Goal: Book appointment/travel/reservation

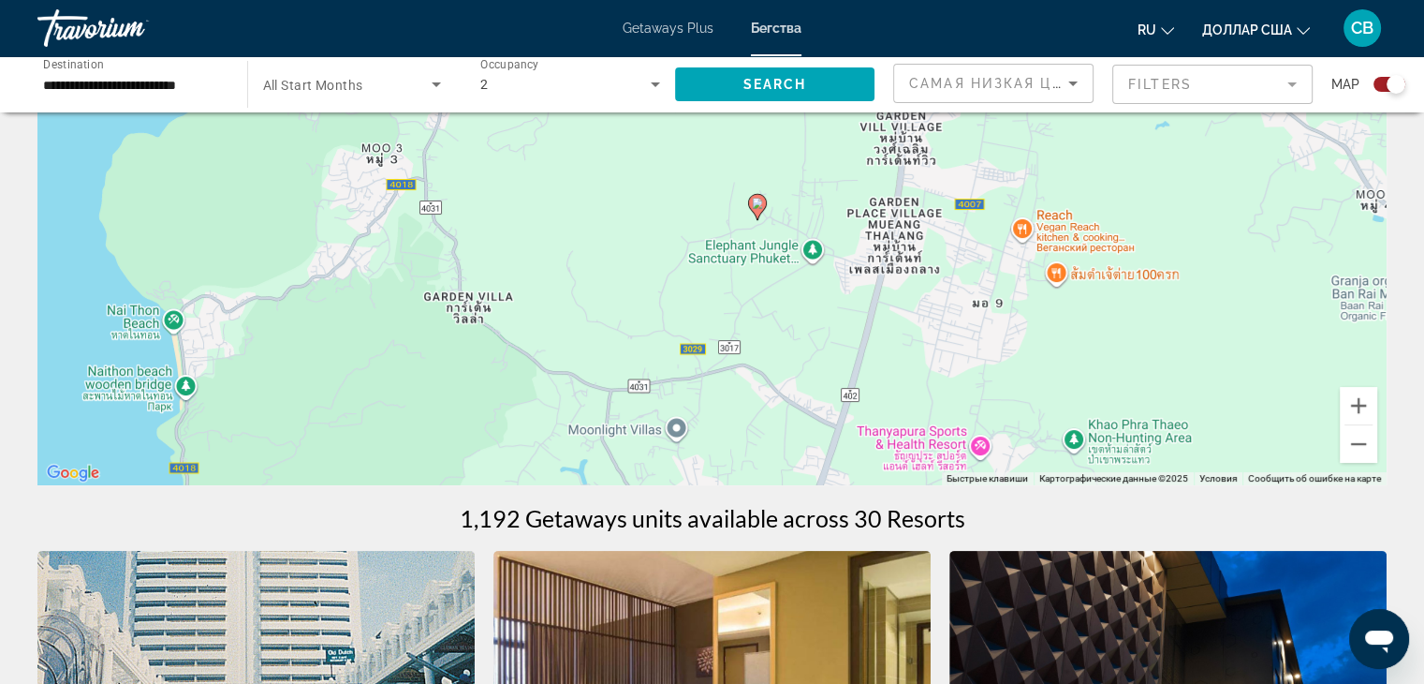
drag, startPoint x: 780, startPoint y: 265, endPoint x: 826, endPoint y: 292, distance: 53.3
click at [826, 292] on div "Чтобы активировать перетаскивание с помощью клавиатуры, нажмите Alt + Ввод. Пос…" at bounding box center [711, 204] width 1349 height 562
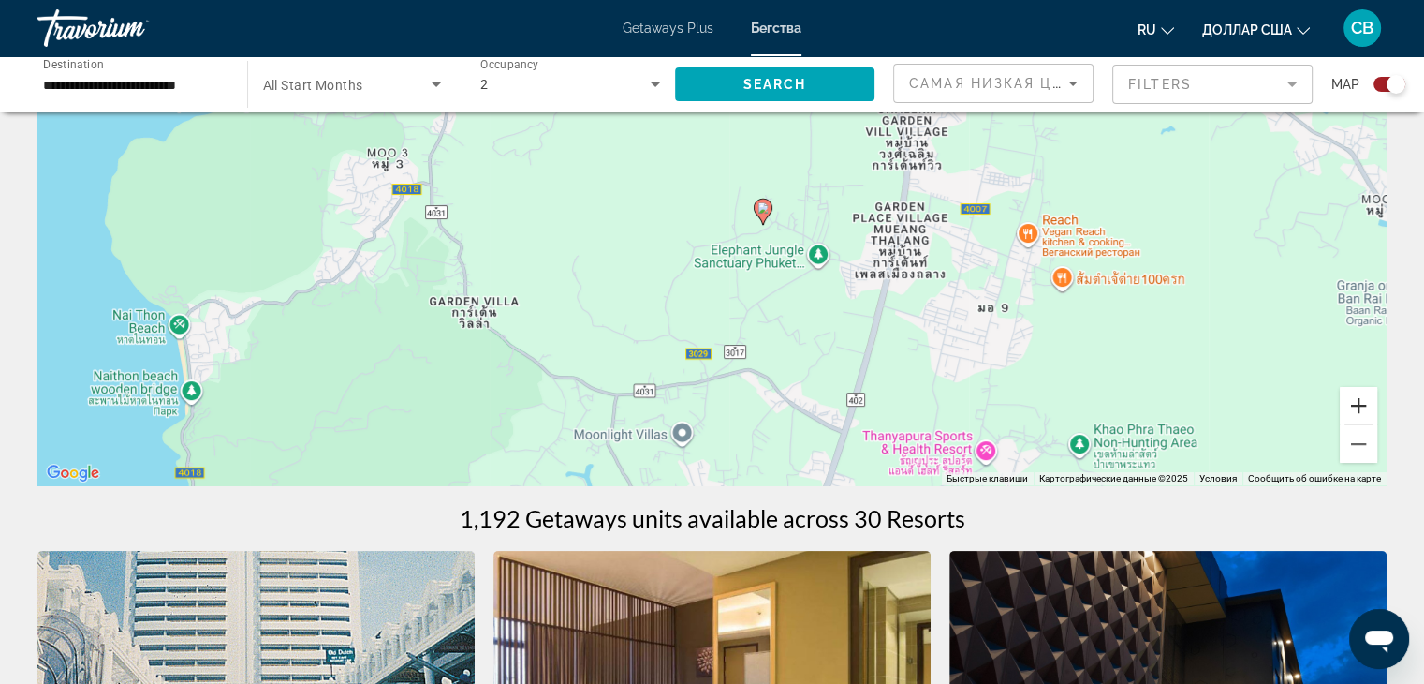
click at [1354, 391] on button "Увеличить" at bounding box center [1358, 405] width 37 height 37
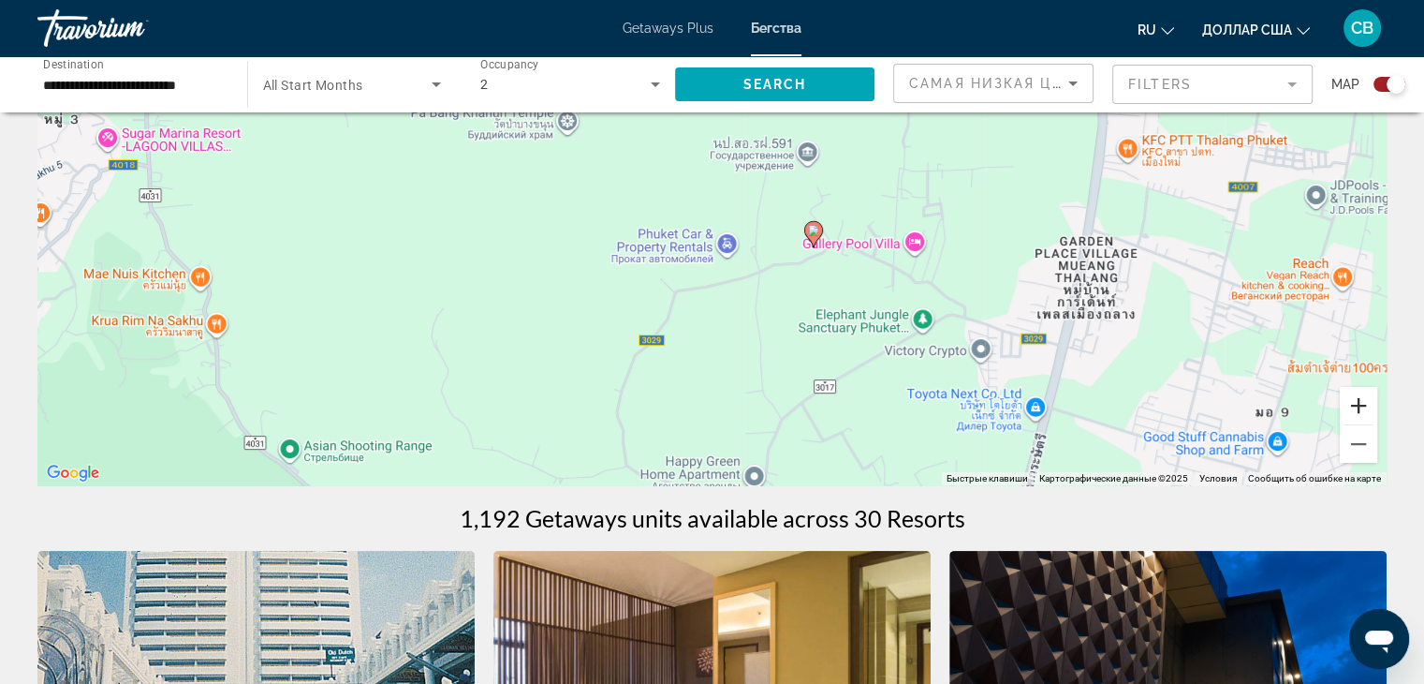
click at [1354, 391] on button "Увеличить" at bounding box center [1358, 405] width 37 height 37
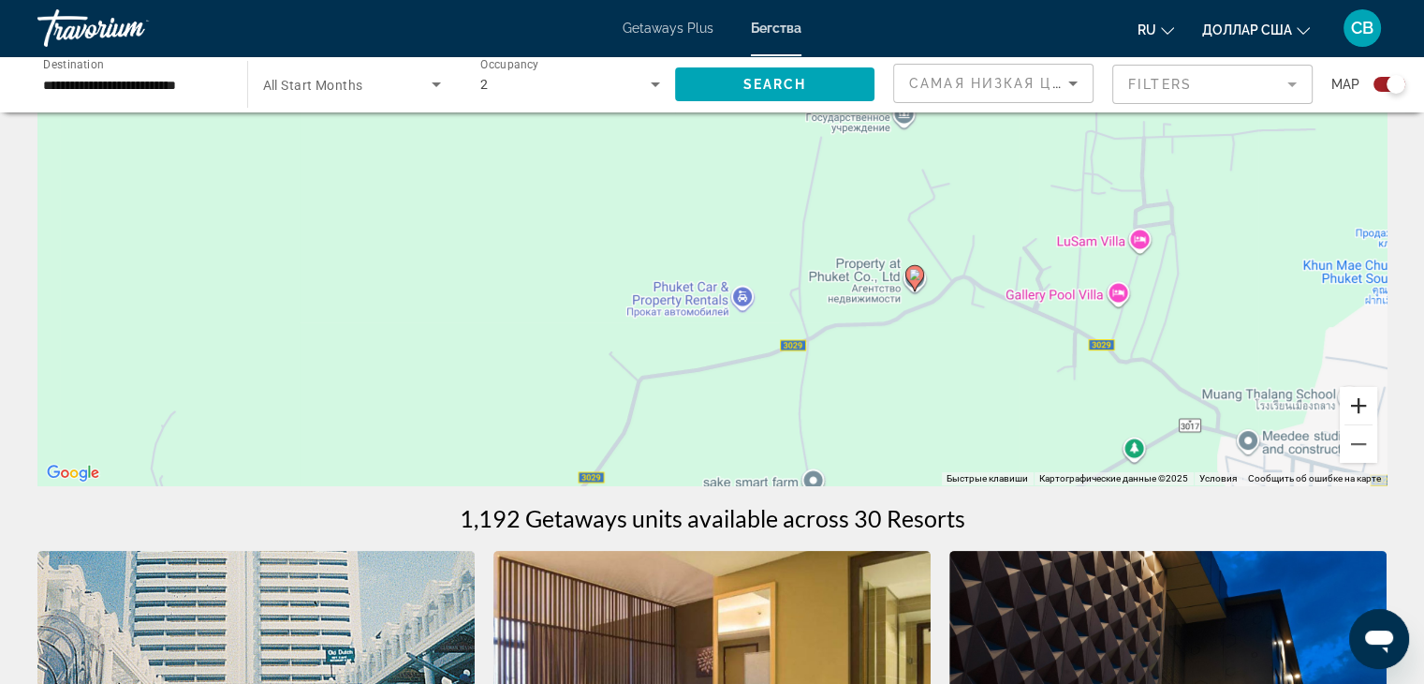
click at [1355, 387] on button "Увеличить" at bounding box center [1358, 405] width 37 height 37
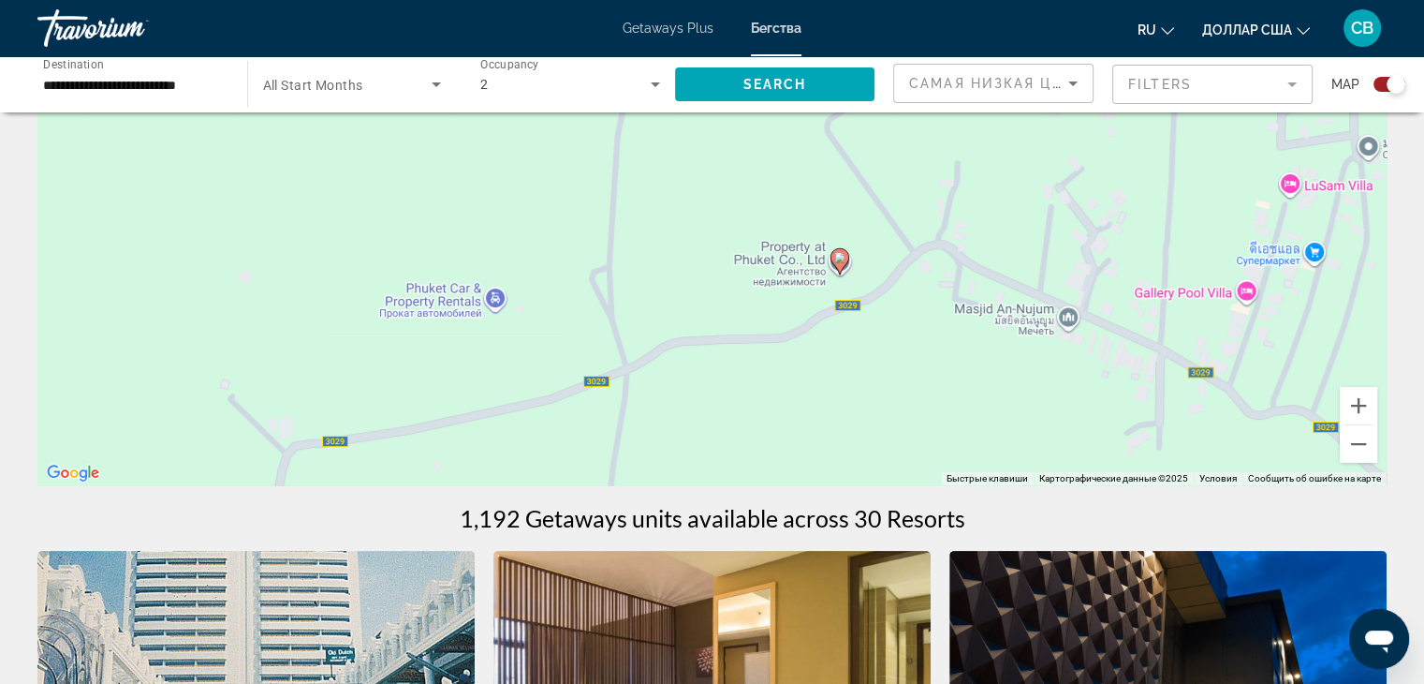
drag, startPoint x: 1049, startPoint y: 318, endPoint x: 760, endPoint y: 209, distance: 308.5
click at [760, 209] on div "Чтобы активировать перетаскивание с помощью клавиатуры, нажмите Alt + Ввод. Пос…" at bounding box center [711, 204] width 1349 height 562
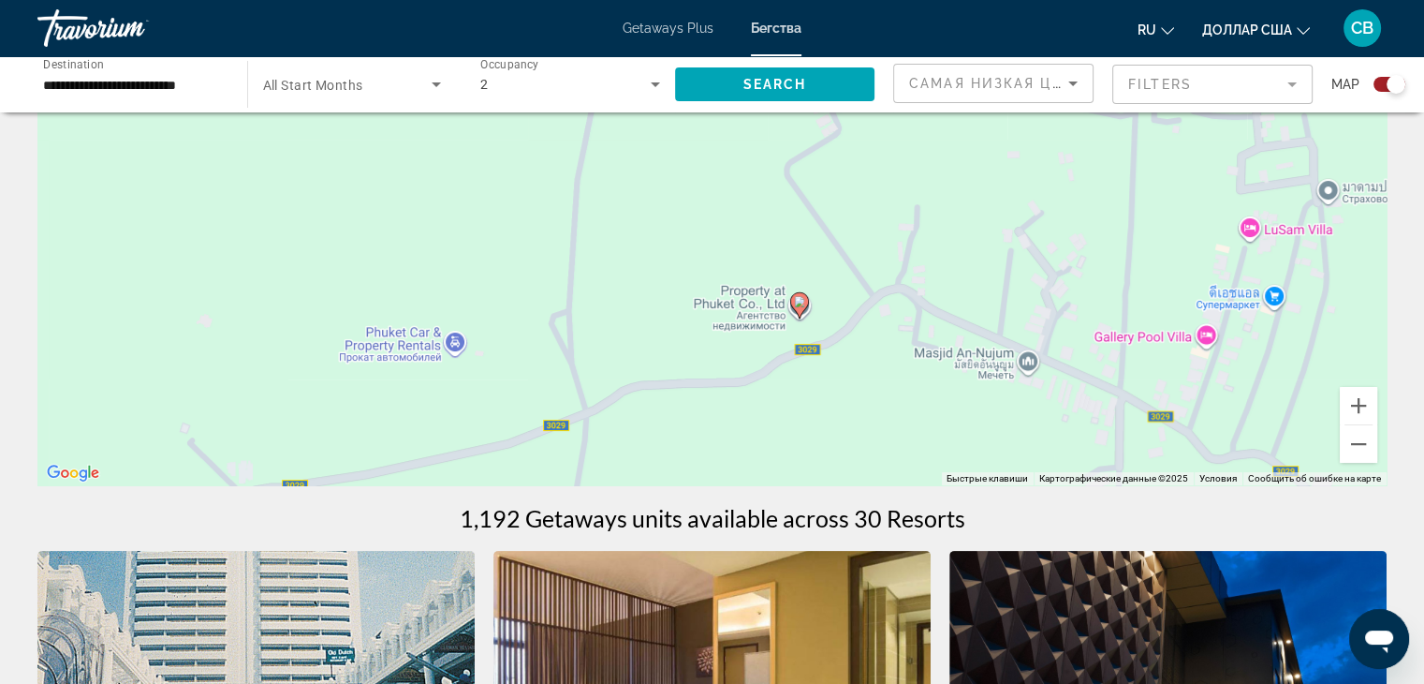
drag, startPoint x: 786, startPoint y: 222, endPoint x: 744, endPoint y: 269, distance: 62.4
click at [744, 269] on div "Чтобы активировать перетаскивание с помощью клавиатуры, нажмите Alt + Ввод. Пос…" at bounding box center [711, 204] width 1349 height 562
click at [1362, 391] on button "Увеличить" at bounding box center [1358, 405] width 37 height 37
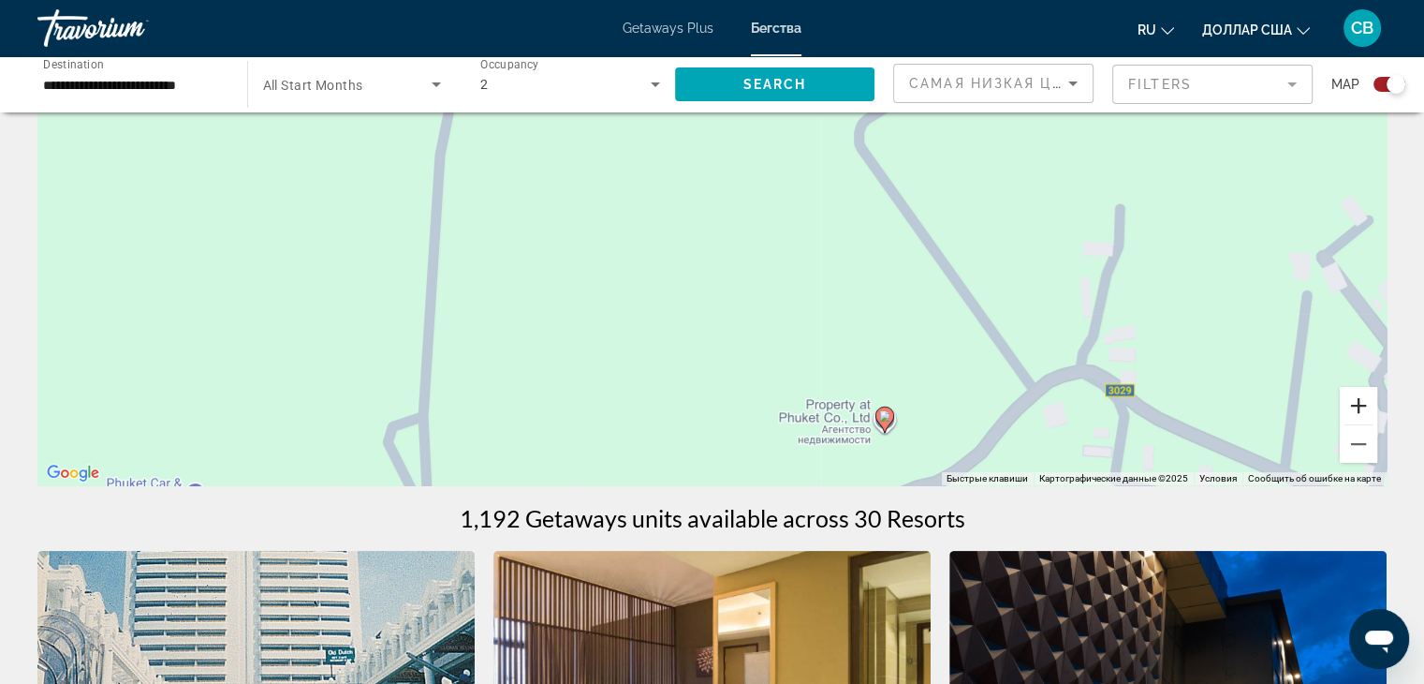
click at [1360, 389] on button "Увеличить" at bounding box center [1358, 405] width 37 height 37
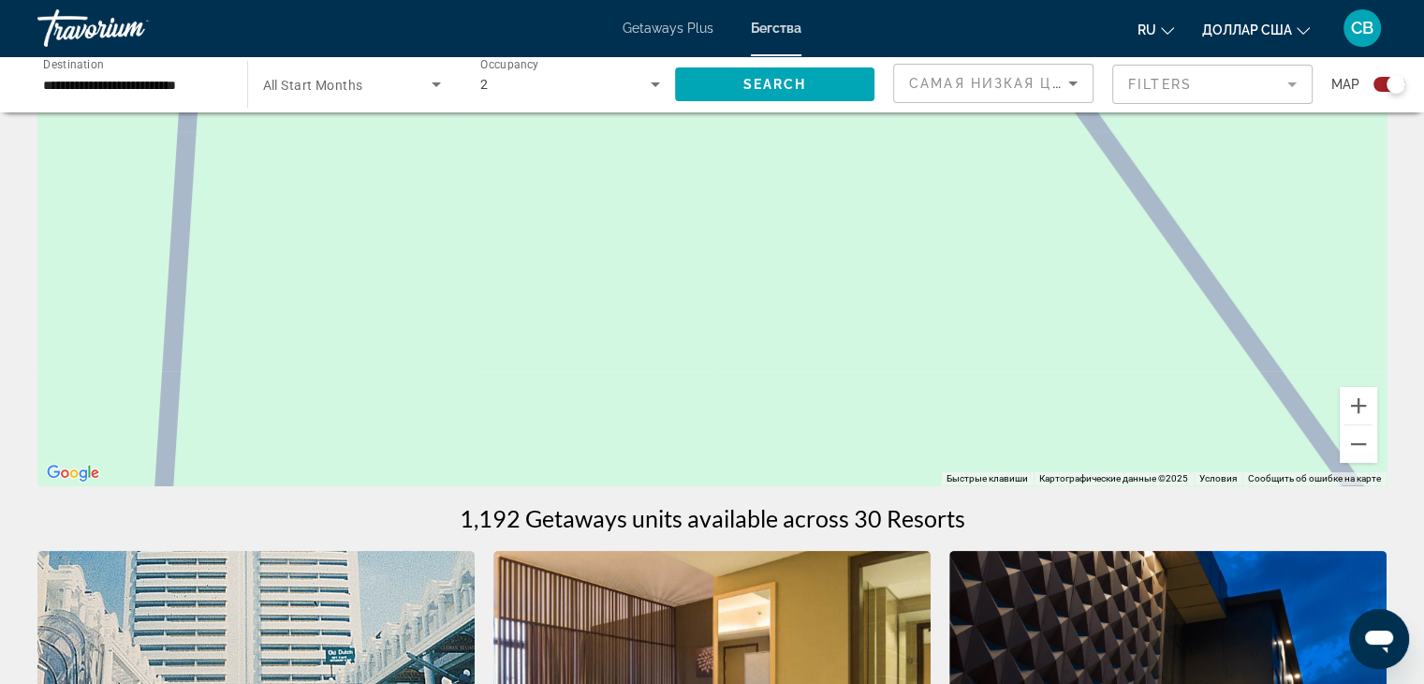
drag, startPoint x: 1066, startPoint y: 292, endPoint x: 1056, endPoint y: 166, distance: 126.8
click at [1097, 166] on div "Чтобы активировать перетаскивание с помощью клавиатуры, нажмите Alt + Ввод. Пос…" at bounding box center [711, 204] width 1349 height 562
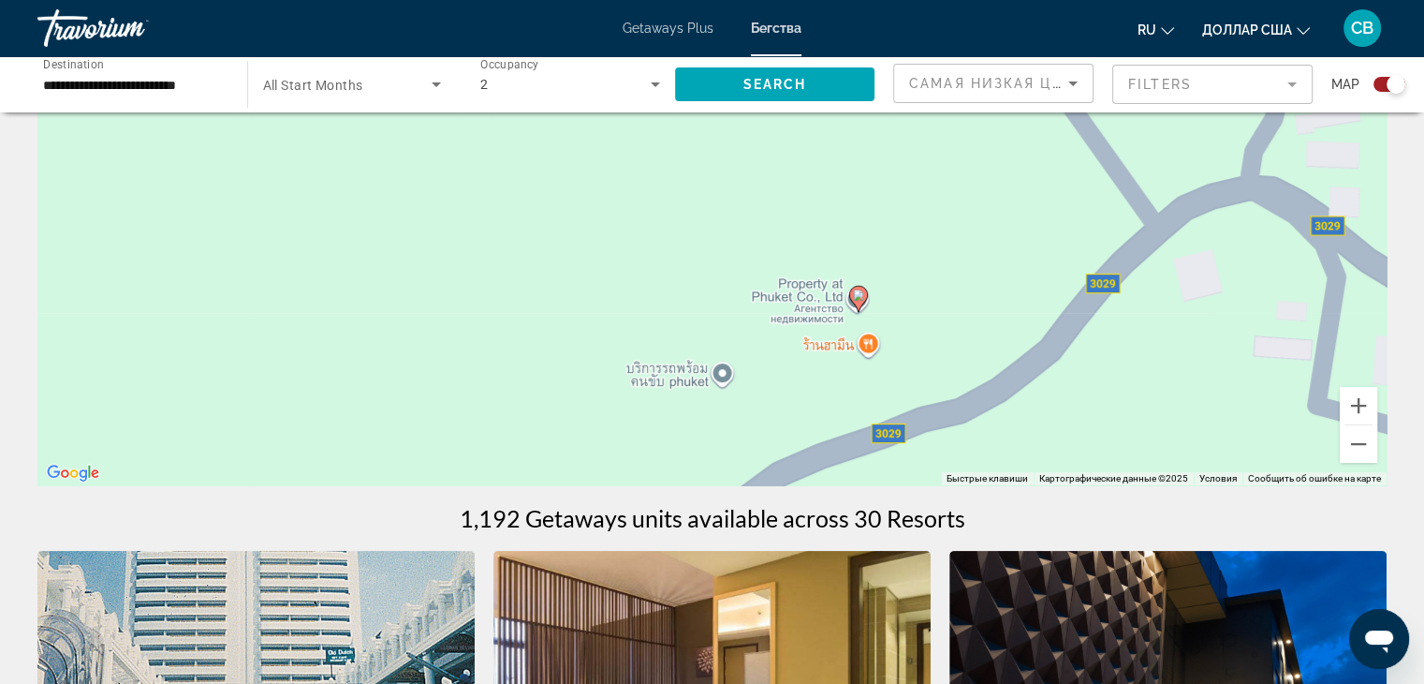
drag, startPoint x: 1000, startPoint y: 227, endPoint x: 730, endPoint y: 126, distance: 287.7
click at [730, 126] on div "Чтобы активировать перетаскивание с помощью клавиатуры, нажмите Alt + Ввод. Пос…" at bounding box center [711, 204] width 1349 height 562
click at [1374, 405] on button "Увеличить" at bounding box center [1358, 405] width 37 height 37
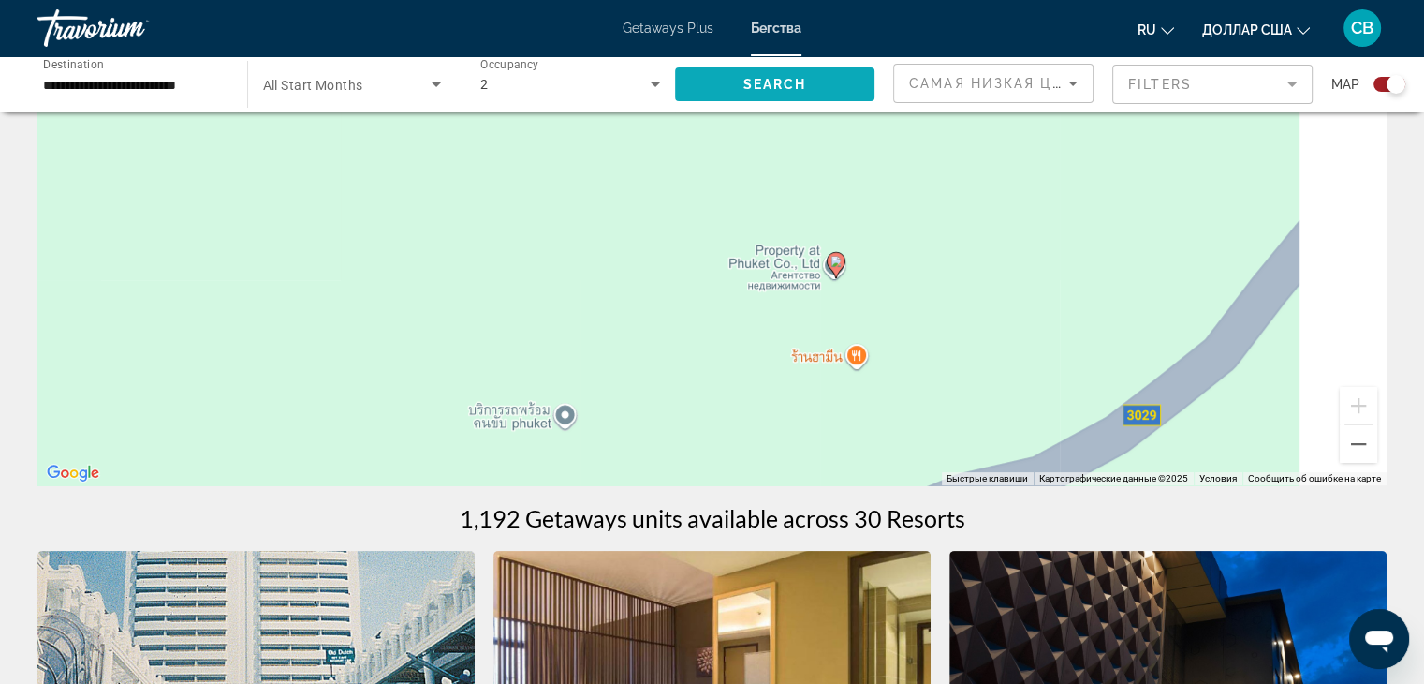
drag, startPoint x: 1079, startPoint y: 284, endPoint x: 868, endPoint y: 103, distance: 277.6
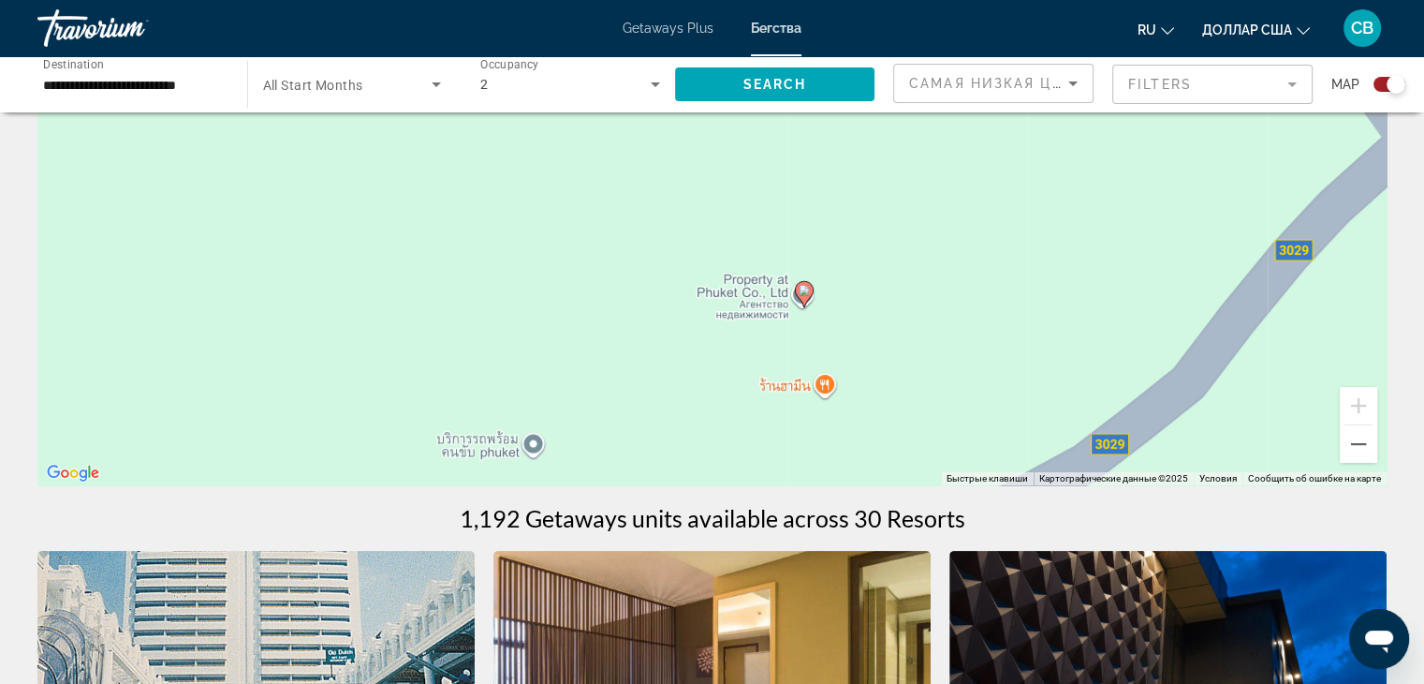
drag, startPoint x: 914, startPoint y: 173, endPoint x: 977, endPoint y: 293, distance: 135.3
click at [977, 293] on div "Чтобы активировать перетаскивание с помощью клавиатуры, нажмите Alt + Ввод. Пос…" at bounding box center [711, 204] width 1349 height 562
click at [1352, 371] on div "Чтобы активировать перетаскивание с помощью клавиатуры, нажмите Alt + Ввод. Пос…" at bounding box center [711, 204] width 1349 height 562
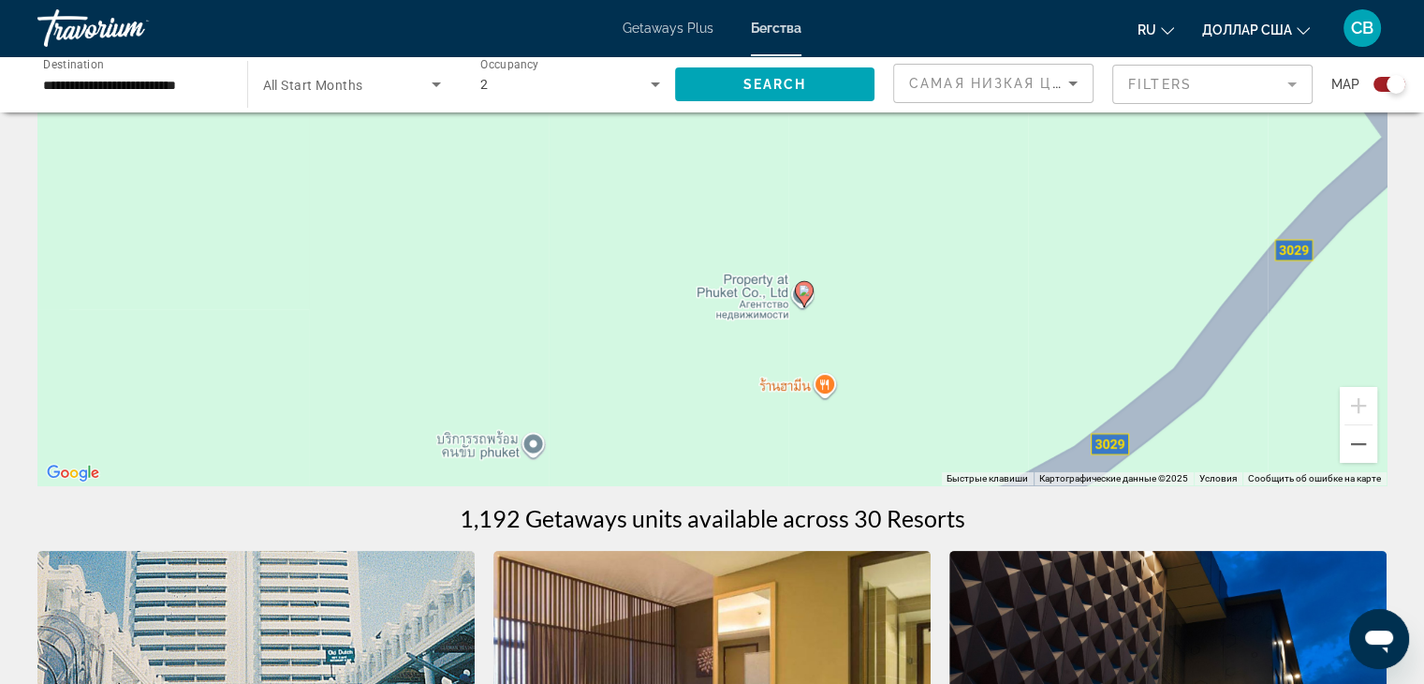
click at [1352, 371] on div "Чтобы активировать перетаскивание с помощью клавиатуры, нажмите Alt + Ввод. Пос…" at bounding box center [711, 204] width 1349 height 562
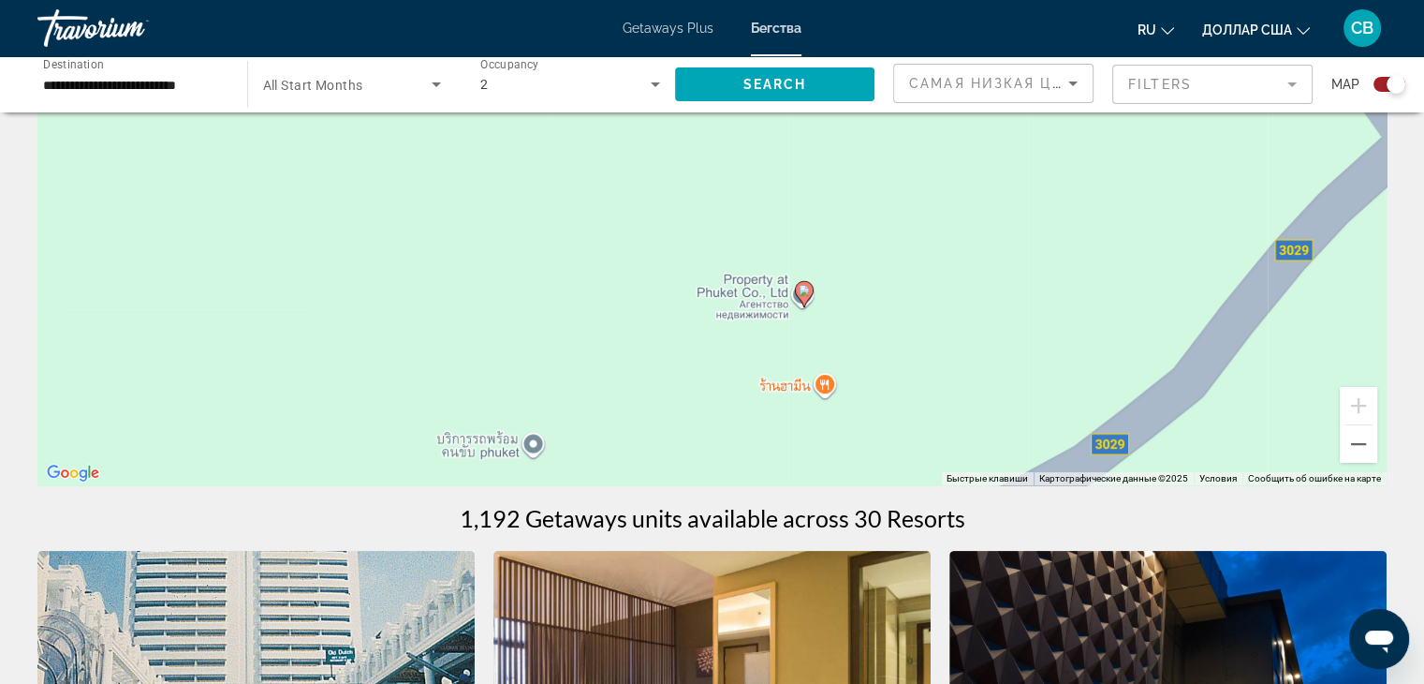
click at [1352, 371] on div "Чтобы активировать перетаскивание с помощью клавиатуры, нажмите Alt + Ввод. Пос…" at bounding box center [711, 204] width 1349 height 562
click at [1348, 449] on button "Уменьшить" at bounding box center [1358, 443] width 37 height 37
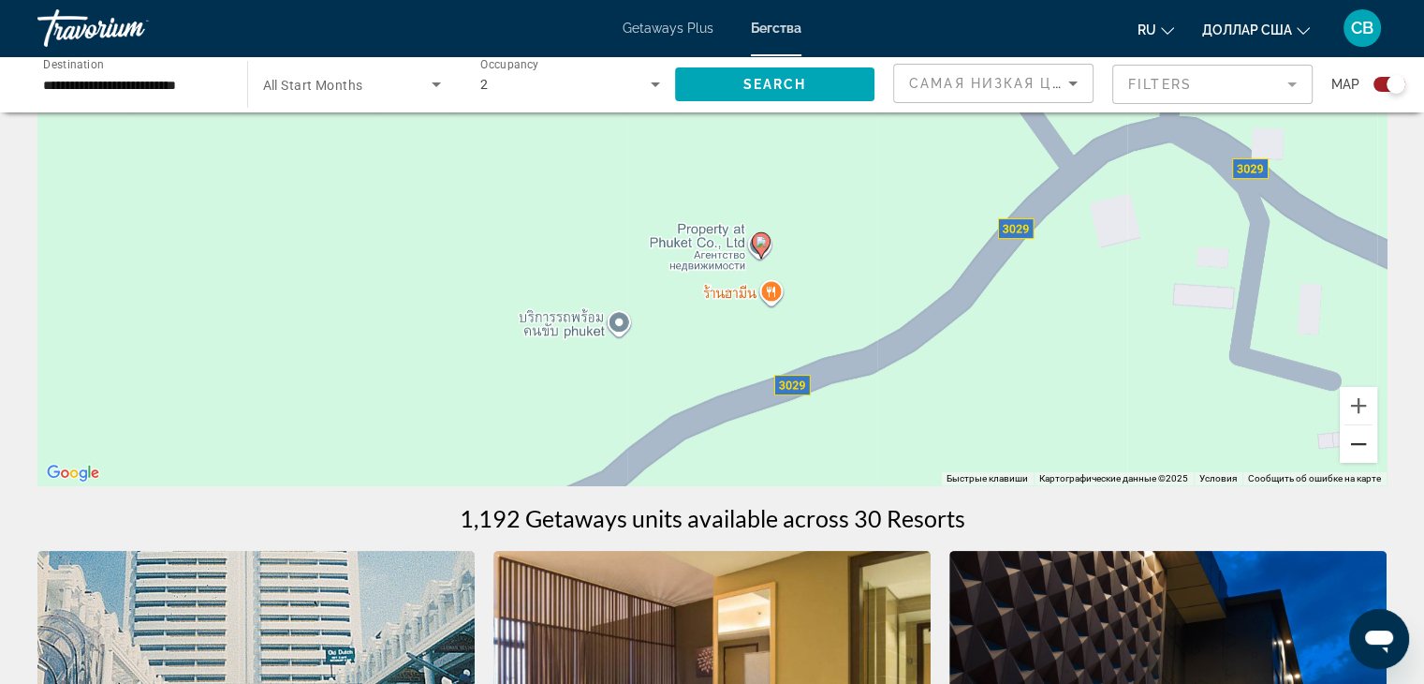
click at [1348, 449] on button "Уменьшить" at bounding box center [1358, 443] width 37 height 37
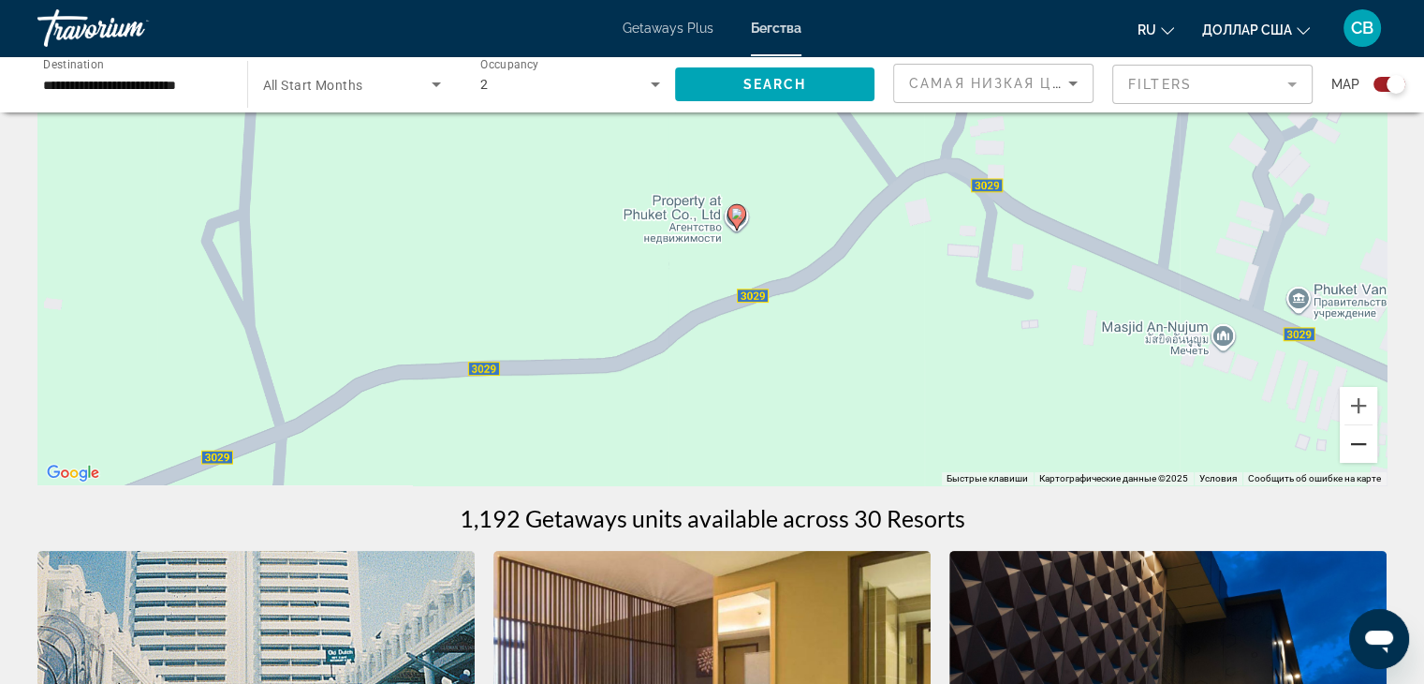
click at [1348, 449] on button "Уменьшить" at bounding box center [1358, 443] width 37 height 37
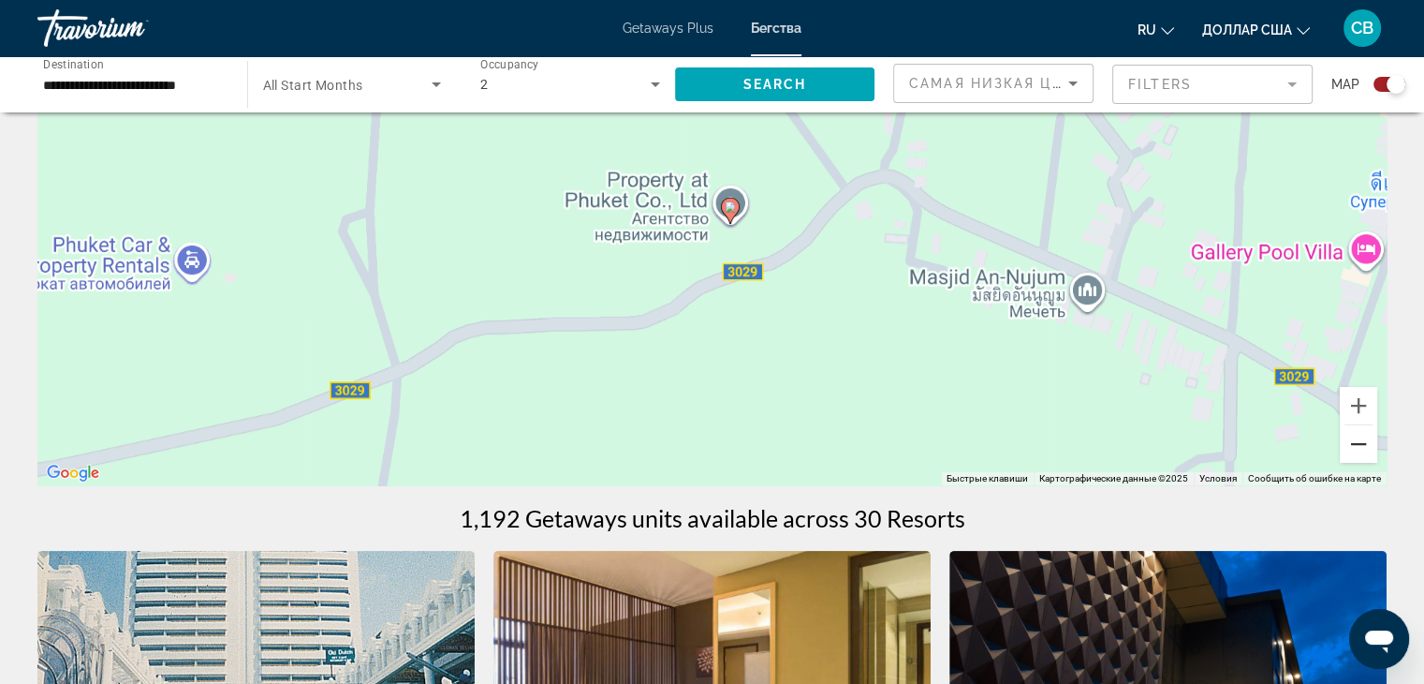
click at [1348, 449] on button "Уменьшить" at bounding box center [1358, 443] width 37 height 37
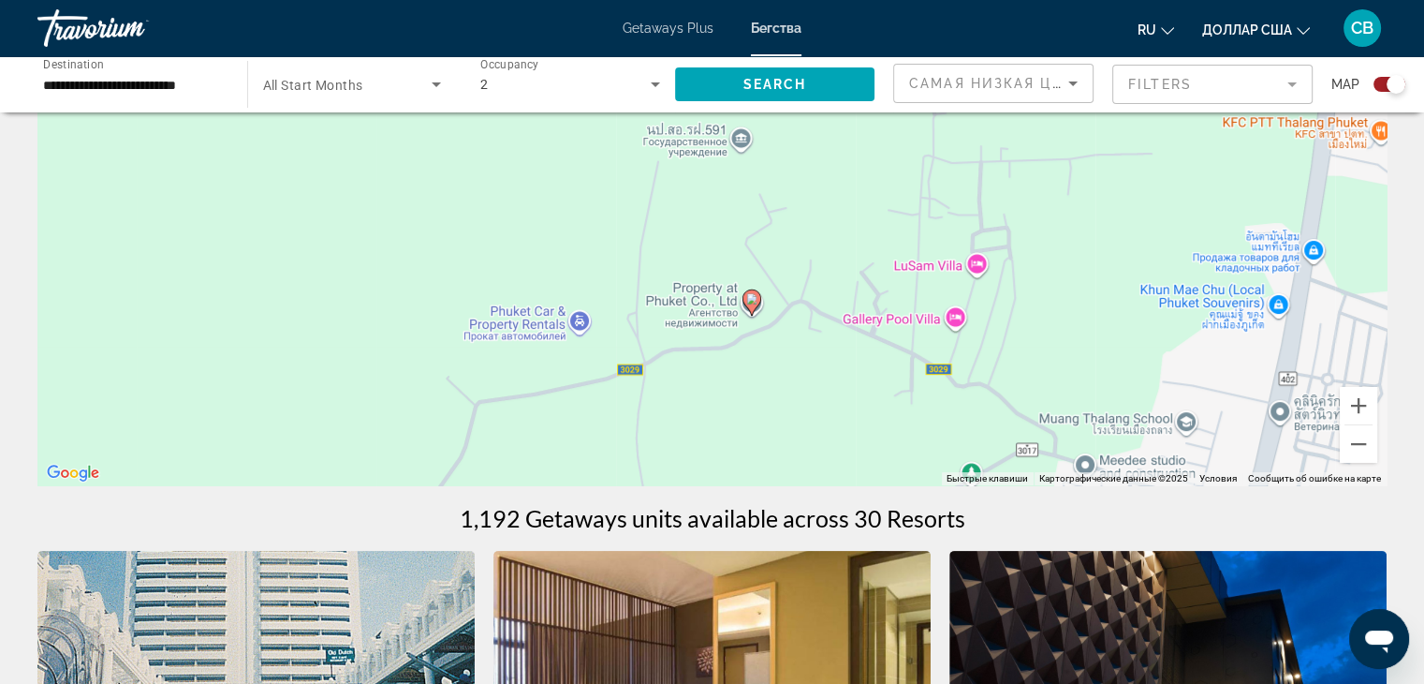
drag, startPoint x: 1027, startPoint y: 272, endPoint x: 1063, endPoint y: 385, distance: 118.8
click at [1063, 385] on div "Чтобы активировать перетаскивание с помощью клавиатуры, нажмите Alt + Ввод. Пос…" at bounding box center [711, 204] width 1349 height 562
click at [1367, 440] on button "Уменьшить" at bounding box center [1358, 443] width 37 height 37
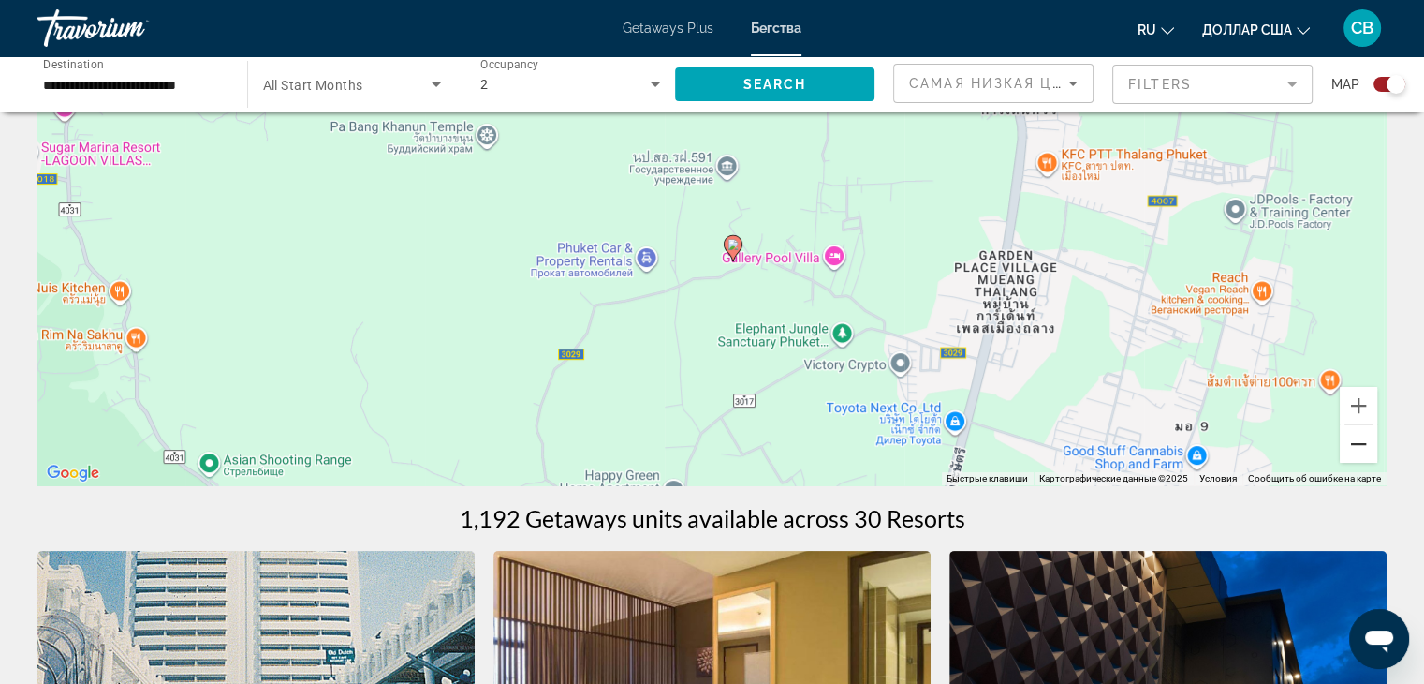
click at [1366, 438] on button "Уменьшить" at bounding box center [1358, 443] width 37 height 37
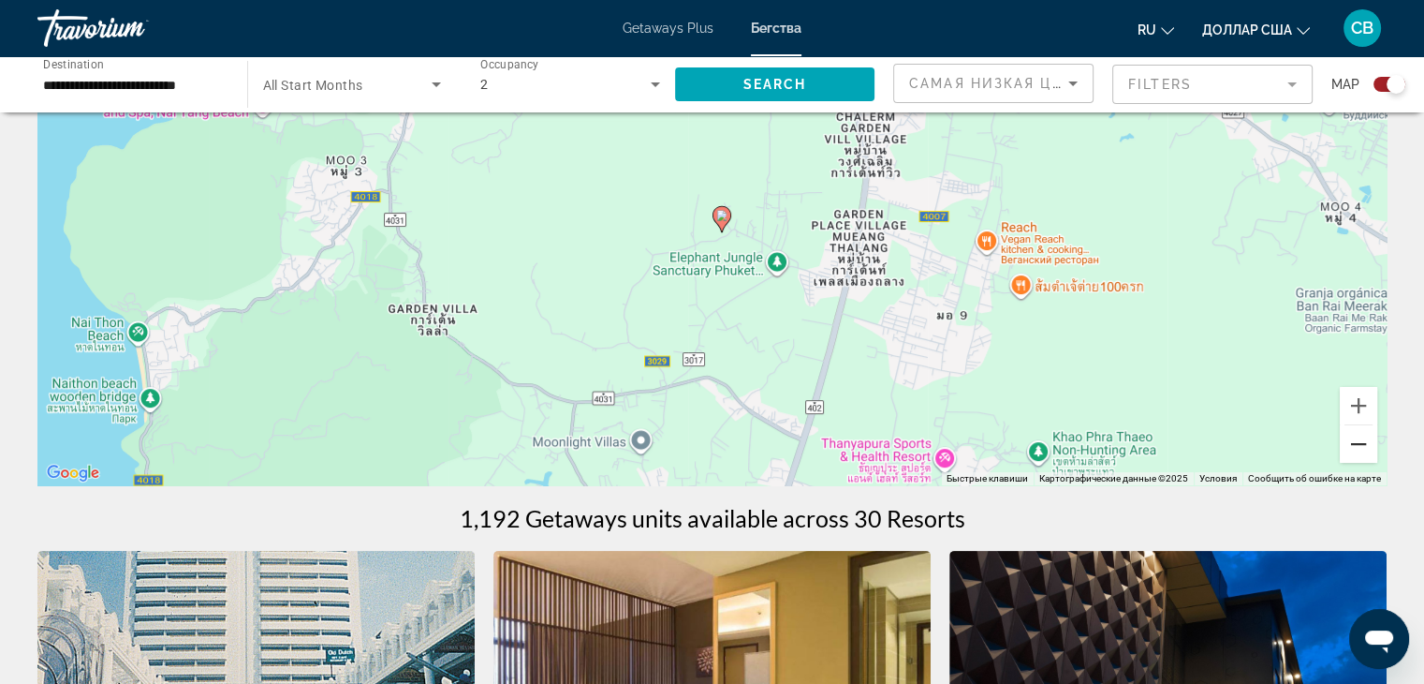
click at [1366, 437] on button "Уменьшить" at bounding box center [1358, 443] width 37 height 37
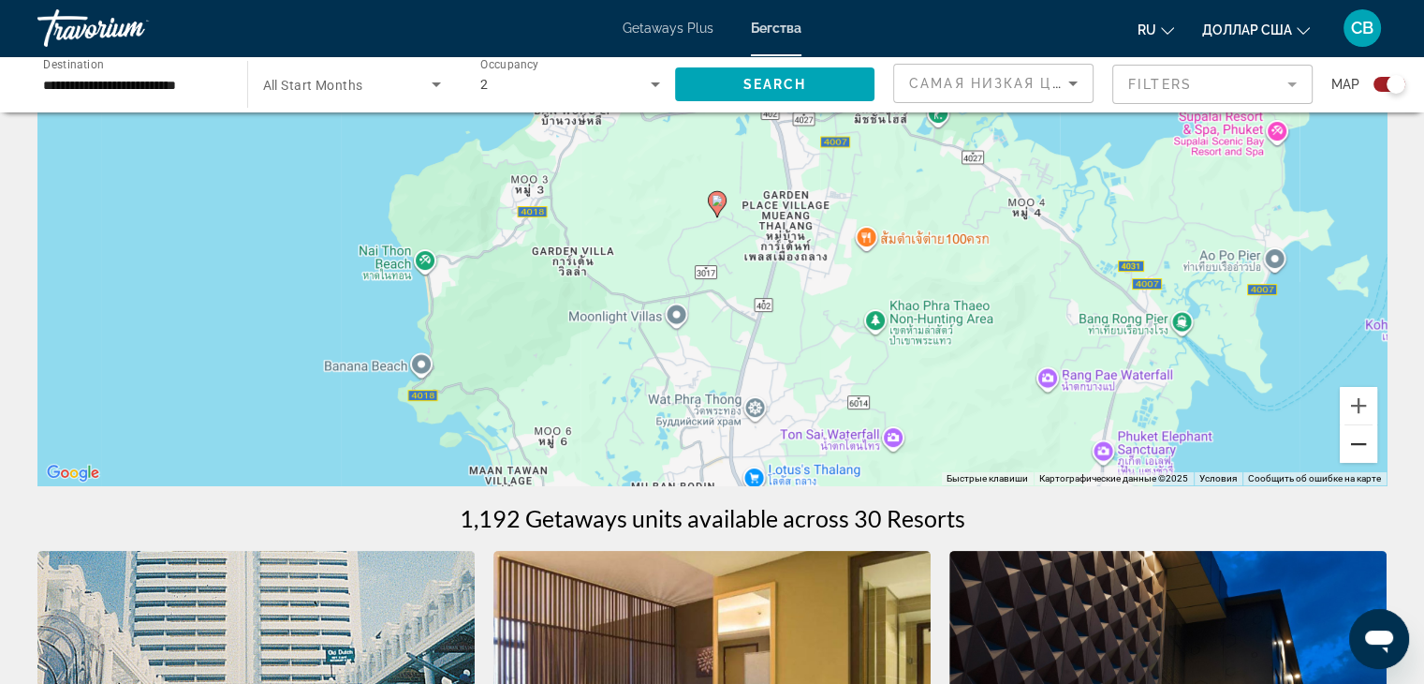
click at [1366, 428] on button "Уменьшить" at bounding box center [1358, 443] width 37 height 37
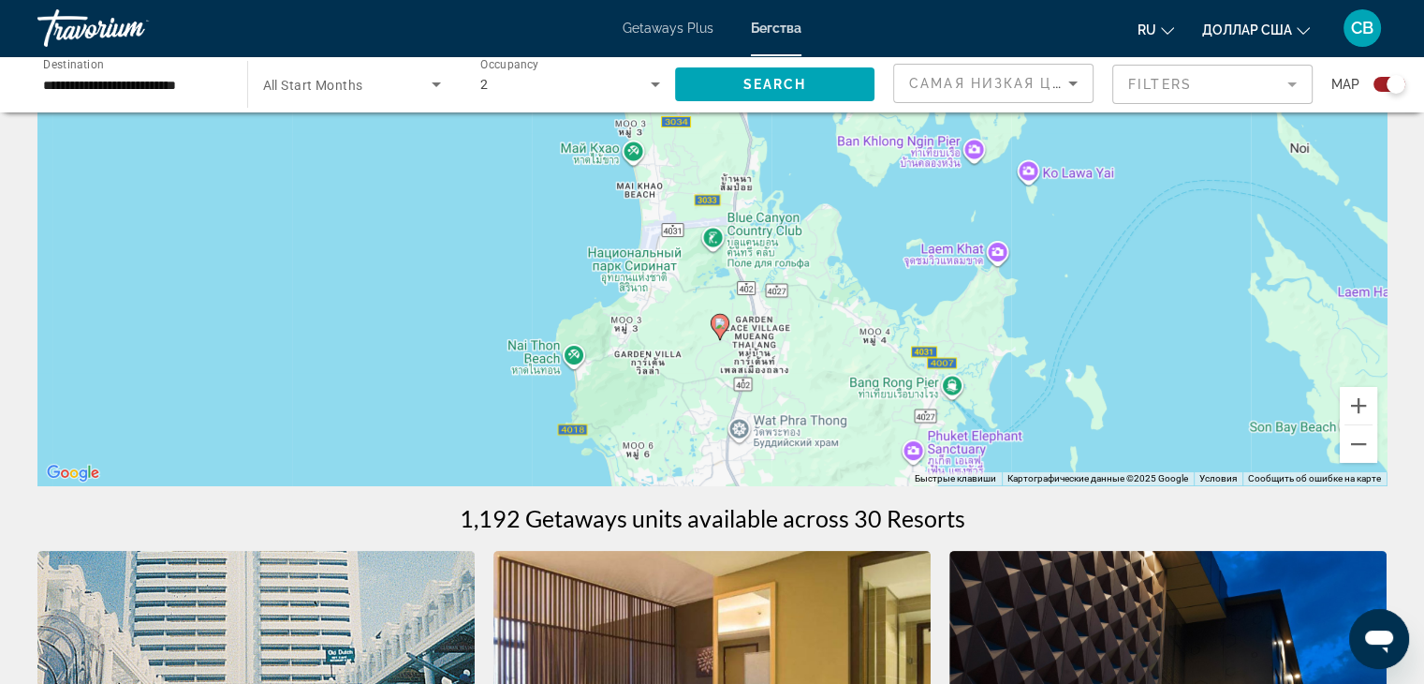
drag, startPoint x: 817, startPoint y: 248, endPoint x: 817, endPoint y: 374, distance: 125.5
click at [817, 374] on div "Чтобы активировать перетаскивание с помощью клавиатуры, нажмите Alt + Ввод. Пос…" at bounding box center [711, 204] width 1349 height 562
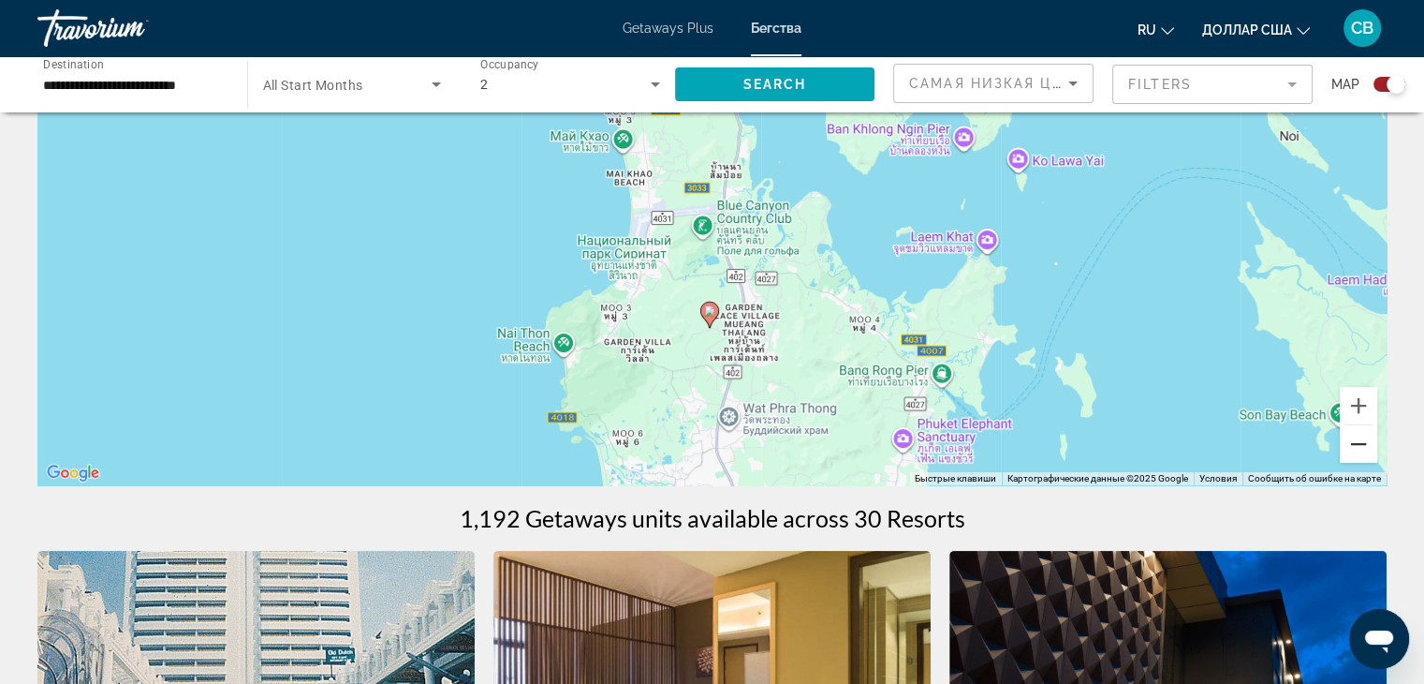
click at [1360, 449] on button "Уменьшить" at bounding box center [1358, 443] width 37 height 37
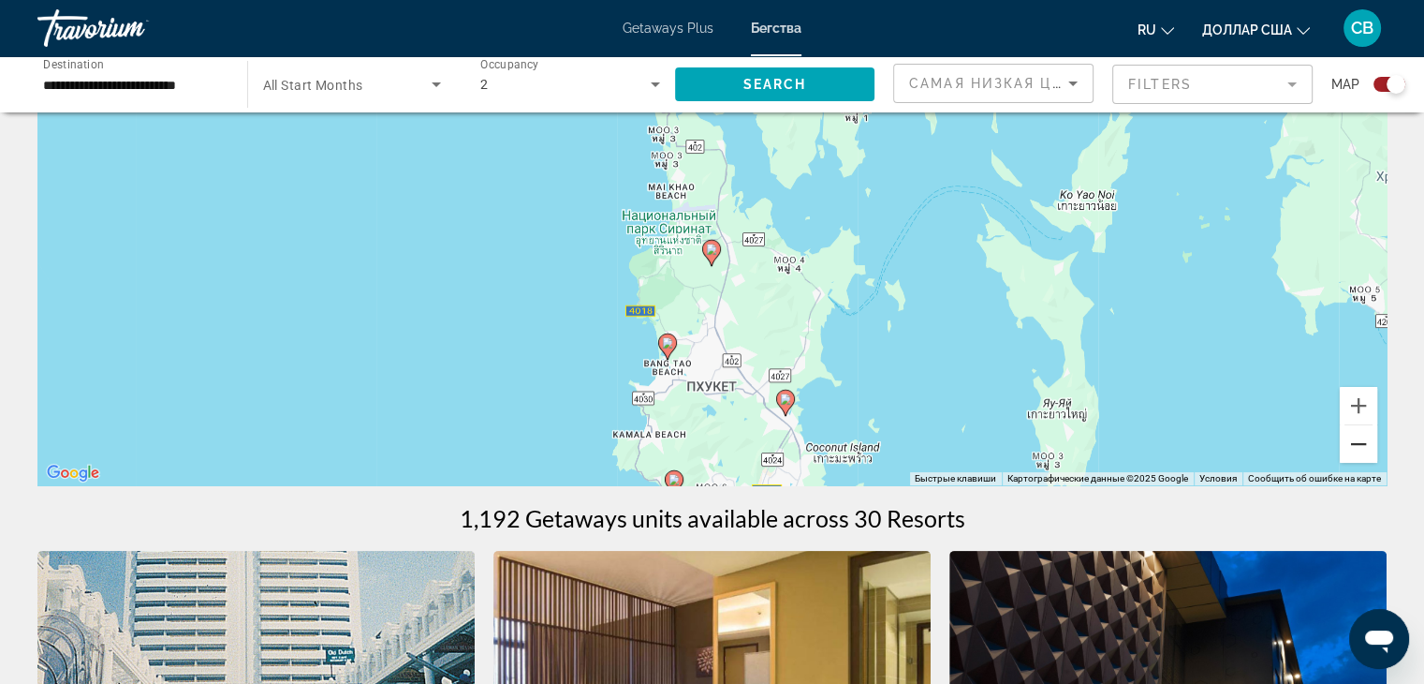
click at [1360, 449] on button "Уменьшить" at bounding box center [1358, 443] width 37 height 37
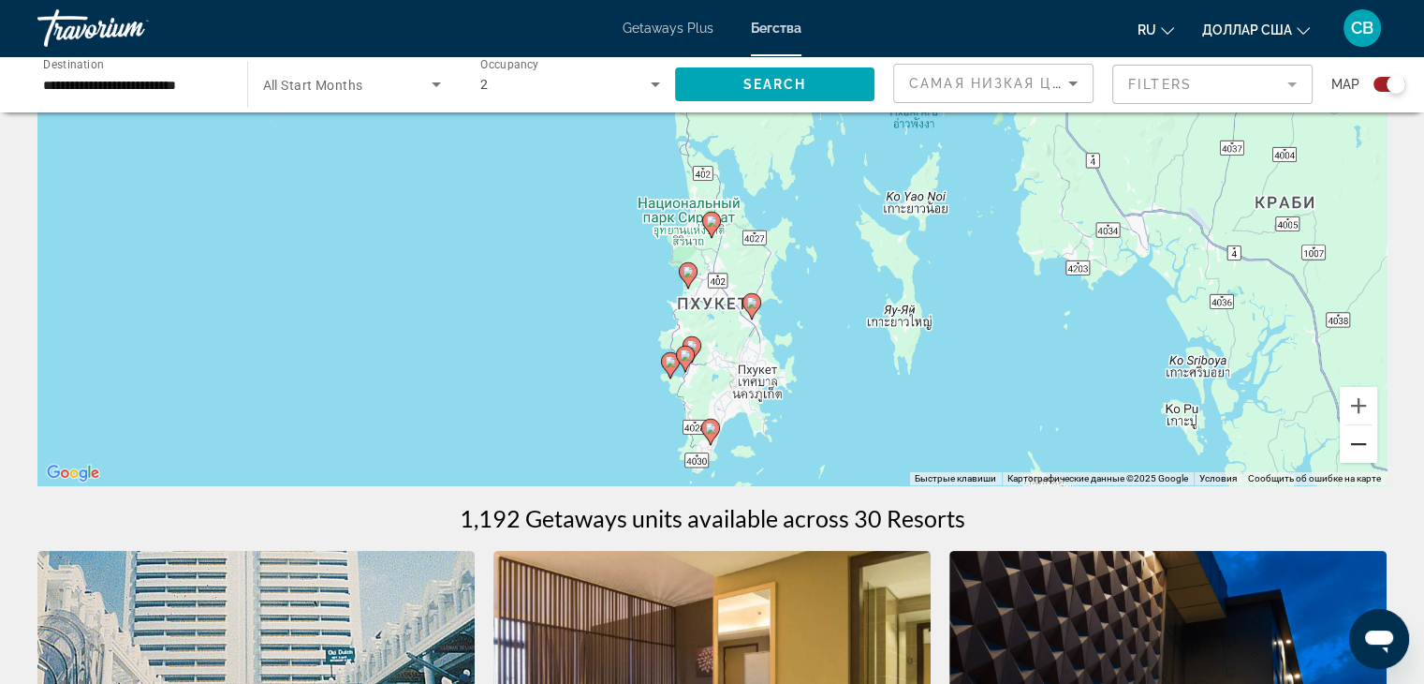
click at [1360, 449] on button "Уменьшить" at bounding box center [1358, 443] width 37 height 37
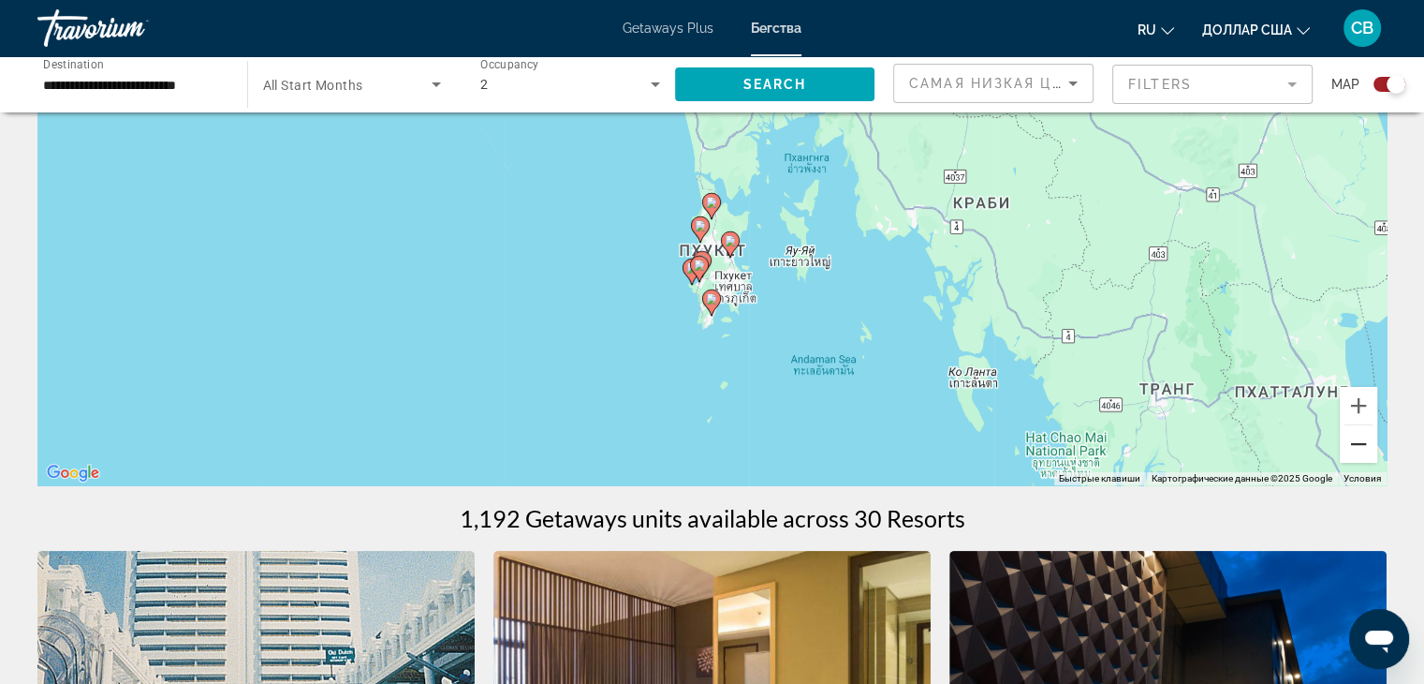
click at [1360, 449] on button "Уменьшить" at bounding box center [1358, 443] width 37 height 37
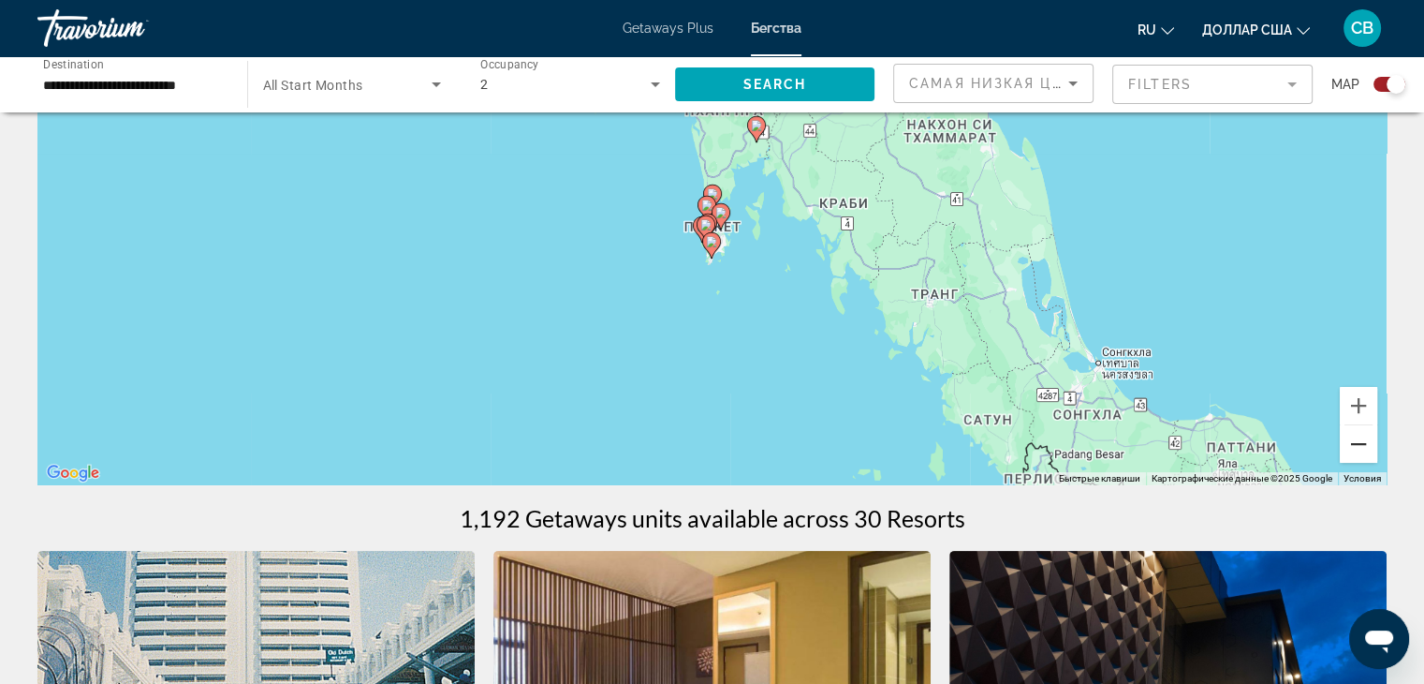
click at [1360, 449] on button "Уменьшить" at bounding box center [1358, 443] width 37 height 37
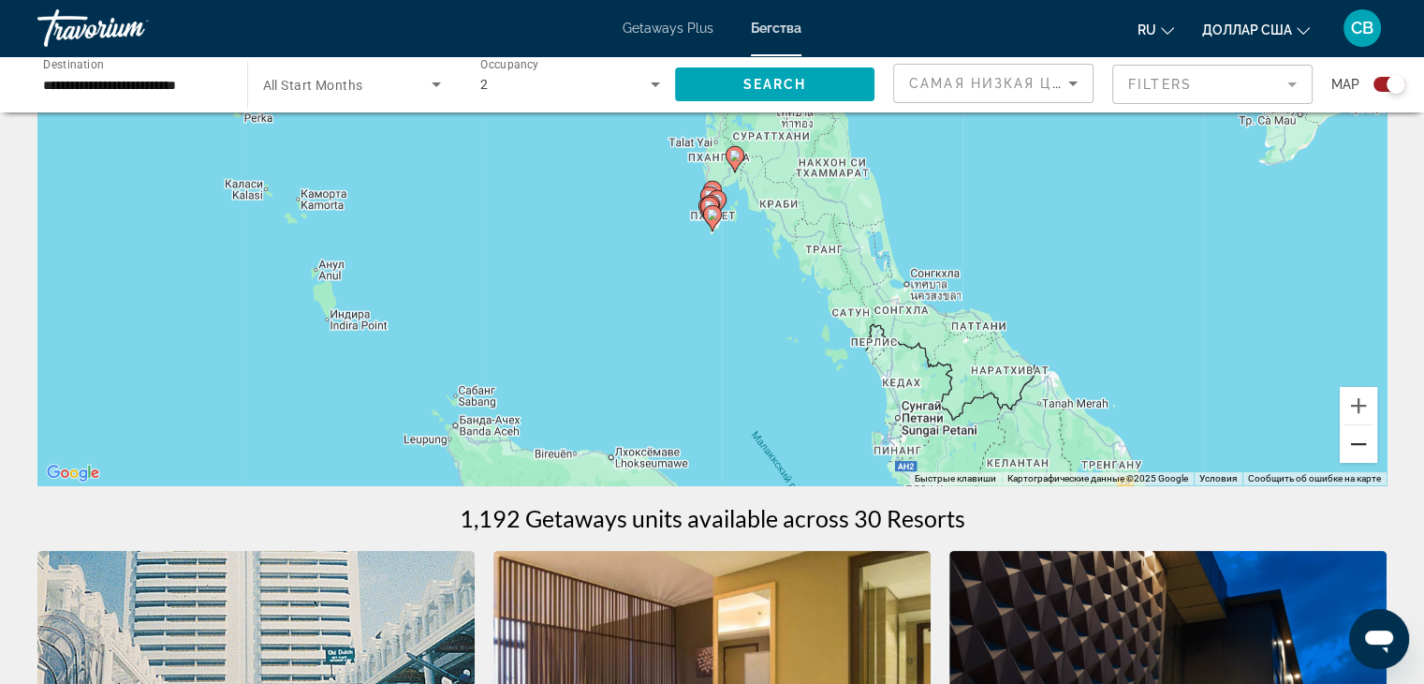
click at [1360, 449] on button "Уменьшить" at bounding box center [1358, 443] width 37 height 37
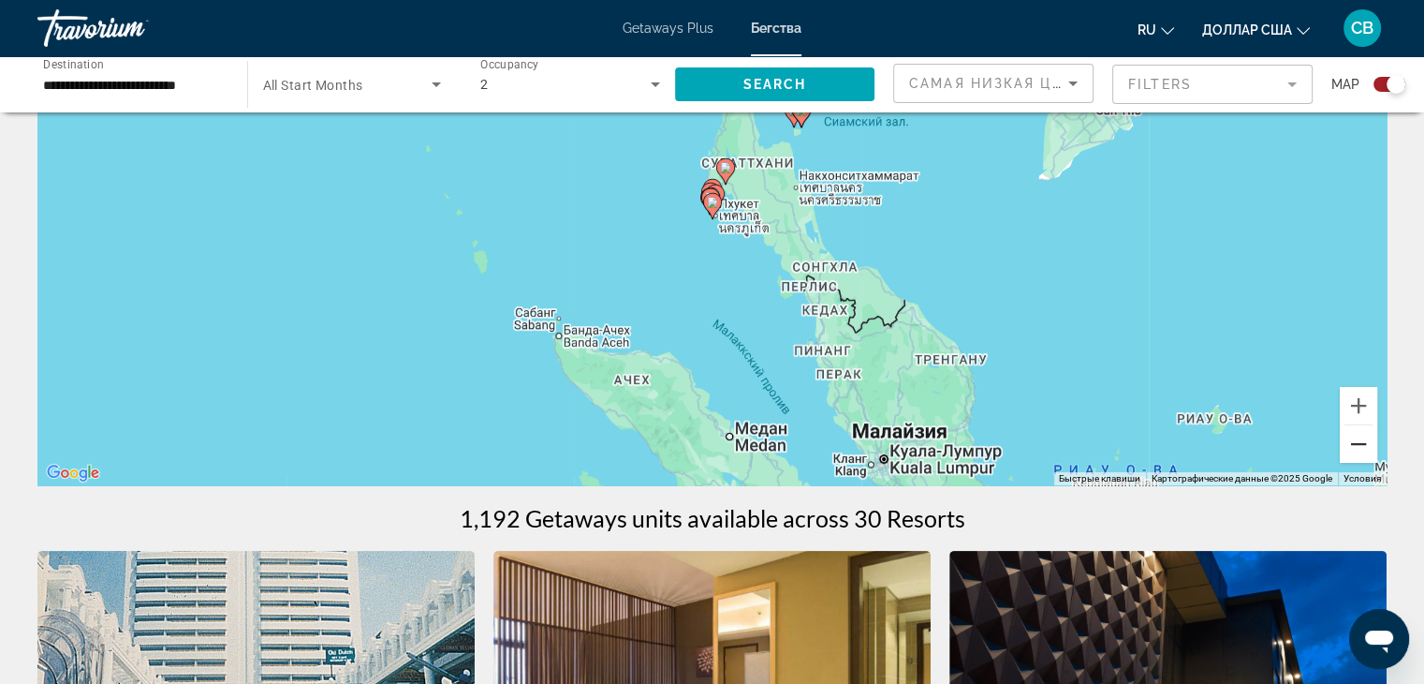
click at [1360, 449] on button "Уменьшить" at bounding box center [1358, 443] width 37 height 37
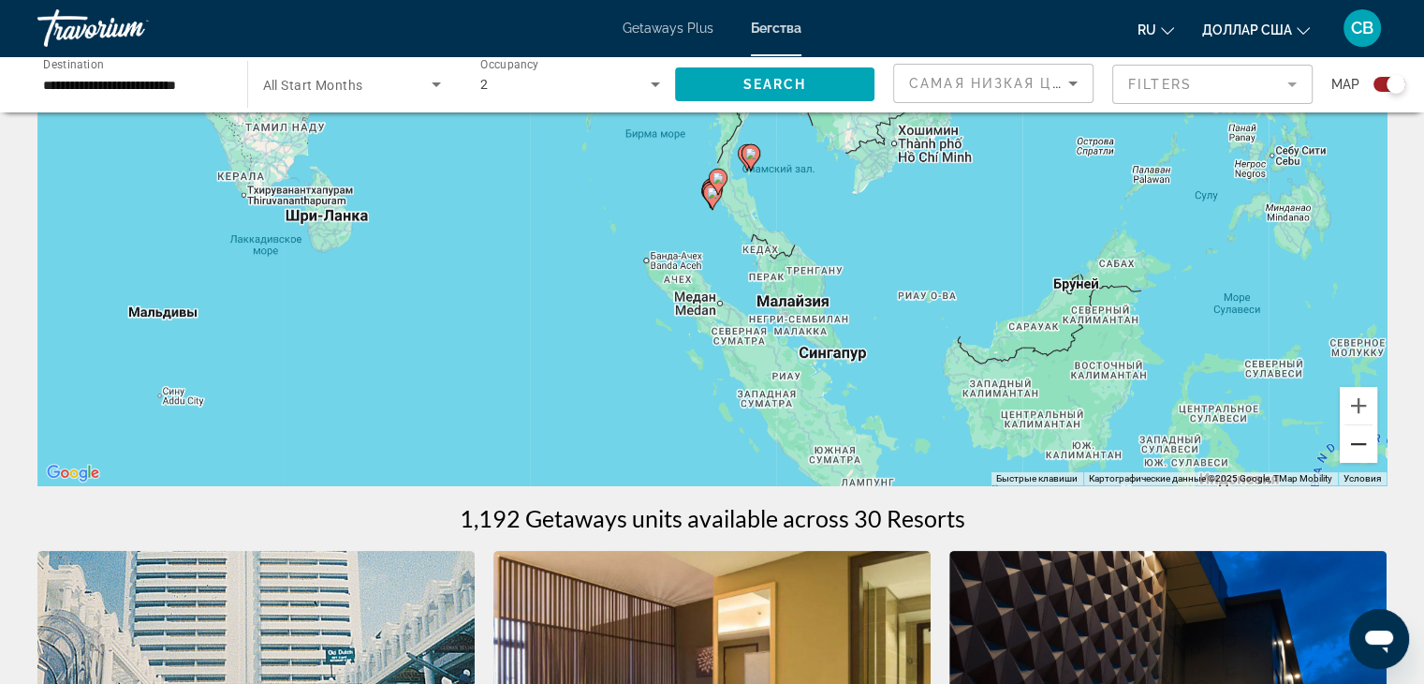
click at [1360, 449] on button "Уменьшить" at bounding box center [1358, 443] width 37 height 37
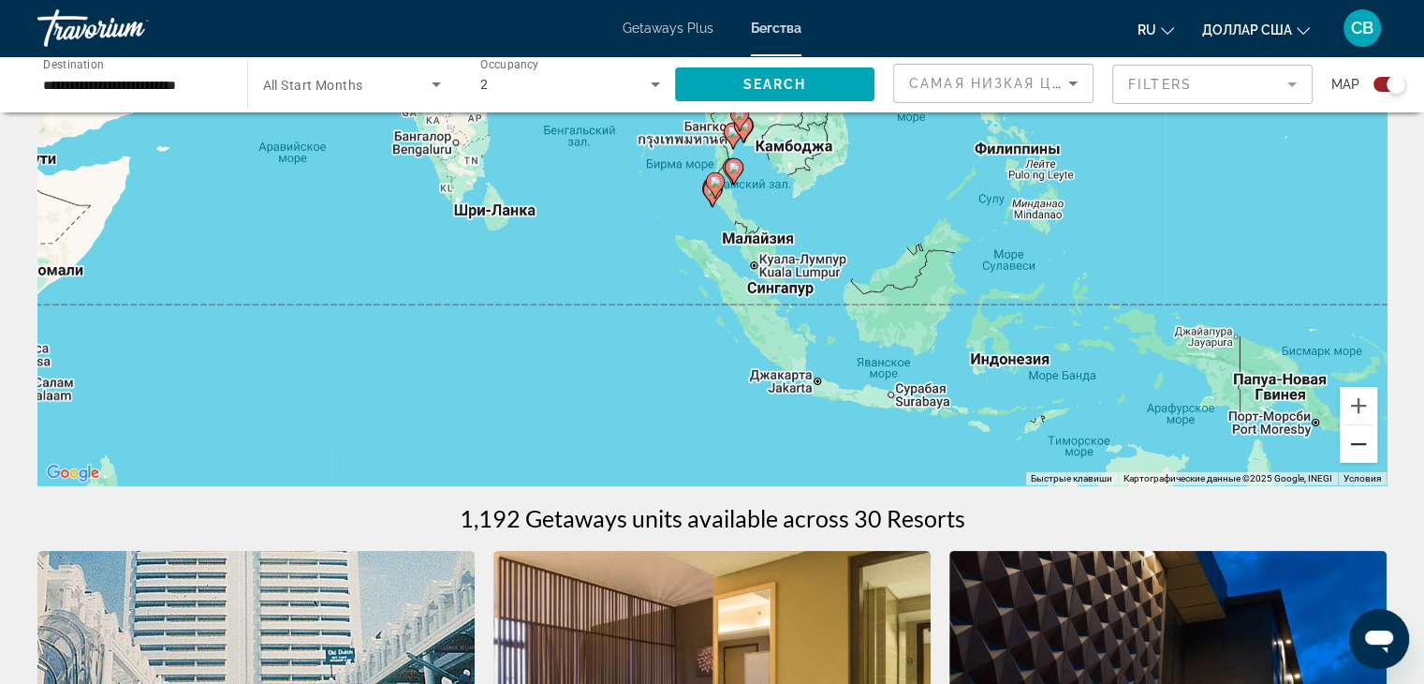
click at [1360, 449] on button "Уменьшить" at bounding box center [1358, 443] width 37 height 37
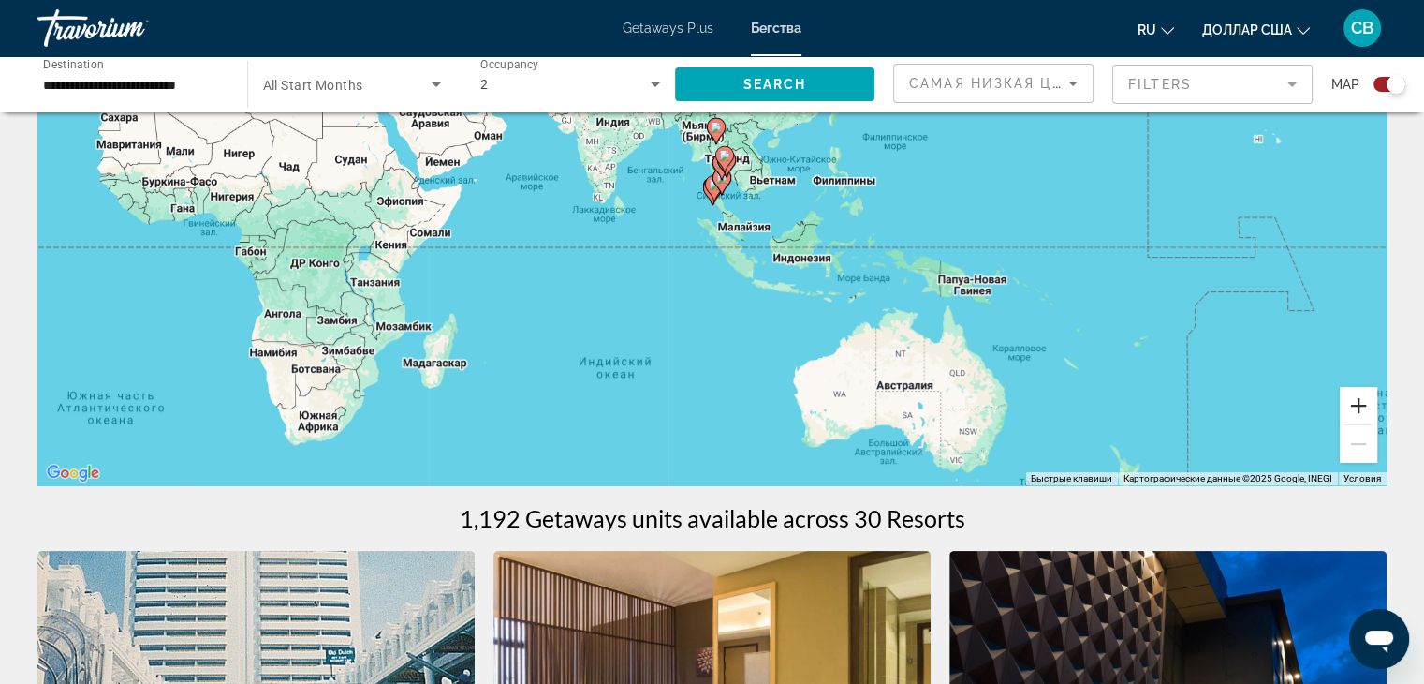
click at [1357, 394] on button "Увеличить" at bounding box center [1358, 405] width 37 height 37
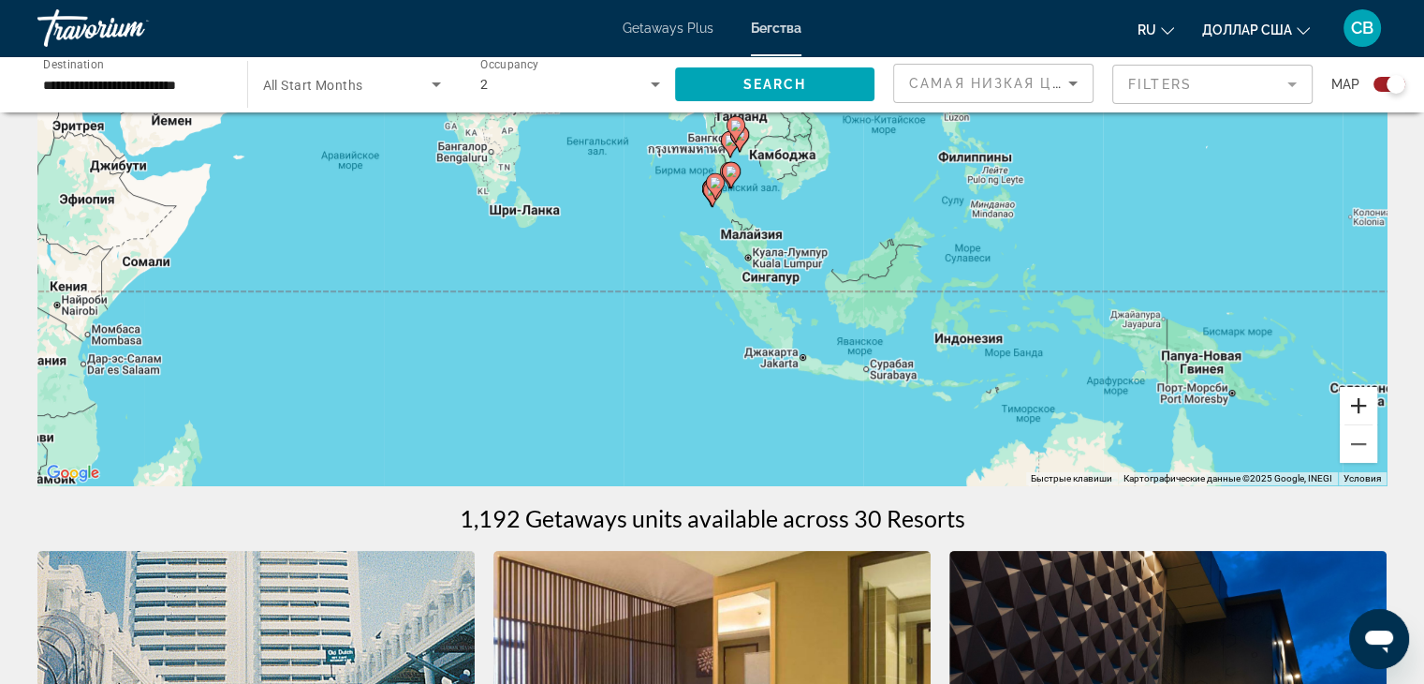
click at [1363, 393] on button "Увеличить" at bounding box center [1358, 405] width 37 height 37
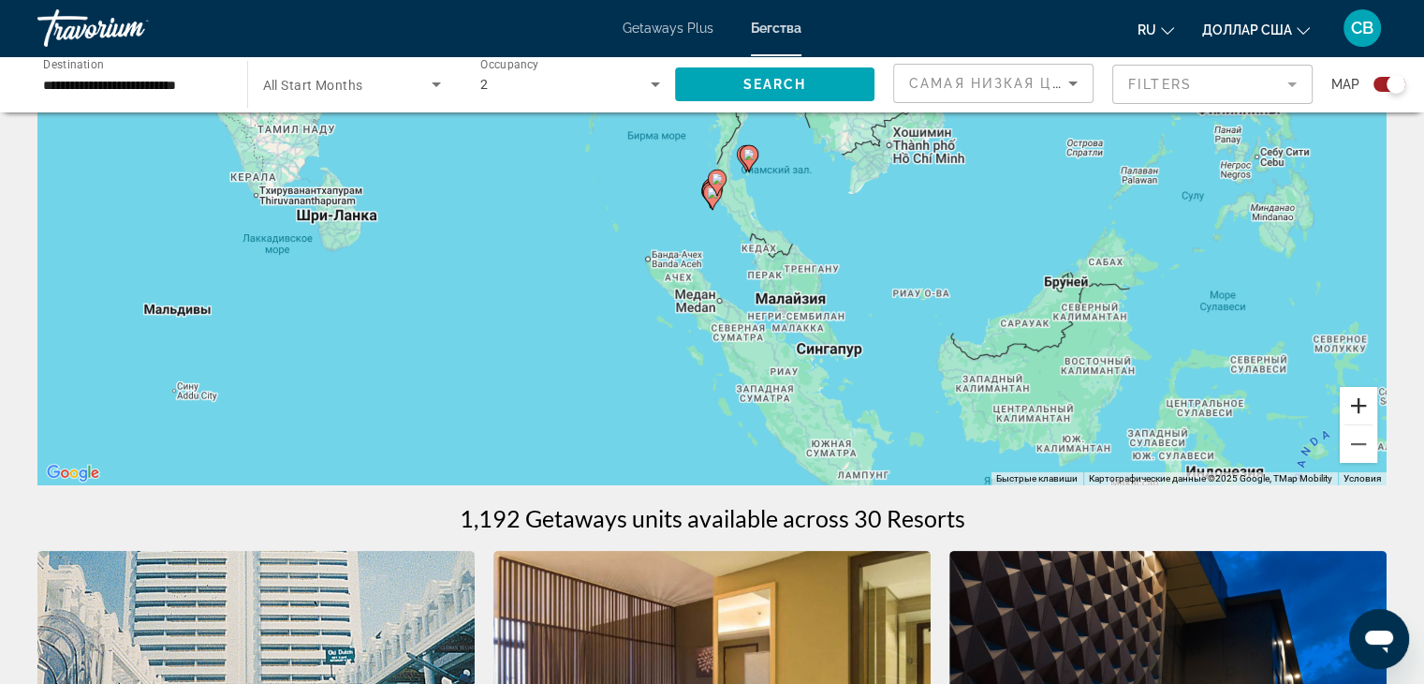
click at [1363, 393] on button "Увеличить" at bounding box center [1358, 405] width 37 height 37
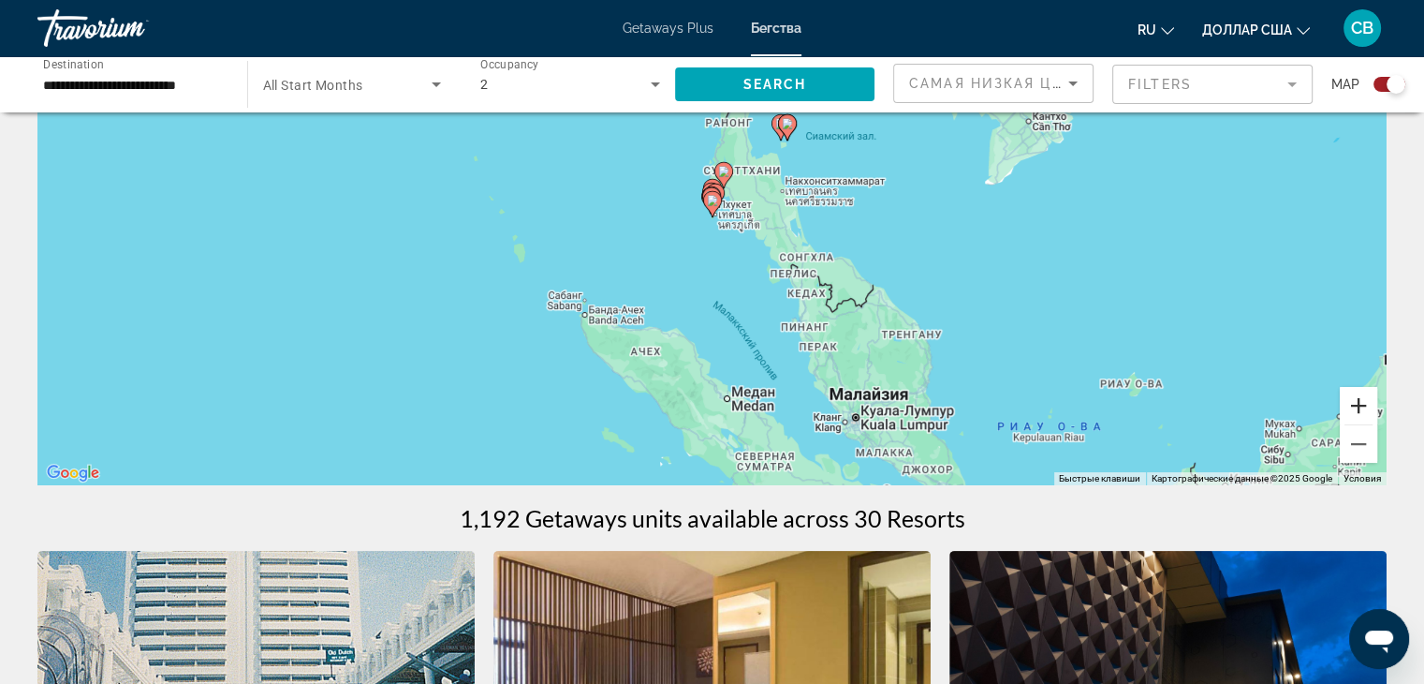
click at [1364, 393] on button "Увеличить" at bounding box center [1358, 405] width 37 height 37
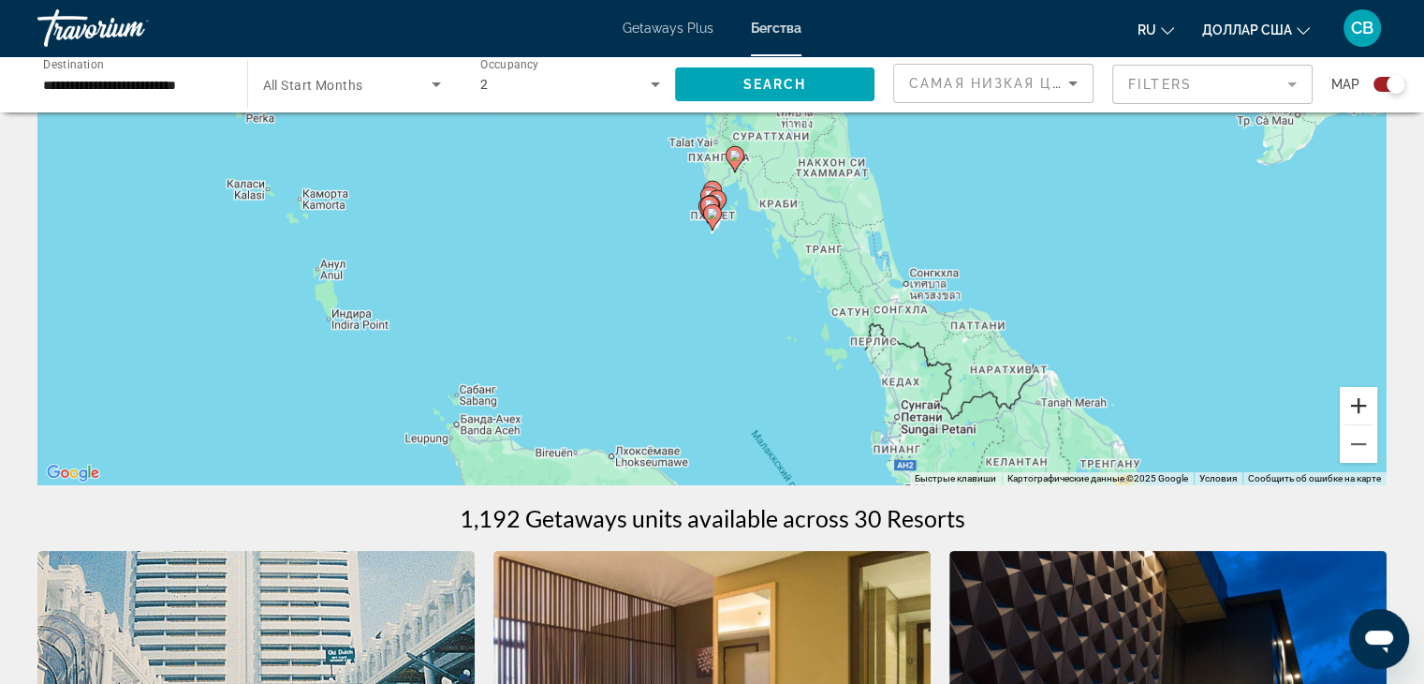
click at [1365, 391] on button "Увеличить" at bounding box center [1358, 405] width 37 height 37
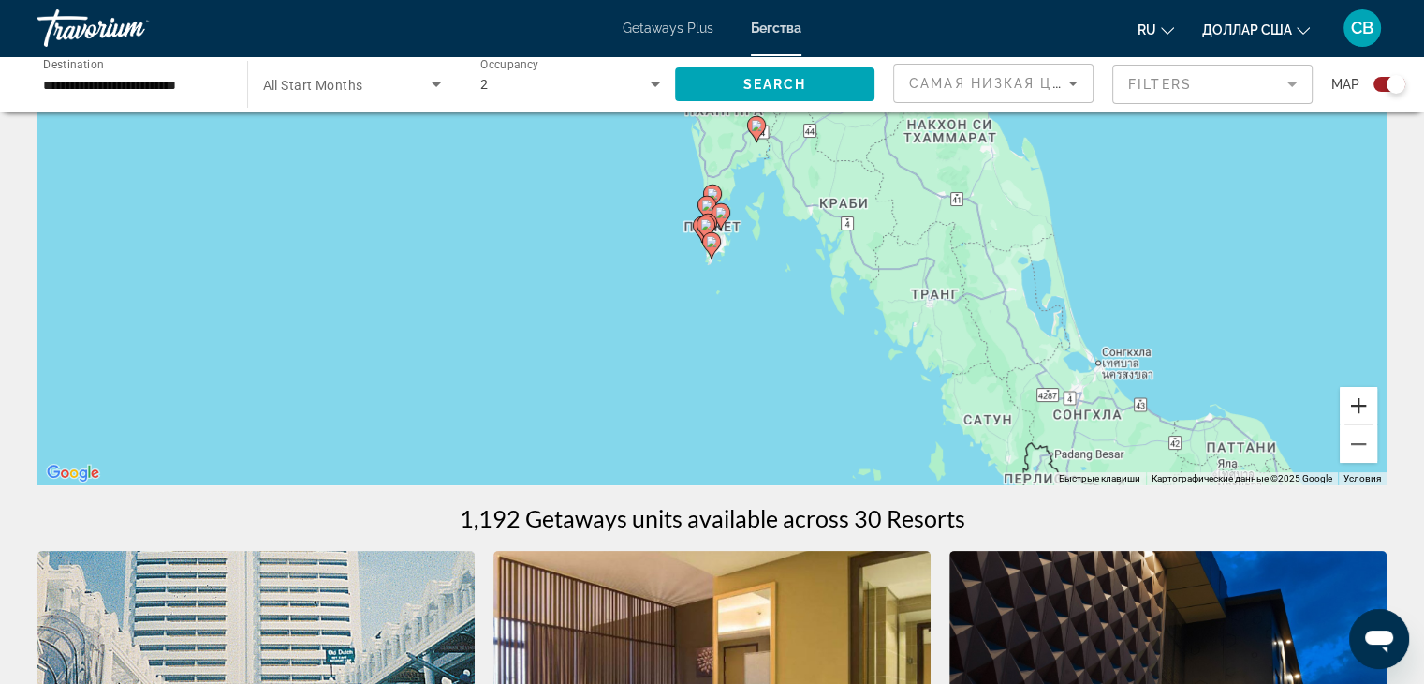
click at [1364, 390] on button "Увеличить" at bounding box center [1358, 405] width 37 height 37
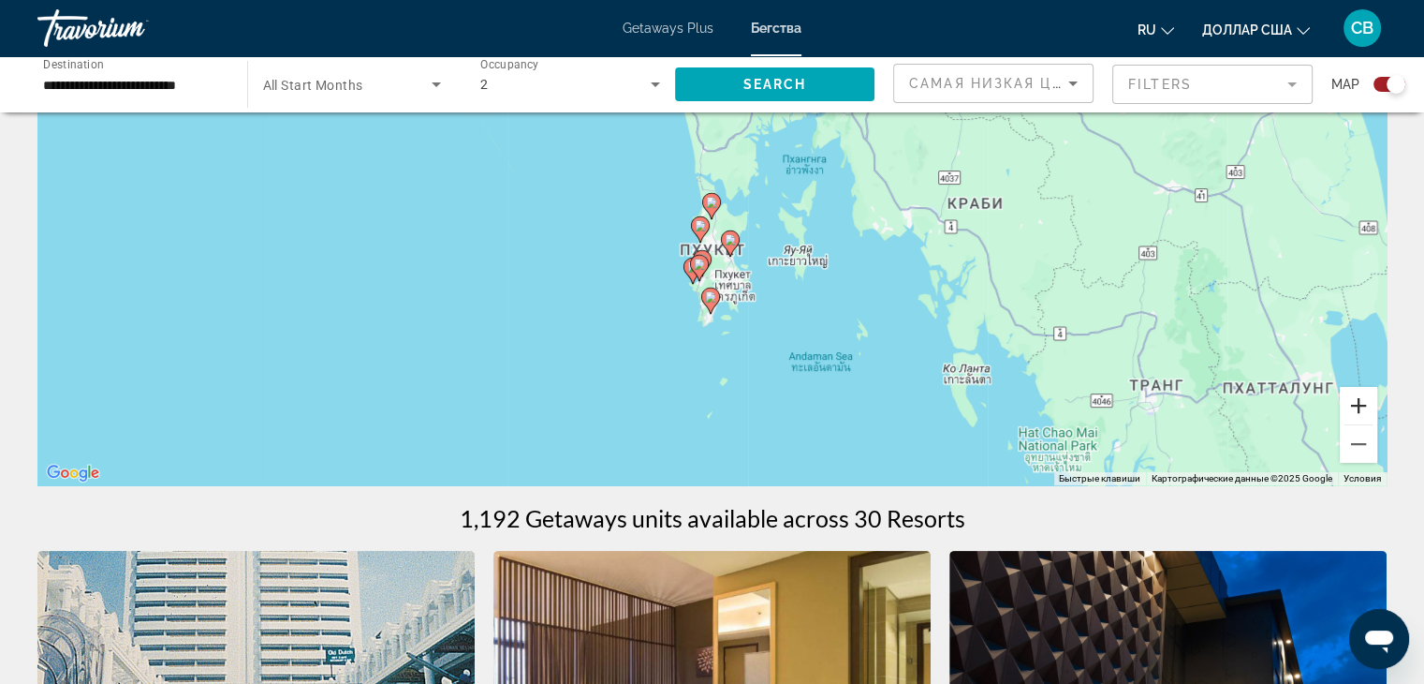
click at [1364, 390] on button "Увеличить" at bounding box center [1358, 405] width 37 height 37
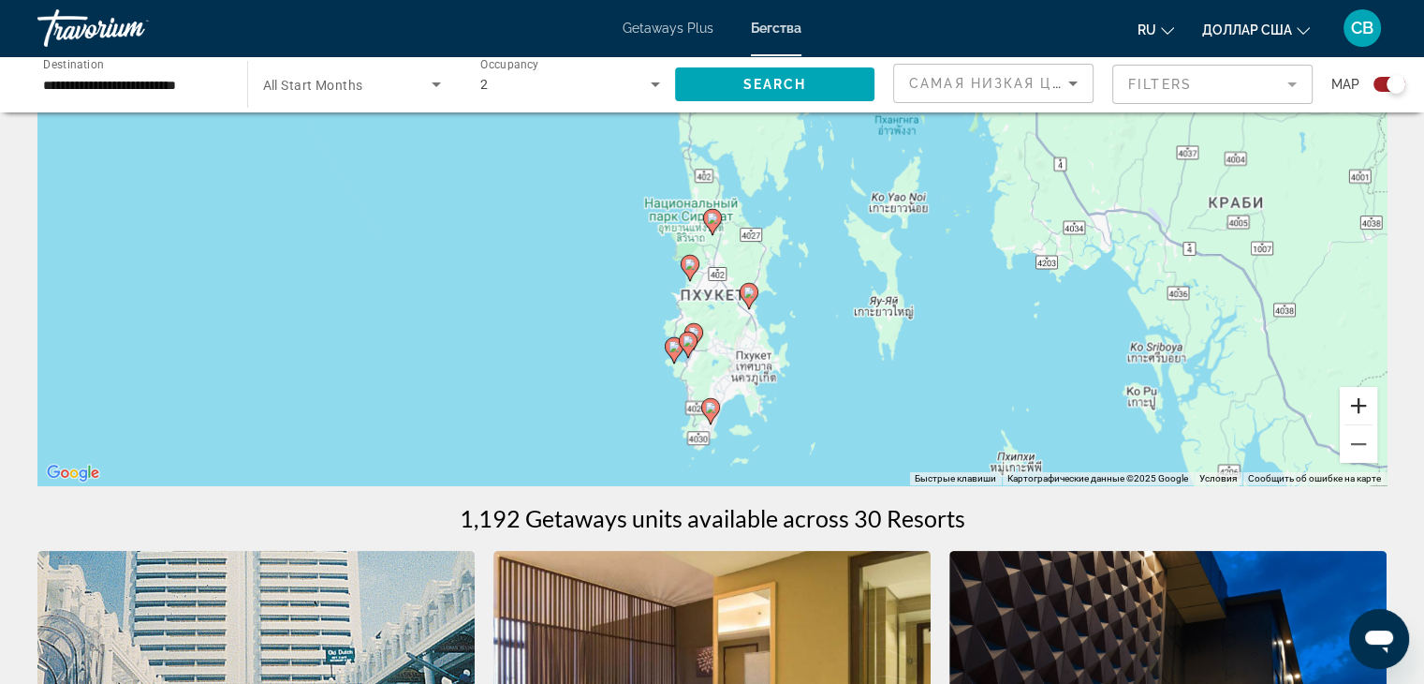
click at [1364, 390] on button "Увеличить" at bounding box center [1358, 405] width 37 height 37
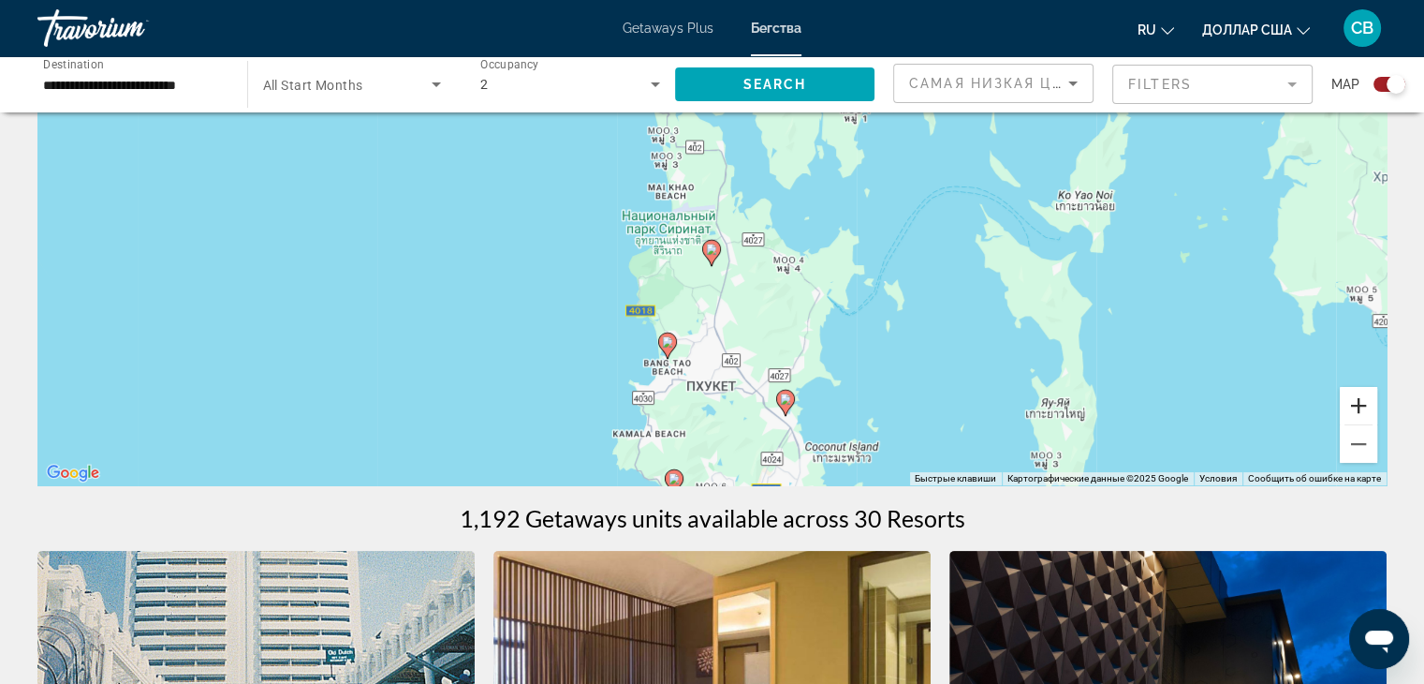
click at [1352, 389] on button "Увеличить" at bounding box center [1358, 405] width 37 height 37
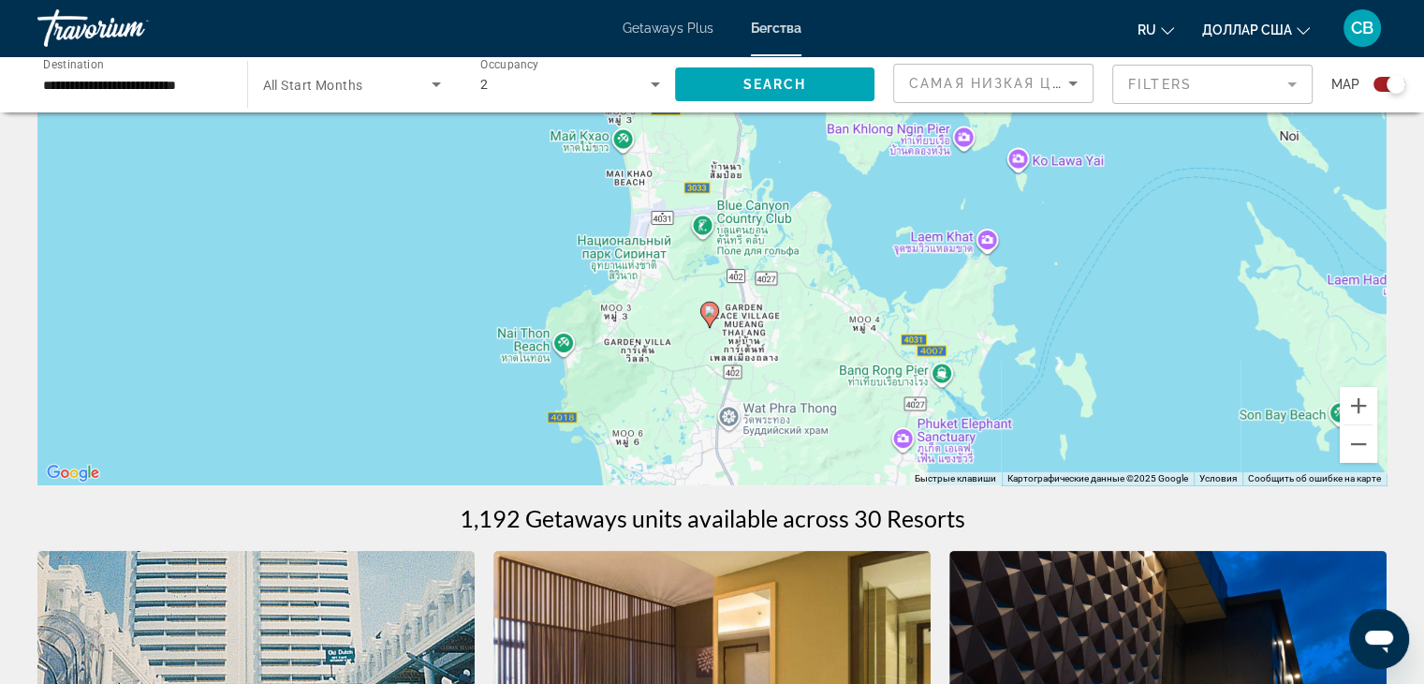
click at [1353, 383] on div "Чтобы активировать перетаскивание с помощью клавиатуры, нажмите Alt + Ввод. Пос…" at bounding box center [711, 204] width 1349 height 562
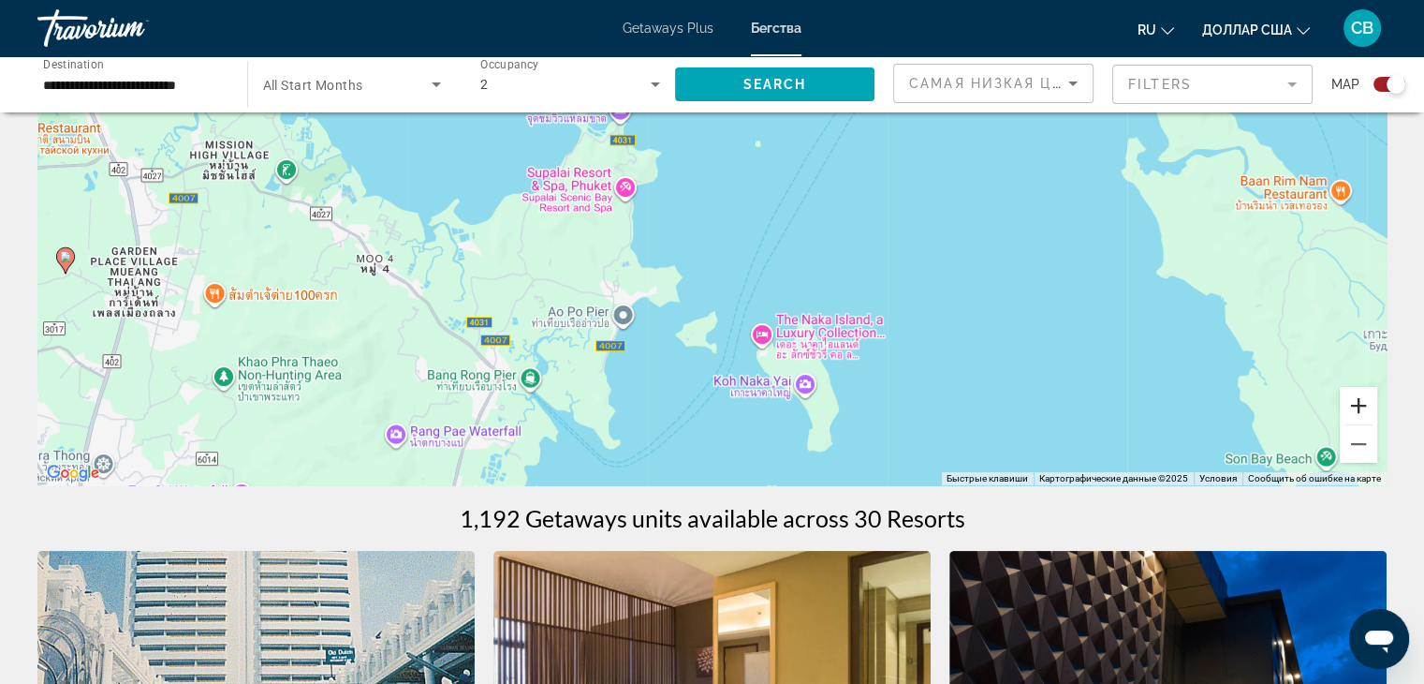
click at [1363, 397] on button "Увеличить" at bounding box center [1358, 405] width 37 height 37
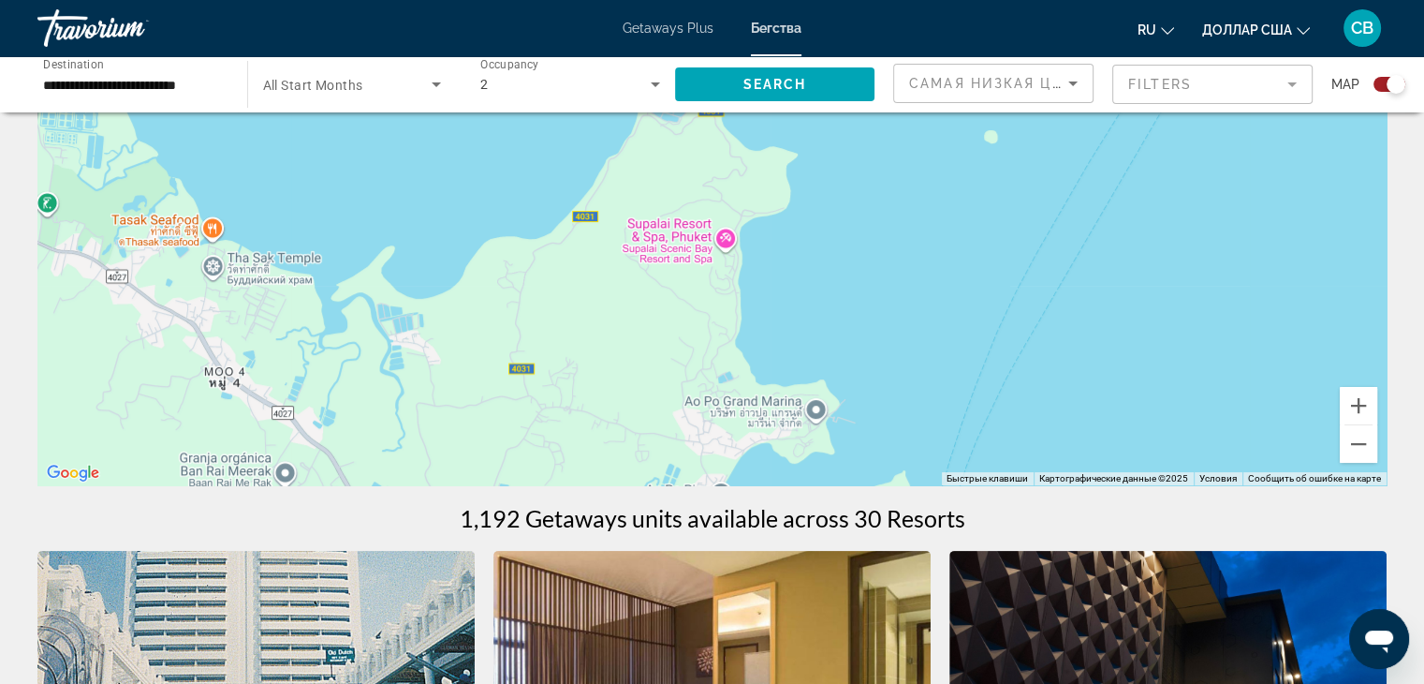
drag, startPoint x: 839, startPoint y: 266, endPoint x: 1192, endPoint y: 344, distance: 361.5
click at [1192, 344] on div "Основное содержание" at bounding box center [711, 204] width 1349 height 562
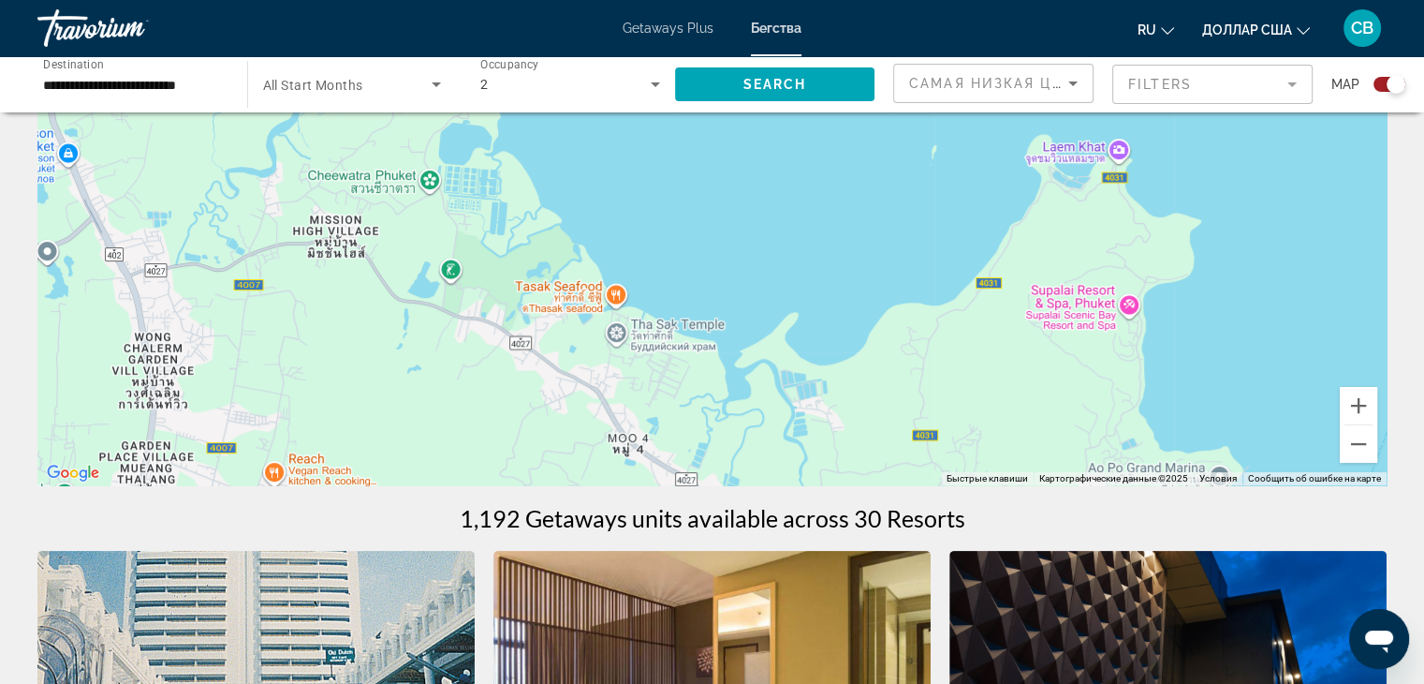
drag, startPoint x: 277, startPoint y: 123, endPoint x: 447, endPoint y: 136, distance: 170.0
click at [447, 136] on div "Чтобы активировать перетаскивание с помощью клавиатуры, нажмите Alt + Ввод. Пос…" at bounding box center [711, 204] width 1349 height 562
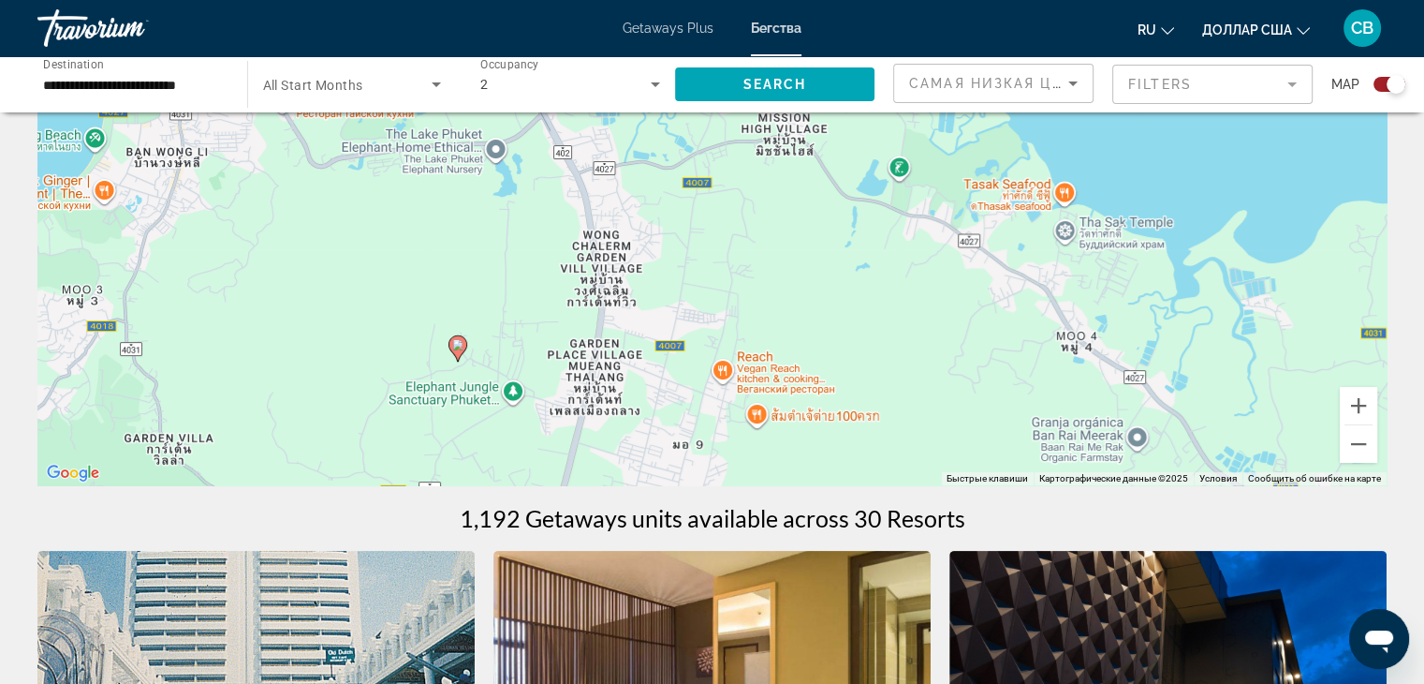
drag, startPoint x: 450, startPoint y: 238, endPoint x: 929, endPoint y: 150, distance: 486.6
click at [929, 150] on div "Чтобы активировать перетаскивание с помощью клавиатуры, нажмите Alt + Ввод. Пос…" at bounding box center [711, 204] width 1349 height 562
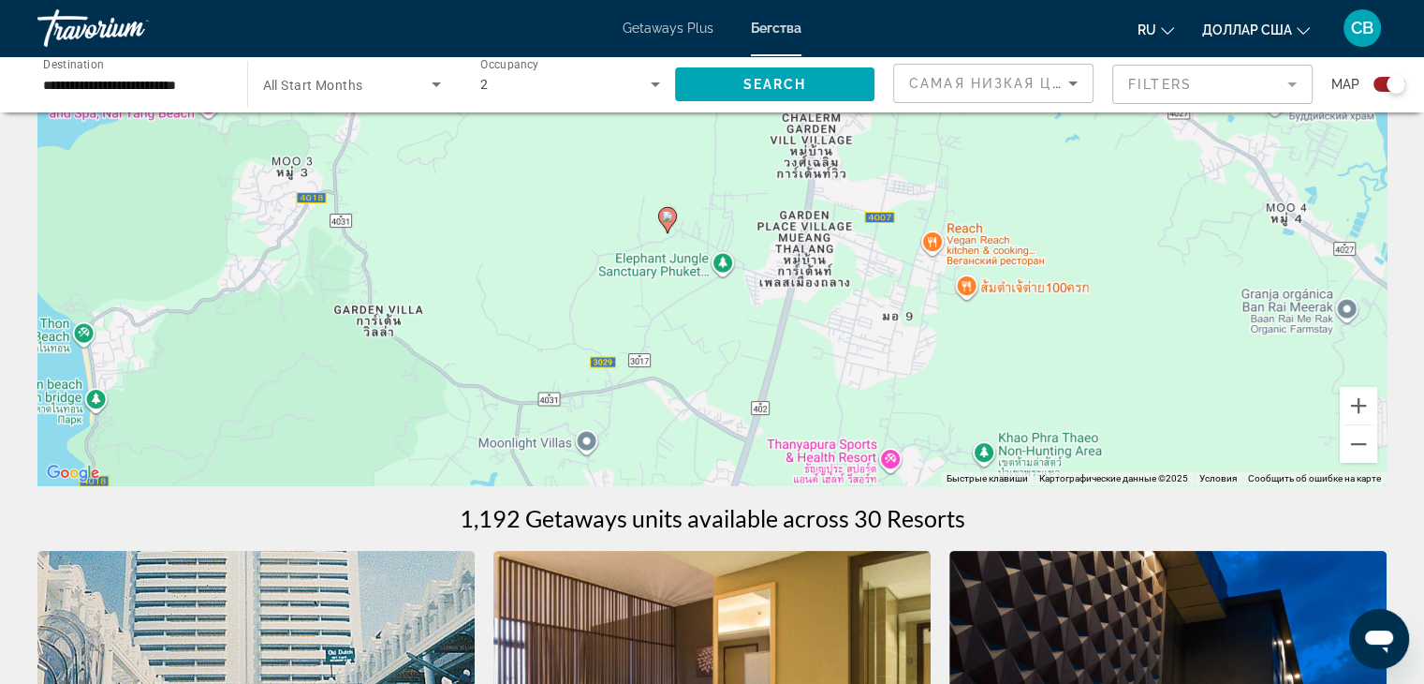
drag, startPoint x: 702, startPoint y: 299, endPoint x: 883, endPoint y: 165, distance: 224.9
click at [883, 165] on div "Чтобы активировать перетаскивание с помощью клавиатуры, нажмите Alt + Ввод. Пос…" at bounding box center [711, 204] width 1349 height 562
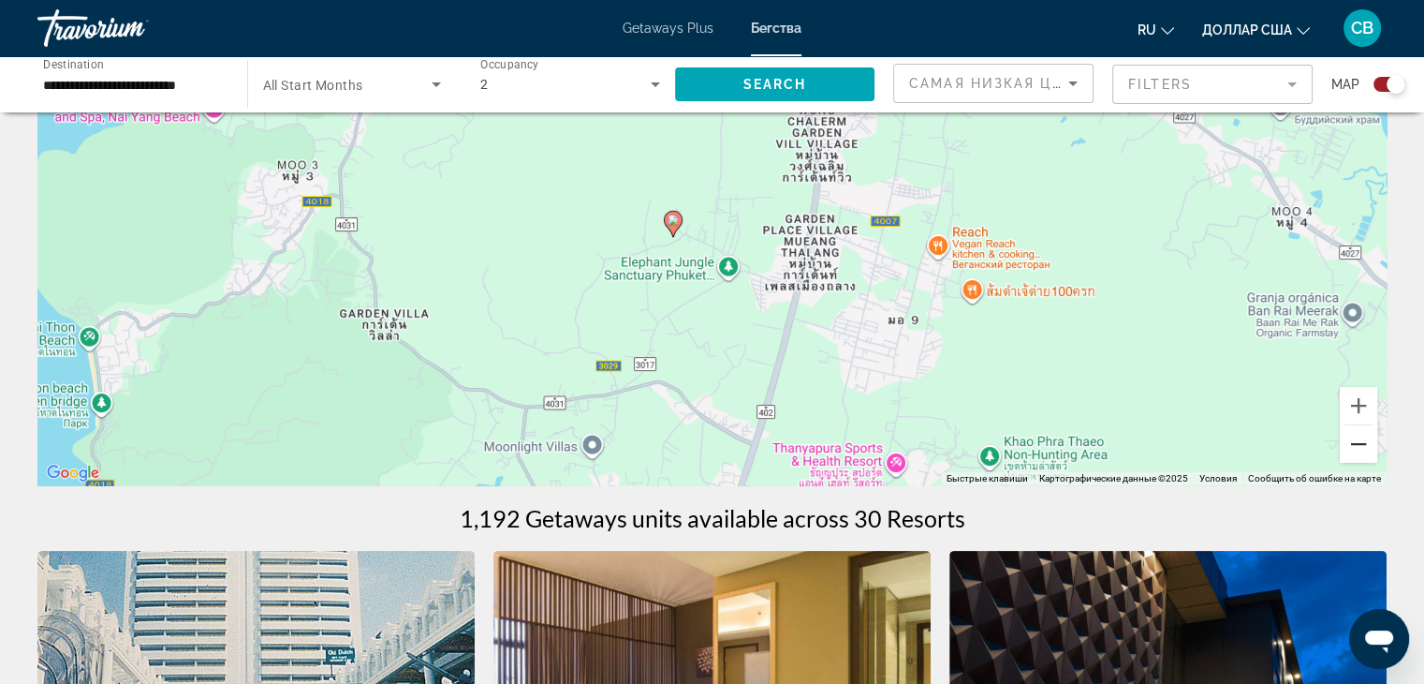
click at [1367, 426] on button "Уменьшить" at bounding box center [1358, 443] width 37 height 37
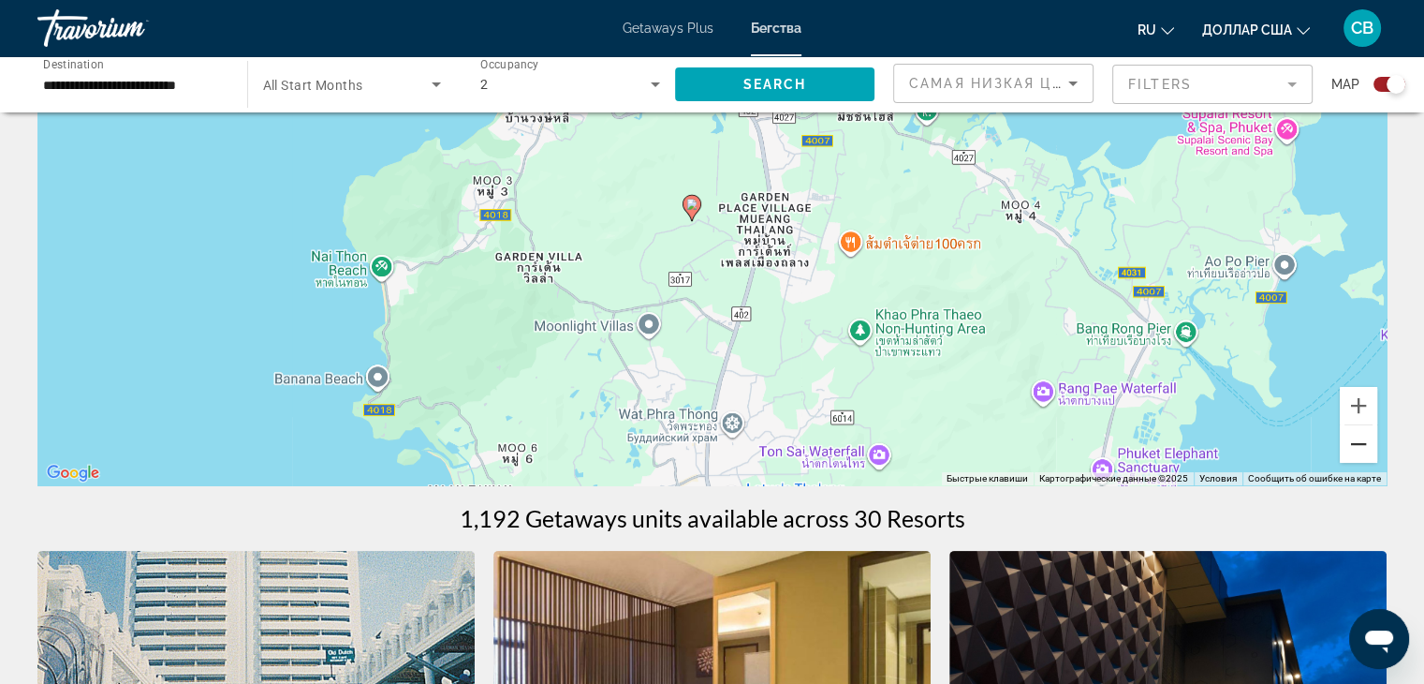
click at [1367, 426] on button "Уменьшить" at bounding box center [1358, 443] width 37 height 37
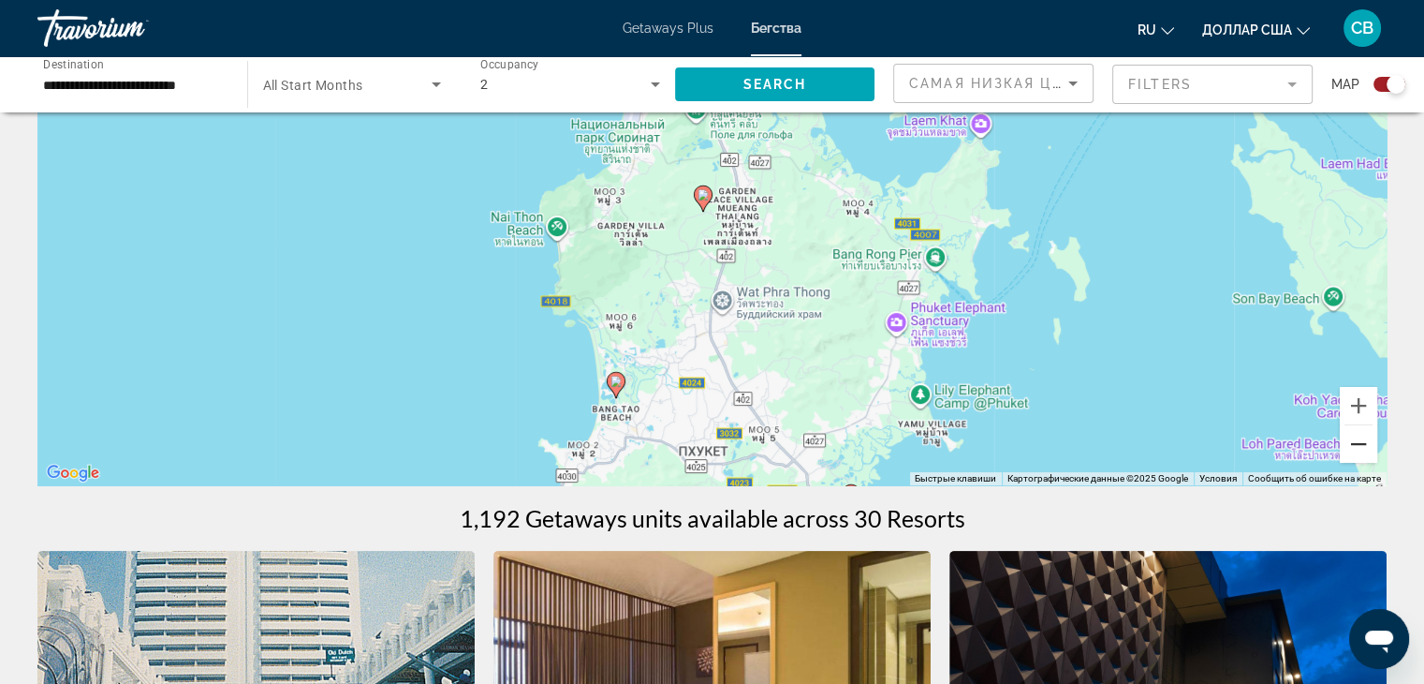
click at [1366, 425] on button "Уменьшить" at bounding box center [1358, 443] width 37 height 37
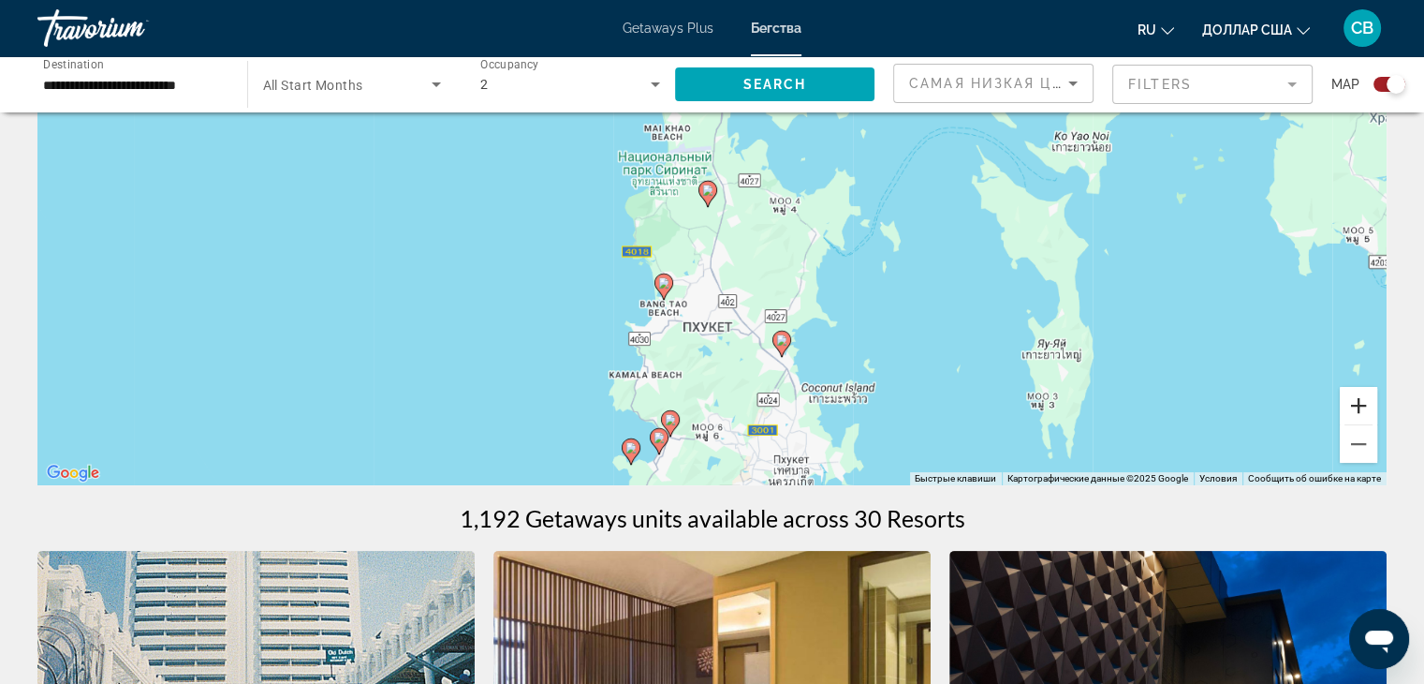
click at [1363, 421] on button "Увеличить" at bounding box center [1358, 405] width 37 height 37
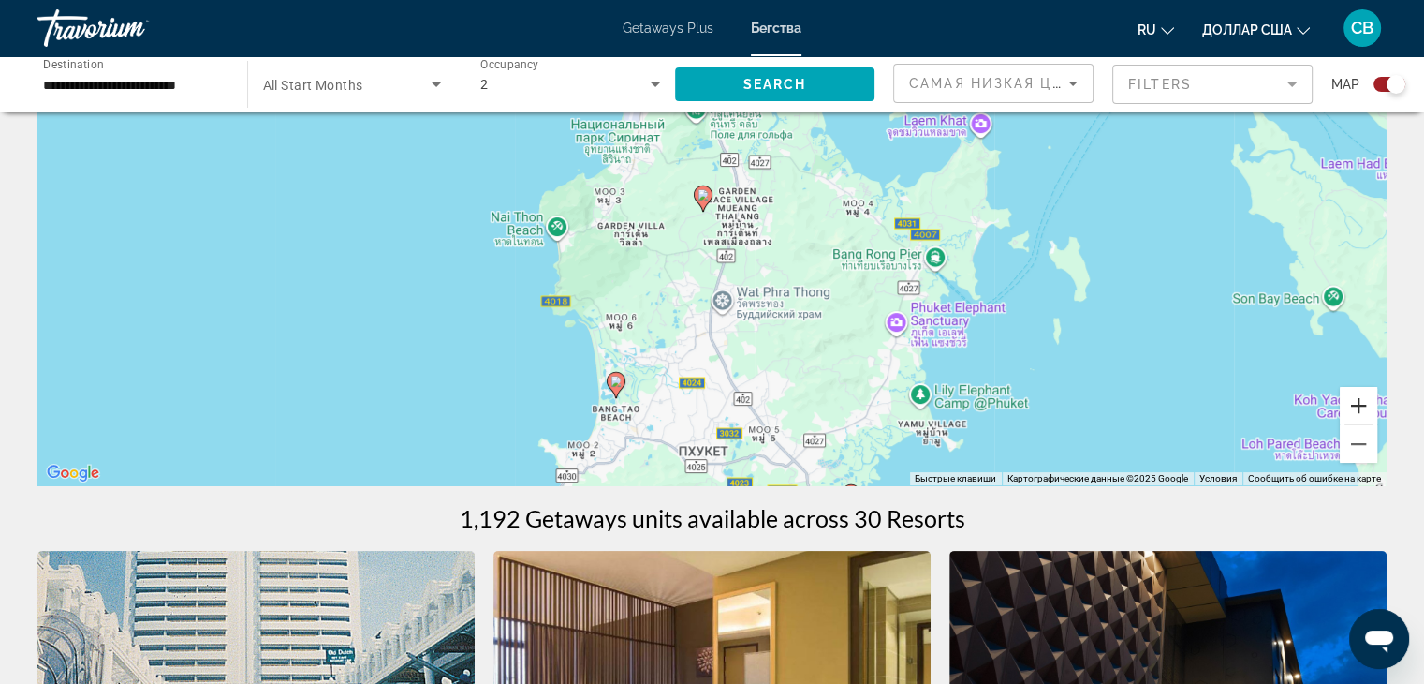
click at [1363, 420] on button "Увеличить" at bounding box center [1358, 405] width 37 height 37
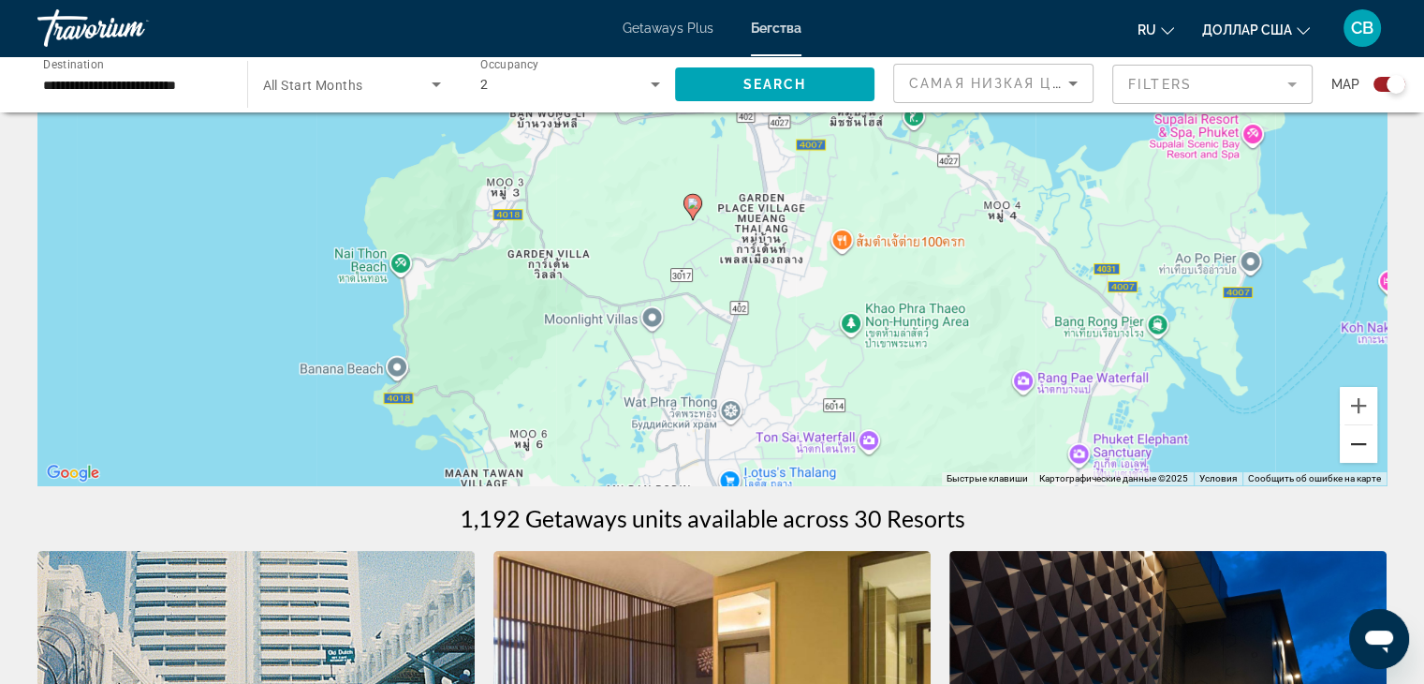
click at [1356, 435] on button "Уменьшить" at bounding box center [1358, 443] width 37 height 37
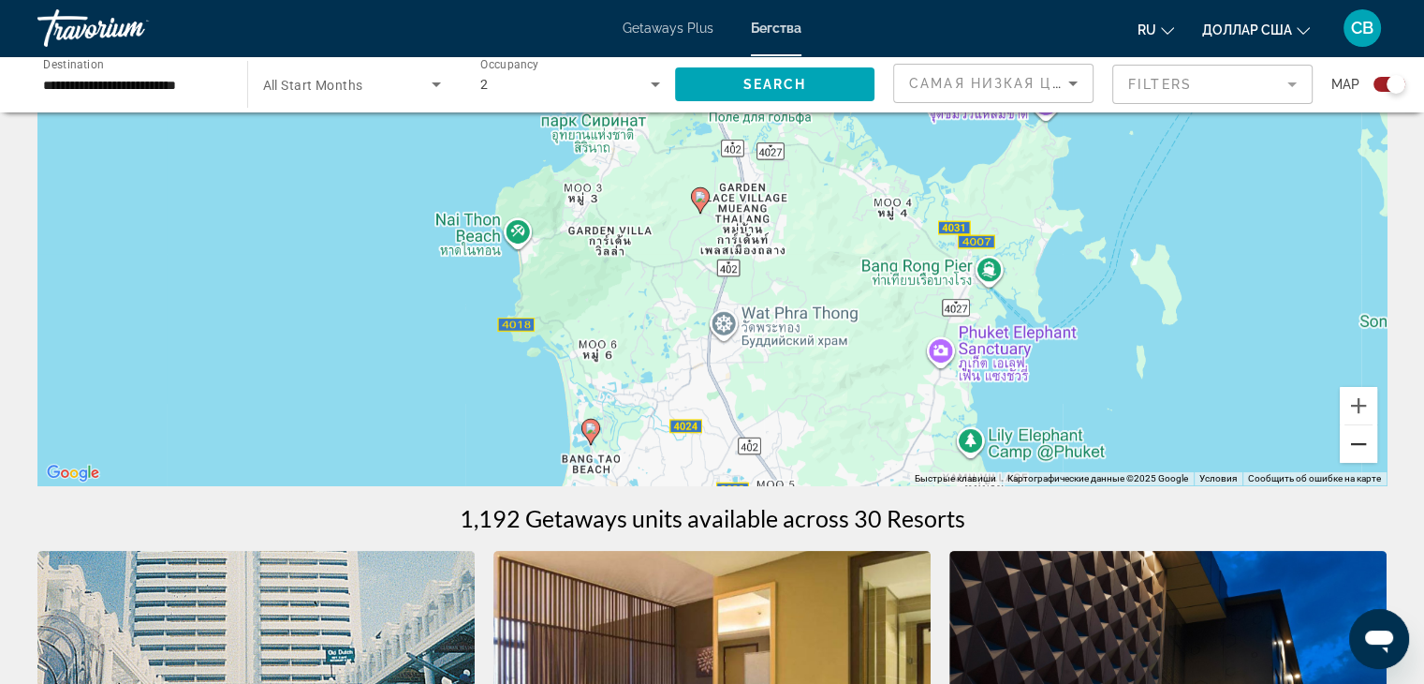
click at [1356, 435] on button "Уменьшить" at bounding box center [1358, 443] width 37 height 37
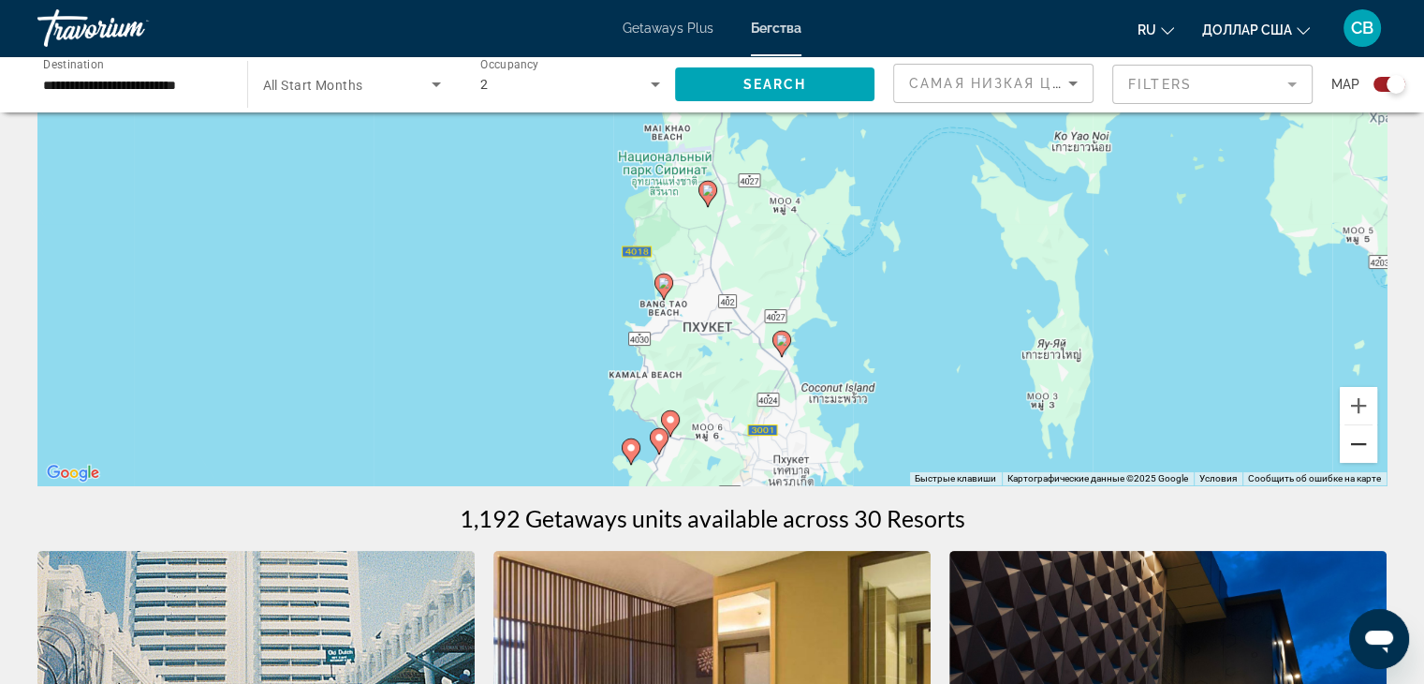
click at [1354, 431] on button "Уменьшить" at bounding box center [1358, 443] width 37 height 37
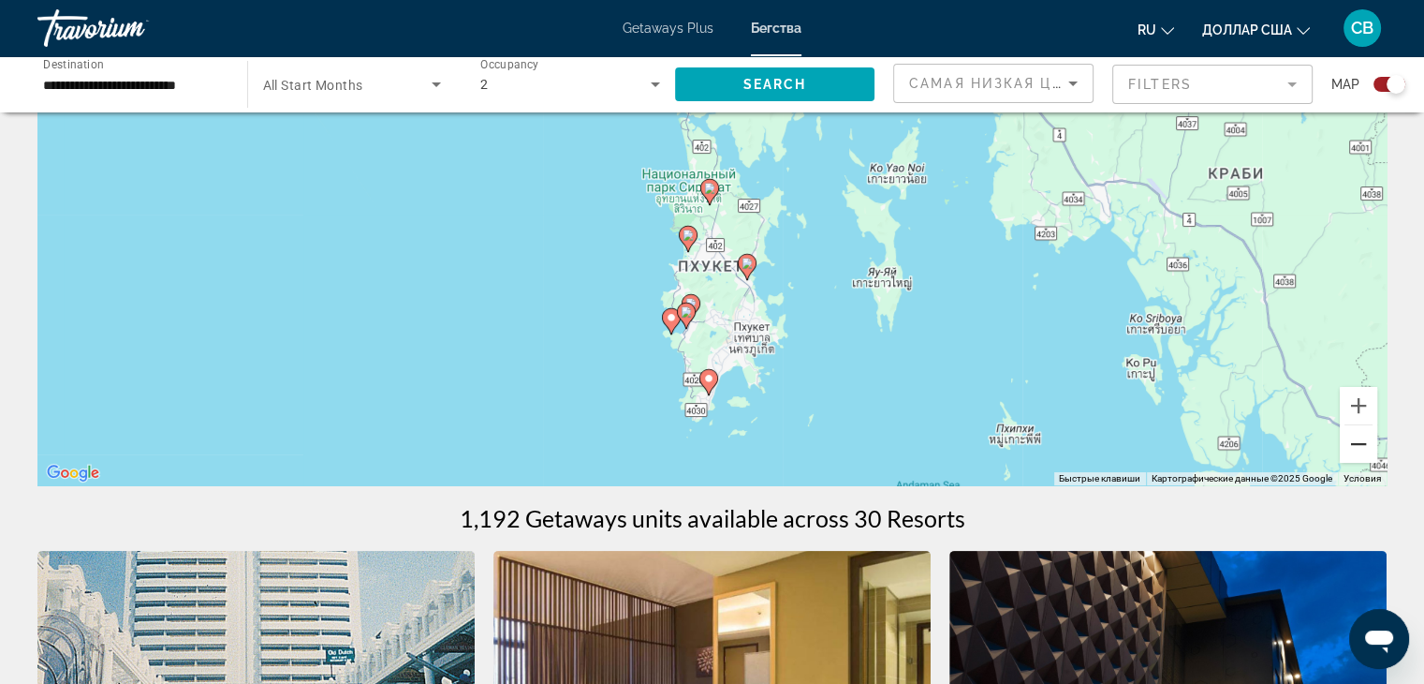
click at [1344, 455] on button "Уменьшить" at bounding box center [1358, 443] width 37 height 37
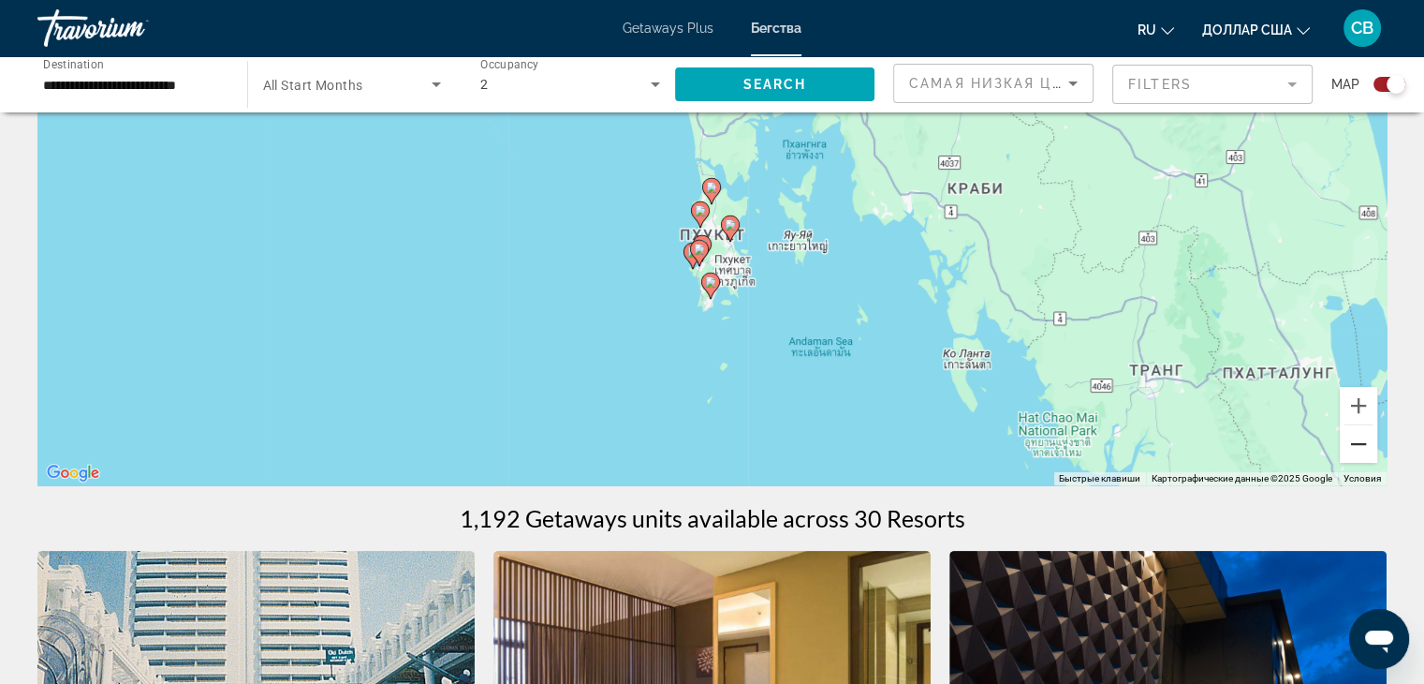
click at [1344, 455] on button "Уменьшить" at bounding box center [1358, 443] width 37 height 37
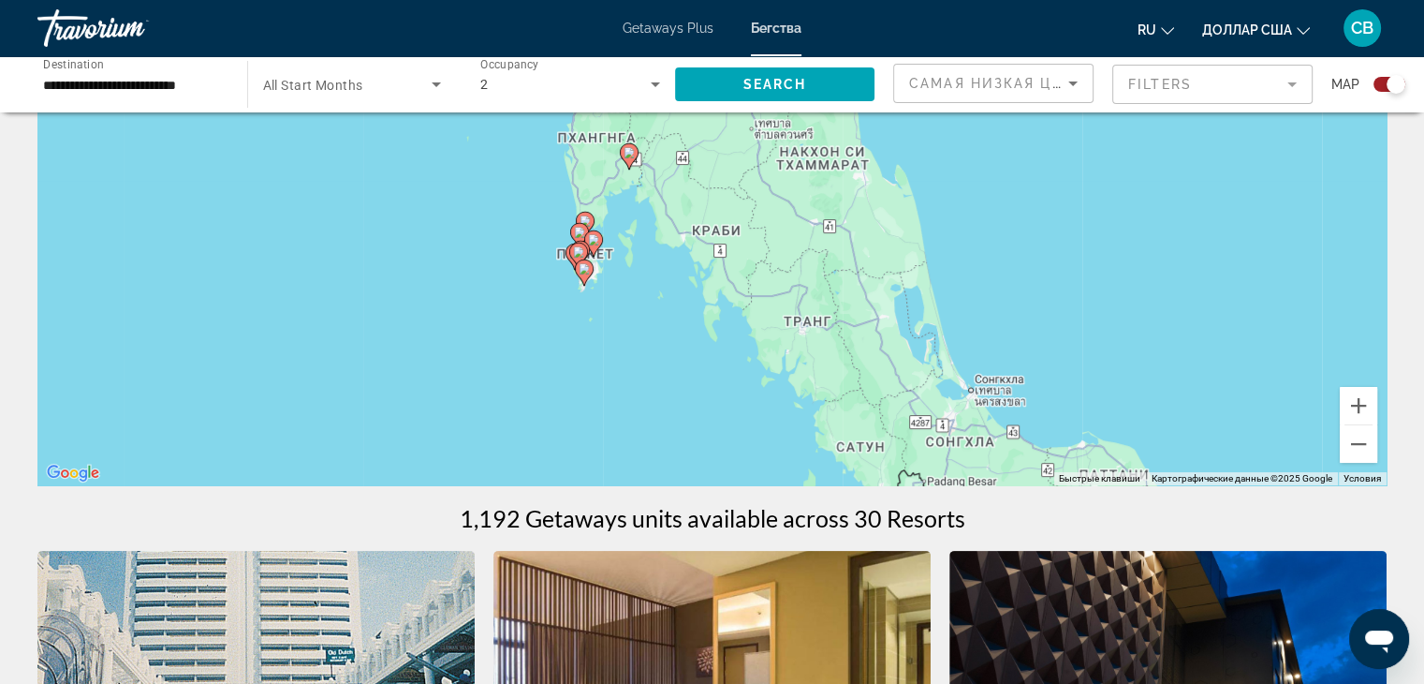
drag, startPoint x: 1171, startPoint y: 252, endPoint x: 1044, endPoint y: 290, distance: 133.0
click at [1044, 290] on div "Чтобы активировать перетаскивание с помощью клавиатуры, нажмите Alt + Ввод. Пос…" at bounding box center [711, 204] width 1349 height 562
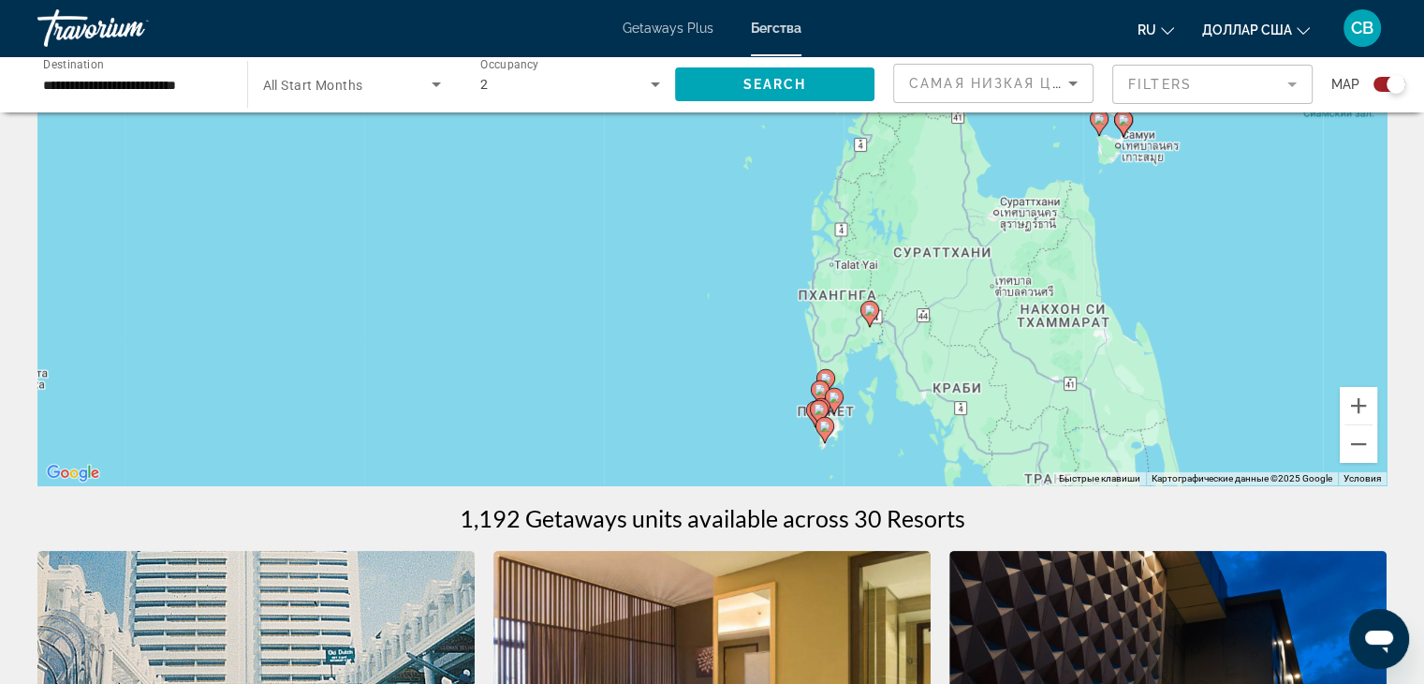
drag, startPoint x: 651, startPoint y: 356, endPoint x: 905, endPoint y: 521, distance: 302.6
click at [817, 384] on image "Основное содержание" at bounding box center [820, 389] width 11 height 11
type input "**********"
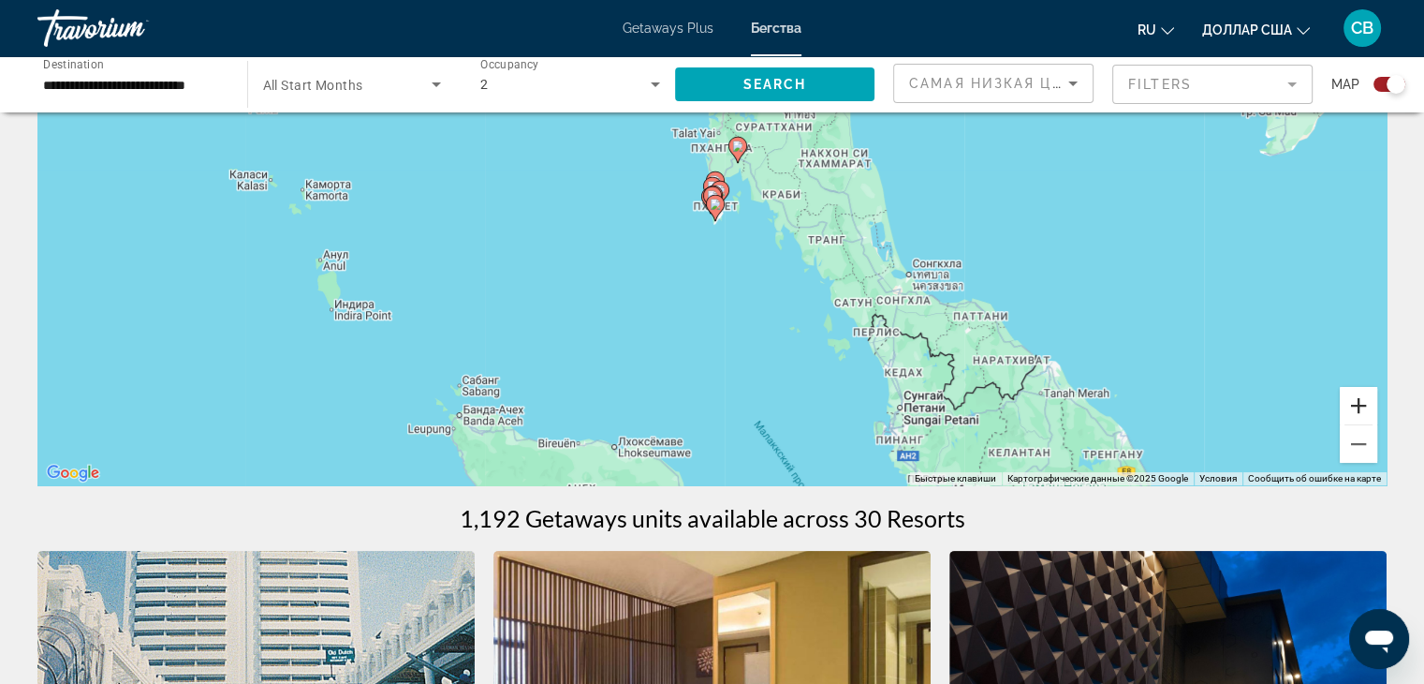
click at [1360, 393] on button "Увеличить" at bounding box center [1358, 405] width 37 height 37
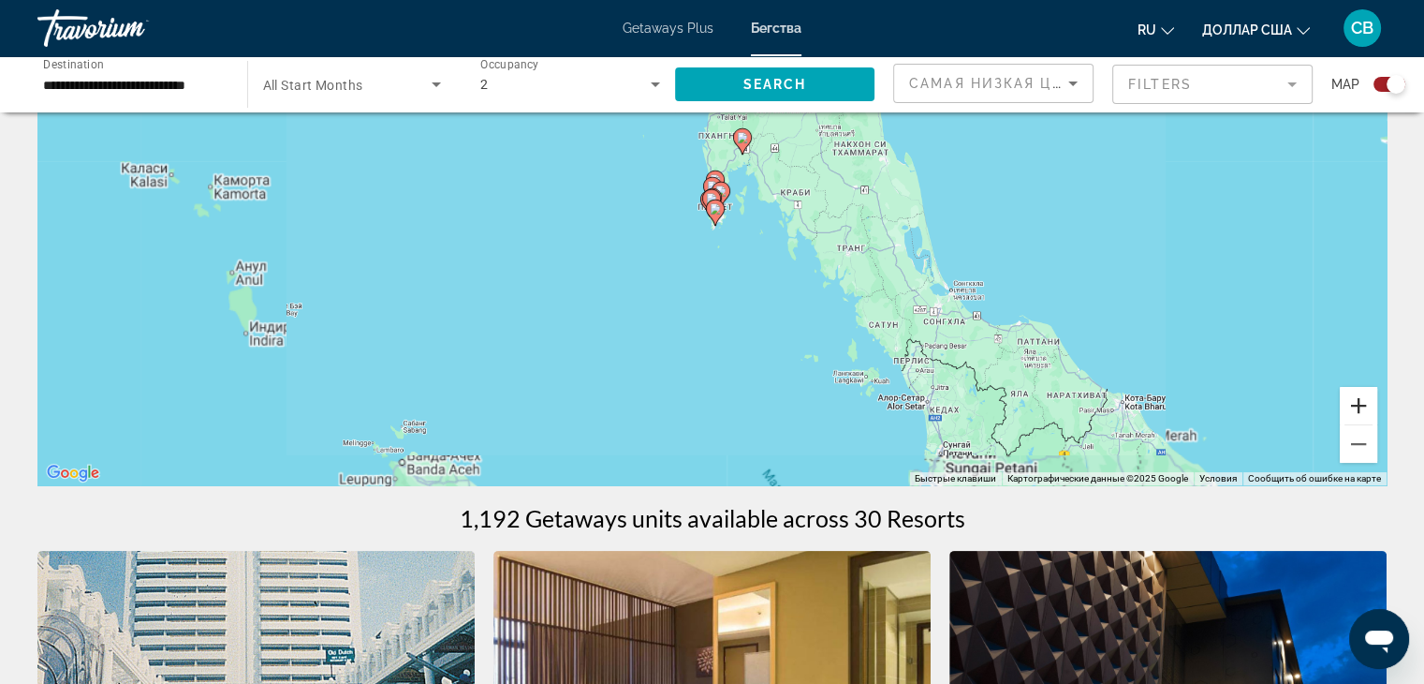
click at [1360, 393] on button "Увеличить" at bounding box center [1358, 405] width 37 height 37
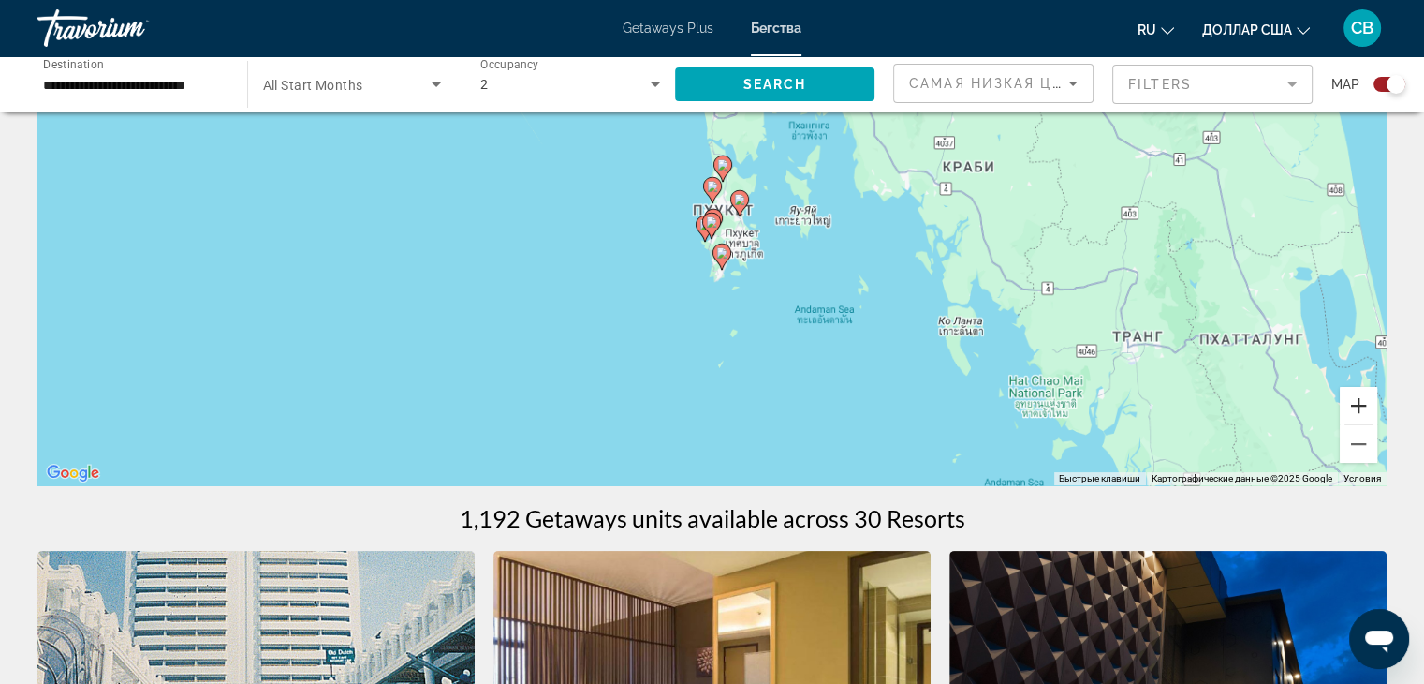
click at [1360, 393] on button "Увеличить" at bounding box center [1358, 405] width 37 height 37
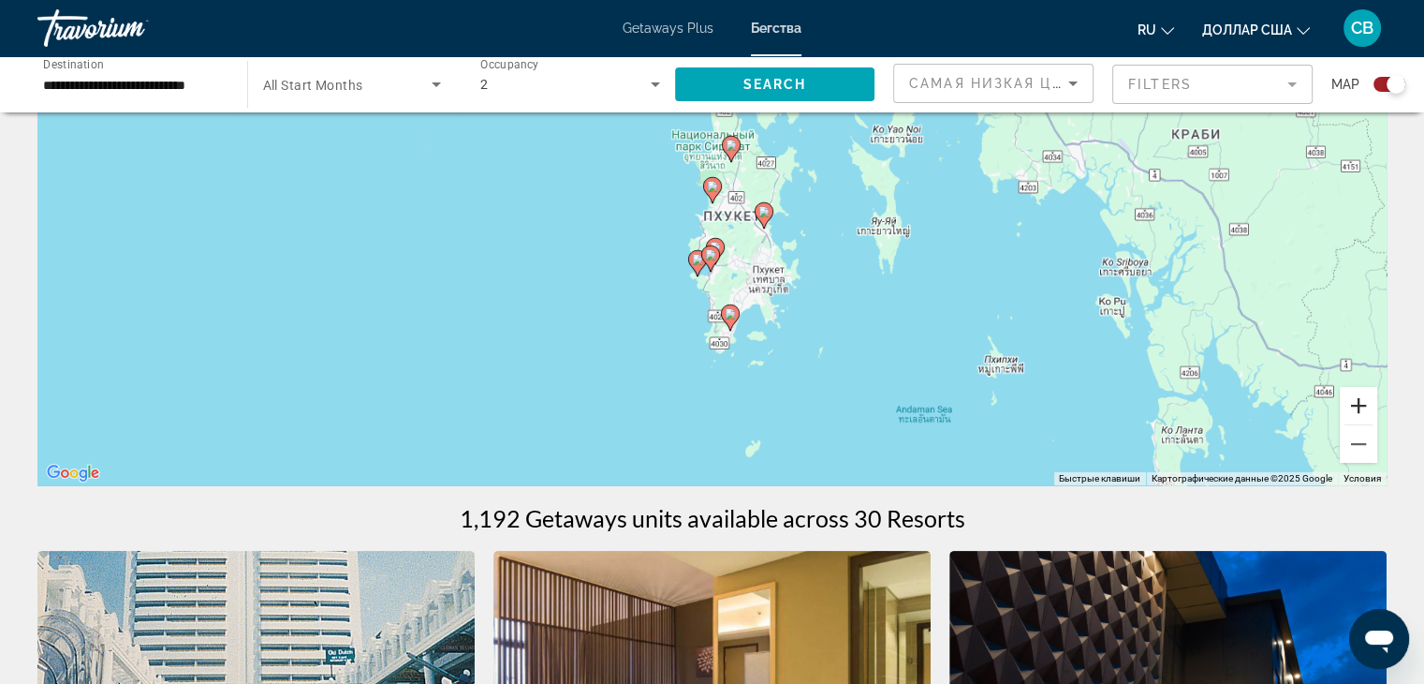
click at [1360, 393] on button "Увеличить" at bounding box center [1358, 405] width 37 height 37
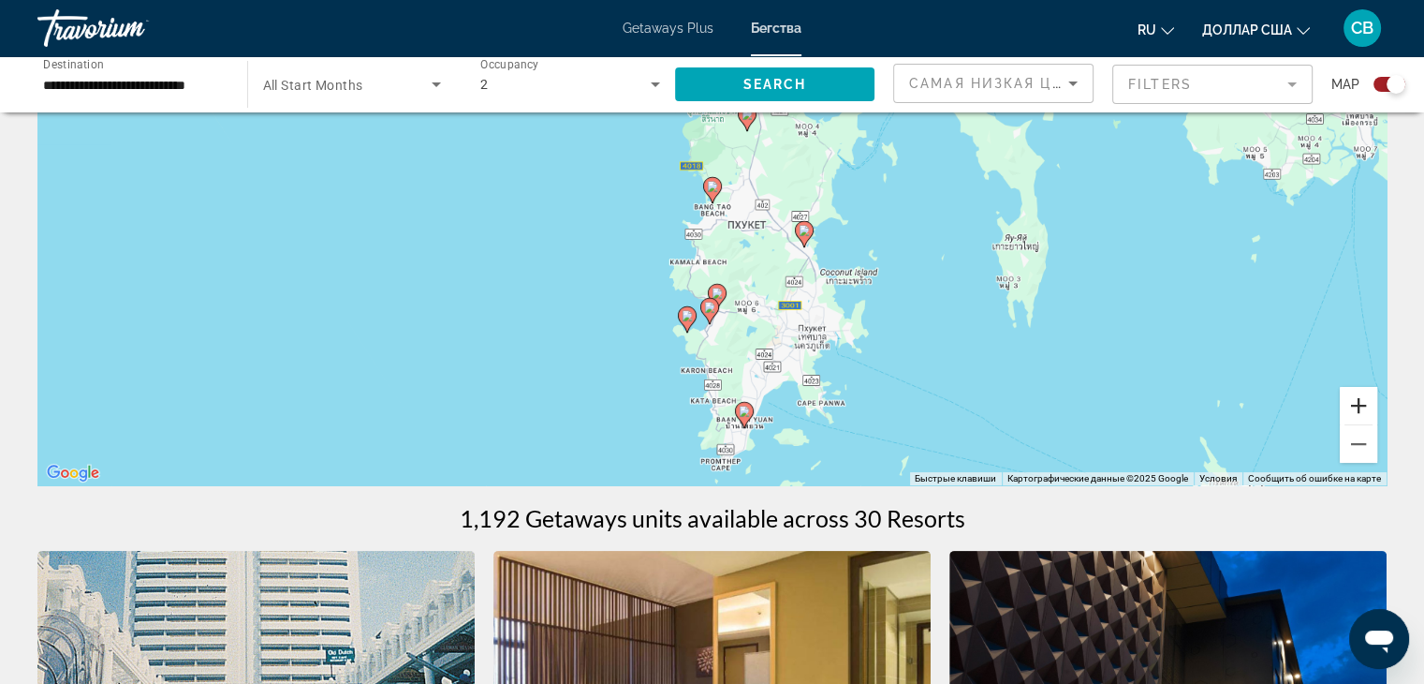
click at [1360, 393] on button "Увеличить" at bounding box center [1358, 405] width 37 height 37
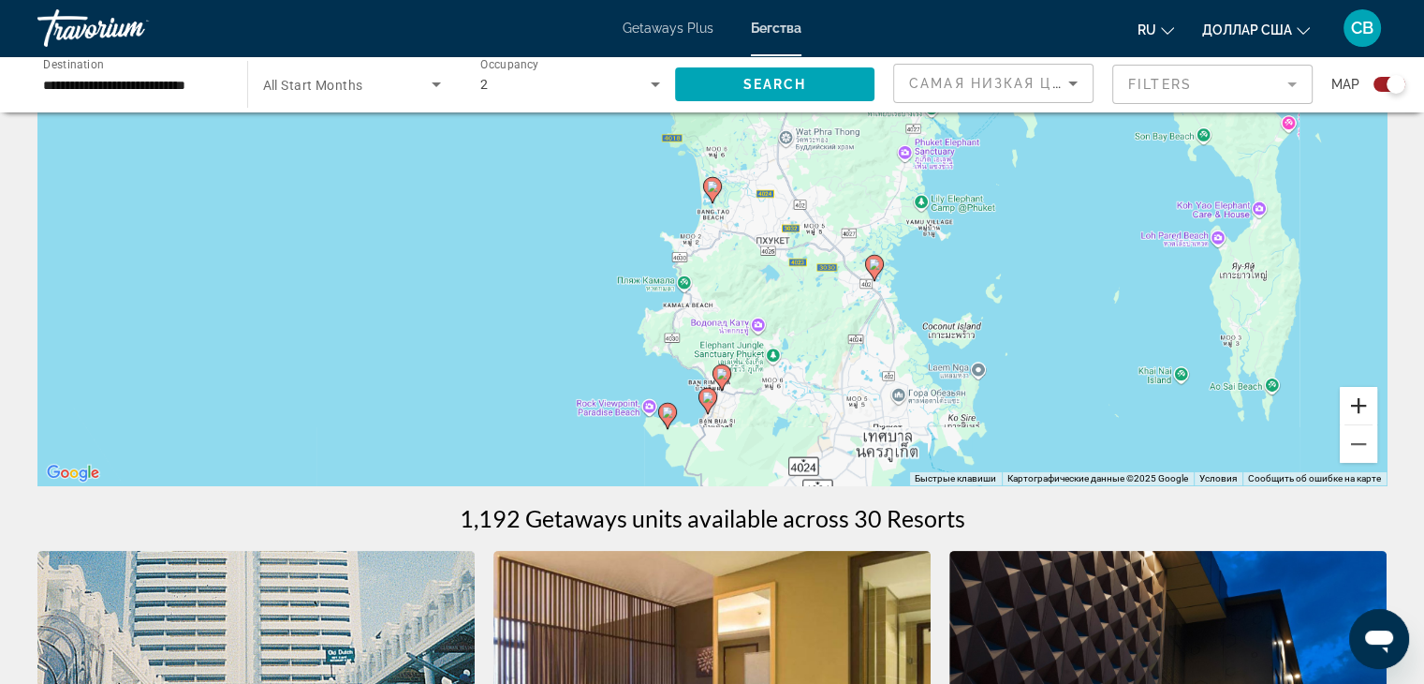
click at [1360, 393] on button "Увеличить" at bounding box center [1358, 405] width 37 height 37
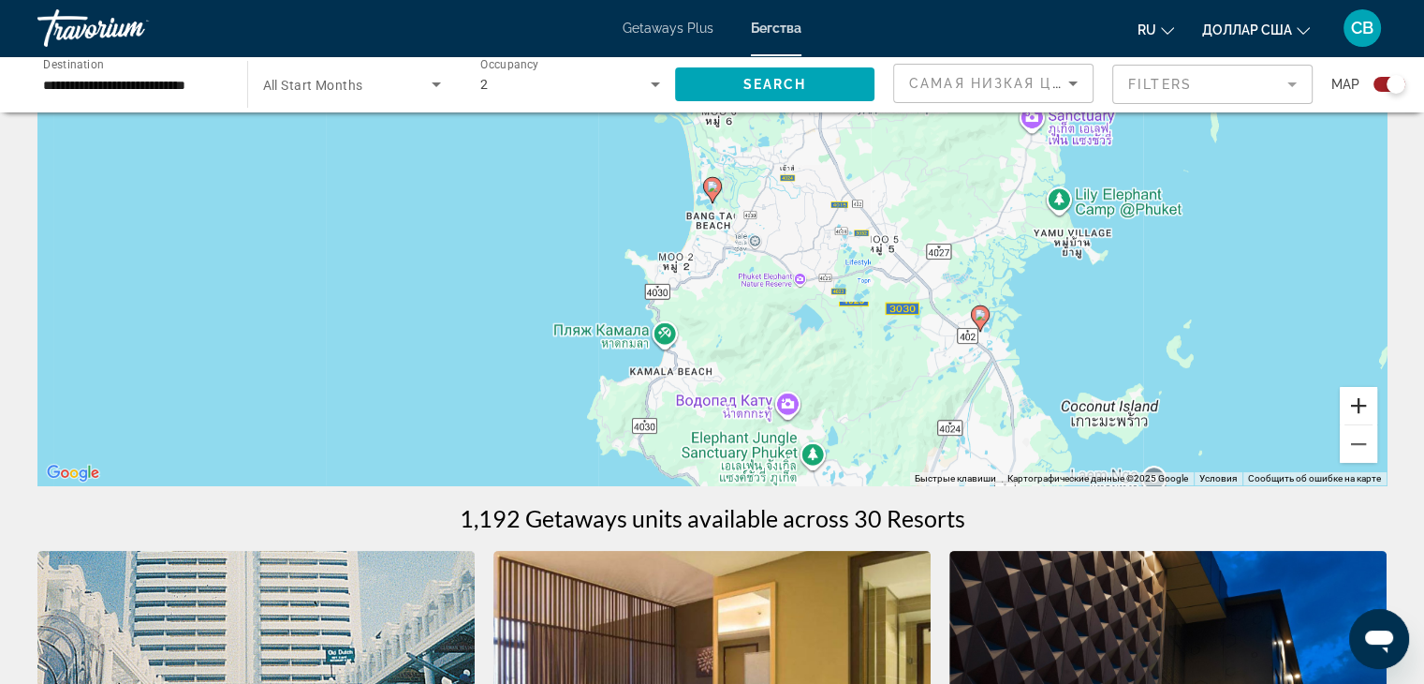
click at [1360, 393] on button "Увеличить" at bounding box center [1358, 405] width 37 height 37
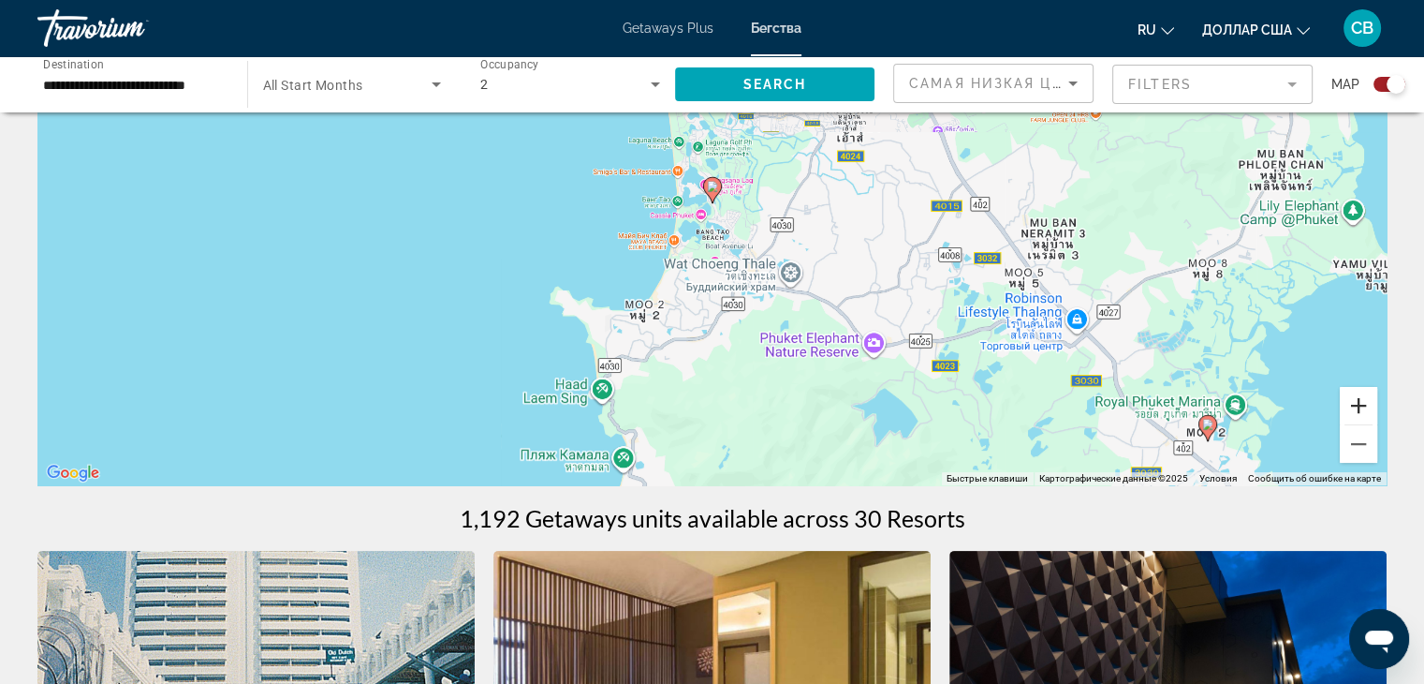
click at [1360, 393] on button "Увеличить" at bounding box center [1358, 405] width 37 height 37
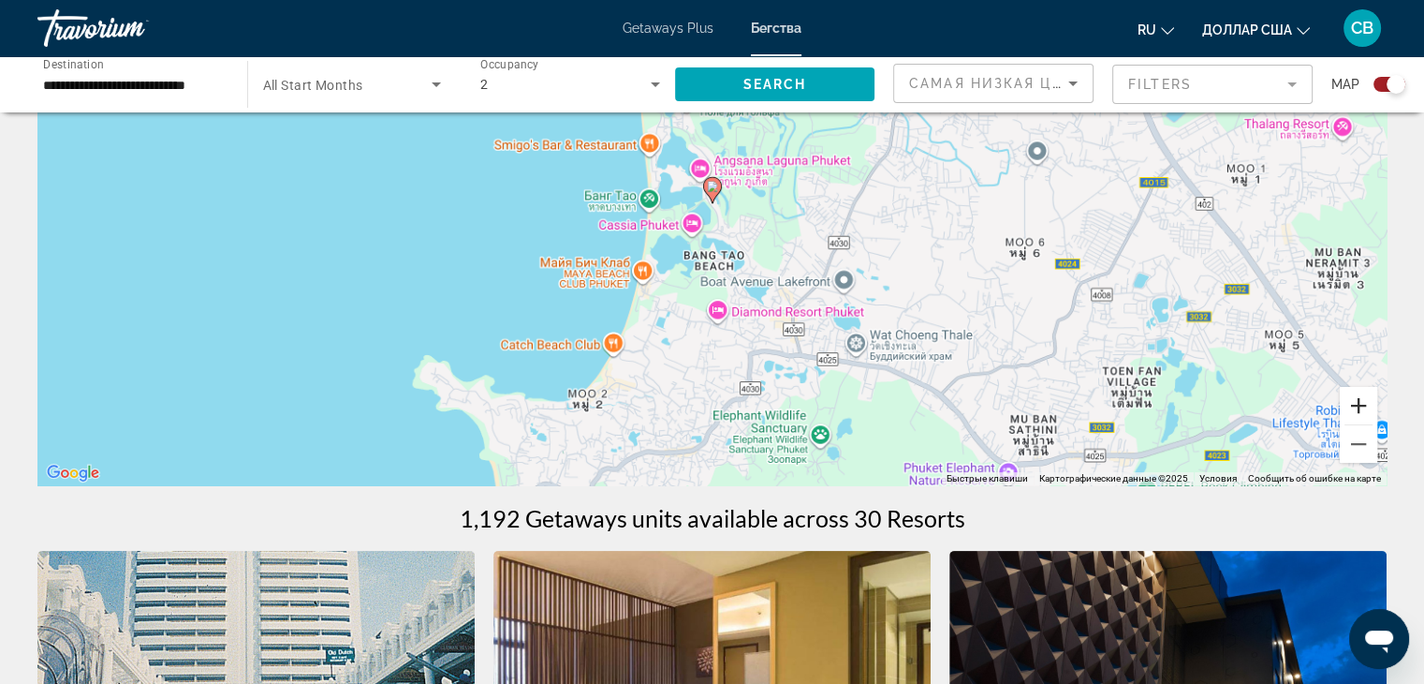
click at [1360, 393] on button "Увеличить" at bounding box center [1358, 405] width 37 height 37
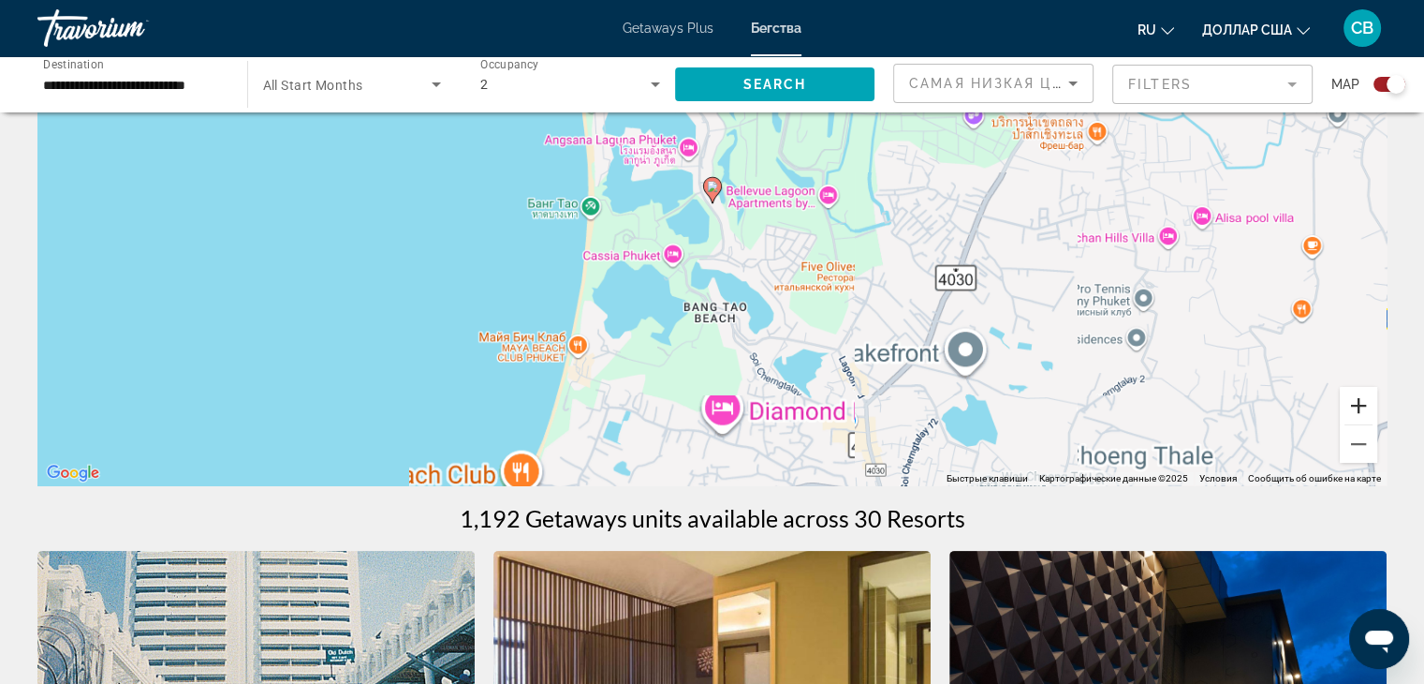
click at [1360, 393] on button "Увеличить" at bounding box center [1358, 405] width 37 height 37
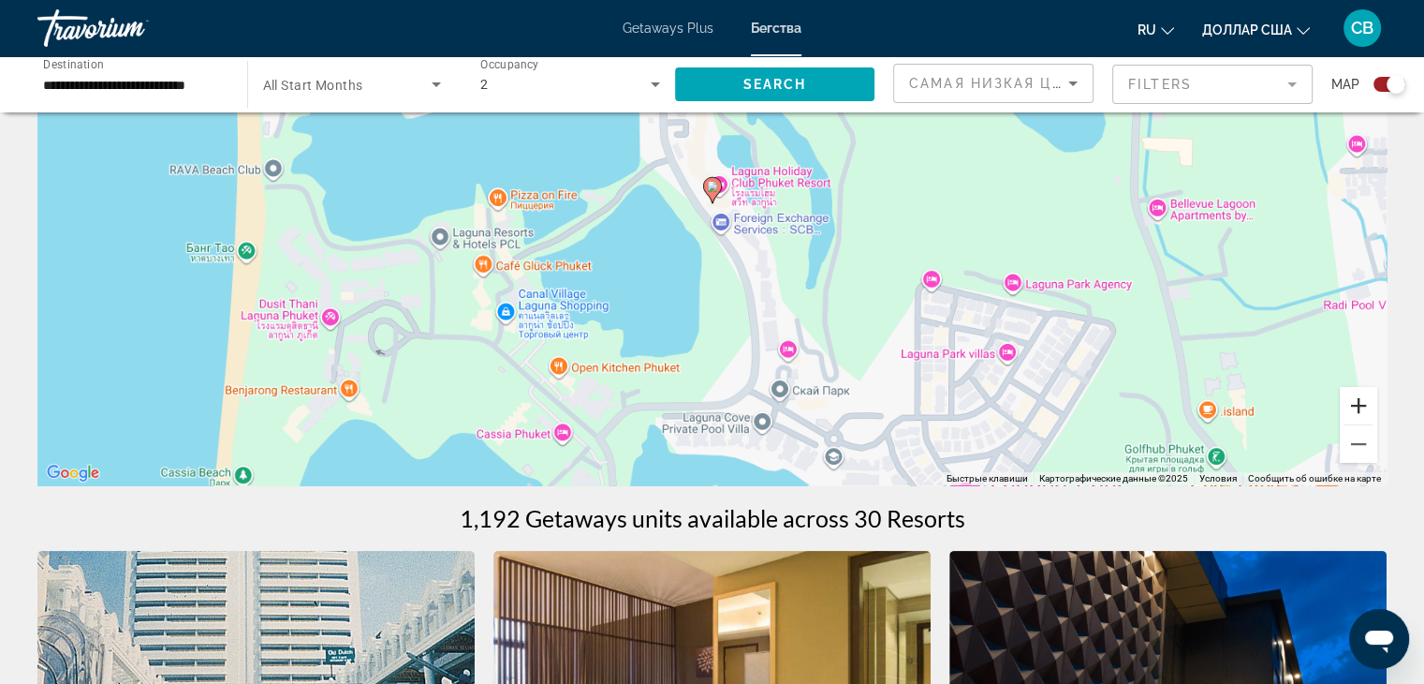
click at [1360, 393] on button "Увеличить" at bounding box center [1358, 405] width 37 height 37
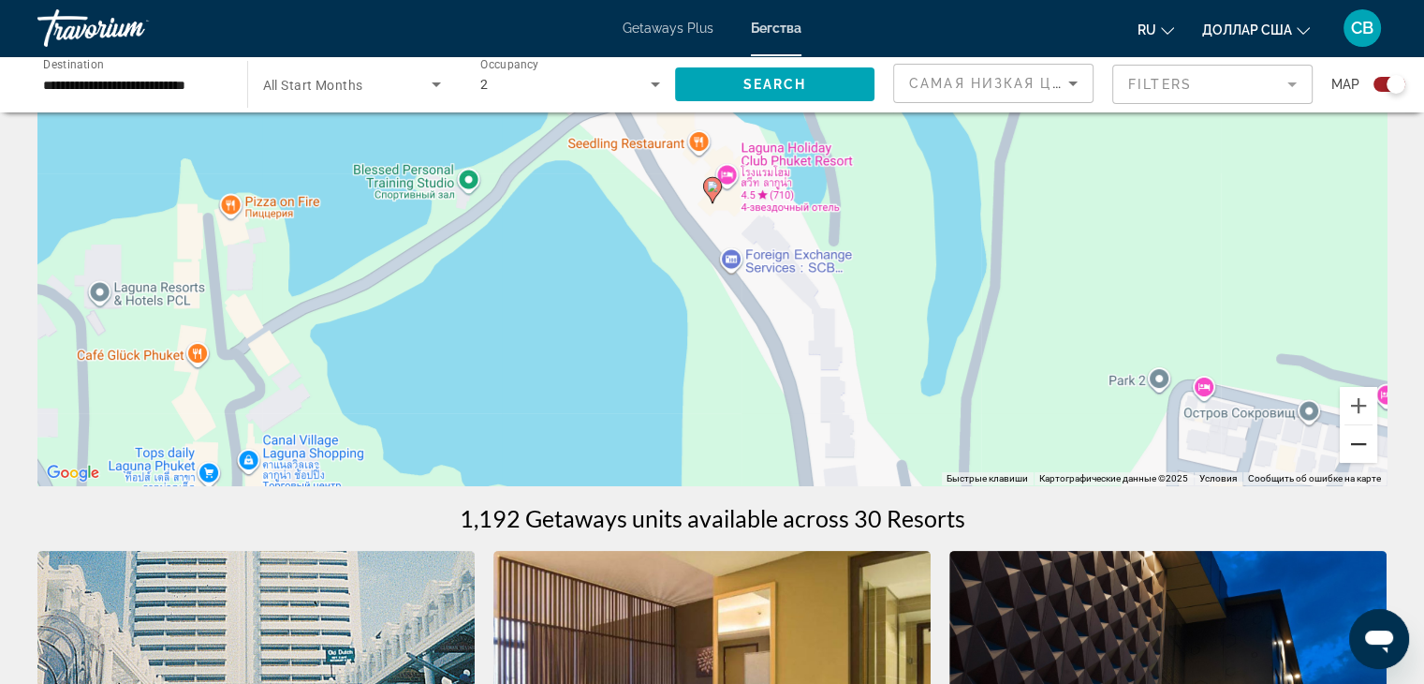
click at [1373, 438] on button "Уменьшить" at bounding box center [1358, 443] width 37 height 37
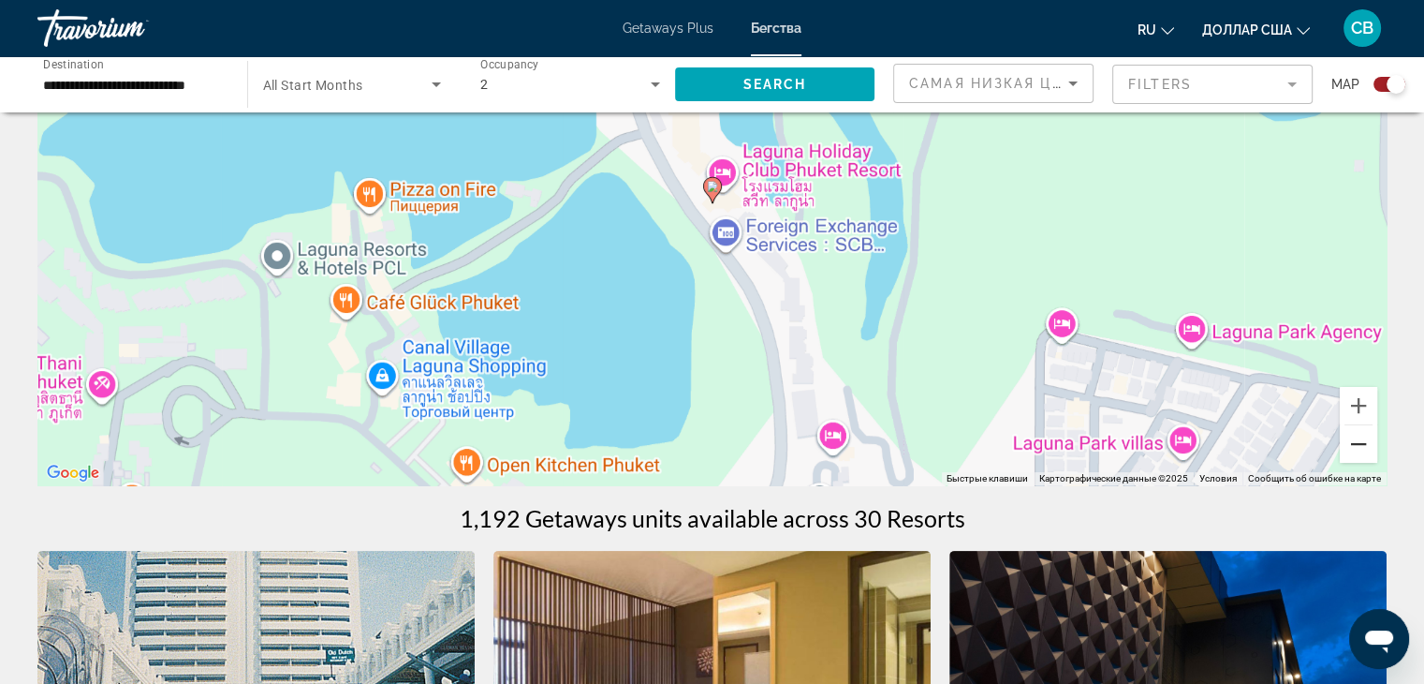
click at [1373, 438] on button "Уменьшить" at bounding box center [1358, 443] width 37 height 37
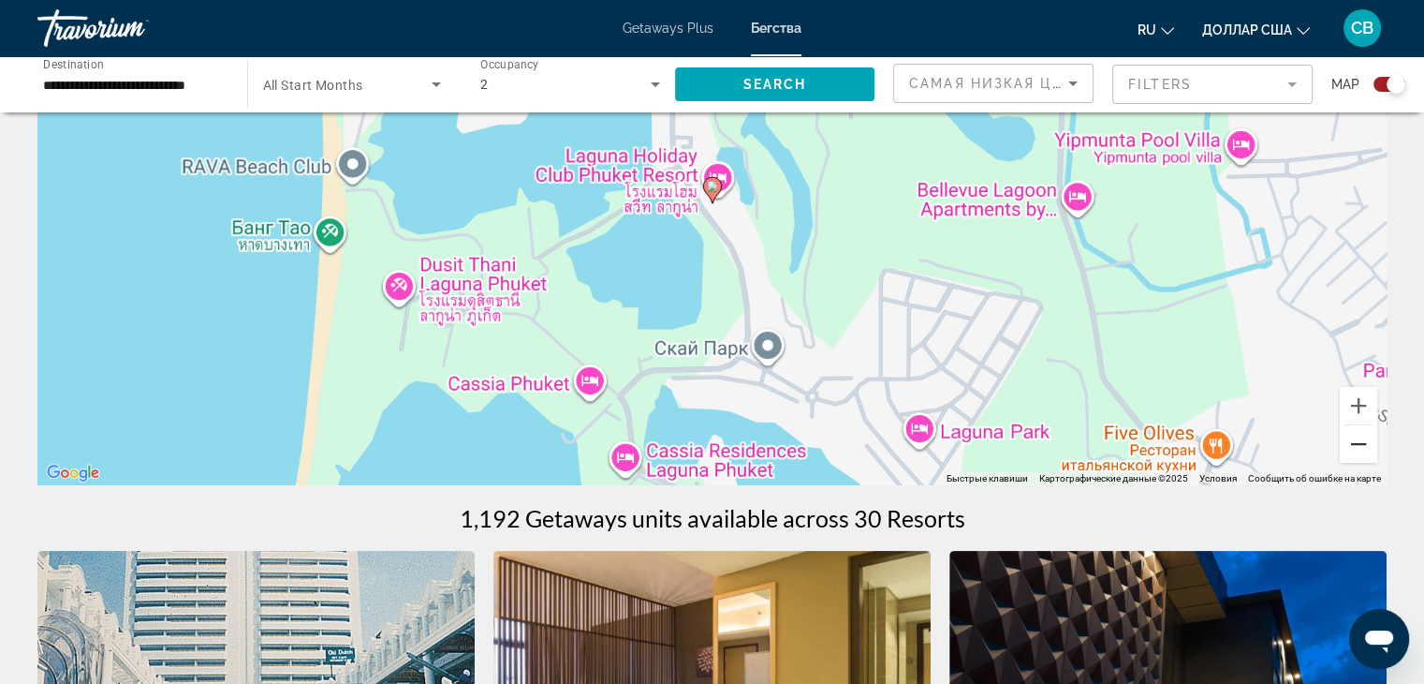
click at [1373, 438] on button "Уменьшить" at bounding box center [1358, 443] width 37 height 37
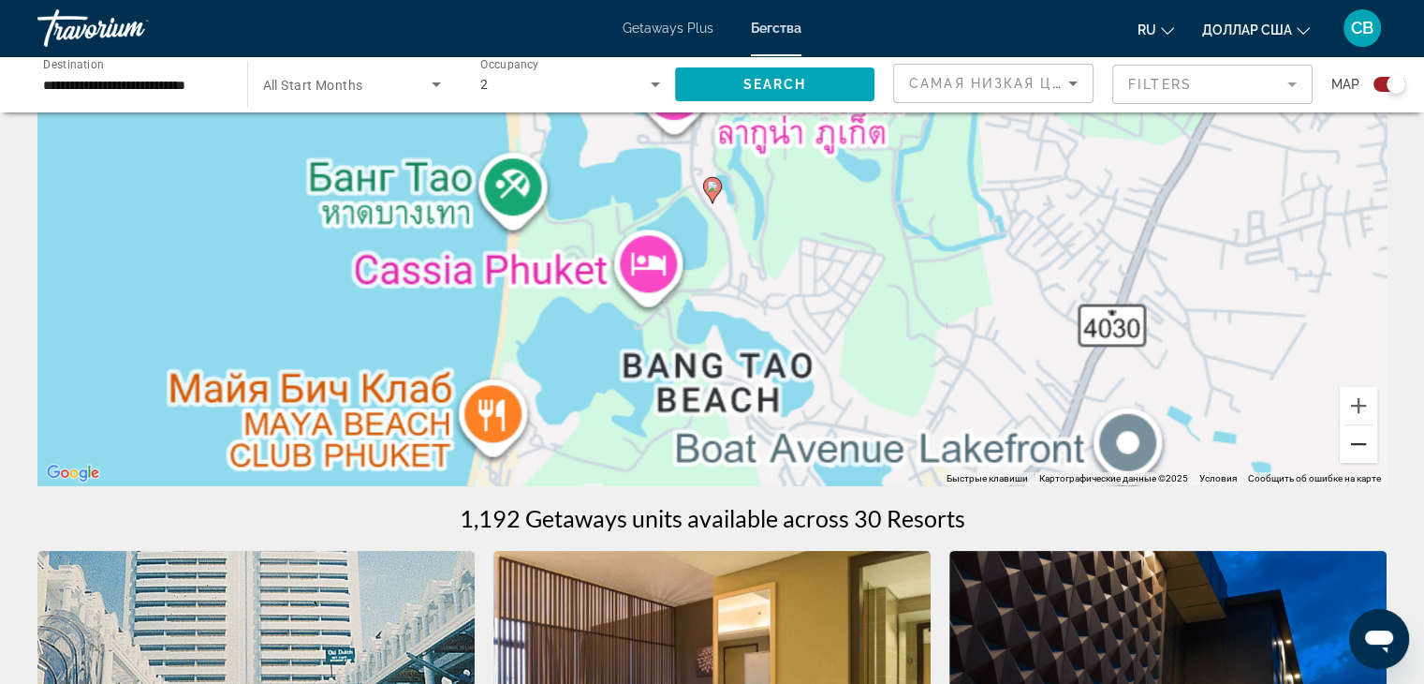
click at [1373, 438] on button "Уменьшить" at bounding box center [1358, 443] width 37 height 37
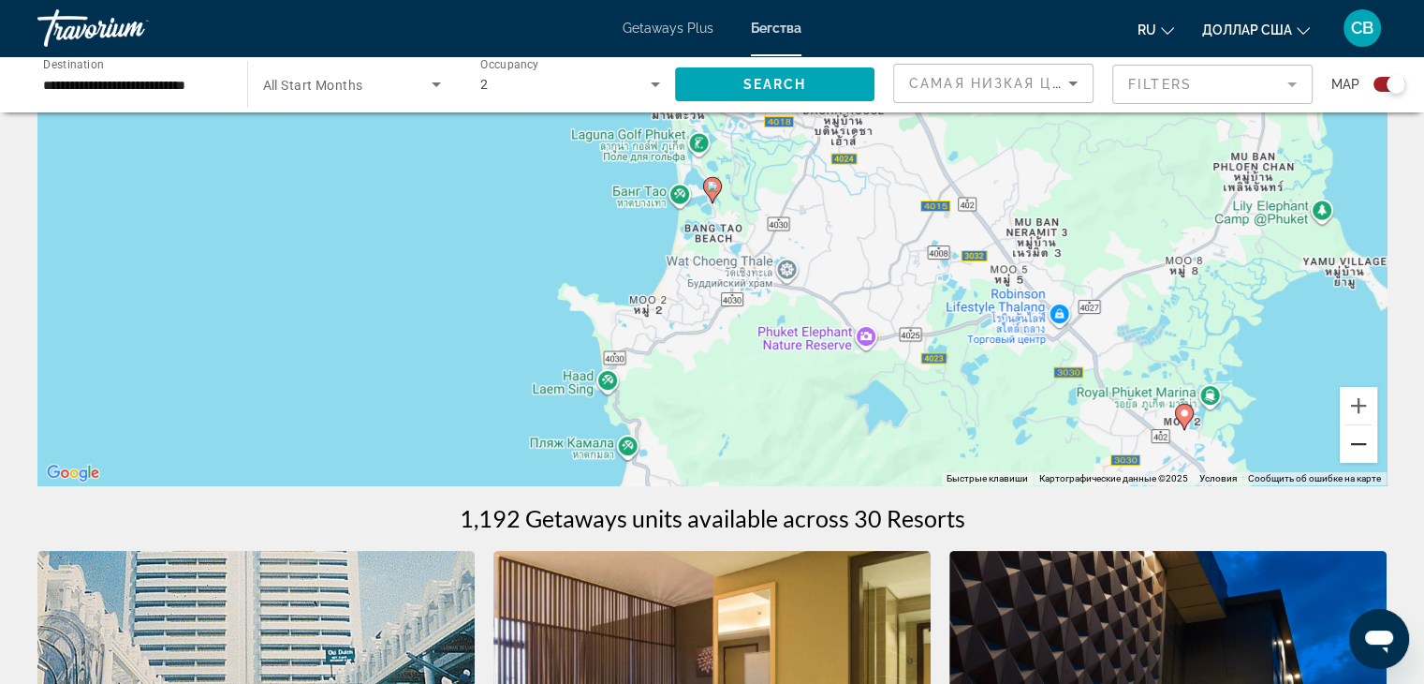
click at [1360, 435] on button "Уменьшить" at bounding box center [1358, 443] width 37 height 37
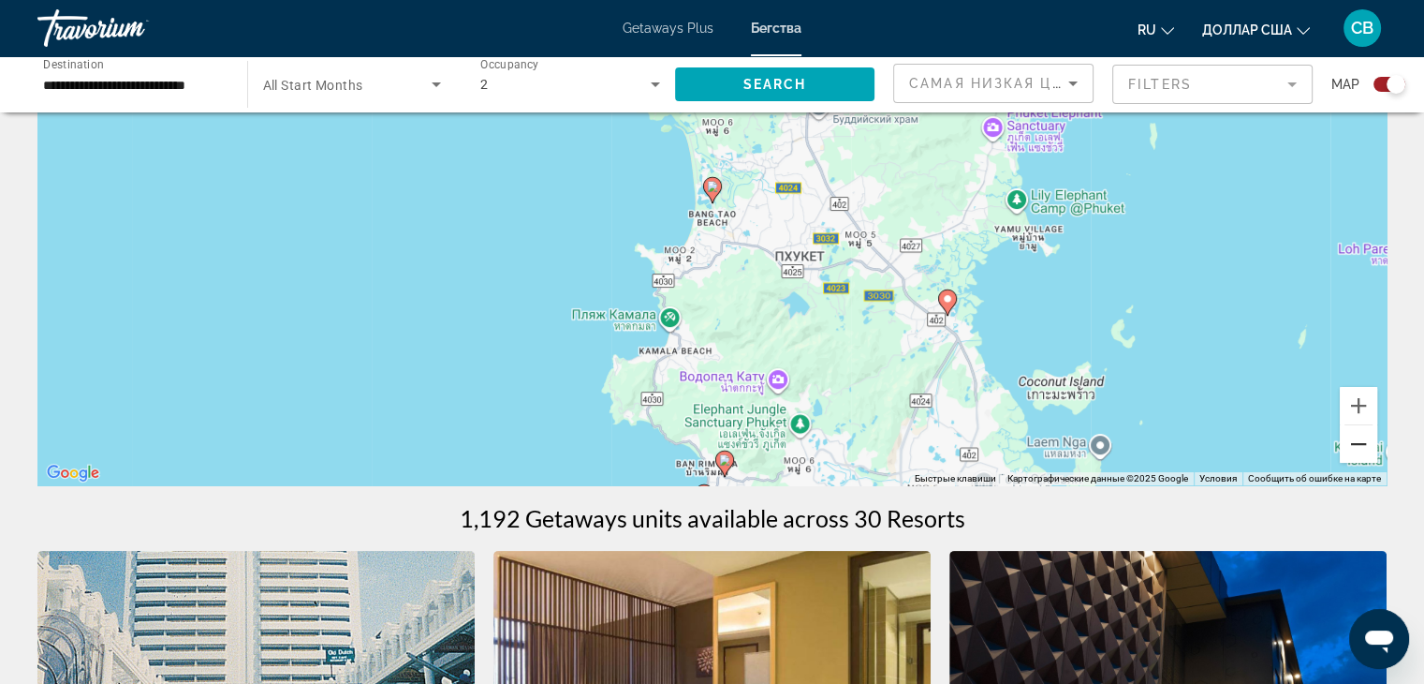
click at [1356, 433] on button "Уменьшить" at bounding box center [1358, 443] width 37 height 37
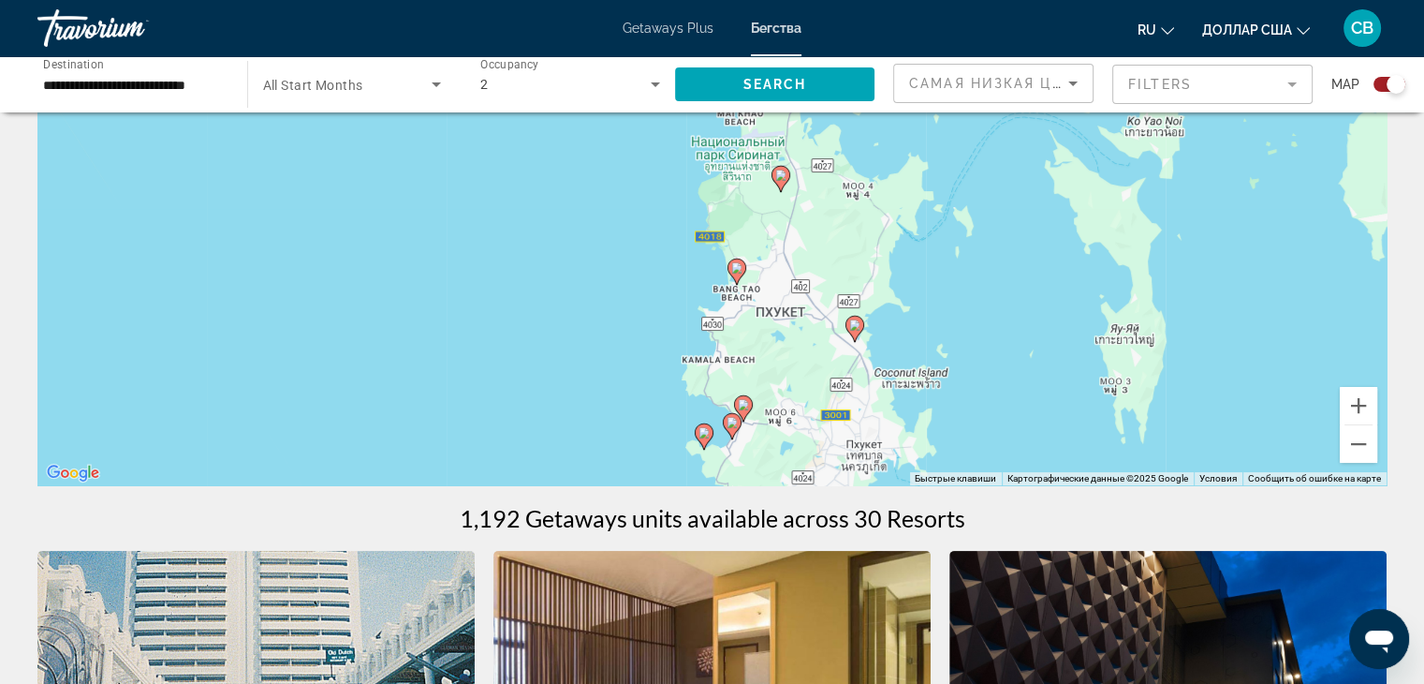
drag, startPoint x: 929, startPoint y: 218, endPoint x: 950, endPoint y: 301, distance: 84.9
click at [950, 301] on div "Чтобы активировать перетаскивание с помощью клавиатуры, нажмите Alt + Ввод. Пос…" at bounding box center [711, 204] width 1349 height 562
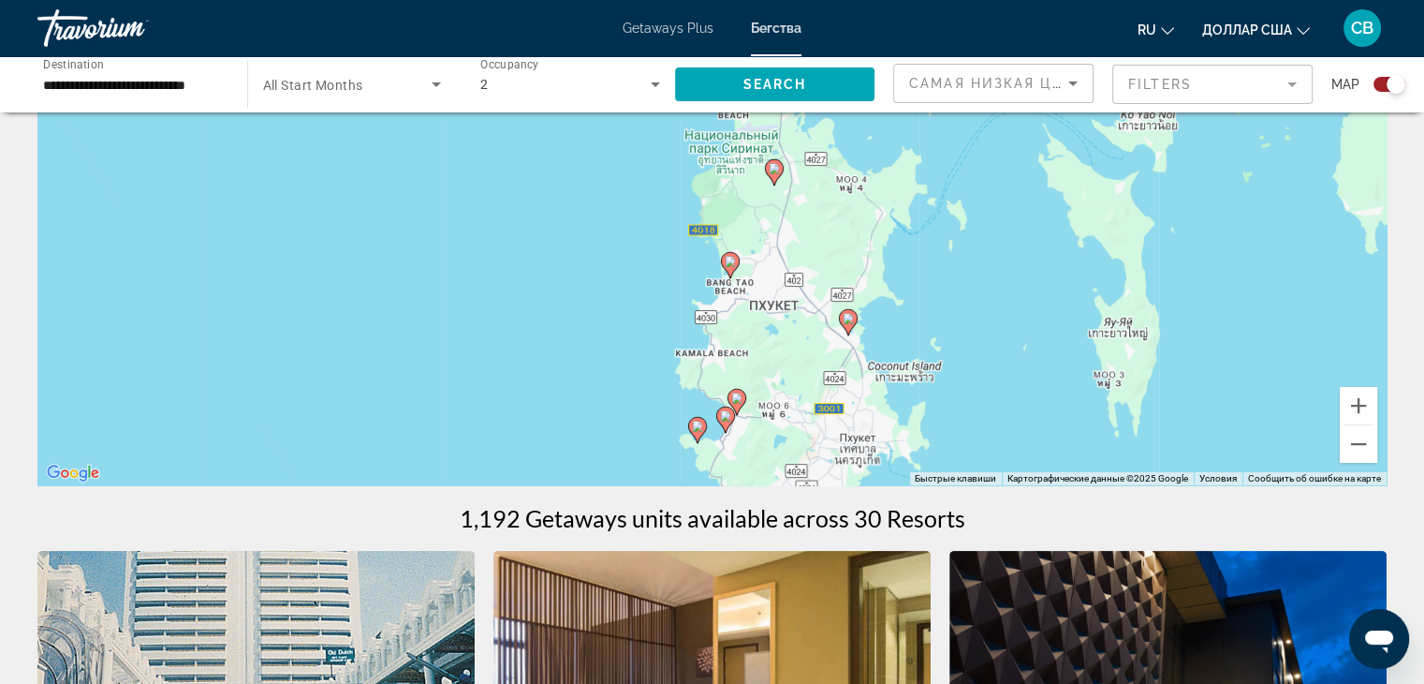
click at [774, 177] on icon "Основное содержание" at bounding box center [773, 172] width 17 height 24
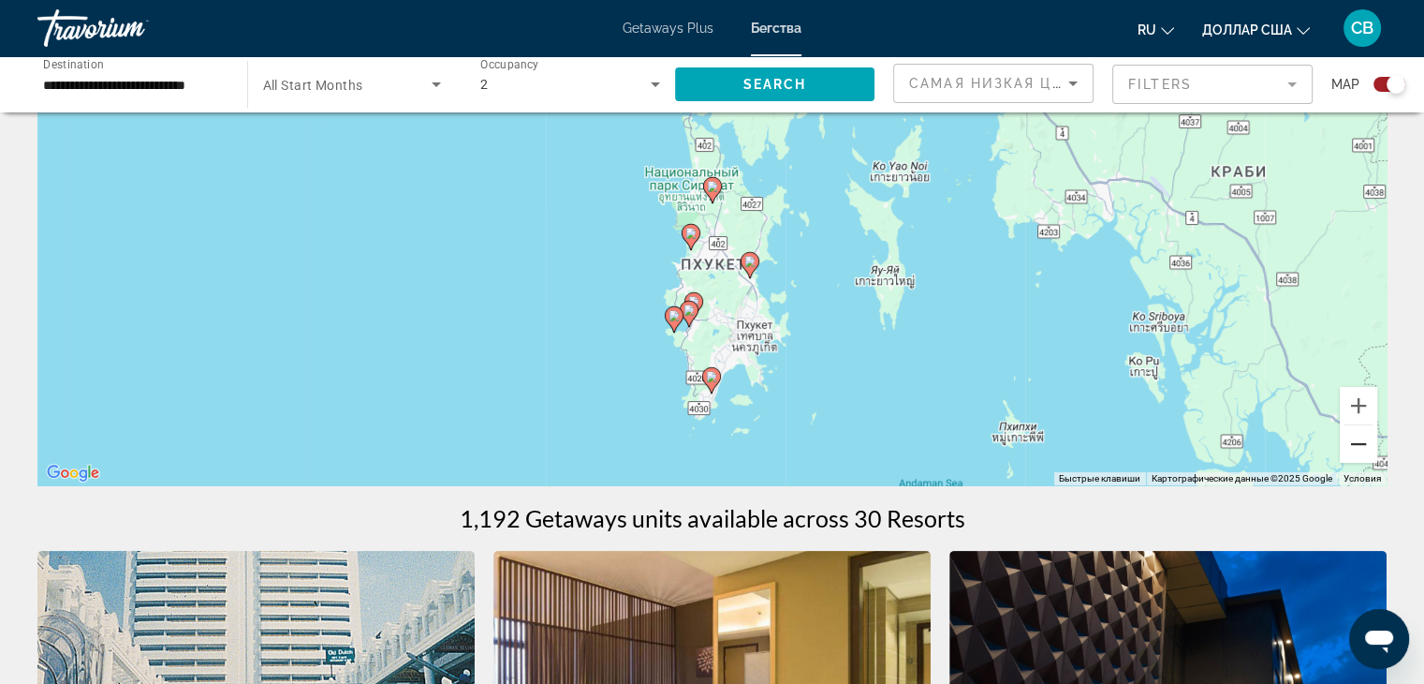
click at [1364, 443] on button "Уменьшить" at bounding box center [1358, 443] width 37 height 37
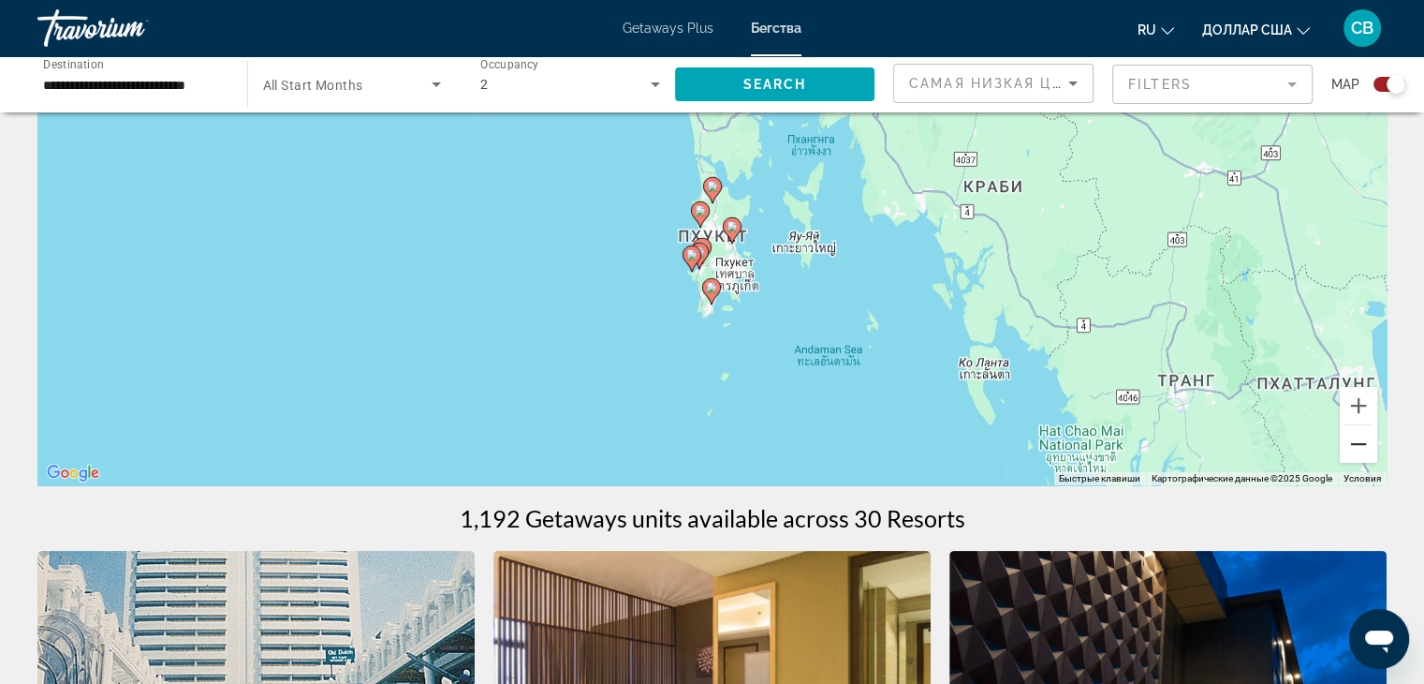
click at [1364, 443] on button "Уменьшить" at bounding box center [1358, 443] width 37 height 37
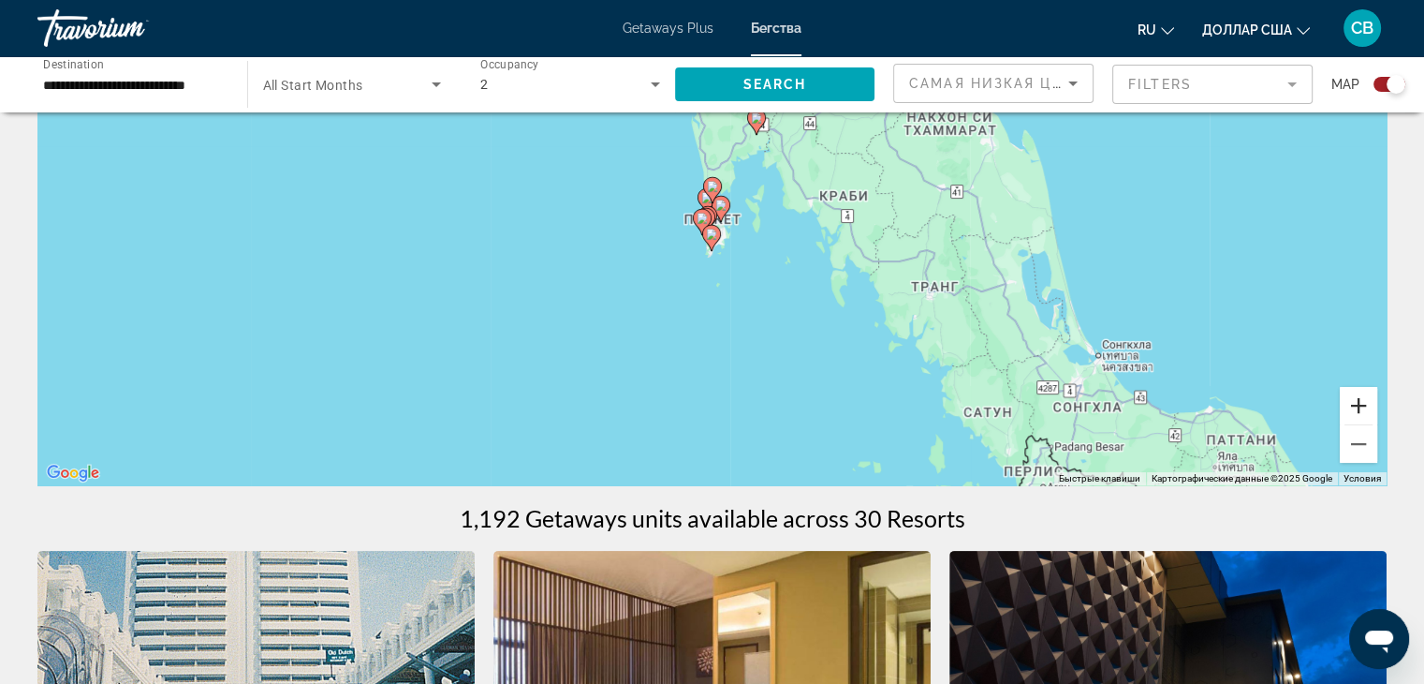
click at [1373, 389] on button "Увеличить" at bounding box center [1358, 405] width 37 height 37
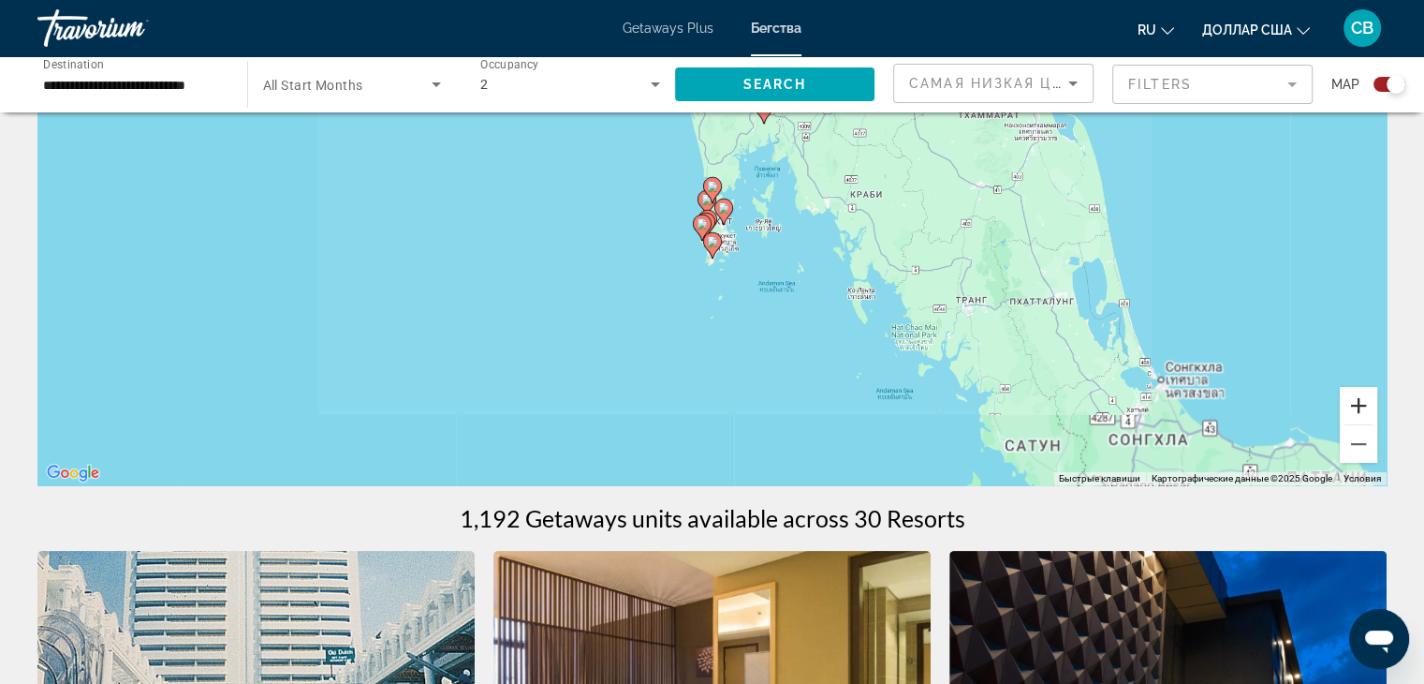
click at [1373, 389] on button "Увеличить" at bounding box center [1358, 405] width 37 height 37
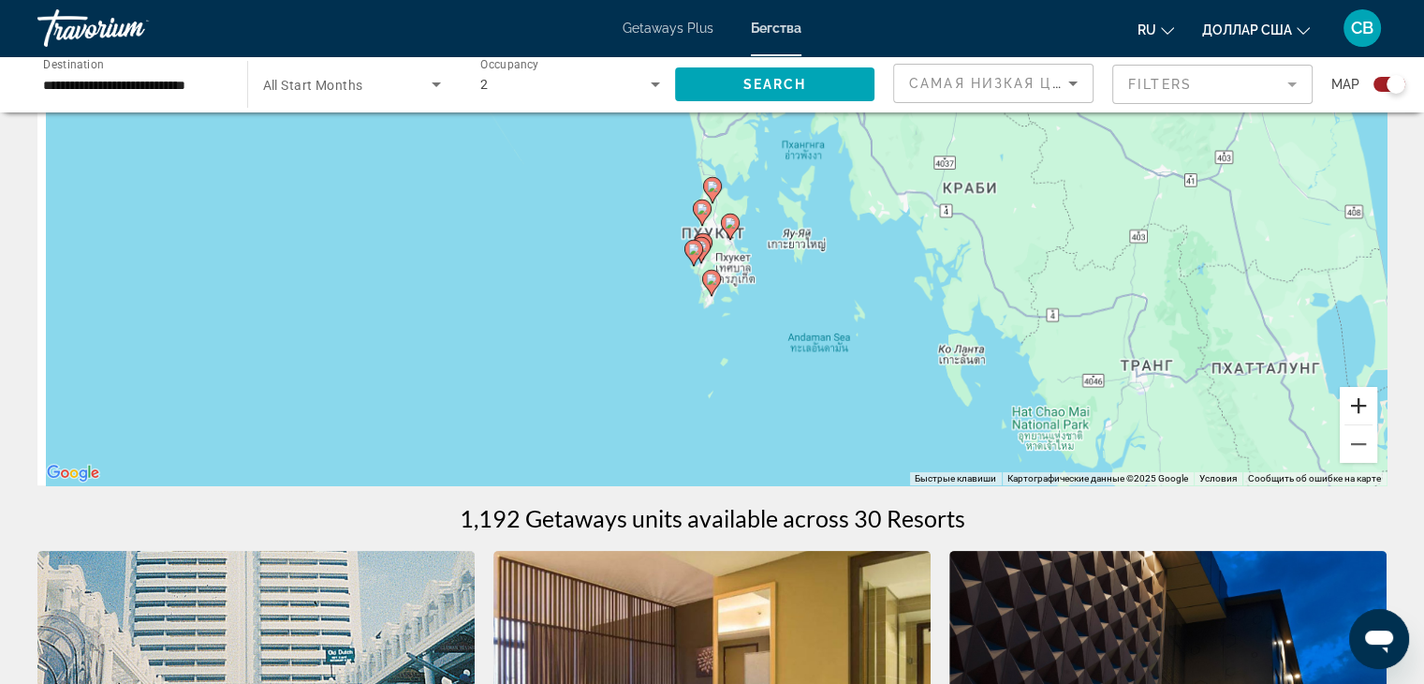
click at [1373, 389] on button "Увеличить" at bounding box center [1358, 405] width 37 height 37
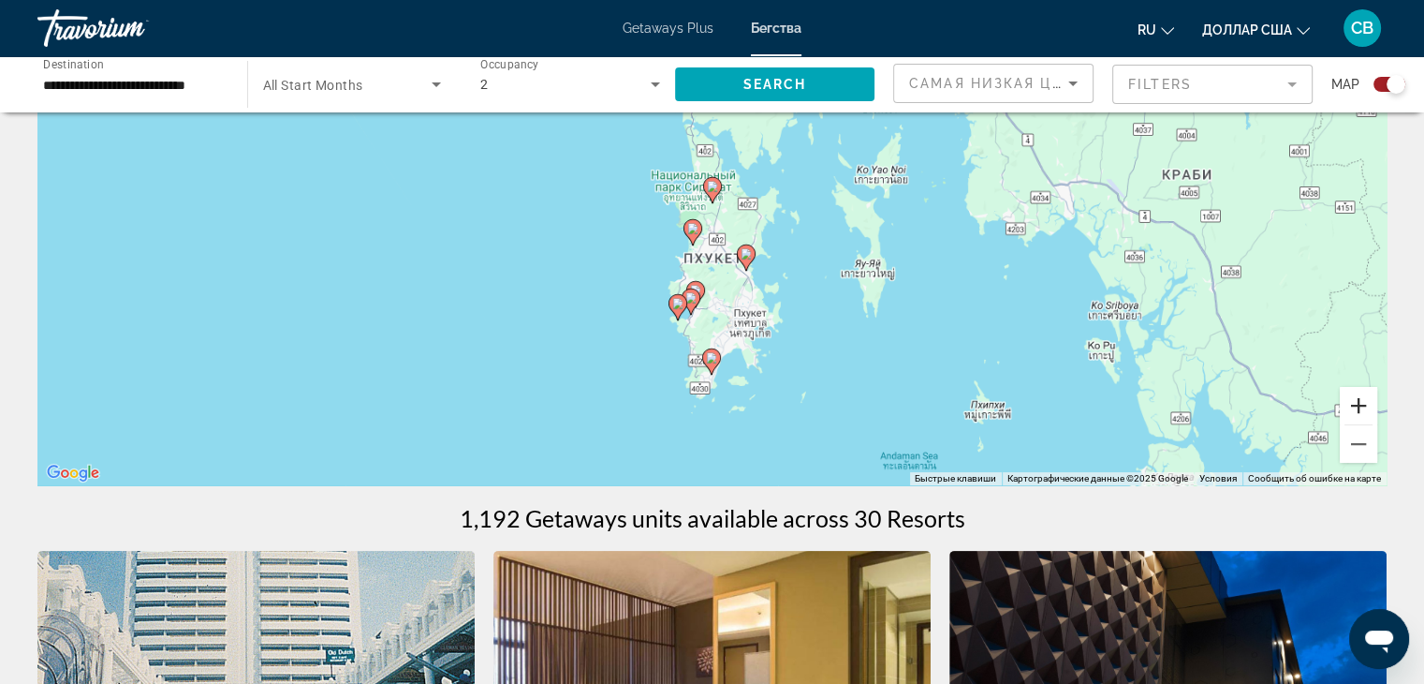
click at [1373, 389] on button "Увеличить" at bounding box center [1358, 405] width 37 height 37
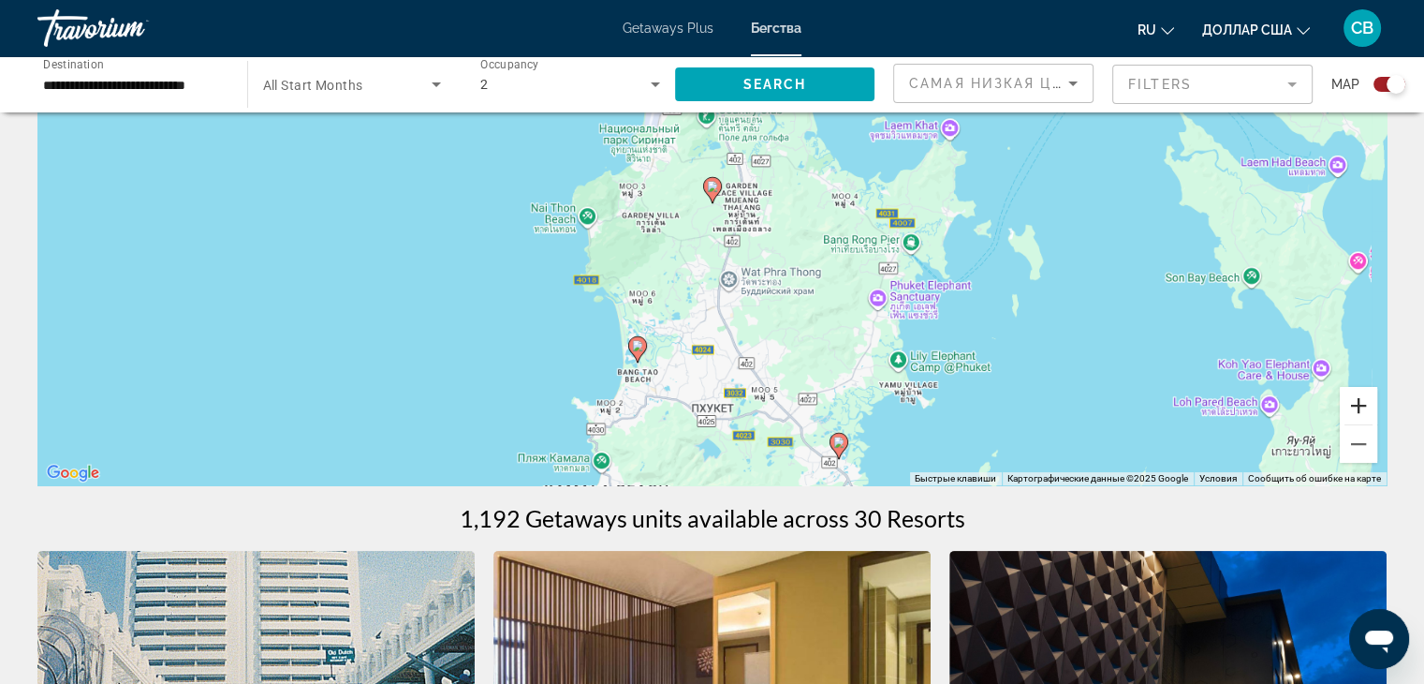
click at [1373, 389] on button "Увеличить" at bounding box center [1358, 405] width 37 height 37
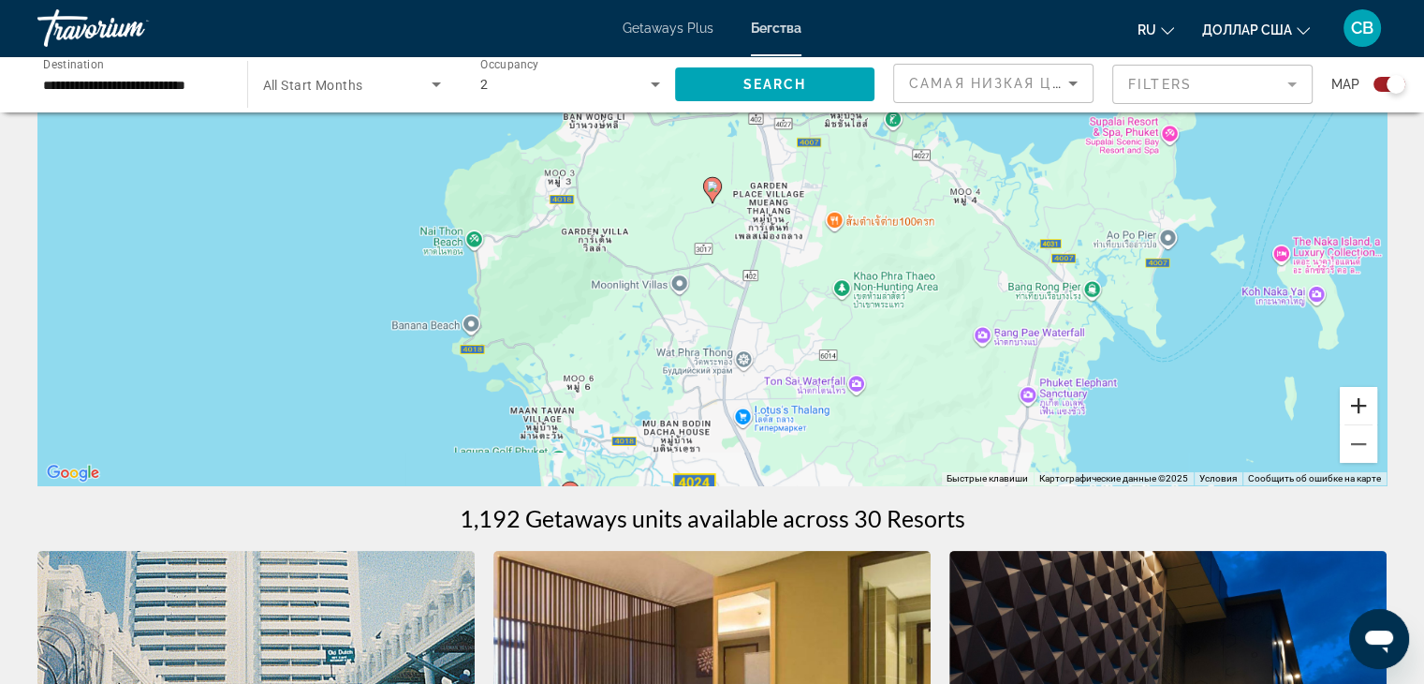
click at [1373, 389] on button "Увеличить" at bounding box center [1358, 405] width 37 height 37
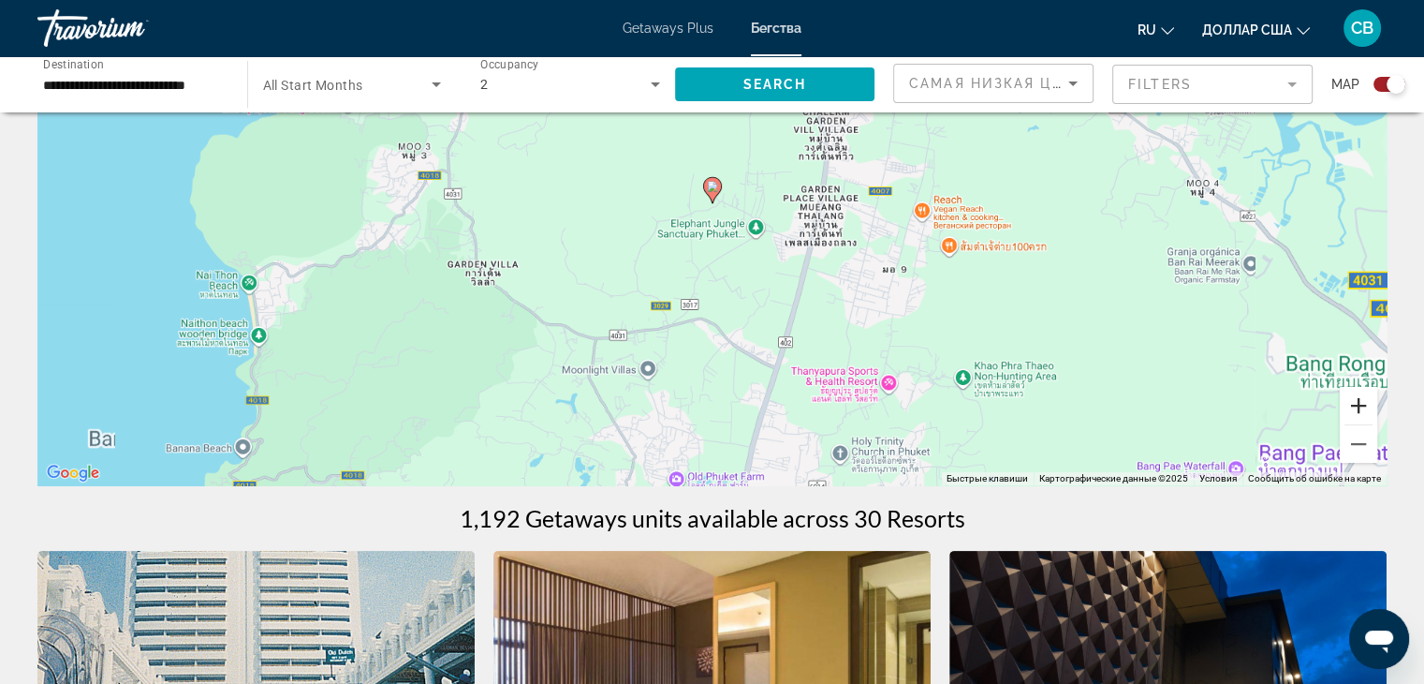
click at [1373, 389] on button "Увеличить" at bounding box center [1358, 405] width 37 height 37
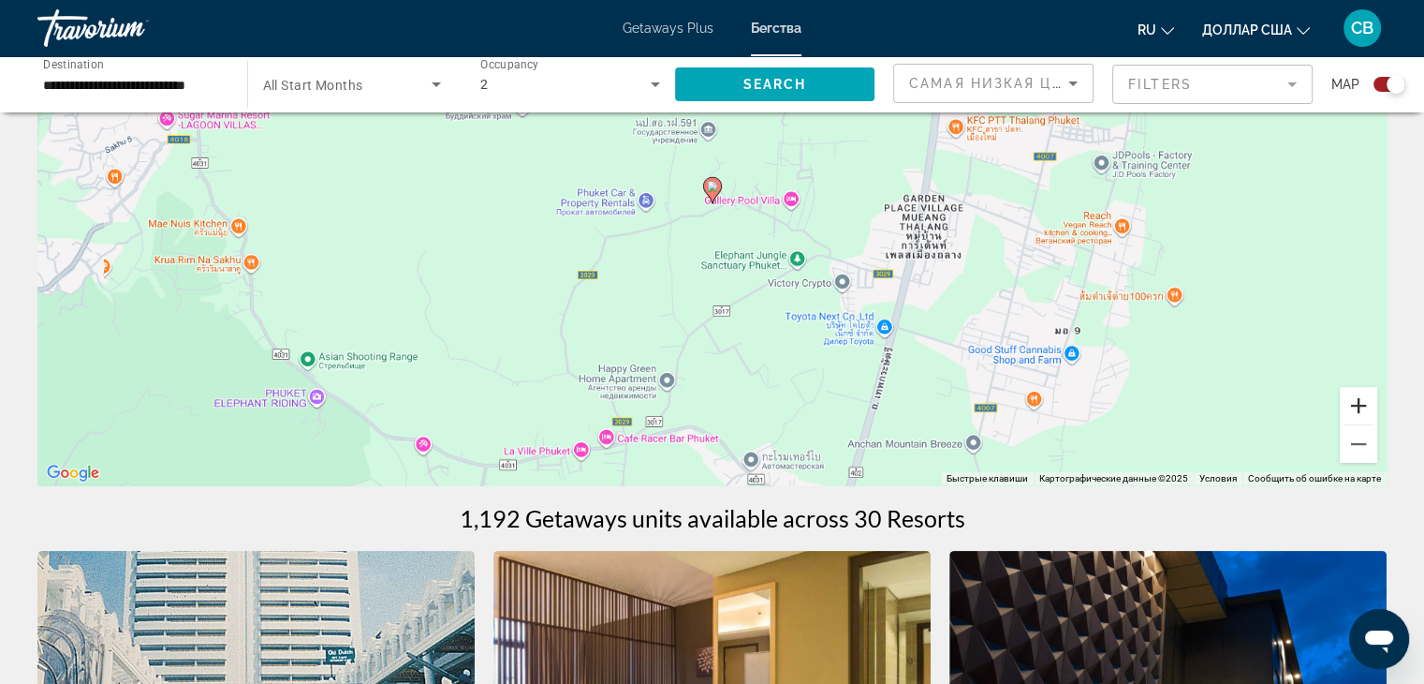
click at [1373, 389] on button "Увеличить" at bounding box center [1358, 405] width 37 height 37
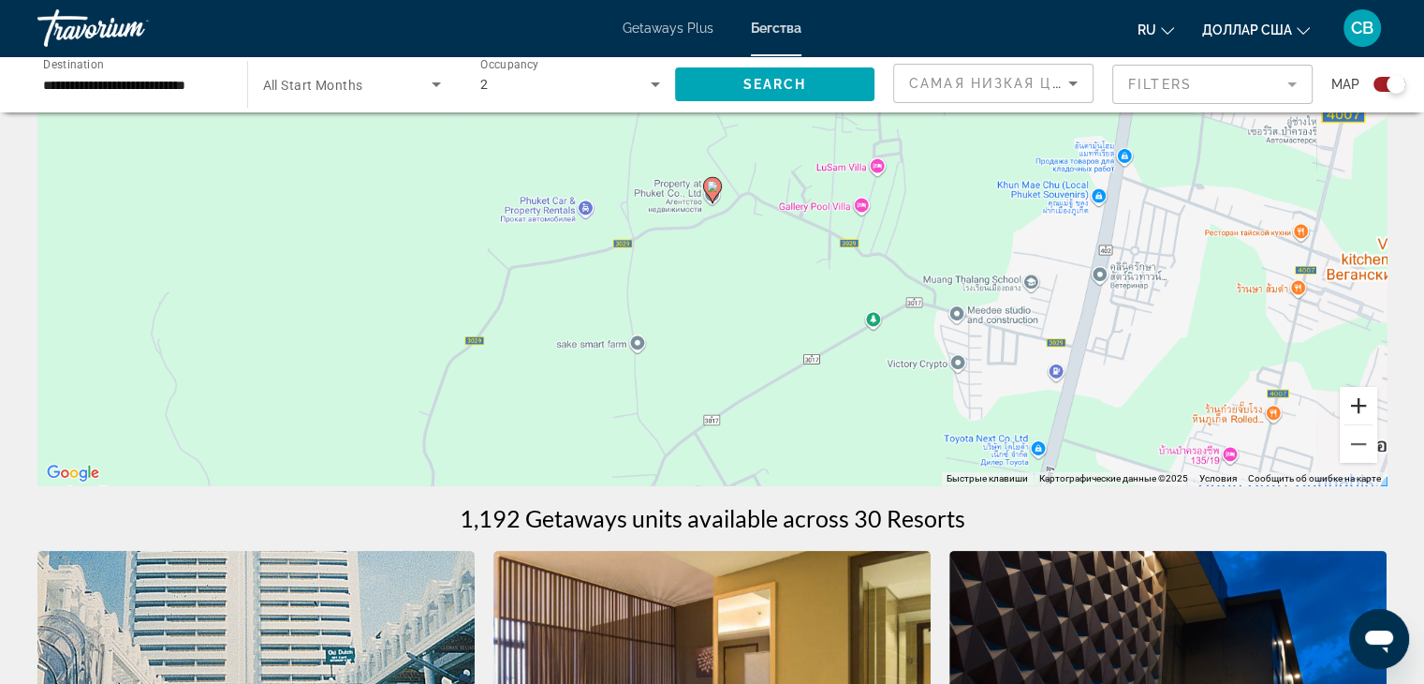
click at [1373, 389] on button "Увеличить" at bounding box center [1358, 405] width 37 height 37
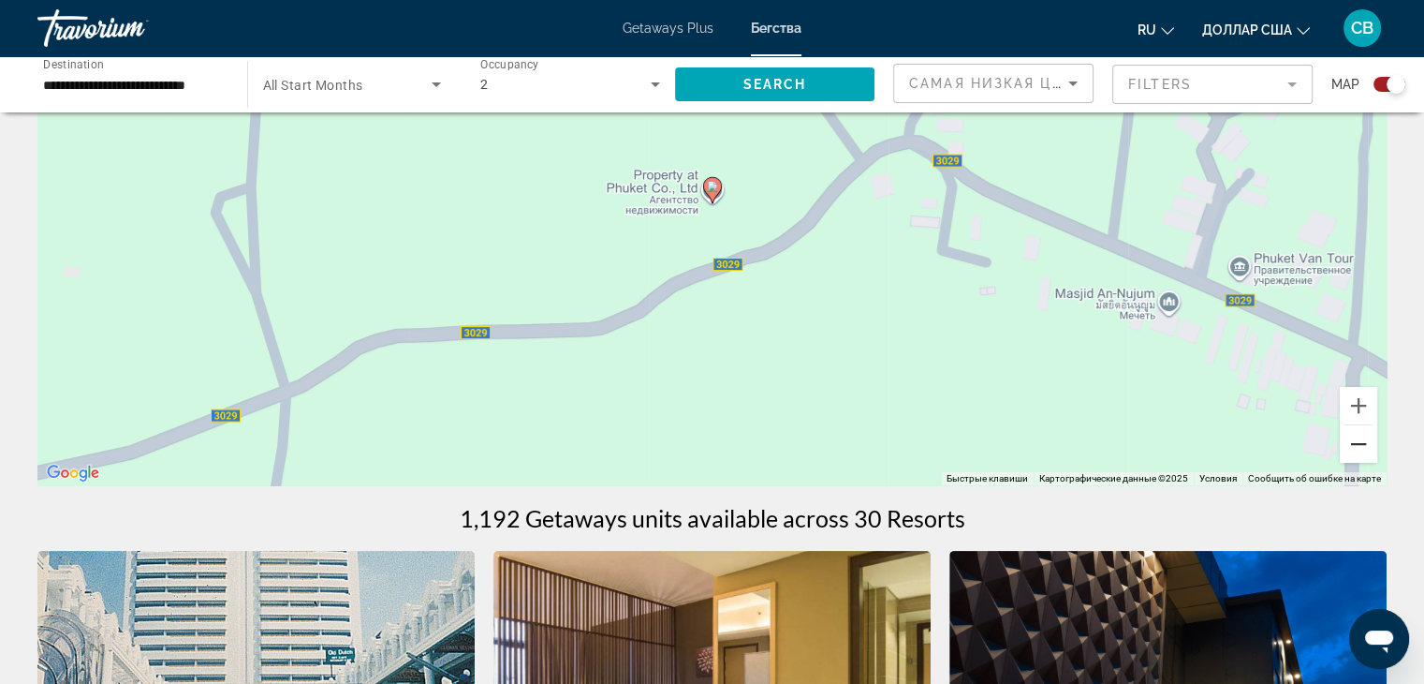
click at [1359, 454] on button "Уменьшить" at bounding box center [1358, 443] width 37 height 37
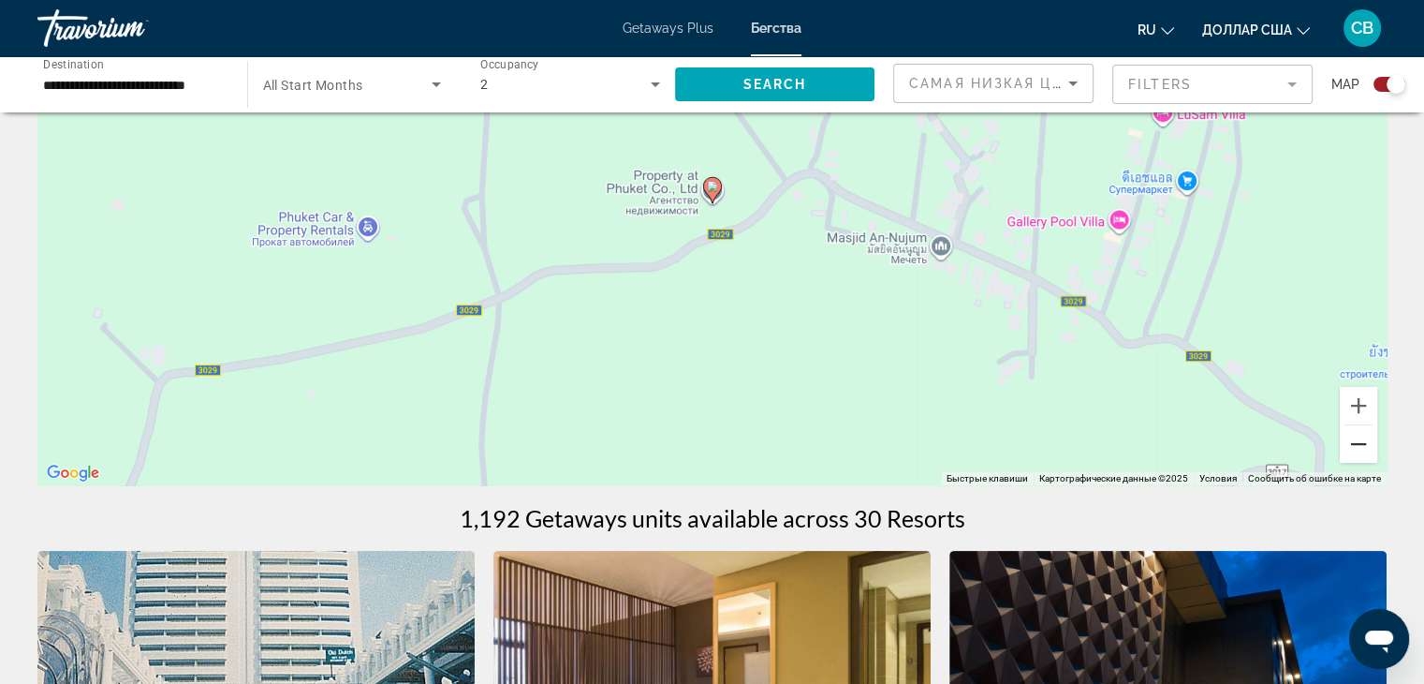
click at [1359, 451] on button "Уменьшить" at bounding box center [1358, 443] width 37 height 37
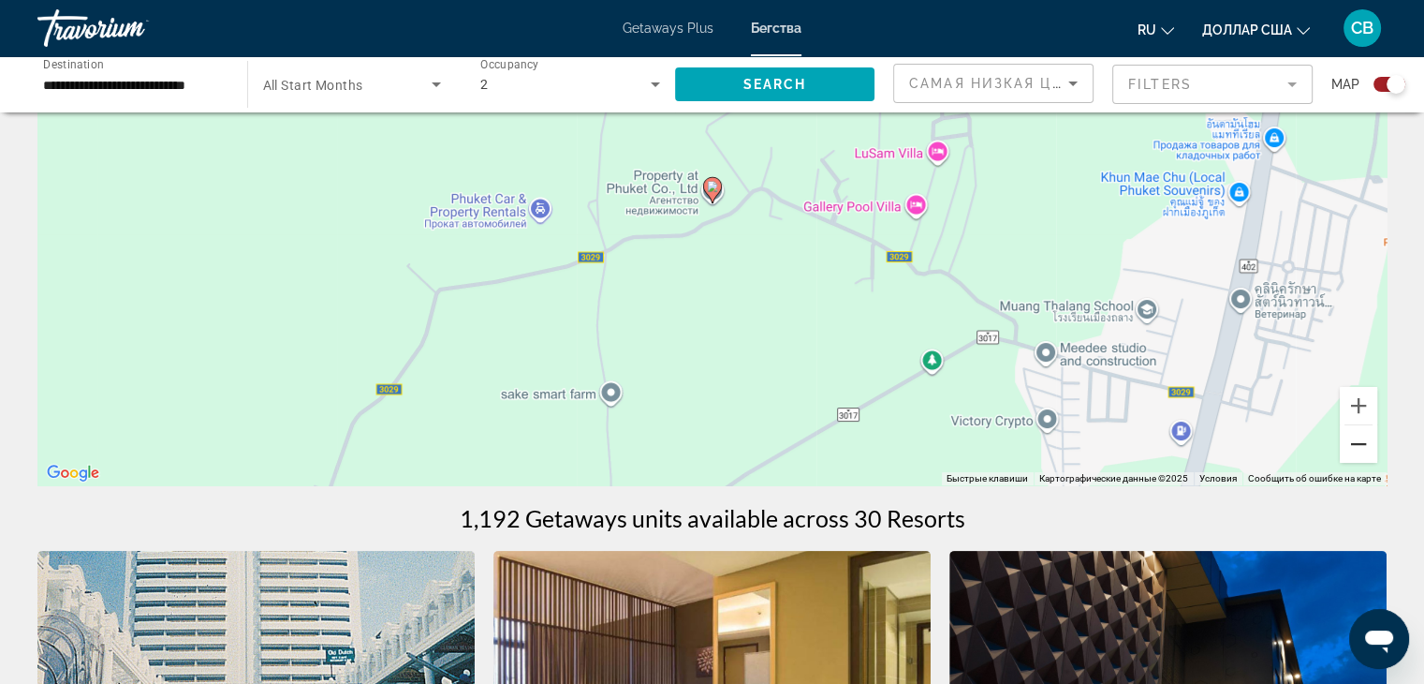
click at [1359, 451] on button "Уменьшить" at bounding box center [1358, 443] width 37 height 37
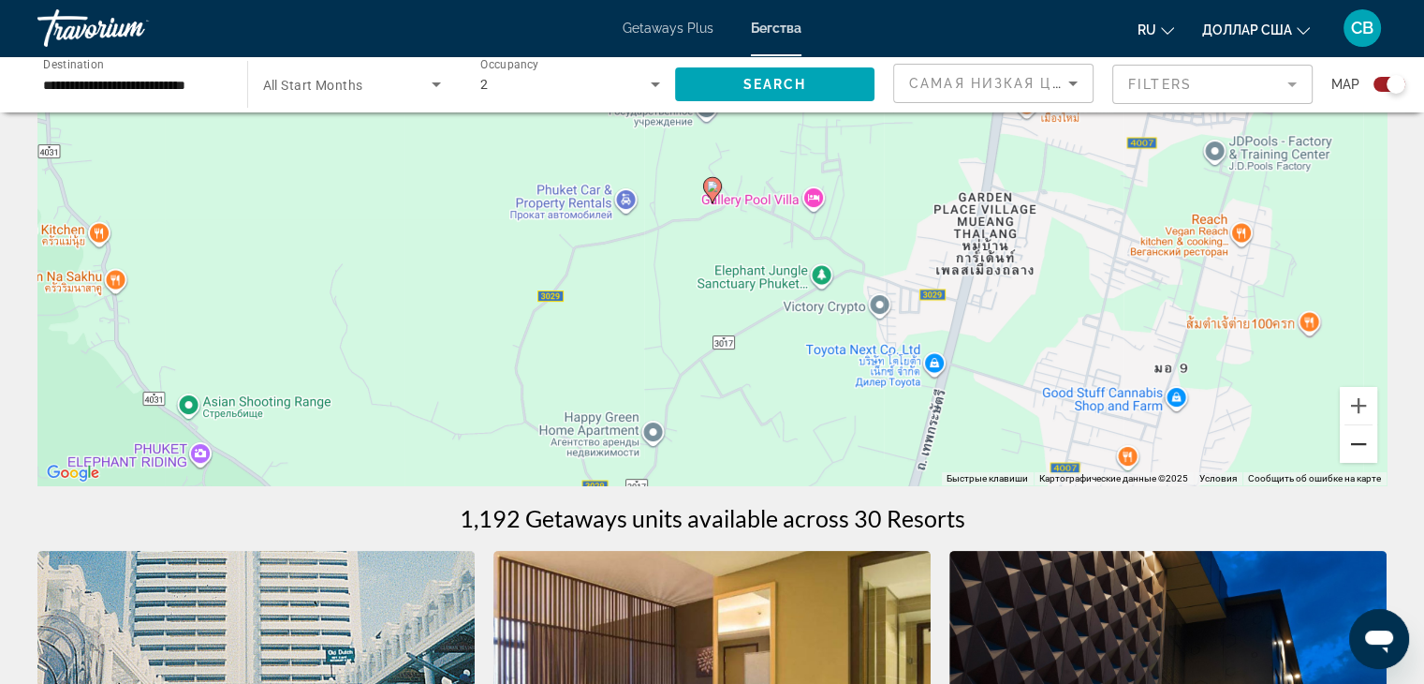
click at [1359, 451] on button "Уменьшить" at bounding box center [1358, 443] width 37 height 37
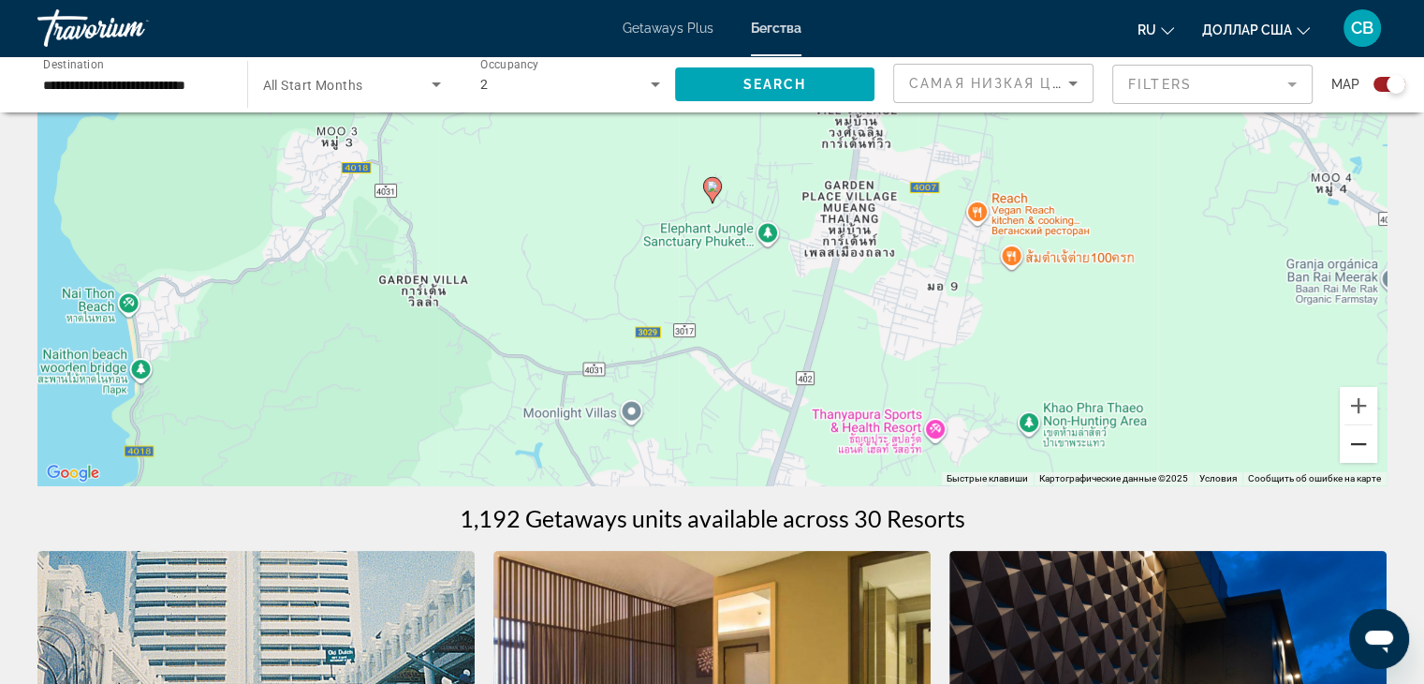
click at [1359, 451] on button "Уменьшить" at bounding box center [1358, 443] width 37 height 37
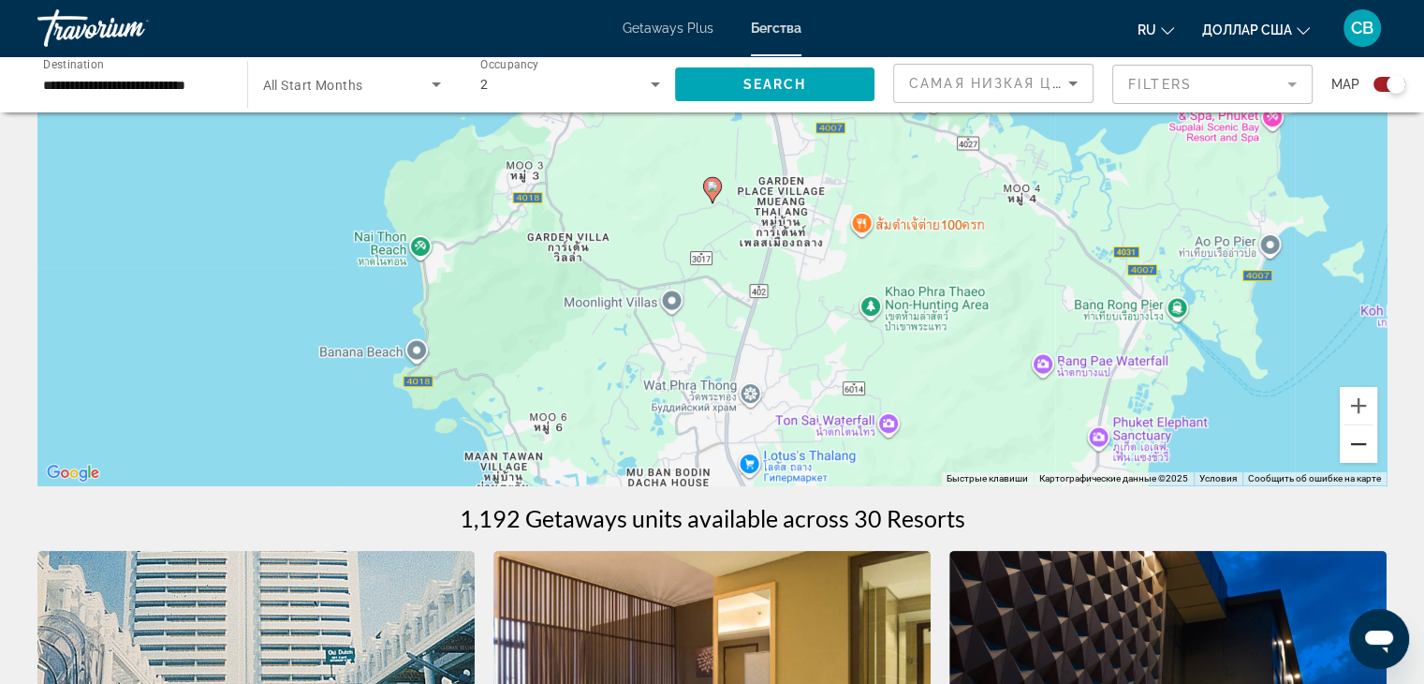
click at [1359, 450] on button "Уменьшить" at bounding box center [1358, 443] width 37 height 37
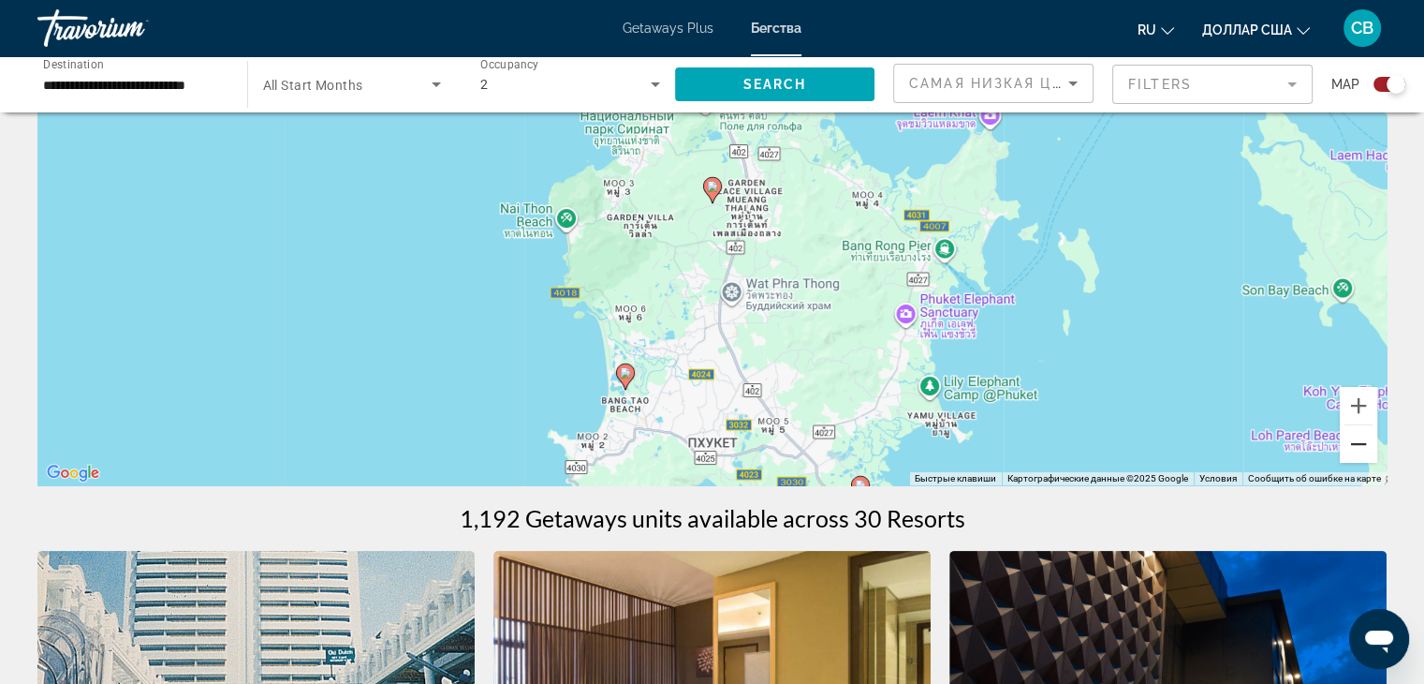
click at [1359, 450] on button "Уменьшить" at bounding box center [1358, 443] width 37 height 37
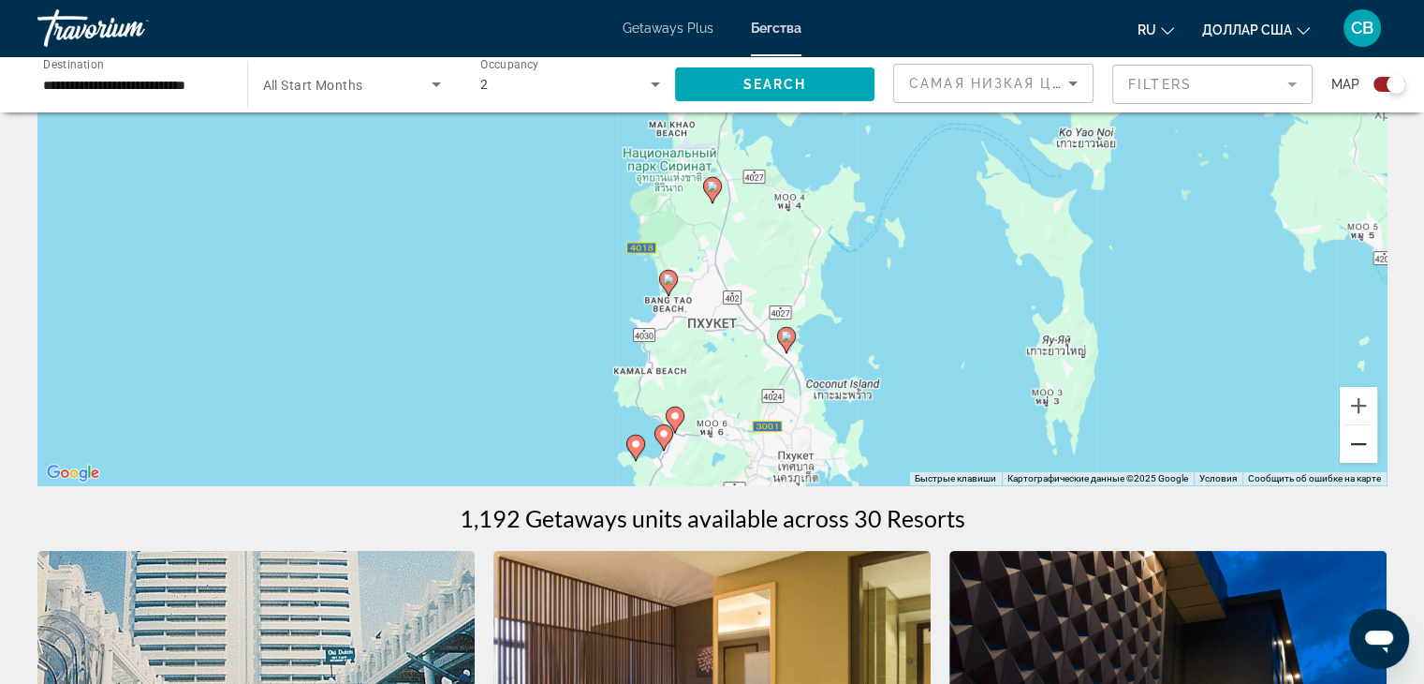
click at [1359, 450] on button "Уменьшить" at bounding box center [1358, 443] width 37 height 37
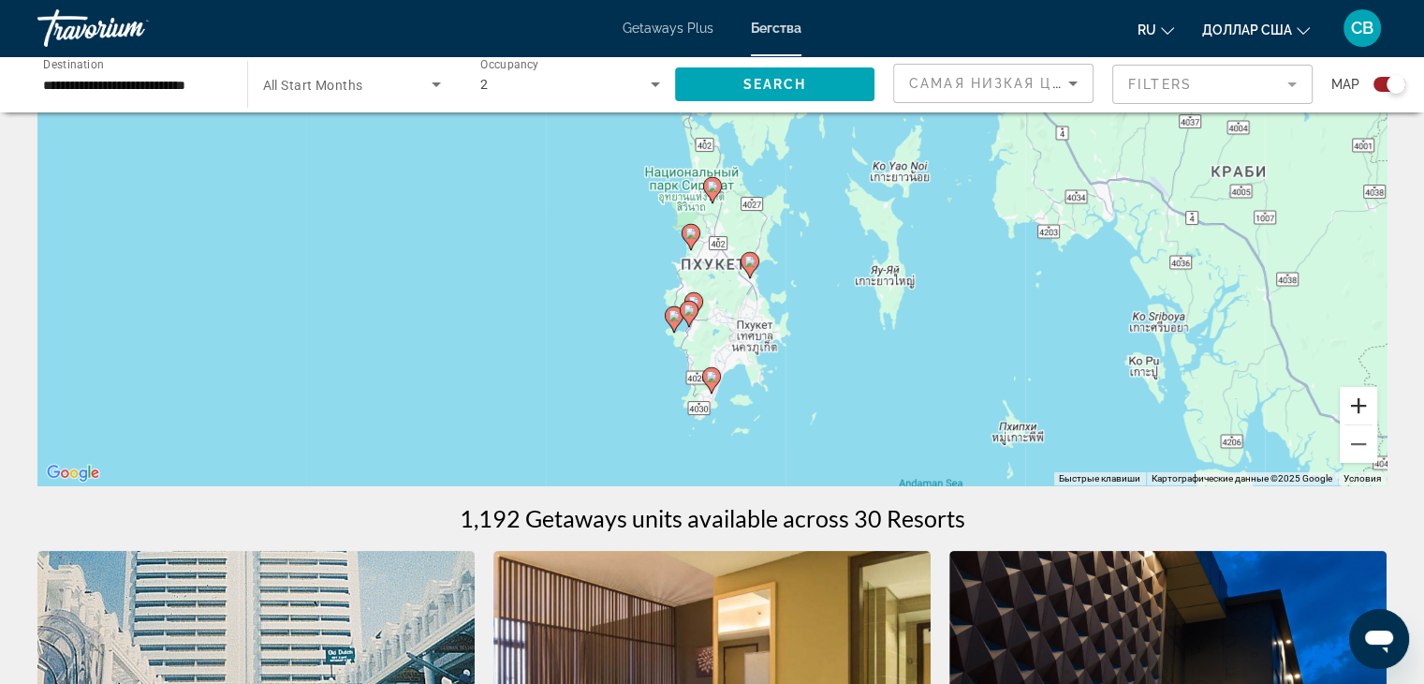
click at [1353, 398] on button "Увеличить" at bounding box center [1358, 405] width 37 height 37
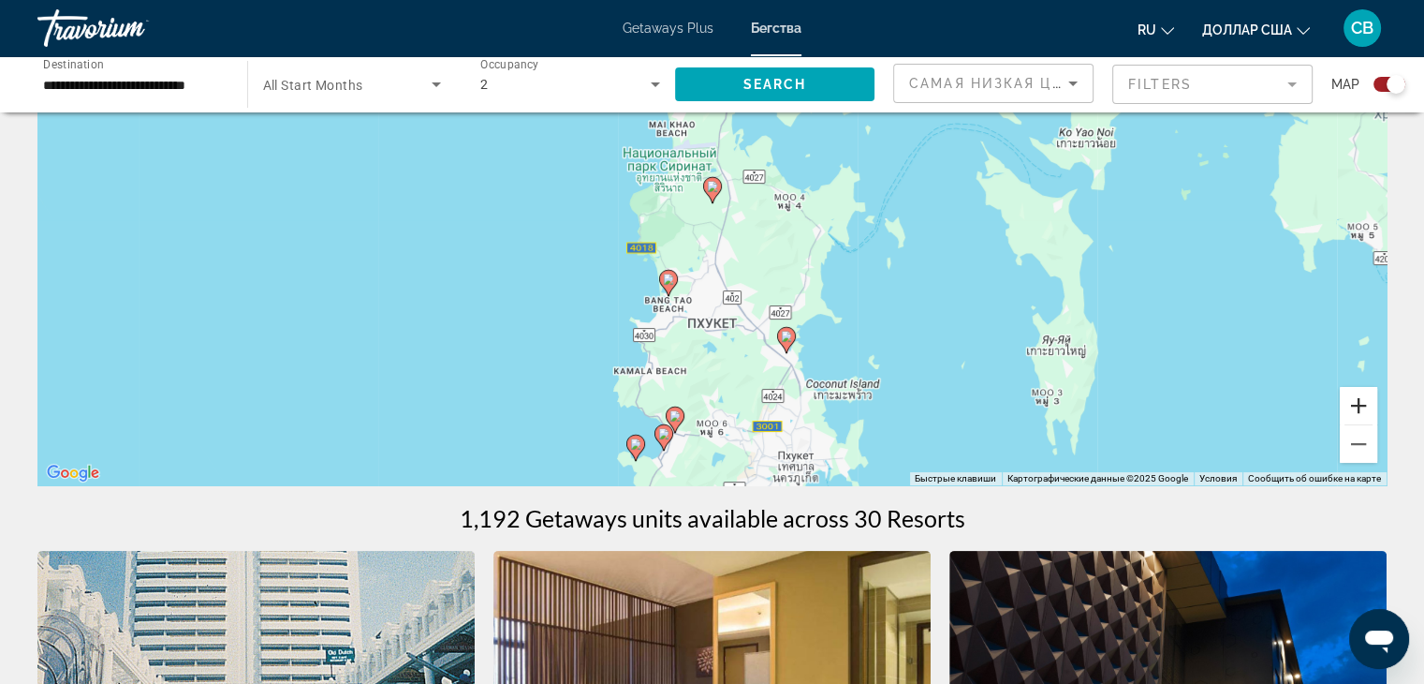
click at [1353, 398] on button "Увеличить" at bounding box center [1358, 405] width 37 height 37
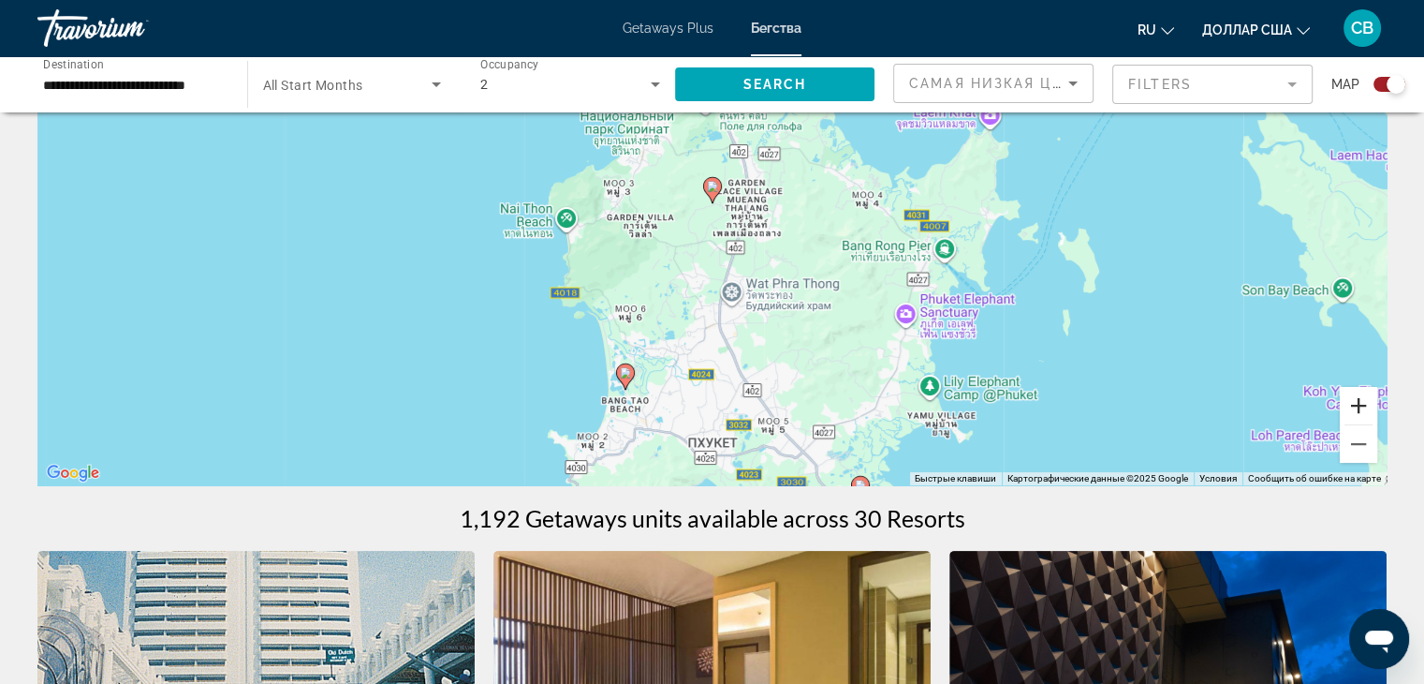
click at [1353, 398] on button "Увеличить" at bounding box center [1358, 405] width 37 height 37
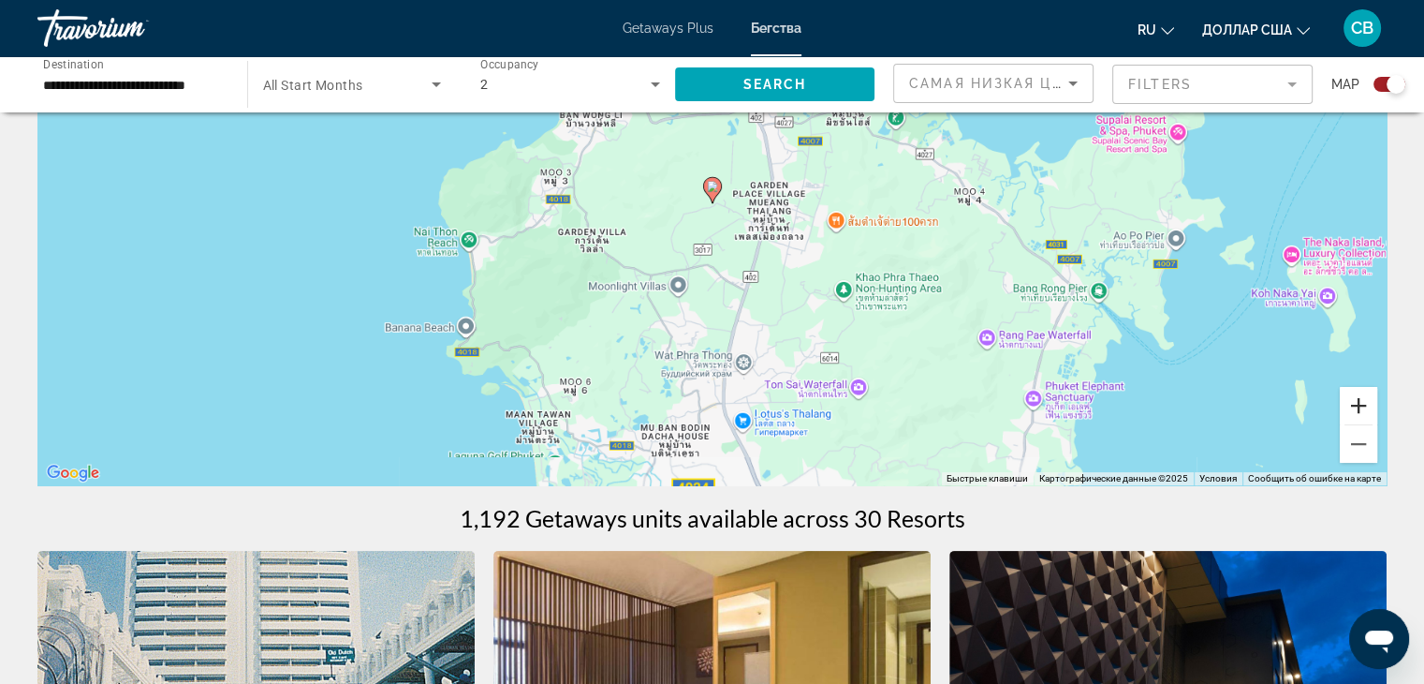
click at [1353, 398] on button "Увеличить" at bounding box center [1358, 405] width 37 height 37
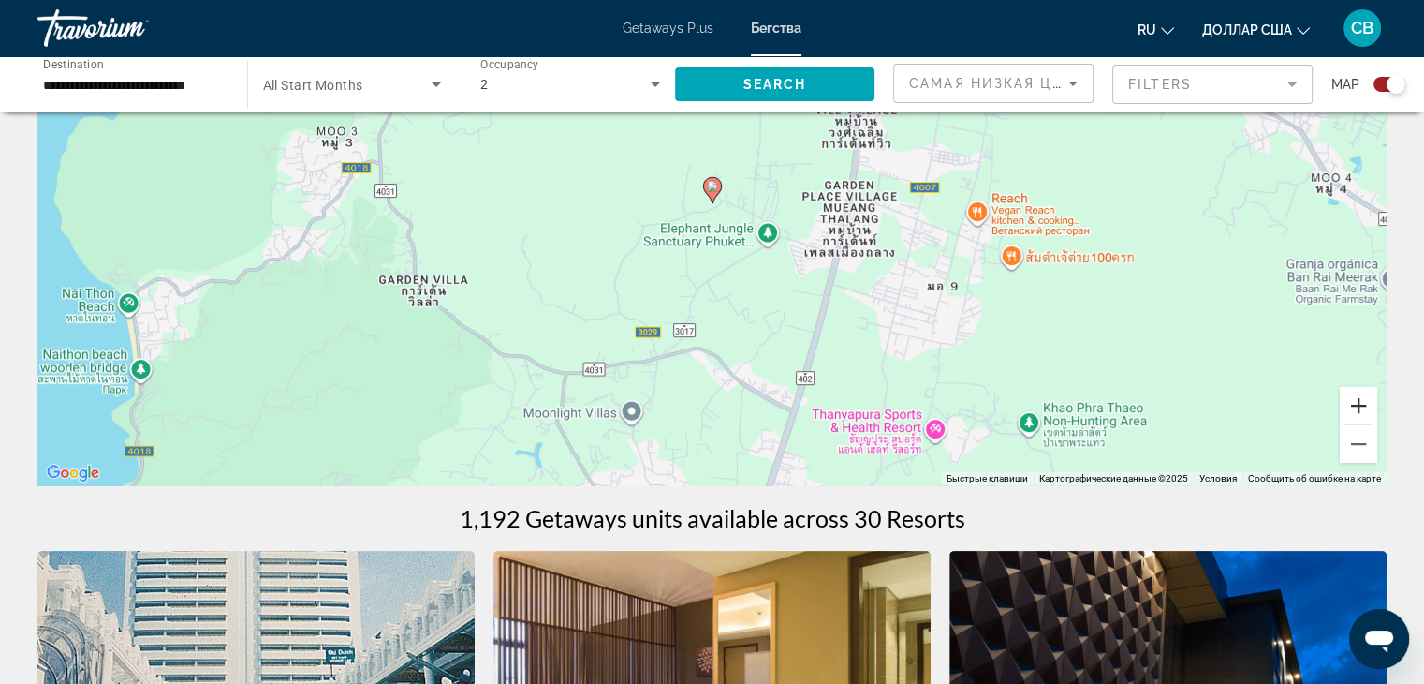
click at [1355, 398] on button "Увеличить" at bounding box center [1358, 405] width 37 height 37
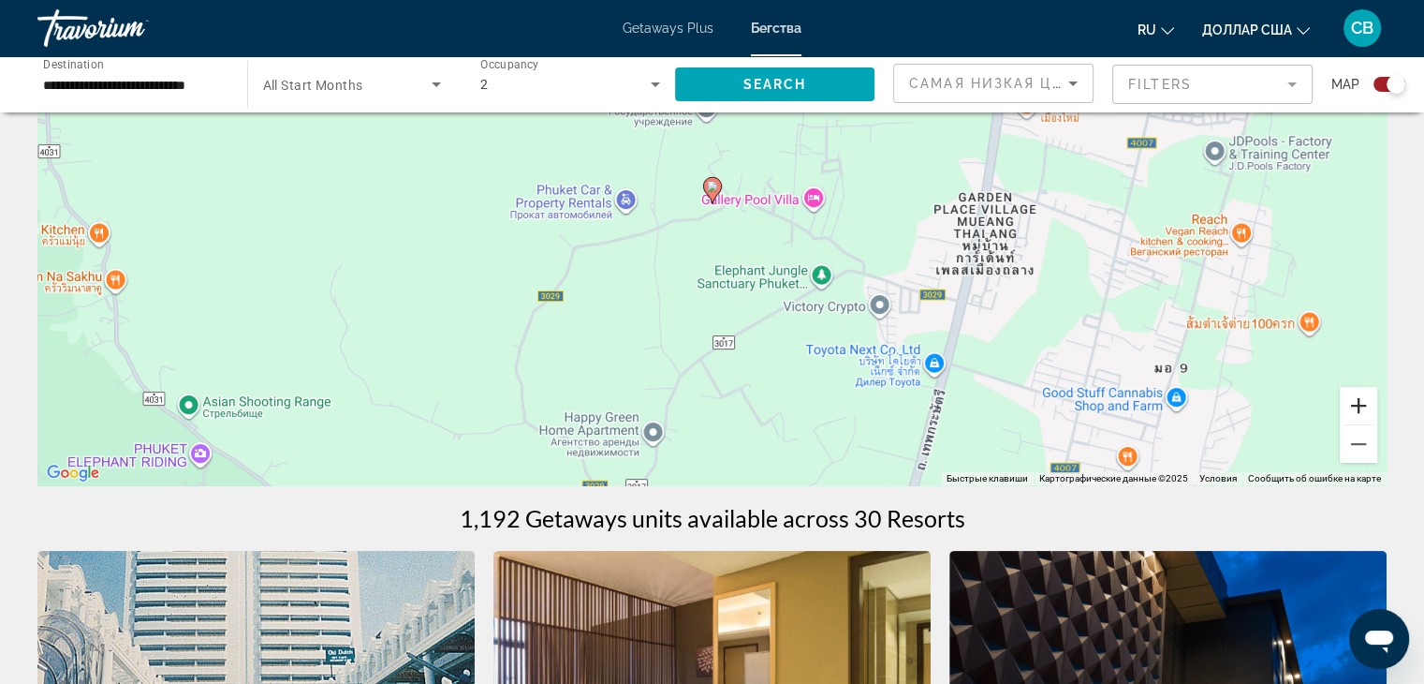
click at [1354, 398] on button "Увеличить" at bounding box center [1358, 405] width 37 height 37
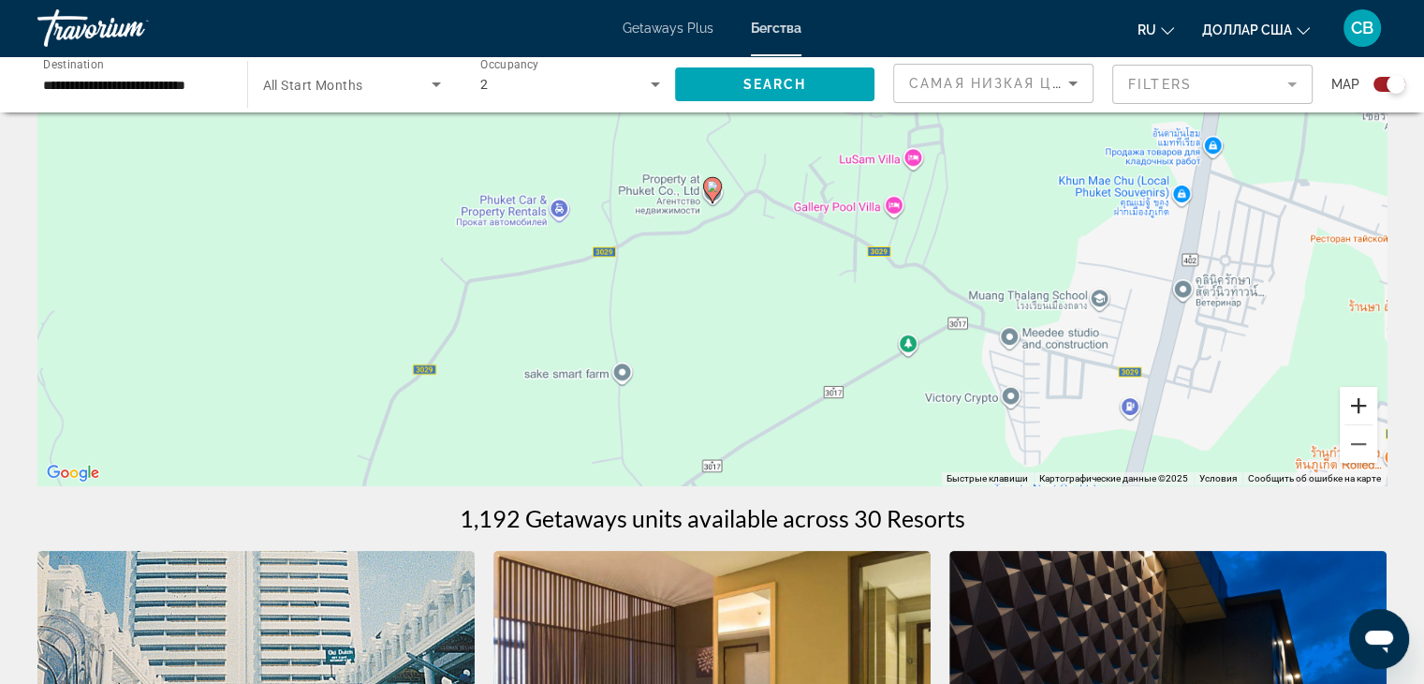
click at [1354, 398] on button "Увеличить" at bounding box center [1358, 405] width 37 height 37
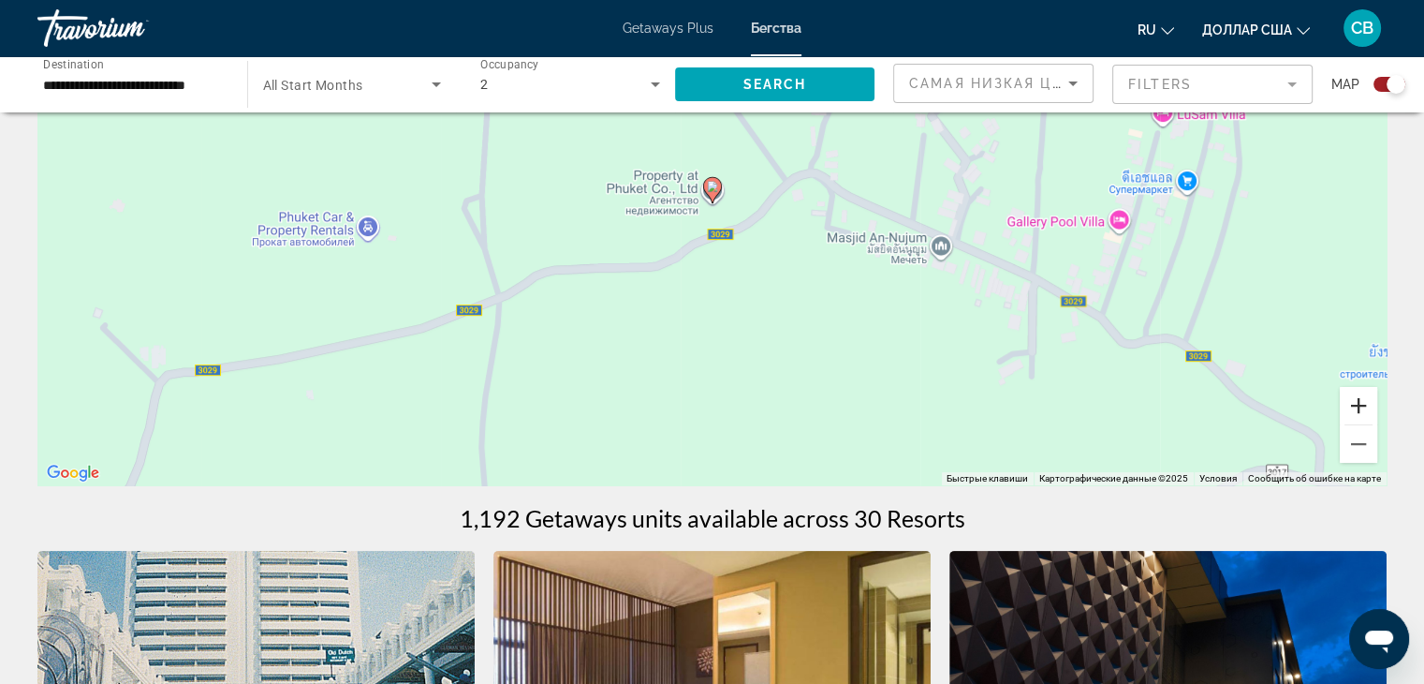
click at [1354, 398] on button "Увеличить" at bounding box center [1358, 405] width 37 height 37
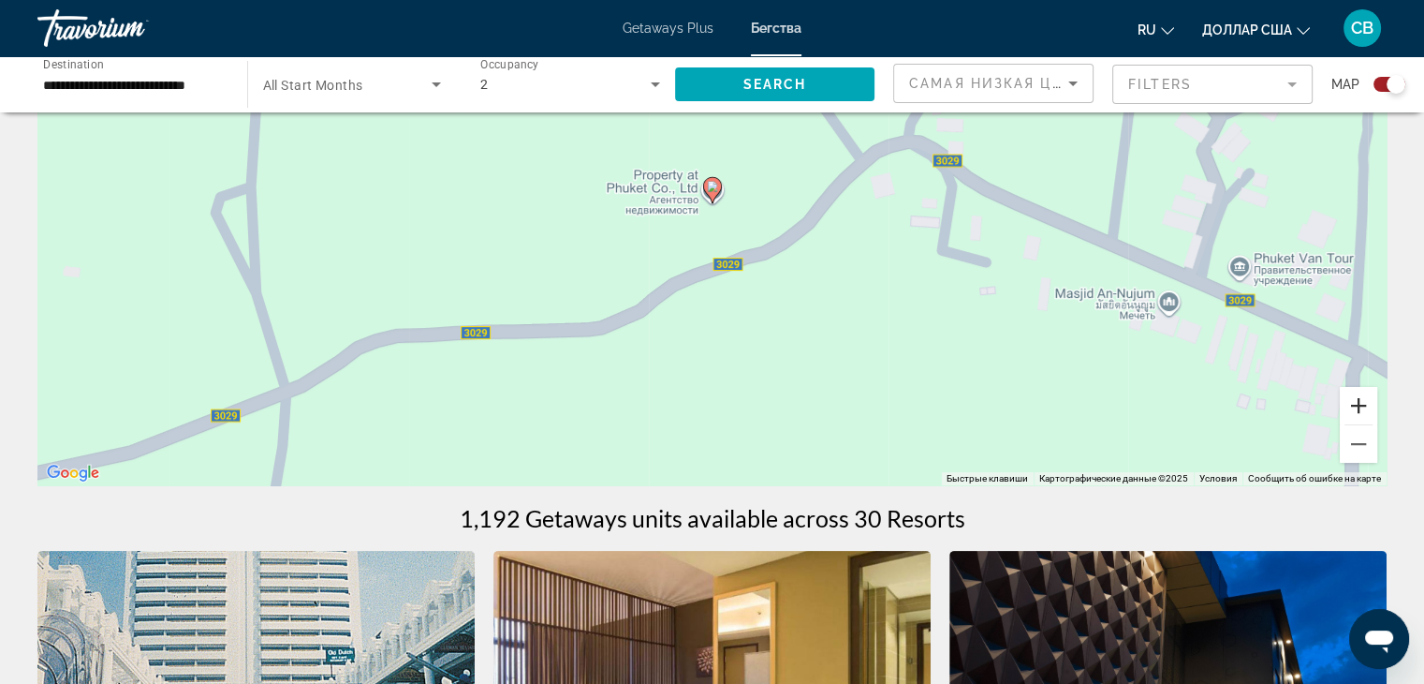
click at [1354, 398] on button "Увеличить" at bounding box center [1358, 405] width 37 height 37
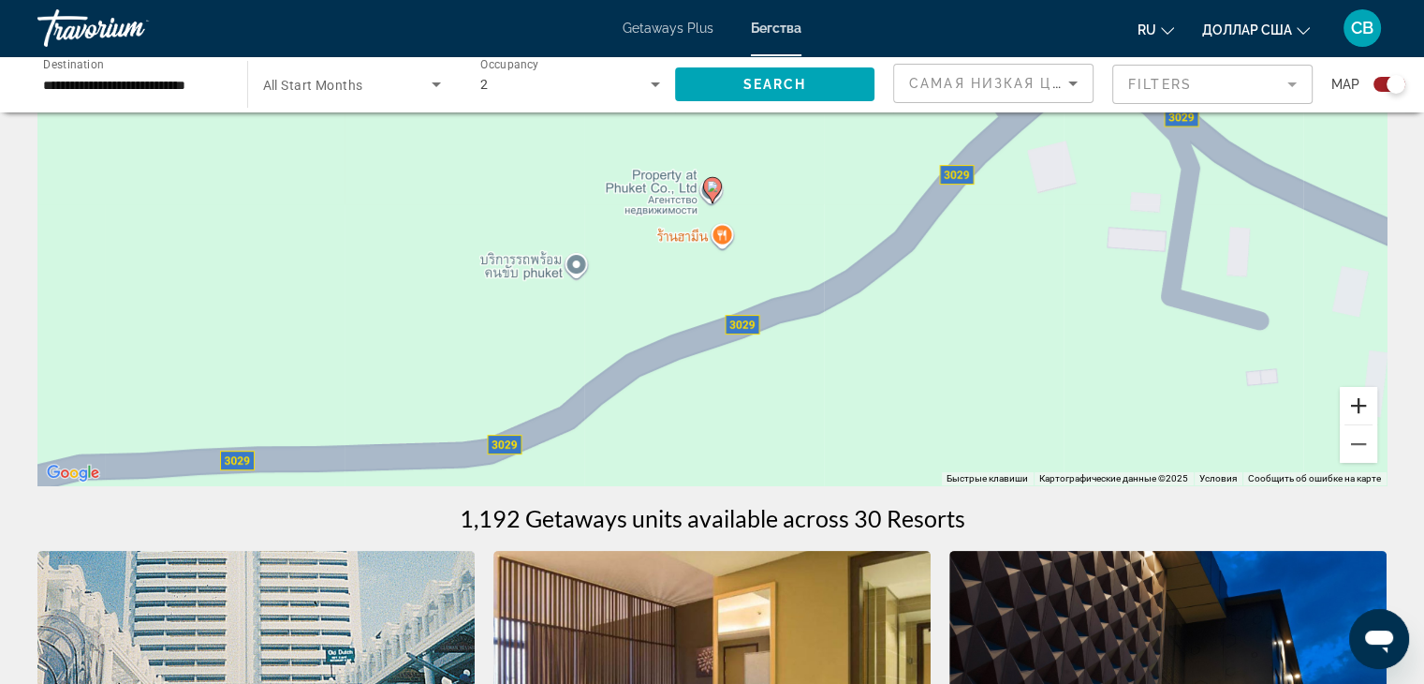
click at [1354, 398] on button "Увеличить" at bounding box center [1358, 405] width 37 height 37
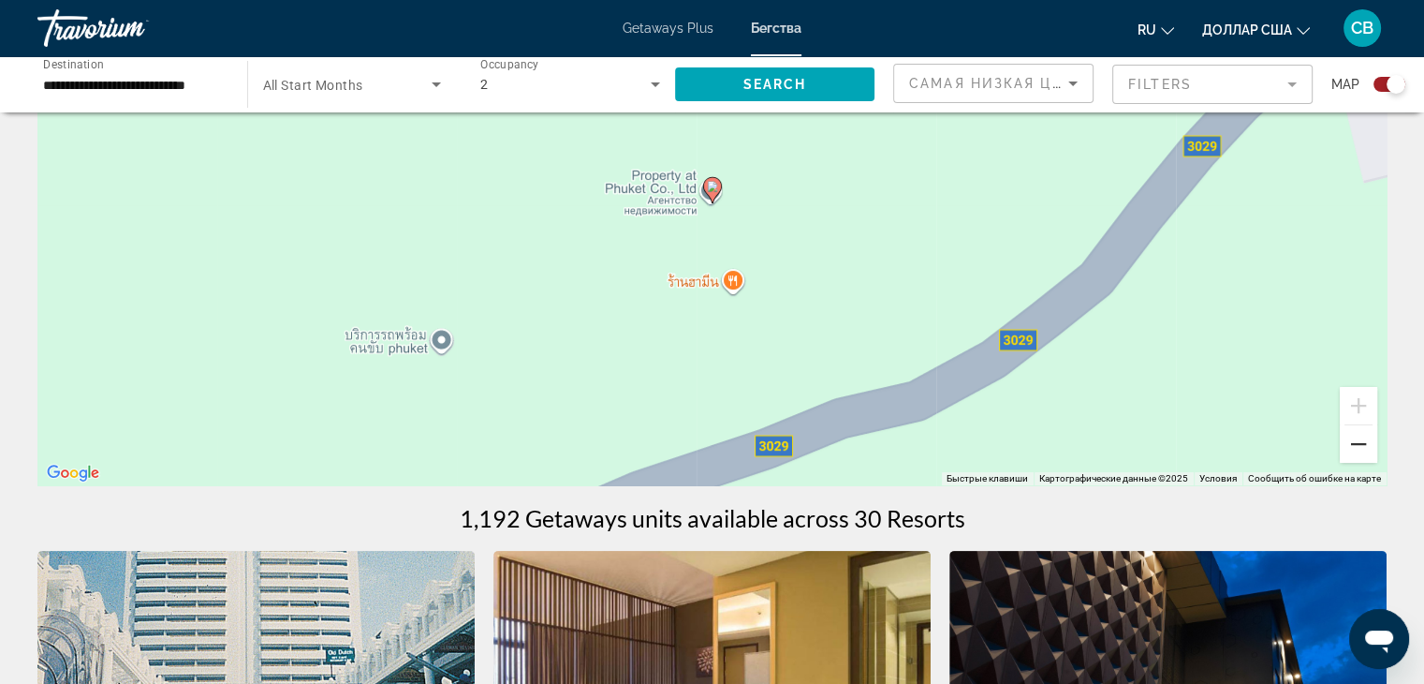
click at [1345, 451] on button "Уменьшить" at bounding box center [1358, 443] width 37 height 37
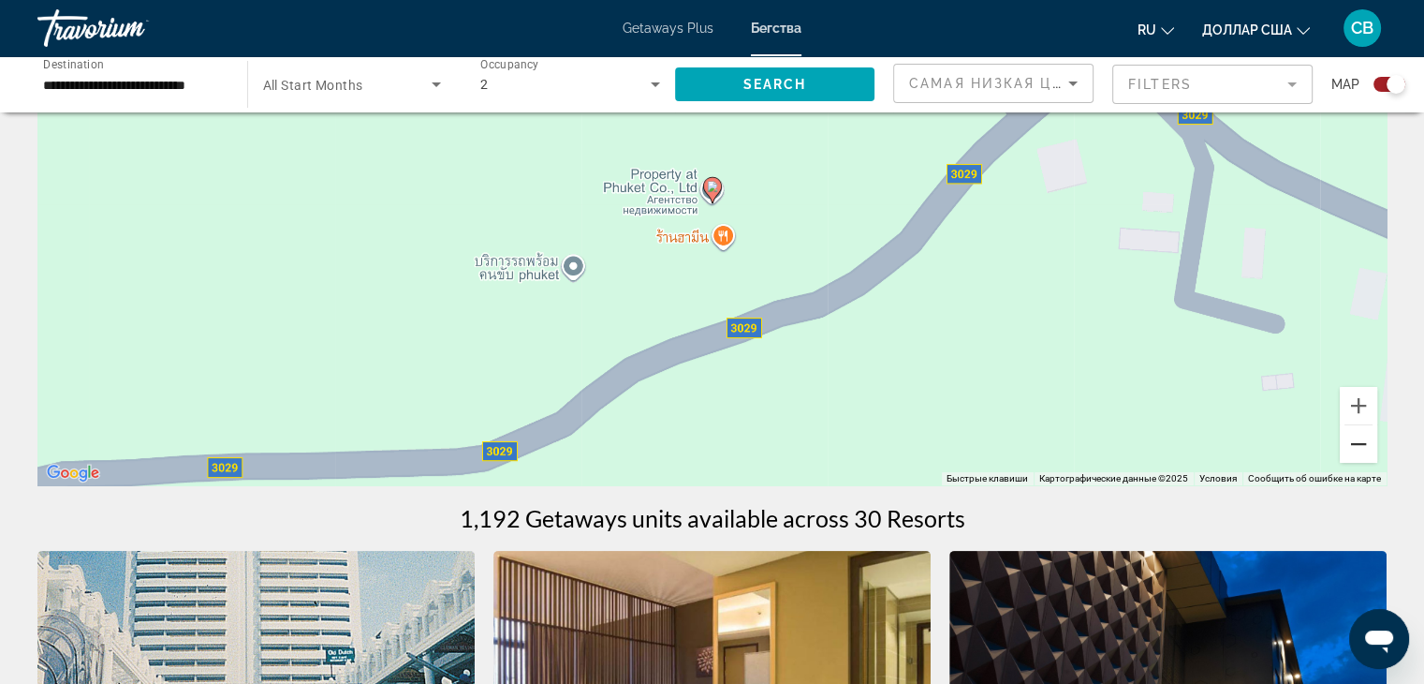
click at [1345, 451] on button "Уменьшить" at bounding box center [1358, 443] width 37 height 37
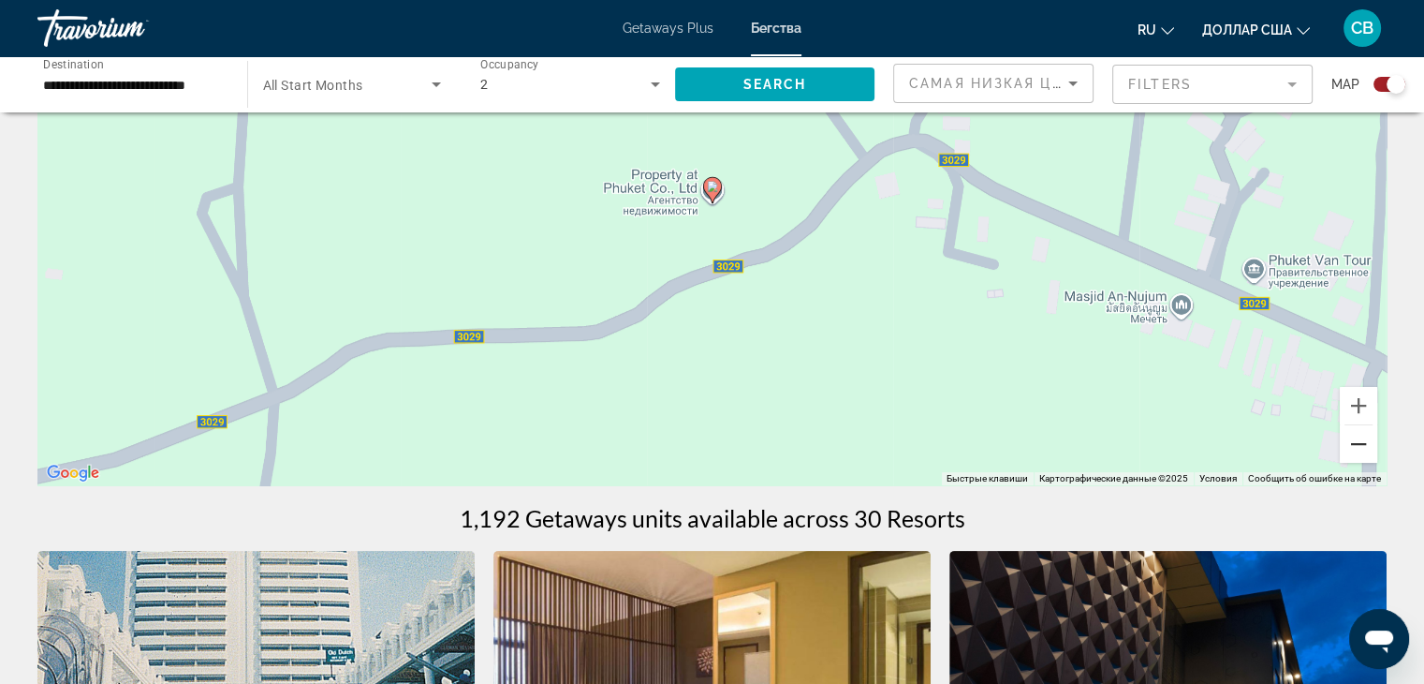
click at [1345, 451] on button "Уменьшить" at bounding box center [1358, 443] width 37 height 37
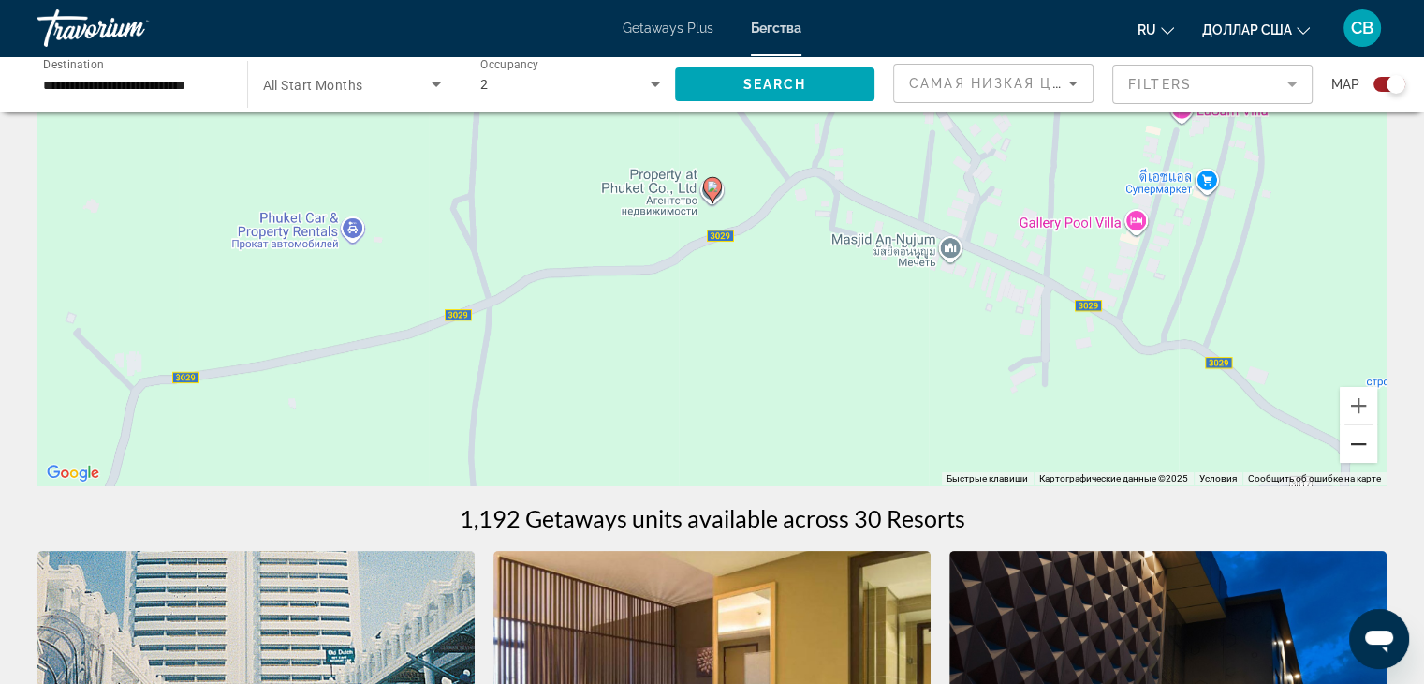
click at [1345, 451] on button "Уменьшить" at bounding box center [1358, 443] width 37 height 37
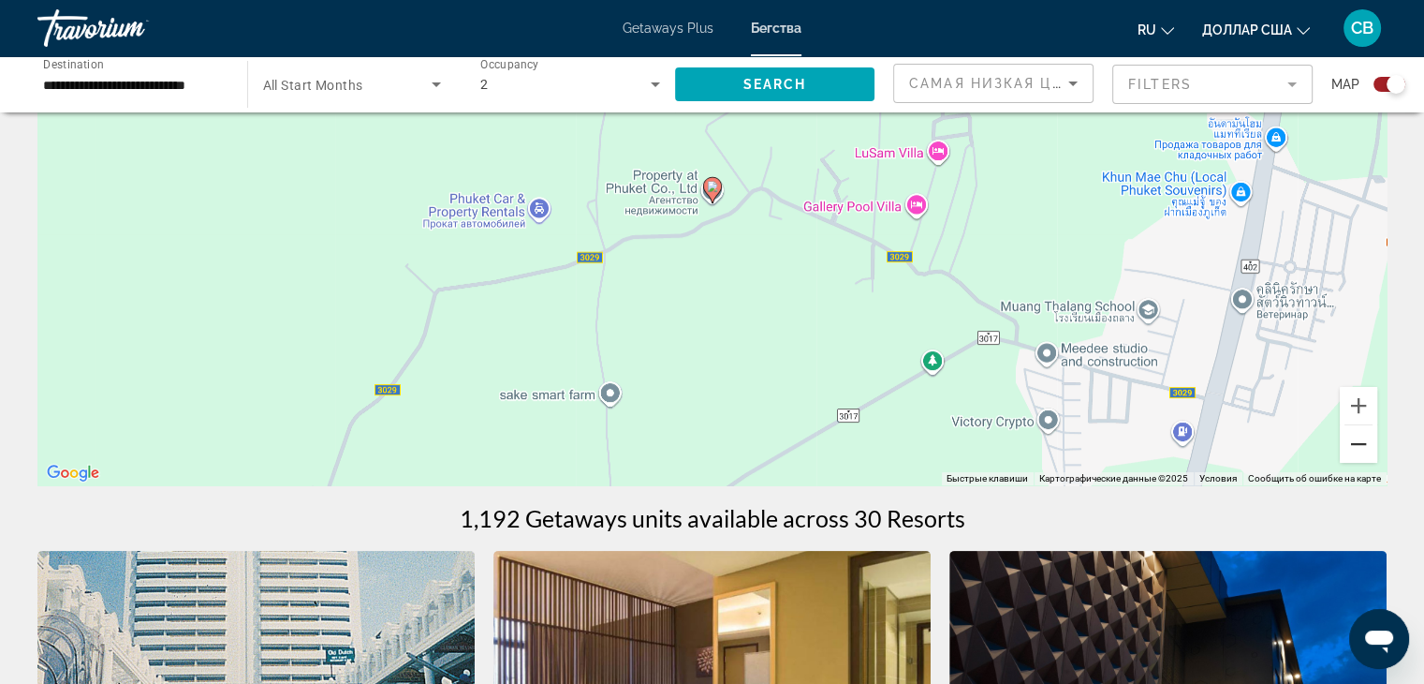
click at [1345, 453] on button "Уменьшить" at bounding box center [1358, 443] width 37 height 37
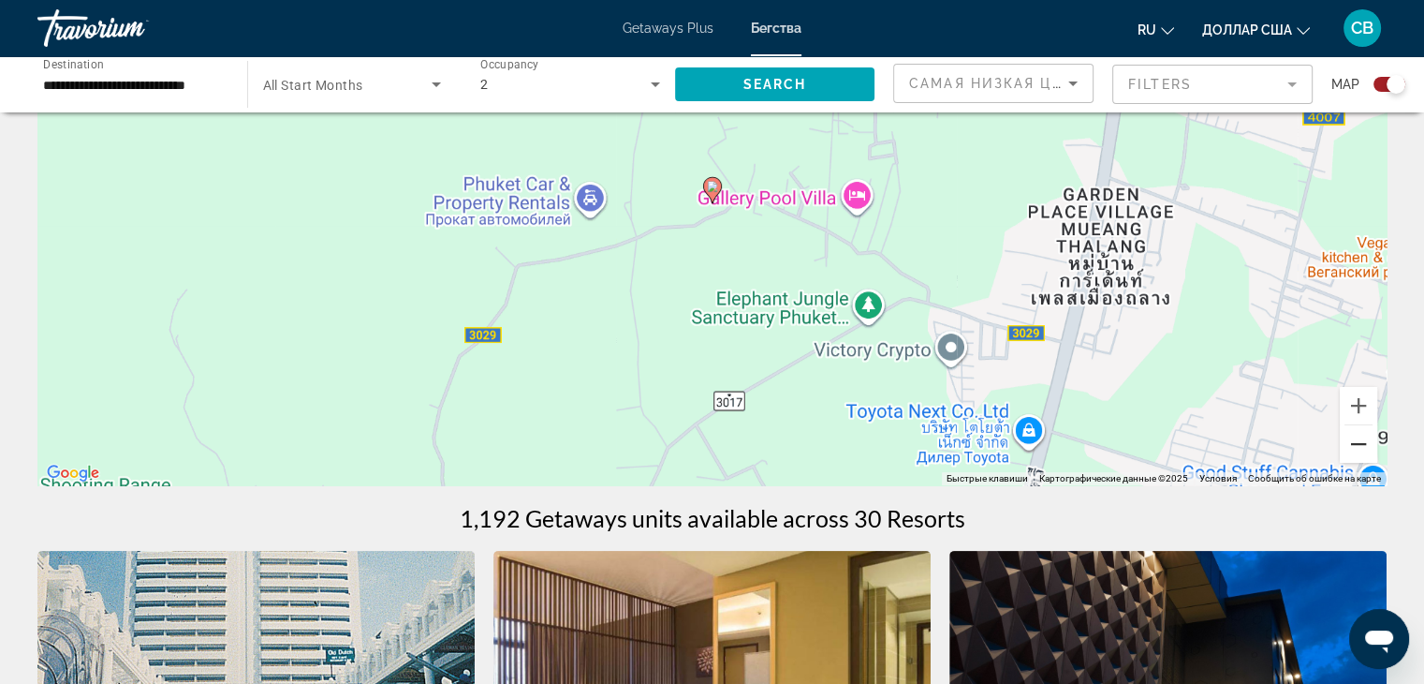
click at [1345, 453] on button "Уменьшить" at bounding box center [1358, 443] width 37 height 37
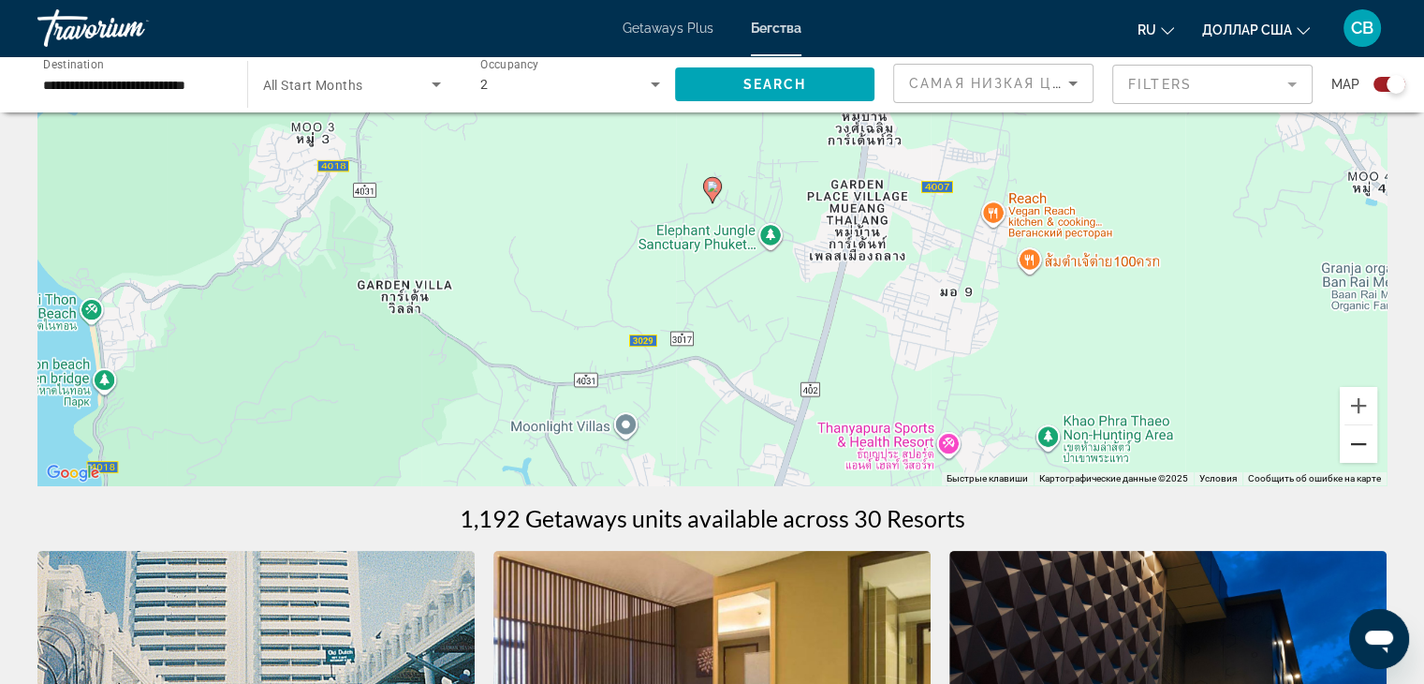
click at [1345, 453] on button "Уменьшить" at bounding box center [1358, 443] width 37 height 37
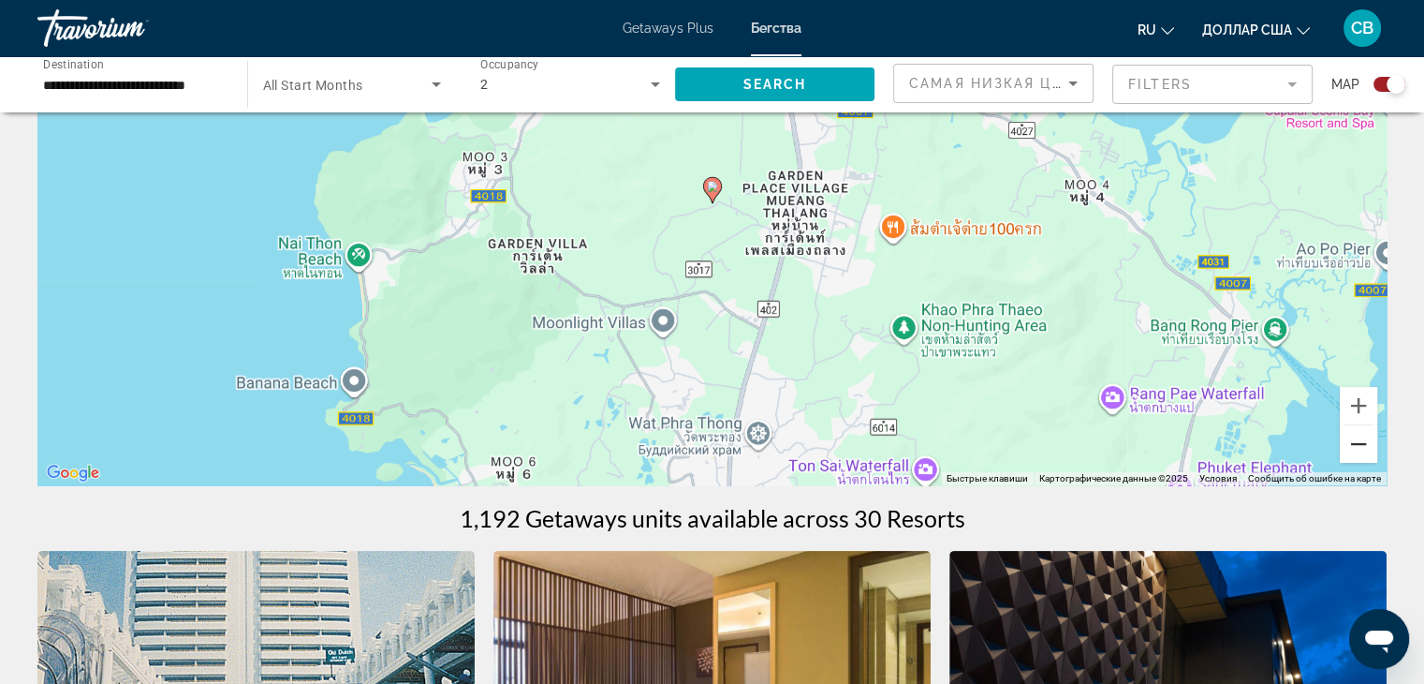
click at [1345, 453] on button "Уменьшить" at bounding box center [1358, 443] width 37 height 37
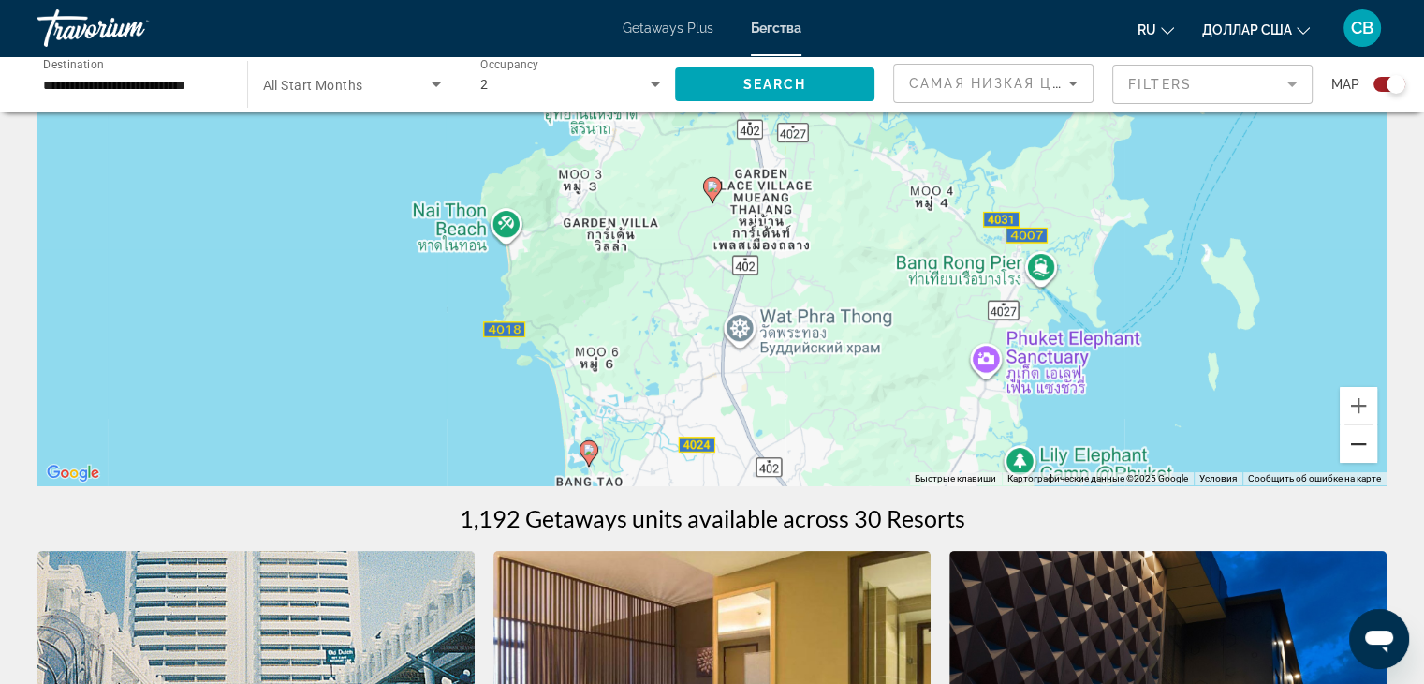
click at [1345, 453] on button "Уменьшить" at bounding box center [1358, 443] width 37 height 37
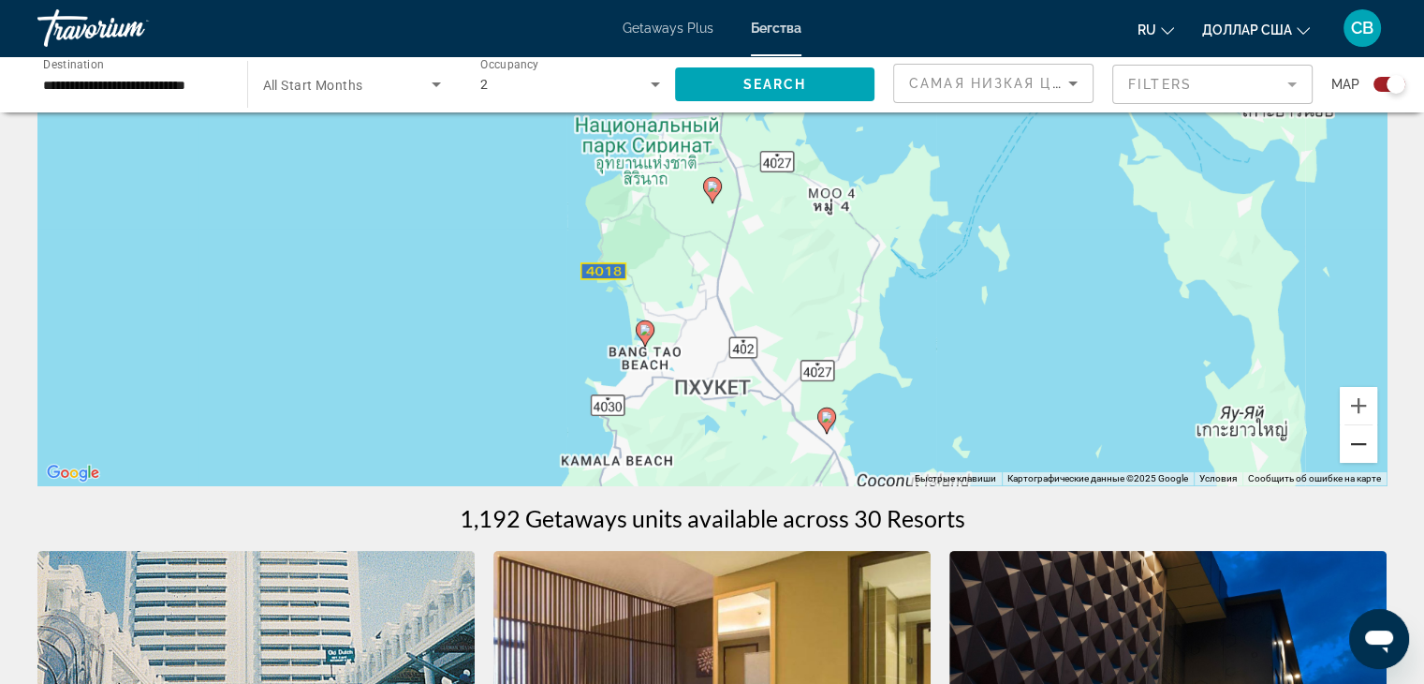
click at [1345, 453] on button "Уменьшить" at bounding box center [1358, 443] width 37 height 37
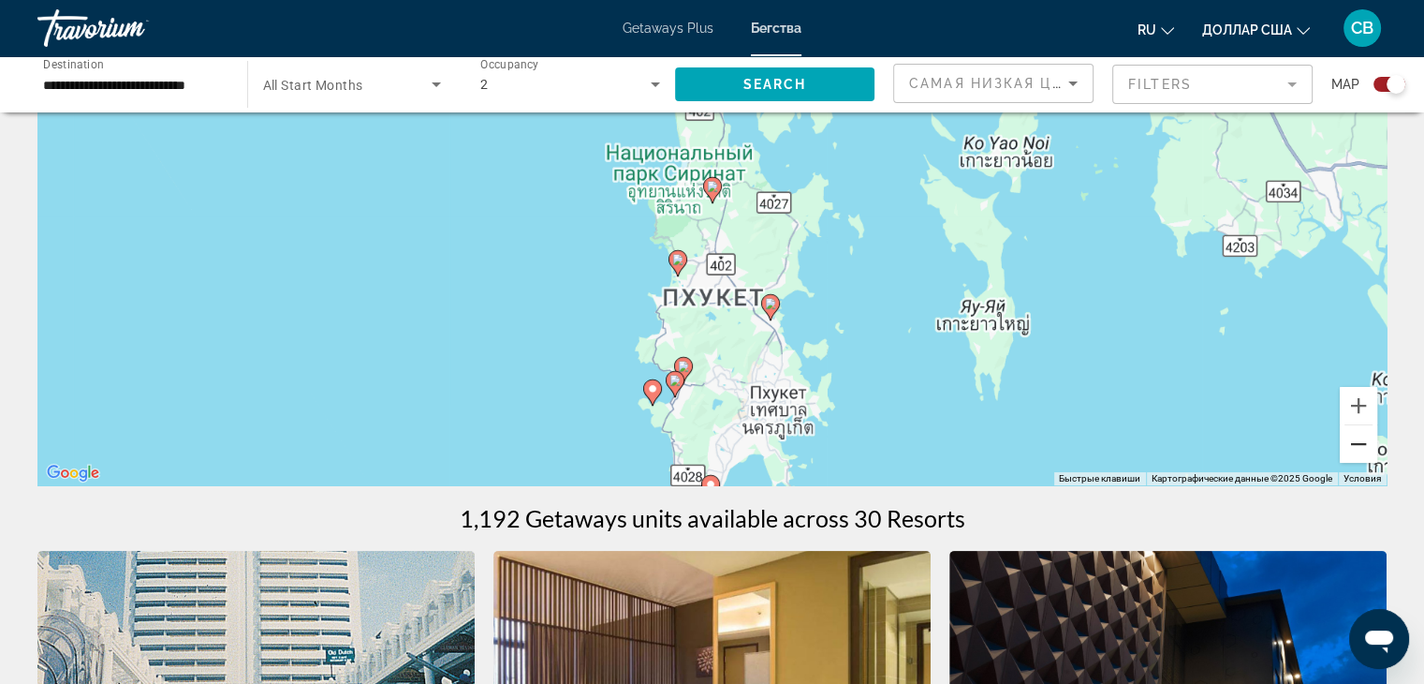
click at [1345, 453] on button "Уменьшить" at bounding box center [1358, 443] width 37 height 37
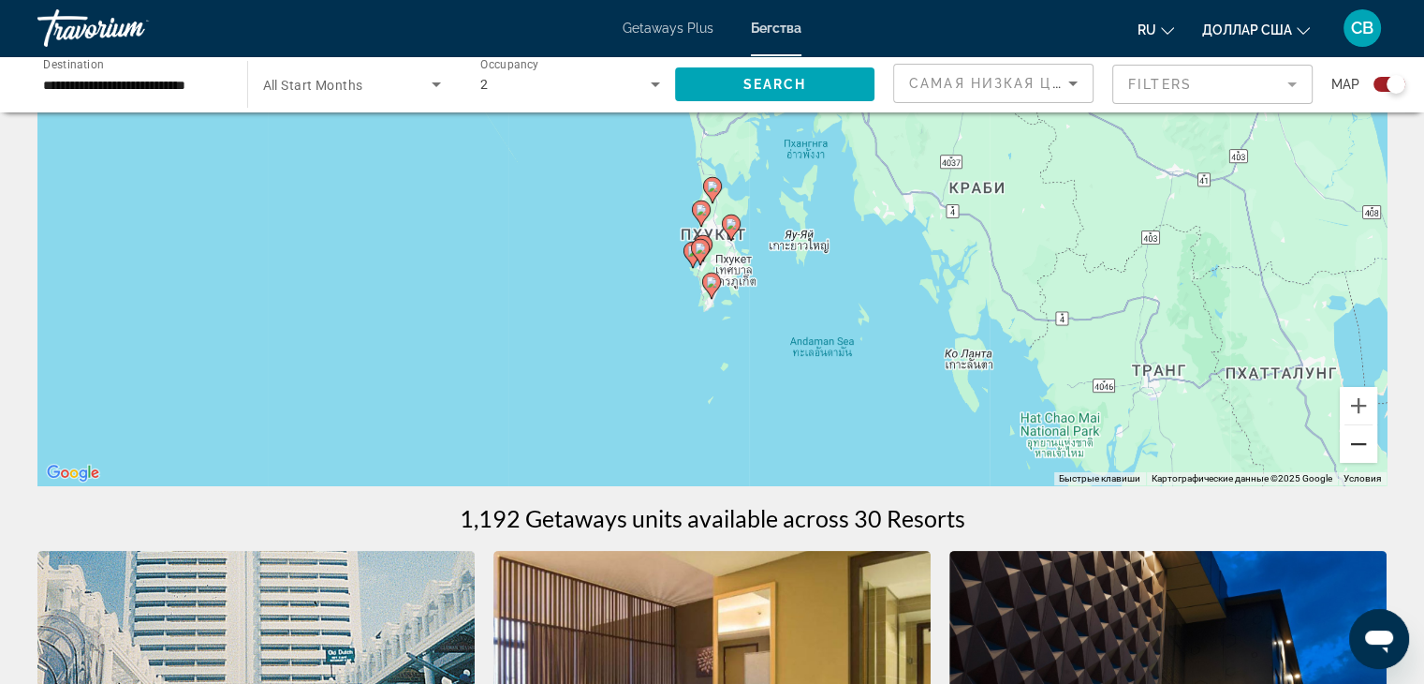
click at [1345, 453] on button "Уменьшить" at bounding box center [1358, 443] width 37 height 37
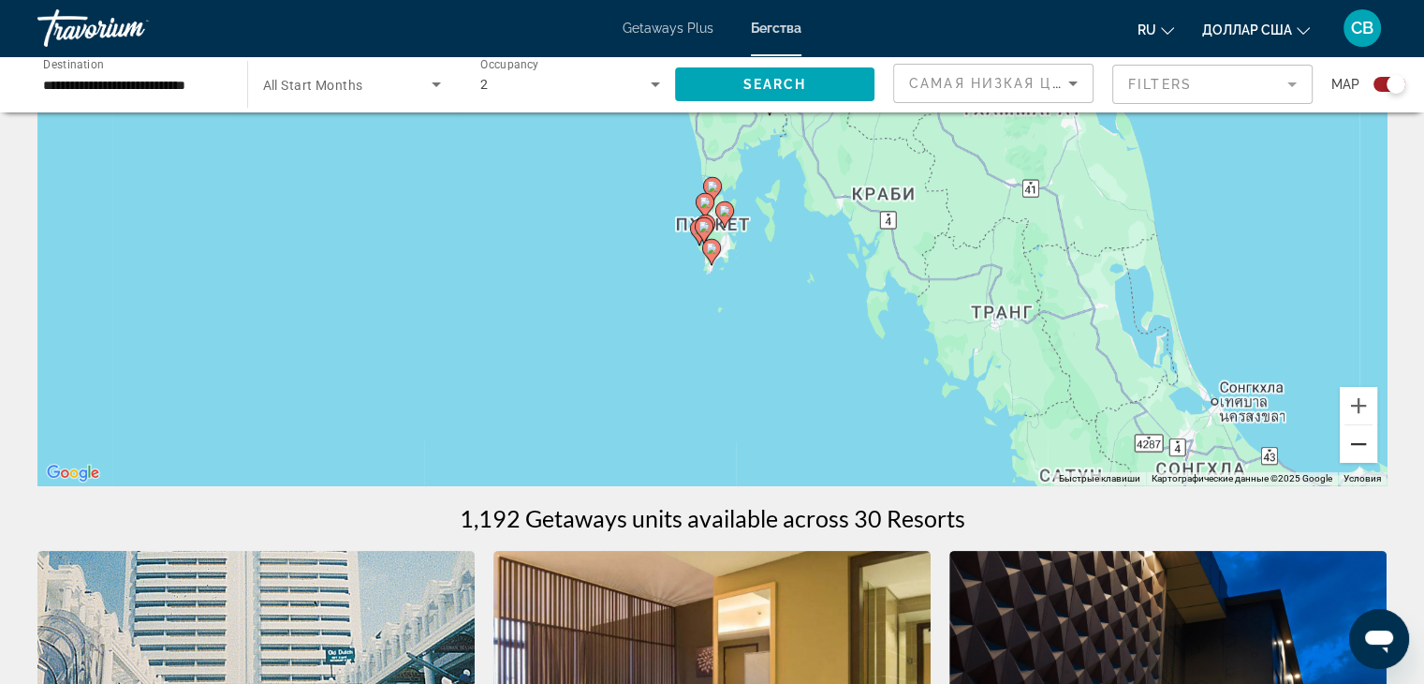
click at [1345, 453] on button "Уменьшить" at bounding box center [1358, 443] width 37 height 37
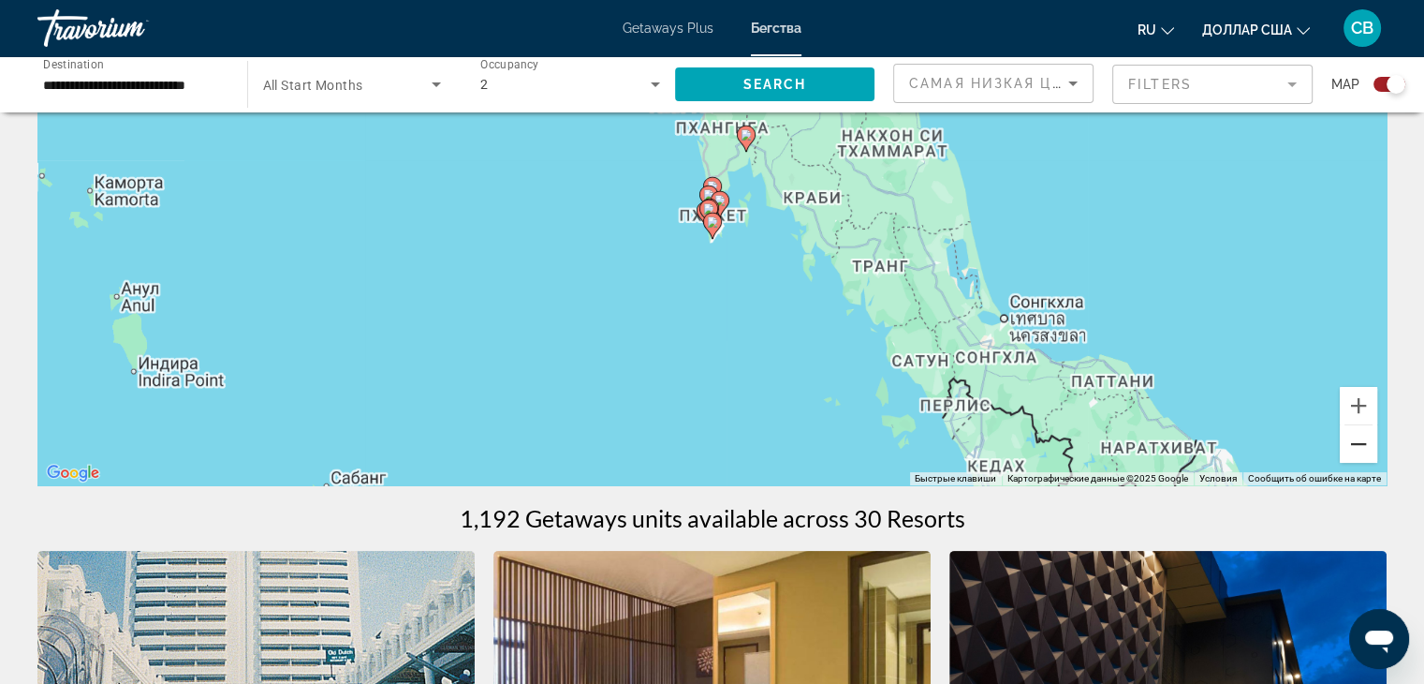
click at [1345, 453] on button "Уменьшить" at bounding box center [1358, 443] width 37 height 37
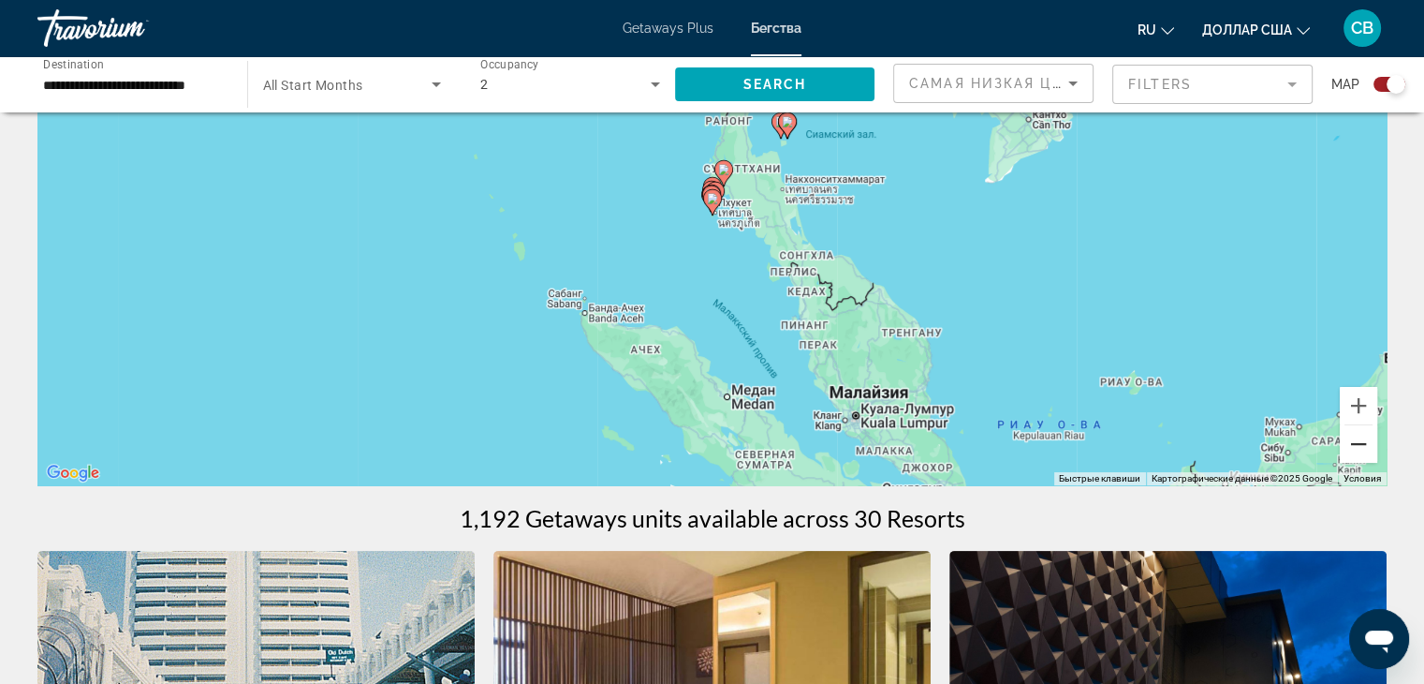
click at [1358, 447] on button "Уменьшить" at bounding box center [1358, 443] width 37 height 37
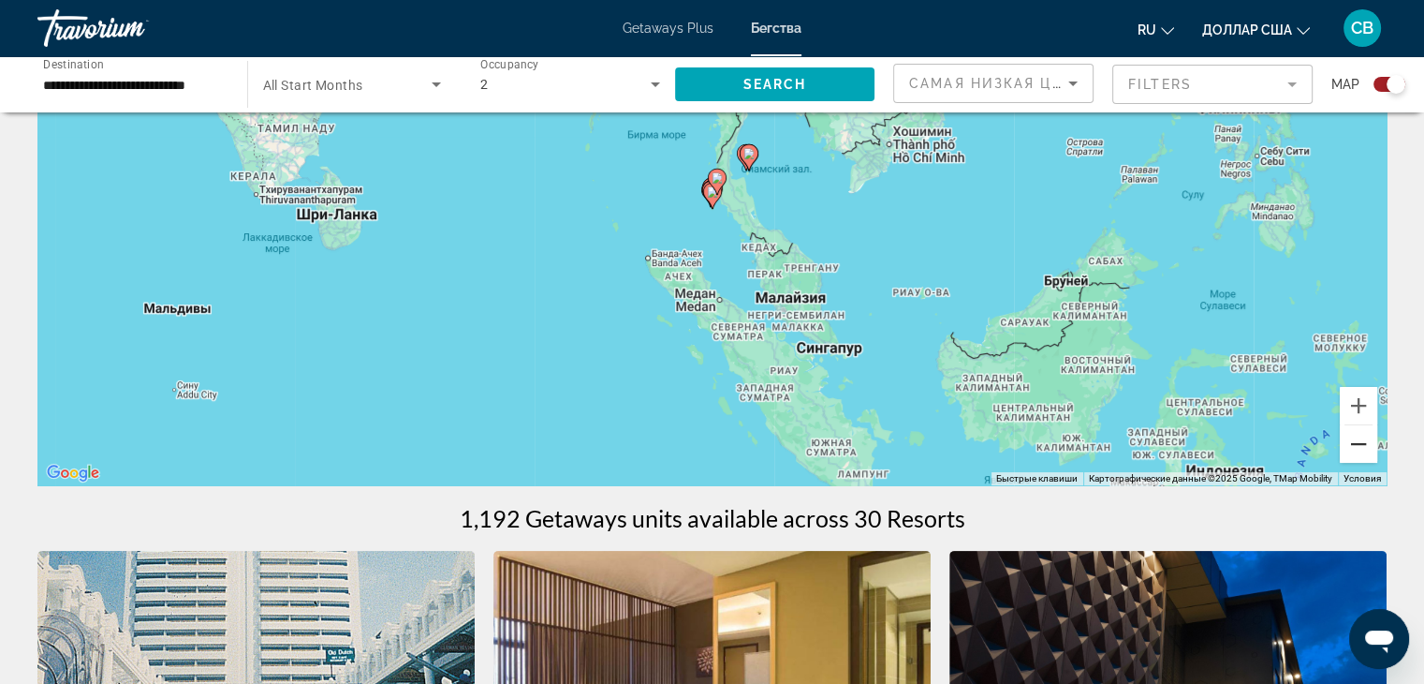
click at [1358, 447] on button "Уменьшить" at bounding box center [1358, 443] width 37 height 37
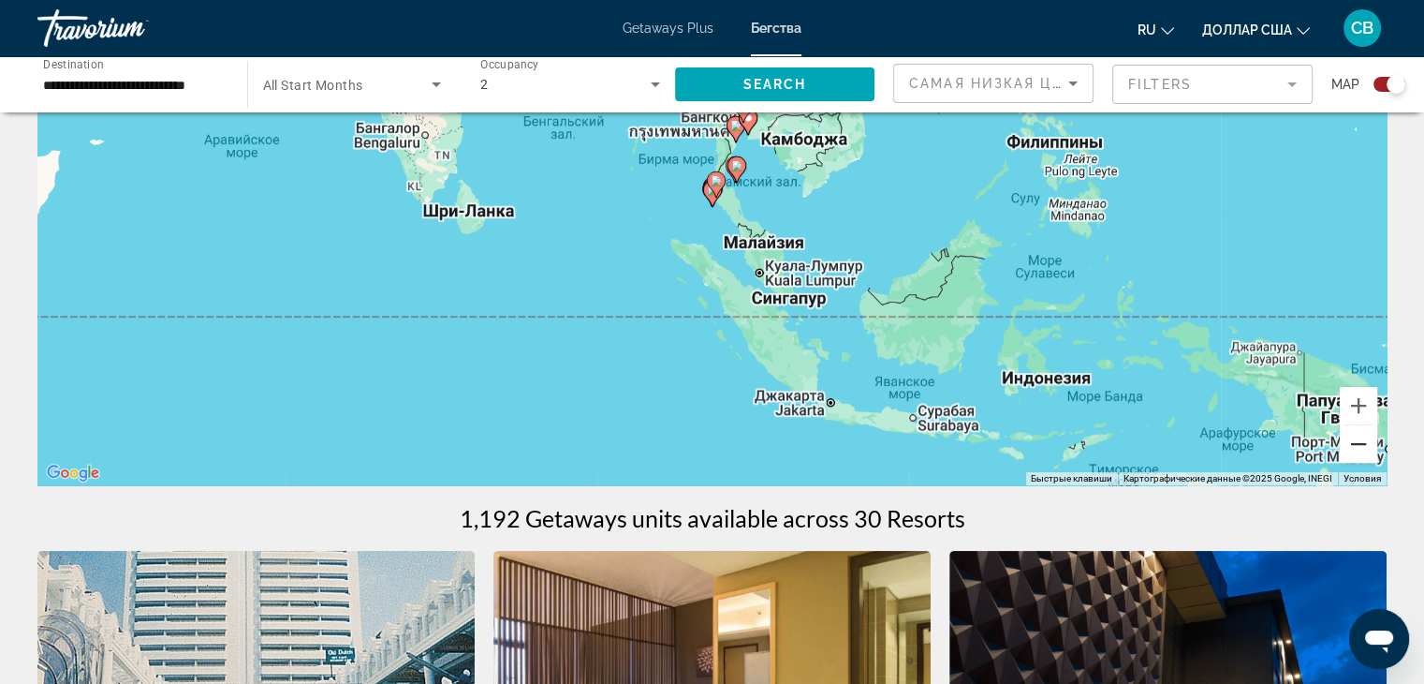
click at [1358, 447] on button "Уменьшить" at bounding box center [1358, 443] width 37 height 37
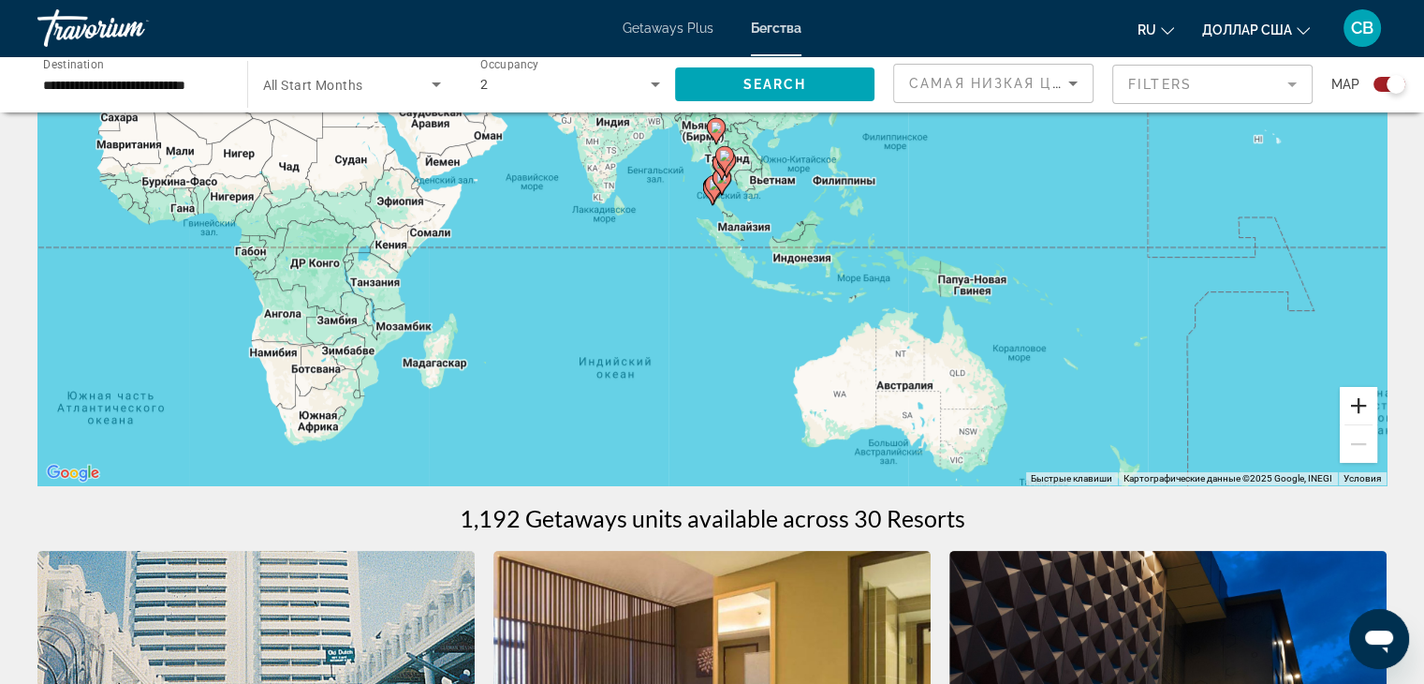
click at [1360, 402] on button "Увеличить" at bounding box center [1358, 405] width 37 height 37
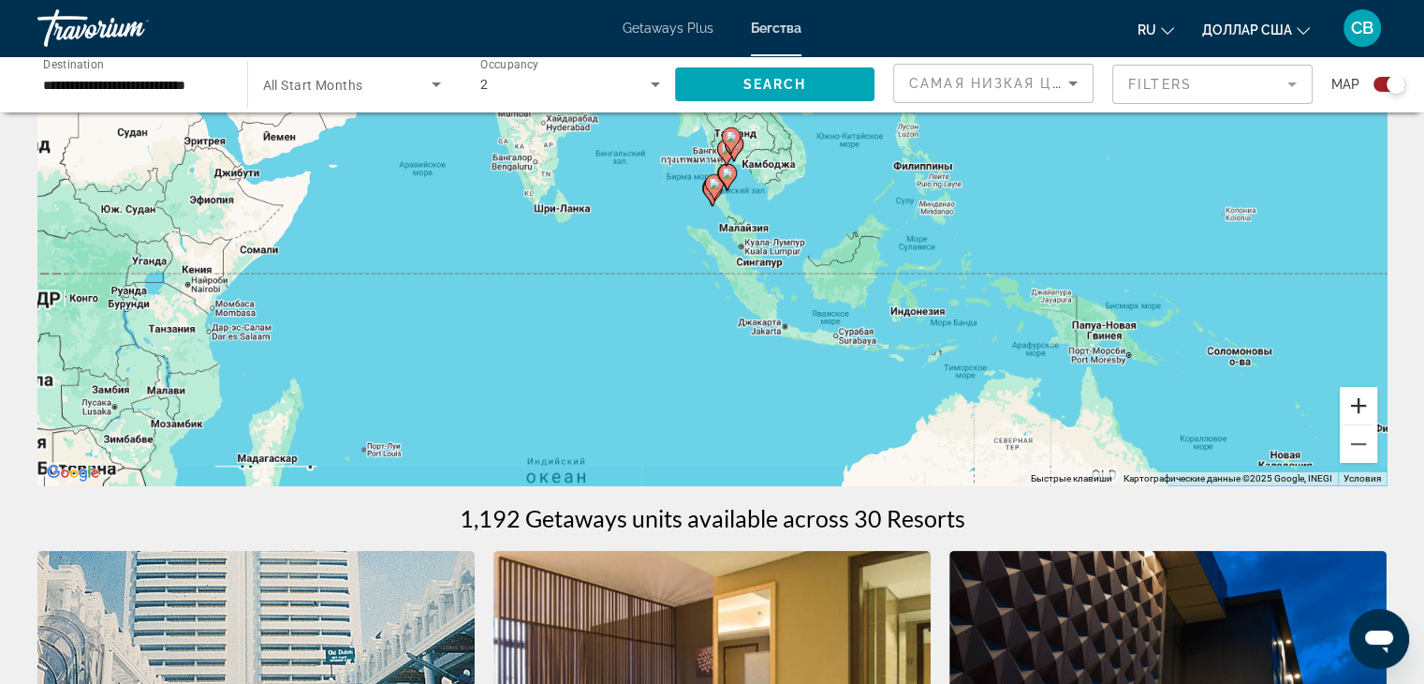
click at [1360, 402] on button "Увеличить" at bounding box center [1358, 405] width 37 height 37
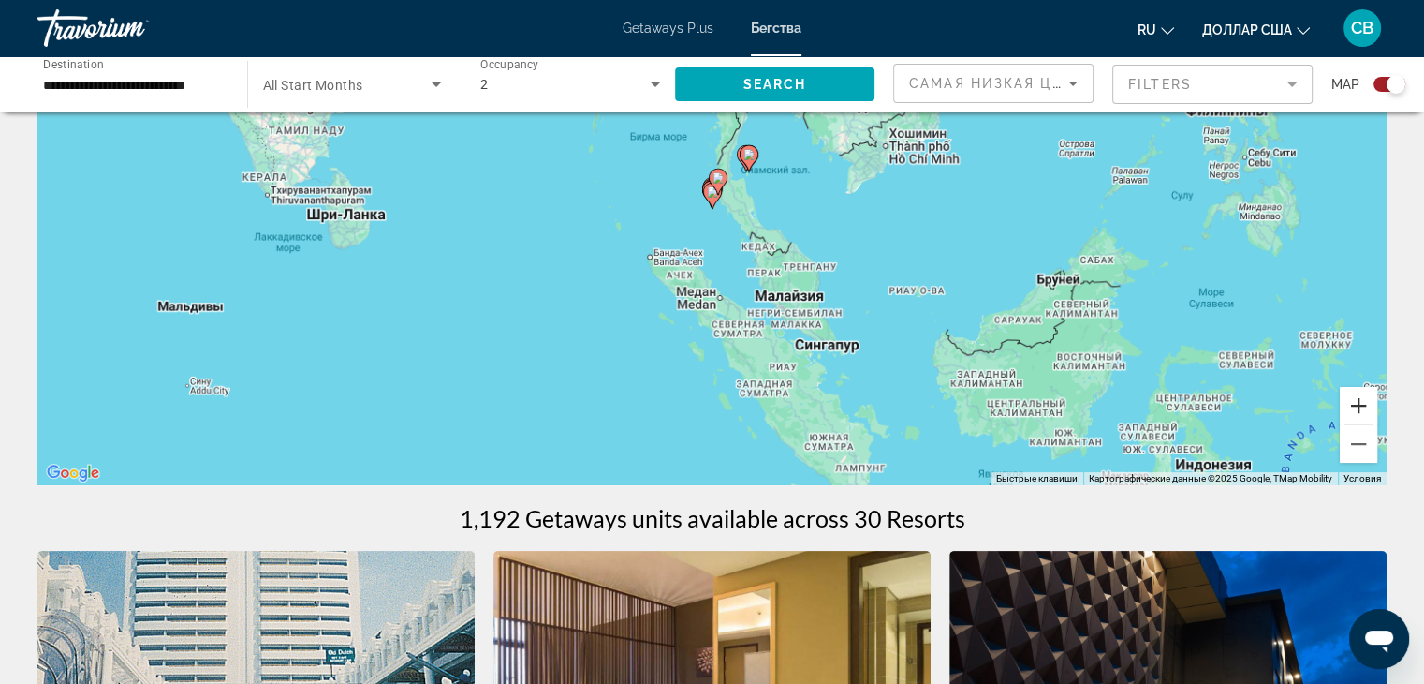
click at [1360, 402] on button "Увеличить" at bounding box center [1358, 405] width 37 height 37
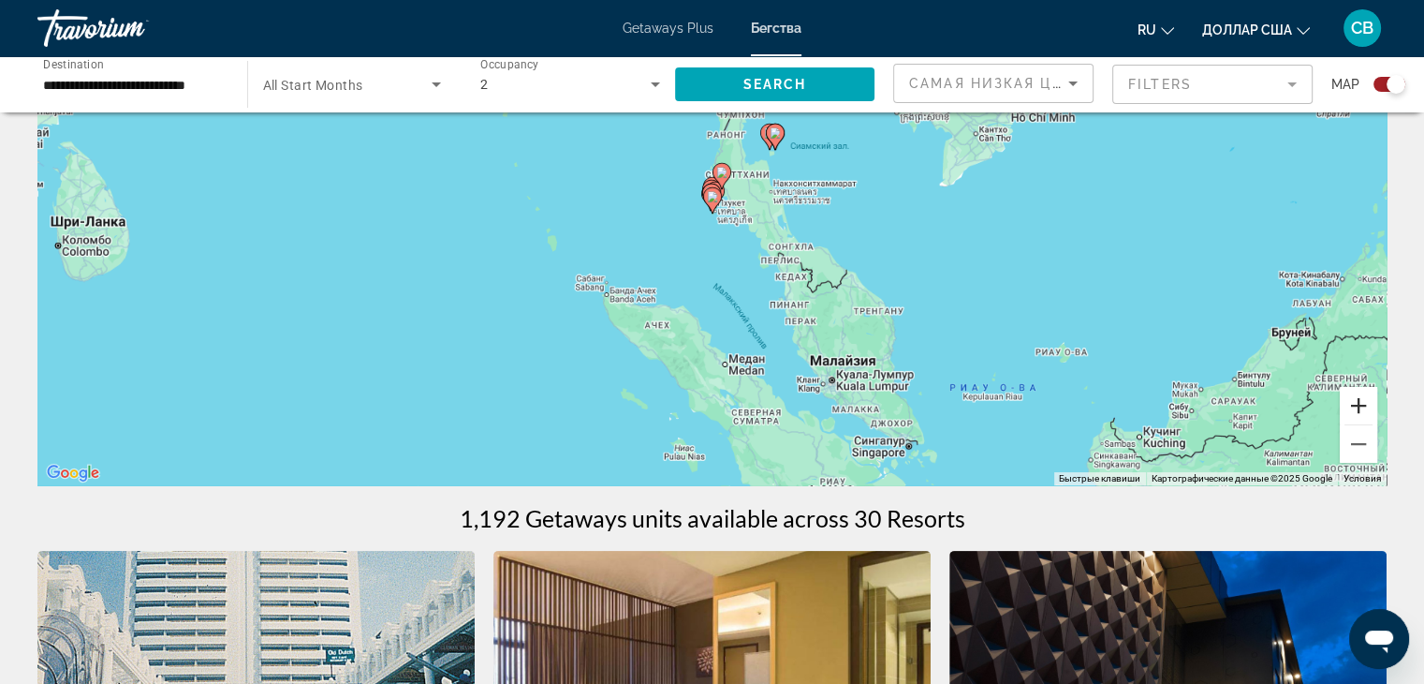
click at [1360, 402] on button "Увеличить" at bounding box center [1358, 405] width 37 height 37
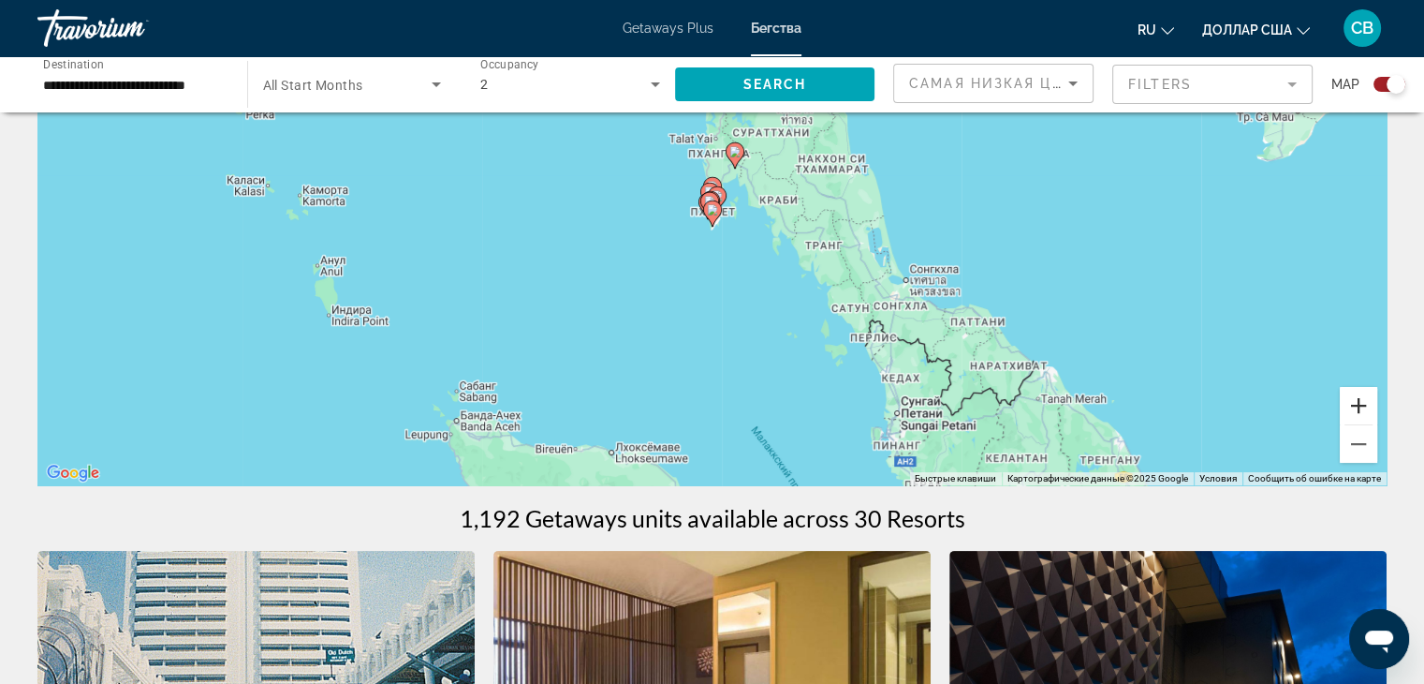
click at [1360, 402] on button "Увеличить" at bounding box center [1358, 405] width 37 height 37
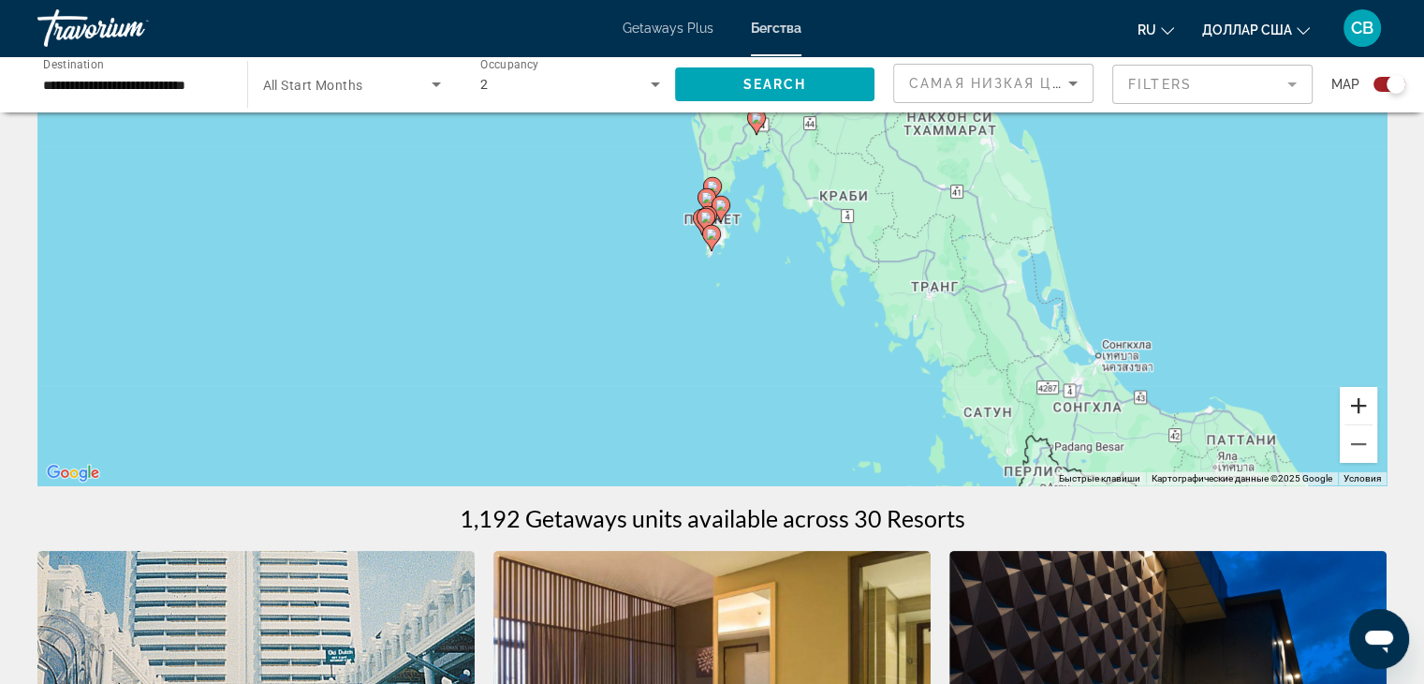
click at [1361, 402] on button "Увеличить" at bounding box center [1358, 405] width 37 height 37
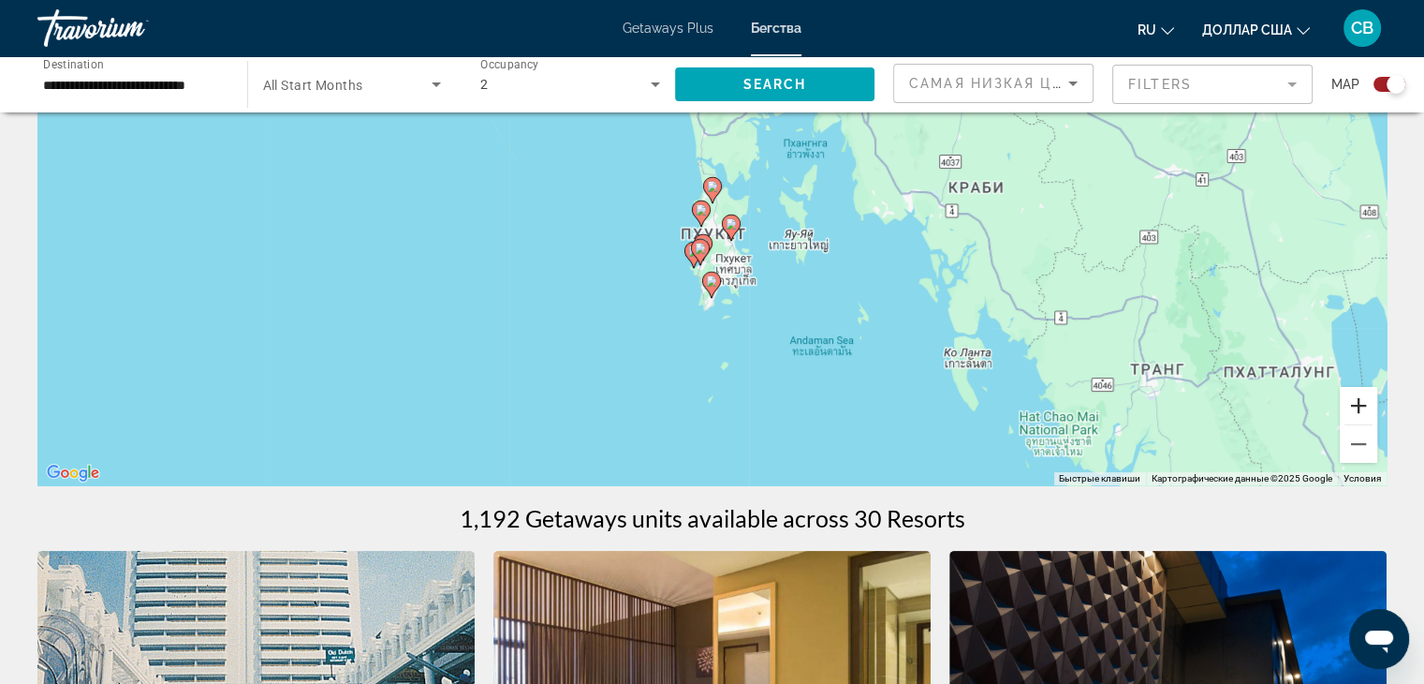
click at [1361, 402] on button "Увеличить" at bounding box center [1358, 405] width 37 height 37
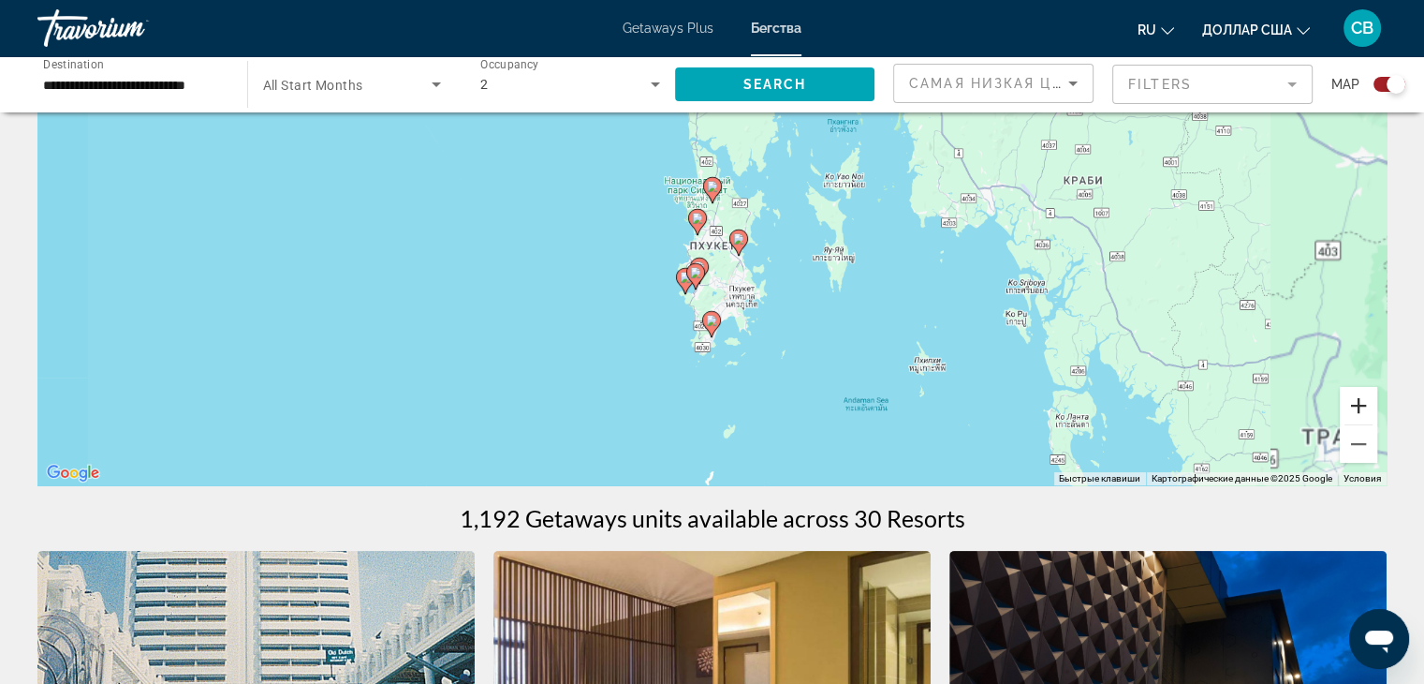
click at [1361, 402] on button "Увеличить" at bounding box center [1358, 405] width 37 height 37
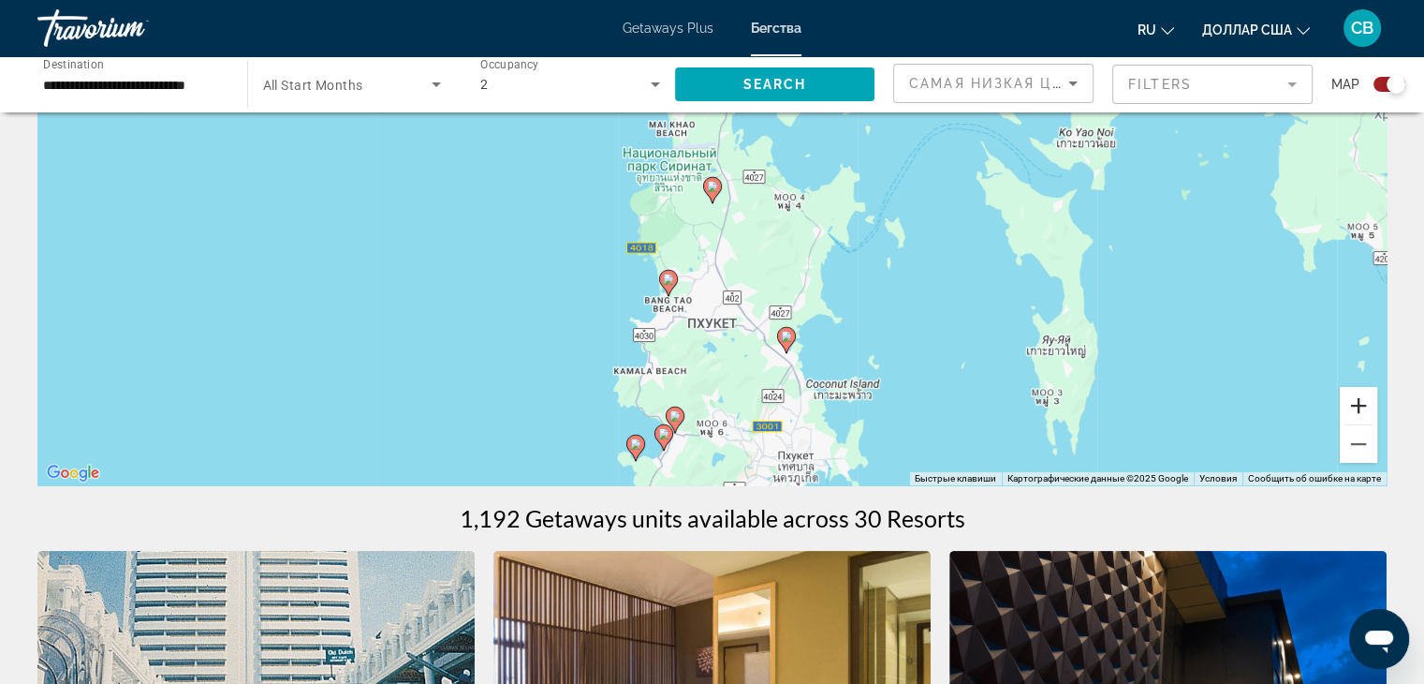
click at [1361, 402] on button "Увеличить" at bounding box center [1358, 405] width 37 height 37
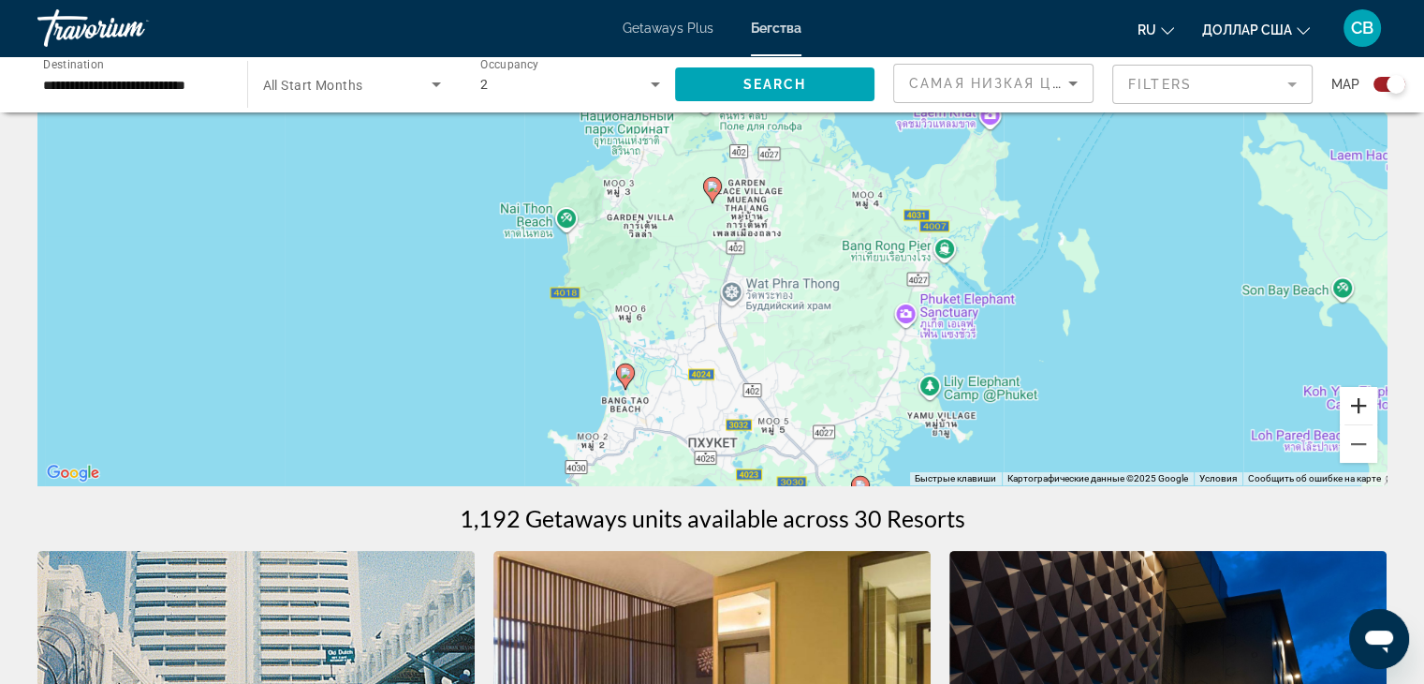
click at [1361, 402] on button "Увеличить" at bounding box center [1358, 405] width 37 height 37
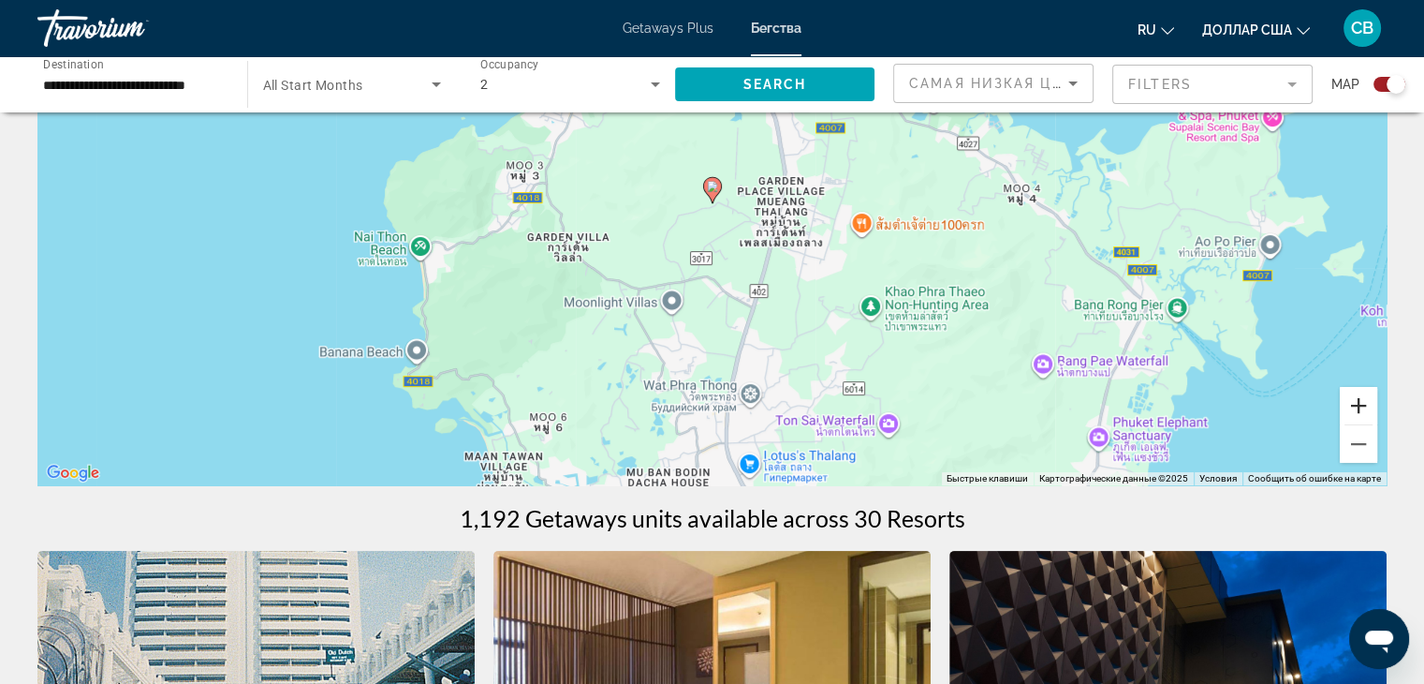
click at [1361, 402] on button "Увеличить" at bounding box center [1358, 405] width 37 height 37
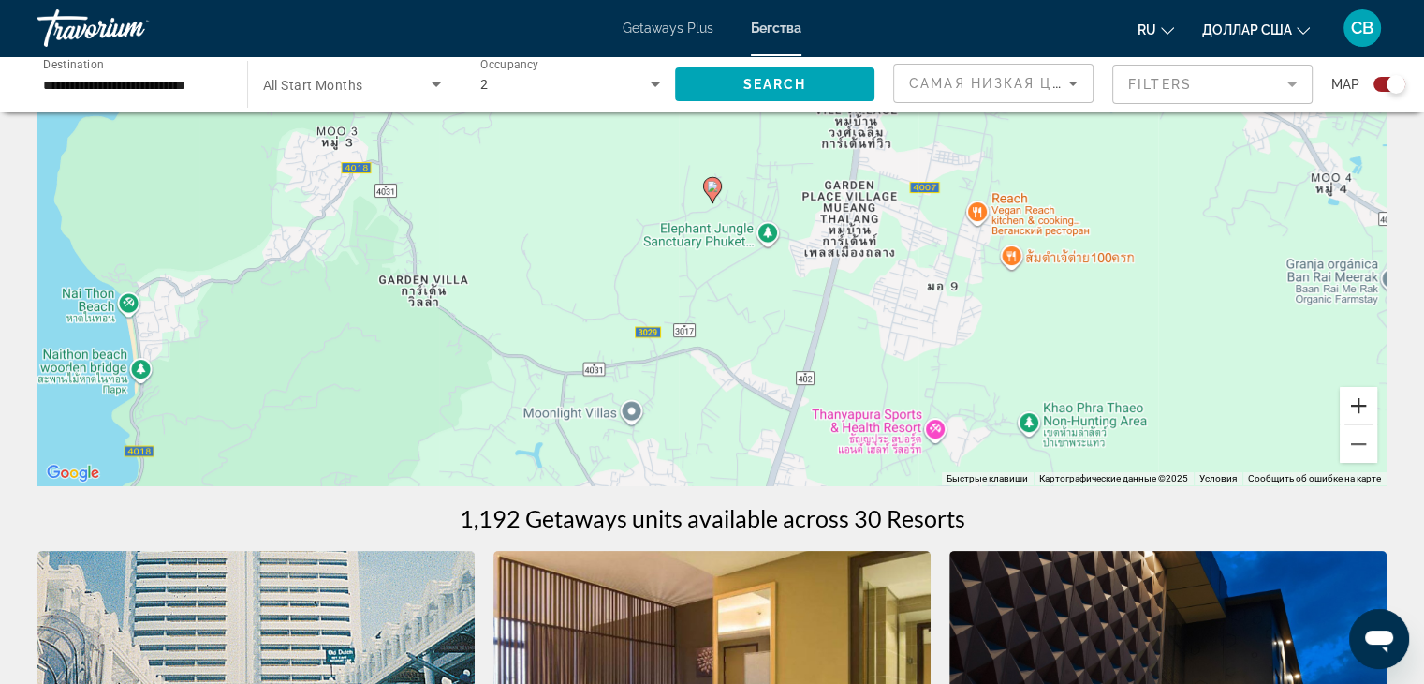
click at [1361, 402] on button "Увеличить" at bounding box center [1358, 405] width 37 height 37
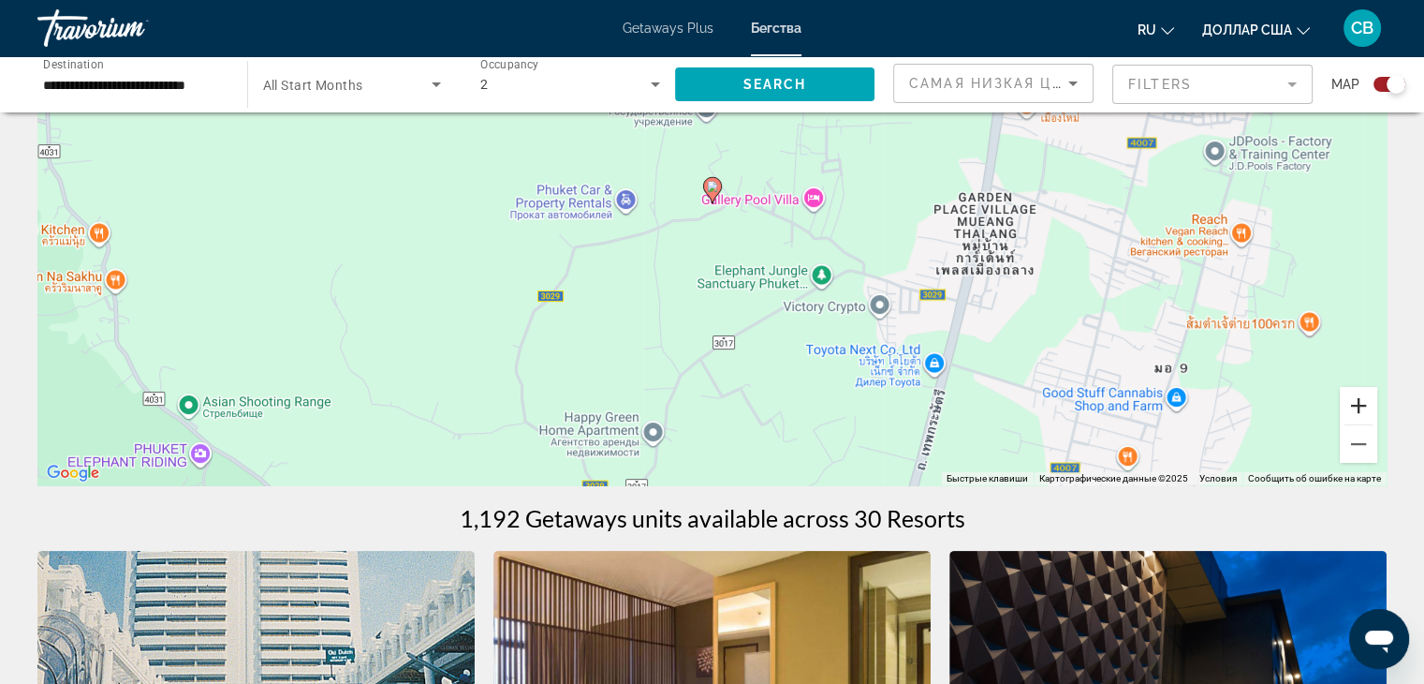
click at [1361, 402] on button "Увеличить" at bounding box center [1358, 405] width 37 height 37
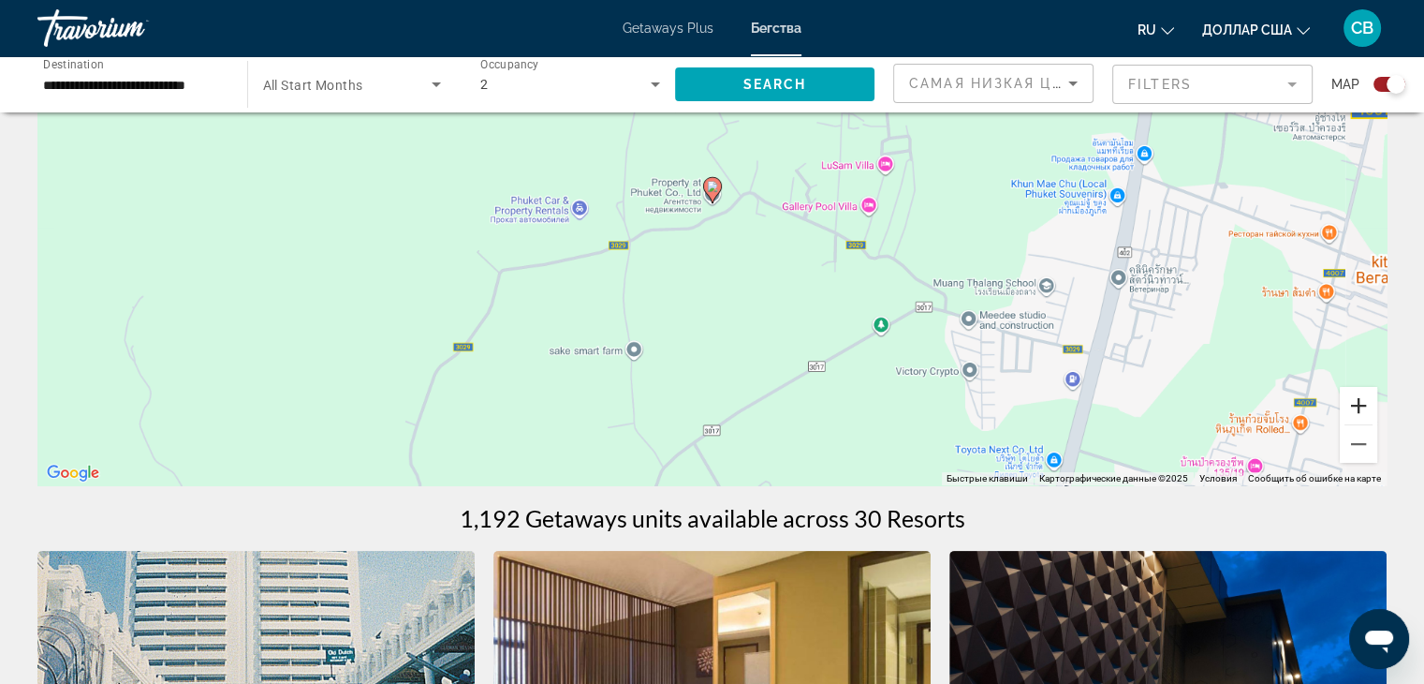
click at [1361, 402] on button "Увеличить" at bounding box center [1358, 405] width 37 height 37
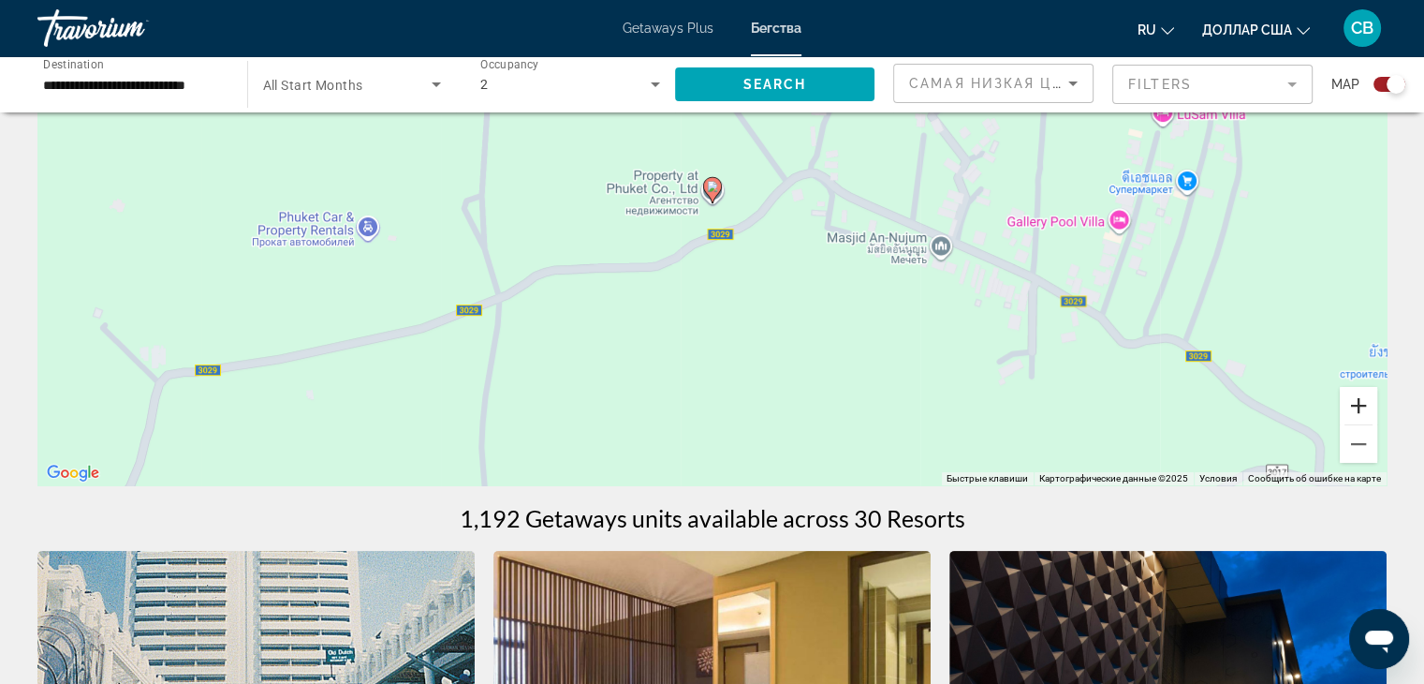
click at [1361, 402] on button "Увеличить" at bounding box center [1358, 405] width 37 height 37
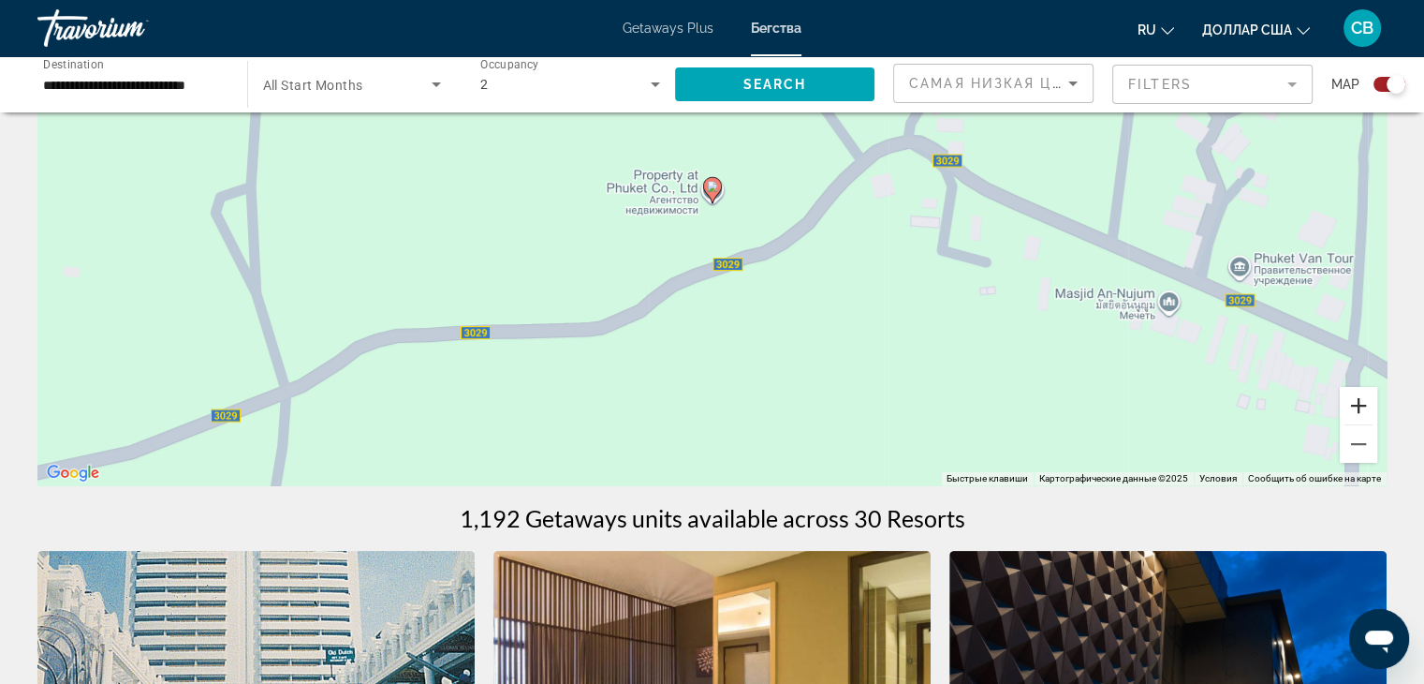
click at [1361, 402] on button "Увеличить" at bounding box center [1358, 405] width 37 height 37
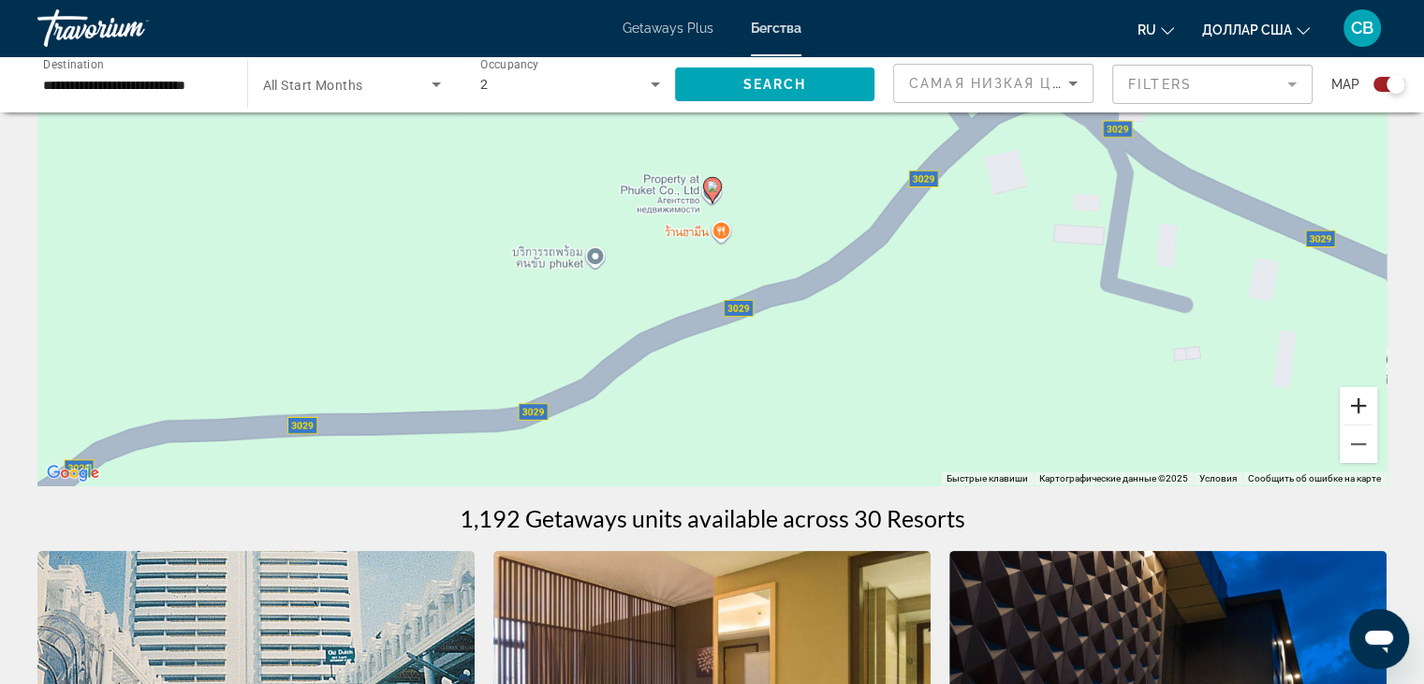
click at [1361, 402] on button "Увеличить" at bounding box center [1358, 405] width 37 height 37
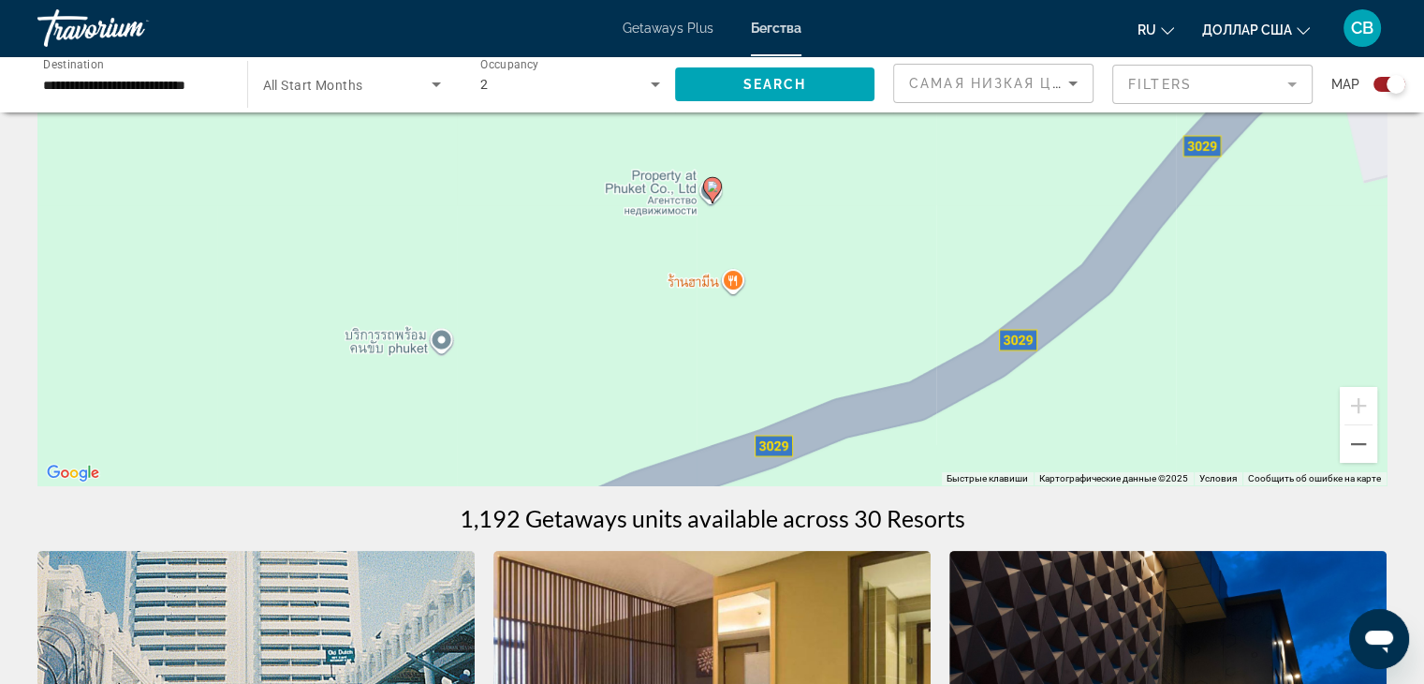
click at [1342, 356] on div "Чтобы активировать перетаскивание с помощью клавиатуры, нажмите Alt + Ввод. Пос…" at bounding box center [711, 204] width 1349 height 562
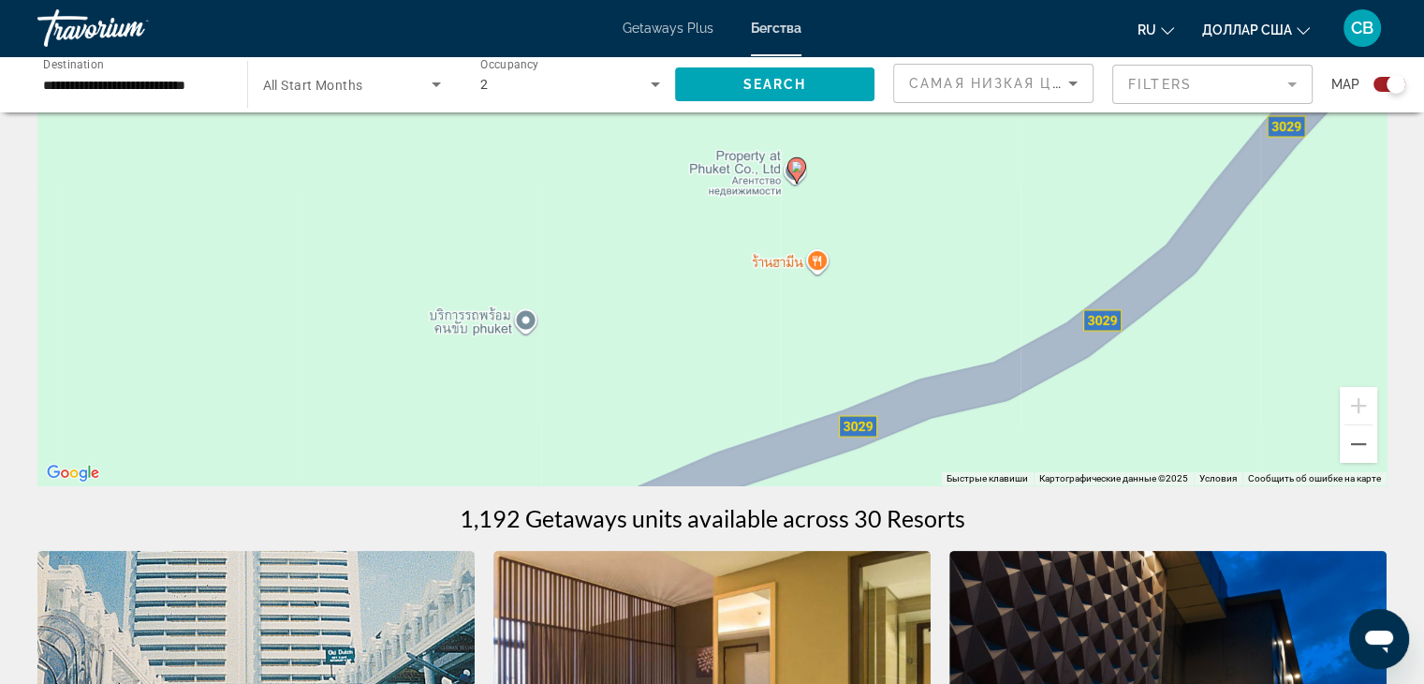
drag, startPoint x: 854, startPoint y: 261, endPoint x: 937, endPoint y: 242, distance: 85.6
click at [937, 242] on div "Чтобы активировать перетаскивание с помощью клавиатуры, нажмите Alt + Ввод. Пос…" at bounding box center [711, 204] width 1349 height 562
click at [1360, 440] on button "Уменьшить" at bounding box center [1358, 443] width 37 height 37
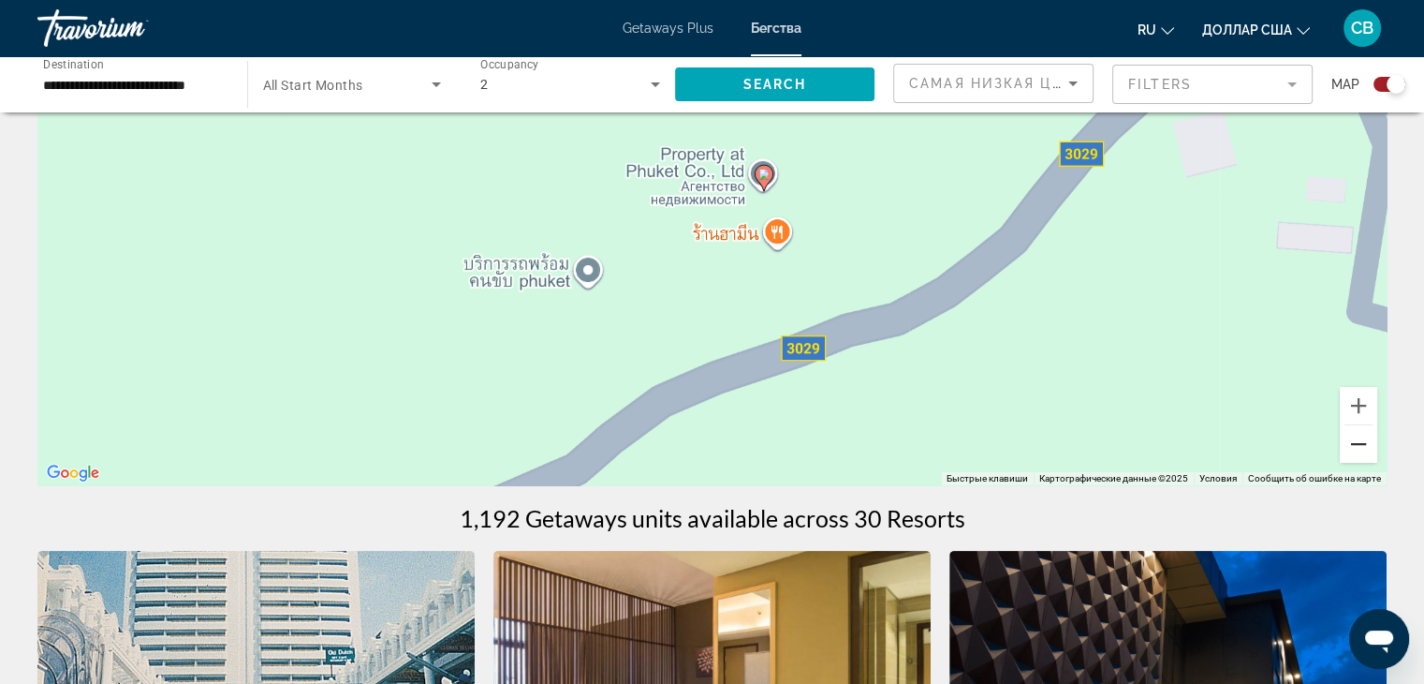
click at [1360, 440] on button "Уменьшить" at bounding box center [1358, 443] width 37 height 37
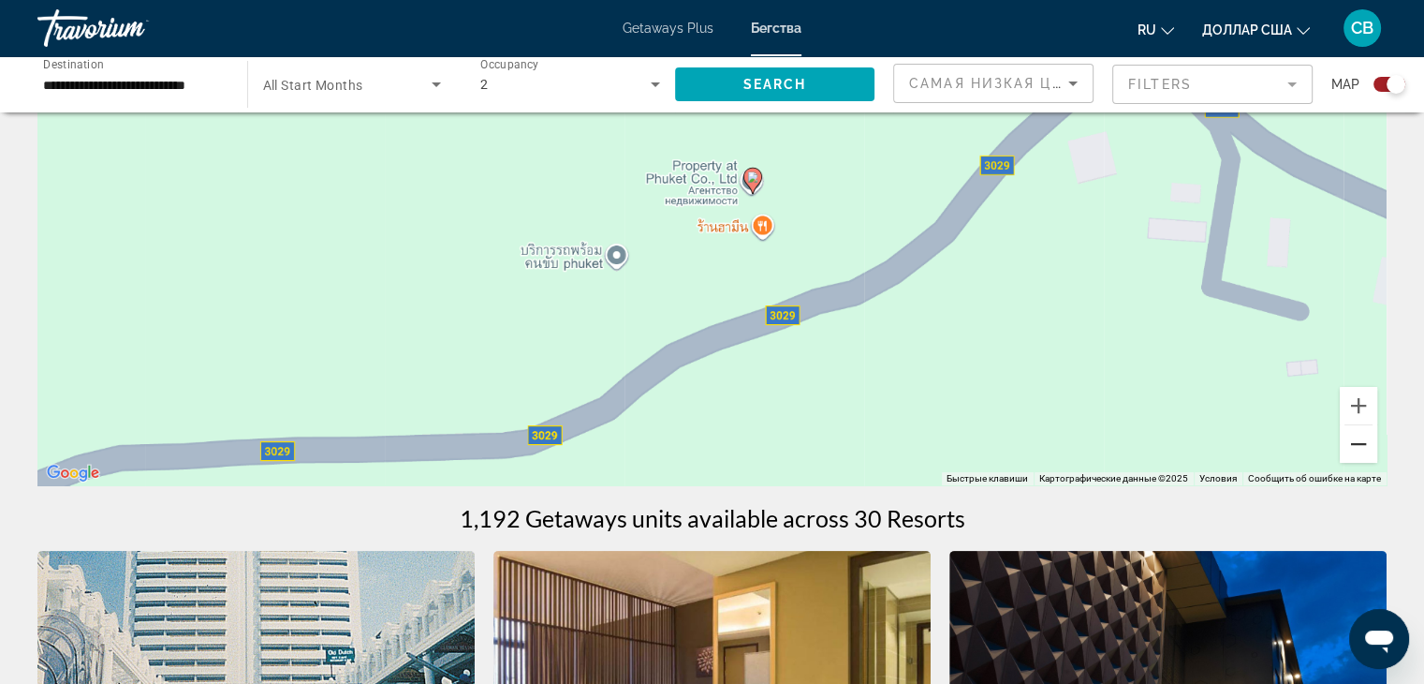
click at [1360, 440] on button "Уменьшить" at bounding box center [1358, 443] width 37 height 37
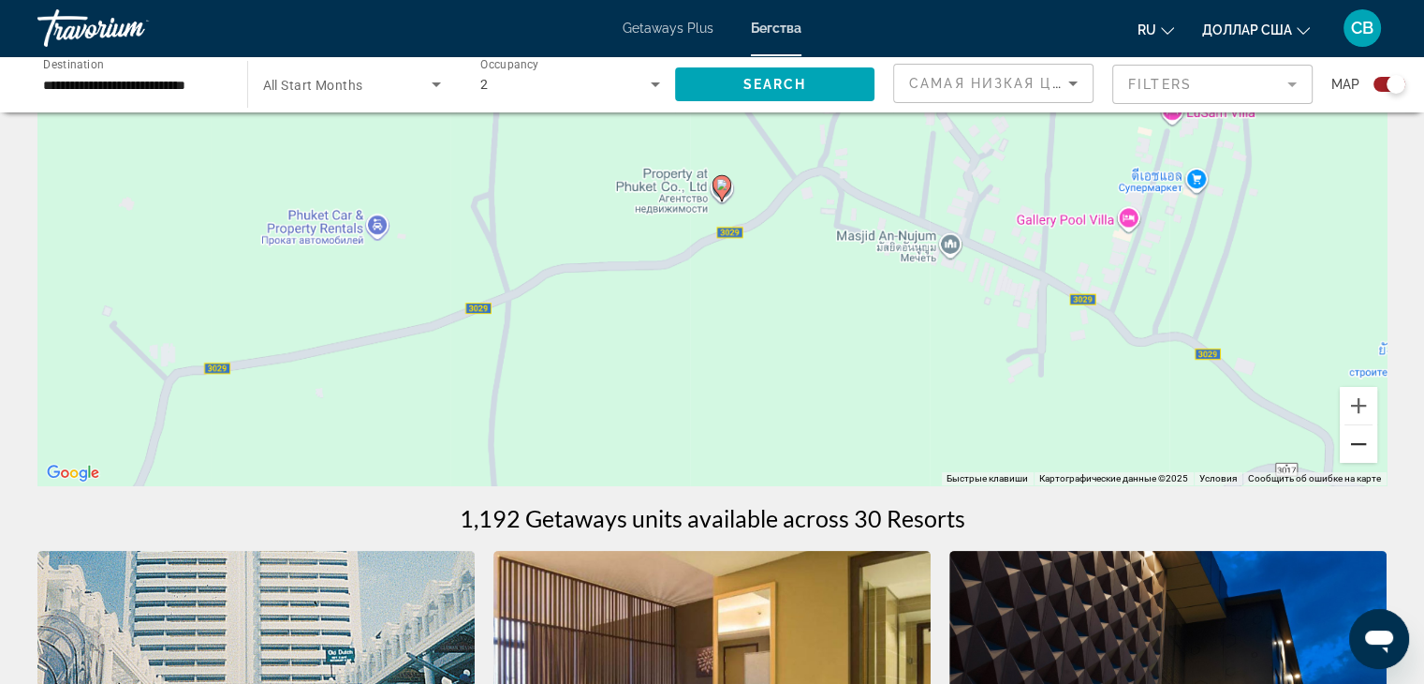
click at [1360, 440] on button "Уменьшить" at bounding box center [1358, 443] width 37 height 37
